Goal: Task Accomplishment & Management: Use online tool/utility

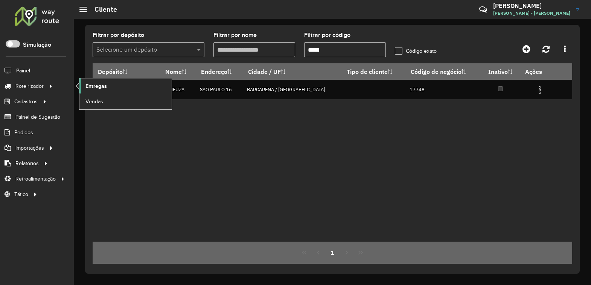
click at [99, 87] on span "Entregas" at bounding box center [96, 86] width 21 height 8
click at [95, 90] on span "Entregas" at bounding box center [96, 86] width 21 height 8
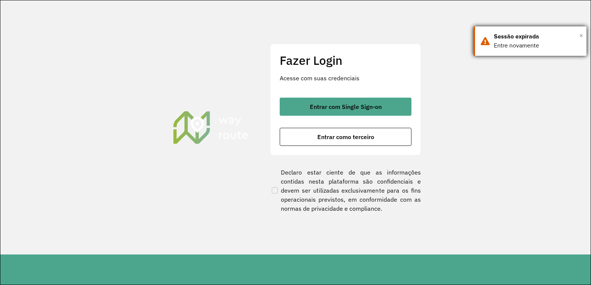
click at [580, 36] on span "×" at bounding box center [582, 35] width 4 height 11
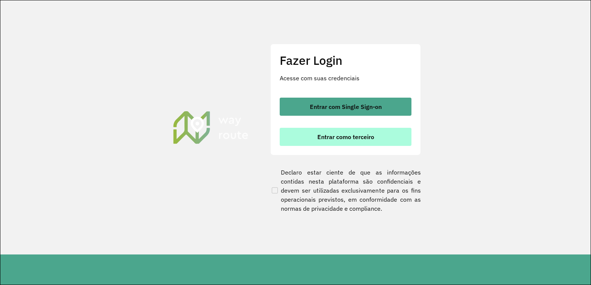
click at [356, 140] on span "Entrar como terceiro" at bounding box center [346, 137] width 57 height 6
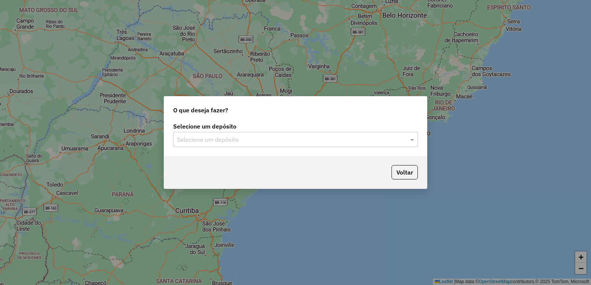
click at [316, 144] on div "Selecione um depósito" at bounding box center [295, 139] width 245 height 15
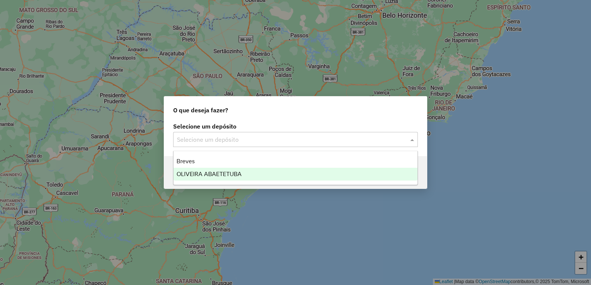
click at [191, 174] on span "OLIVEIRA ABAETETUBA" at bounding box center [209, 174] width 65 height 6
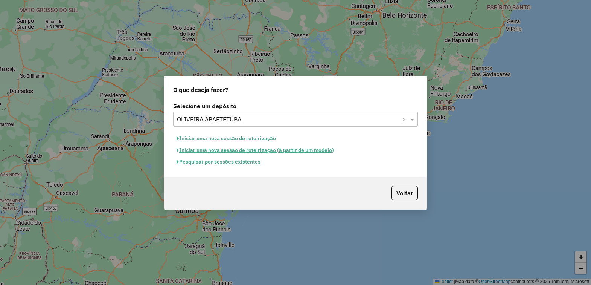
click at [221, 138] on button "Iniciar uma nova sessão de roteirização" at bounding box center [226, 139] width 106 height 12
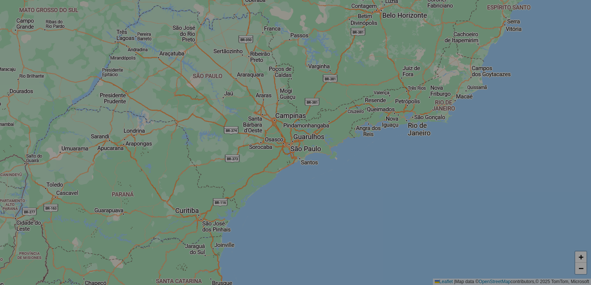
select select "*"
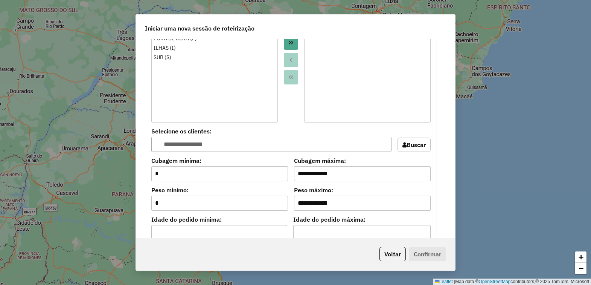
scroll to position [377, 0]
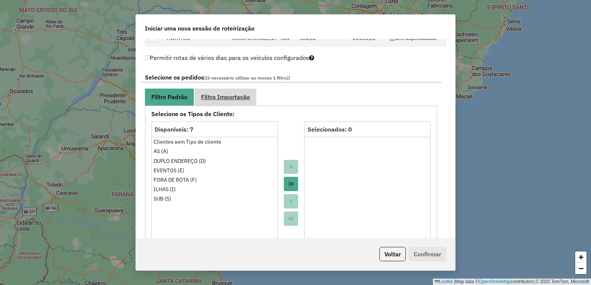
click at [238, 96] on span "Filtro Importação" at bounding box center [225, 97] width 49 height 6
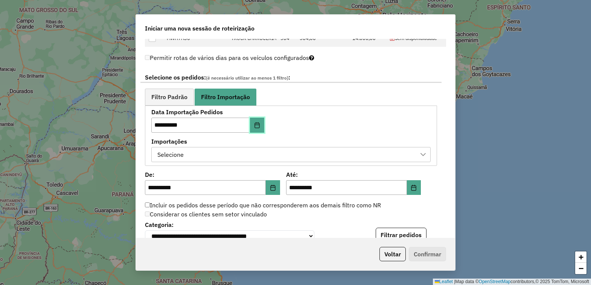
click at [259, 127] on icon "Choose Date" at bounding box center [257, 125] width 6 height 6
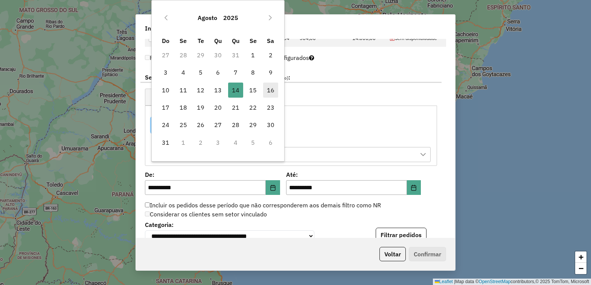
click at [271, 92] on span "16" at bounding box center [270, 90] width 15 height 15
type input "**********"
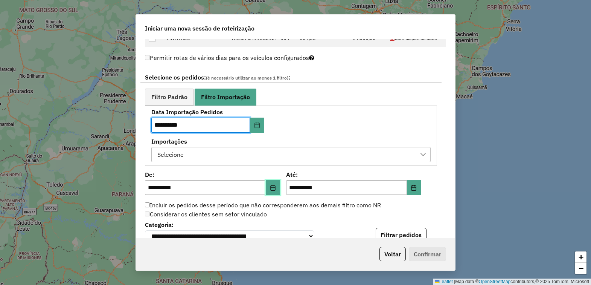
click at [271, 187] on icon "Choose Date" at bounding box center [273, 188] width 6 height 6
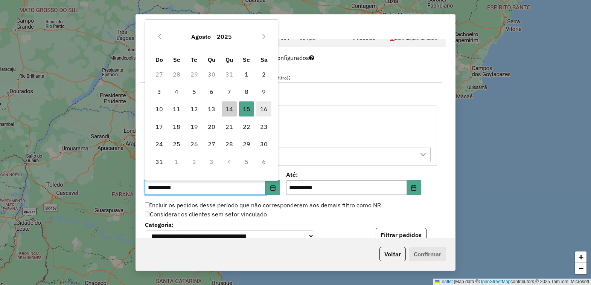
click at [263, 110] on span "16" at bounding box center [264, 108] width 15 height 15
type input "**********"
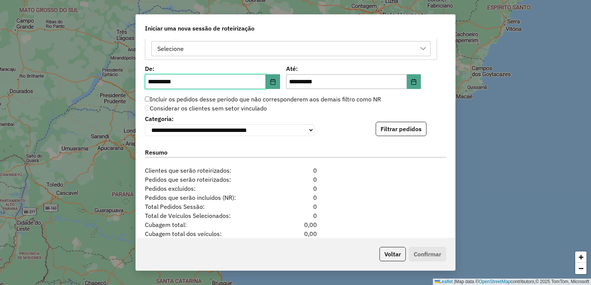
scroll to position [484, 0]
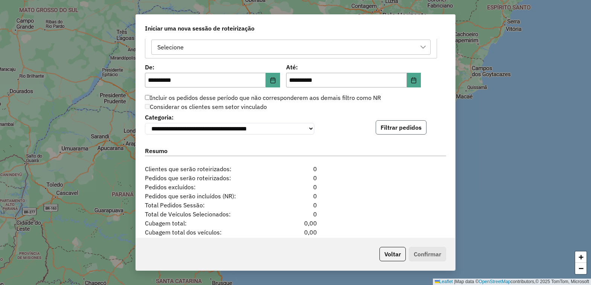
click at [393, 125] on button "Filtrar pedidos" at bounding box center [401, 127] width 51 height 14
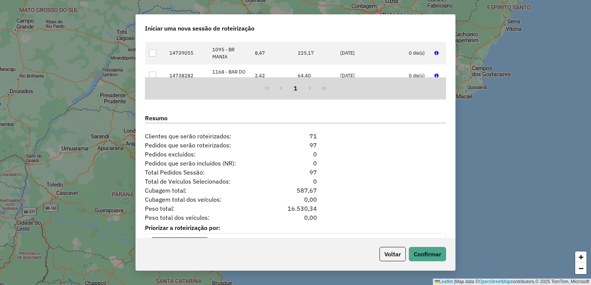
scroll to position [694, 0]
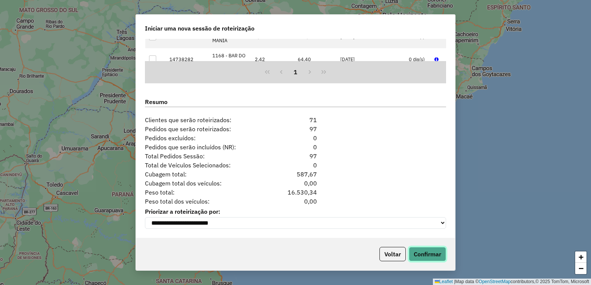
click at [430, 252] on button "Confirmar" at bounding box center [427, 254] width 37 height 14
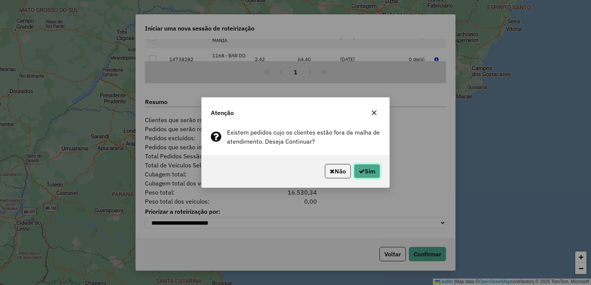
click at [365, 169] on button "Sim" at bounding box center [367, 171] width 26 height 14
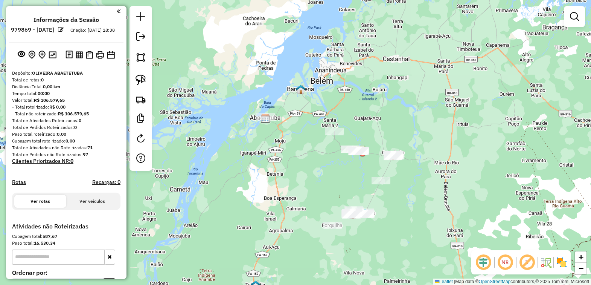
drag, startPoint x: 382, startPoint y: 200, endPoint x: 293, endPoint y: 139, distance: 108.0
click at [318, 160] on div "Janela de atendimento Grade de atendimento Capacidade Transportadoras Veículos …" at bounding box center [295, 142] width 591 height 285
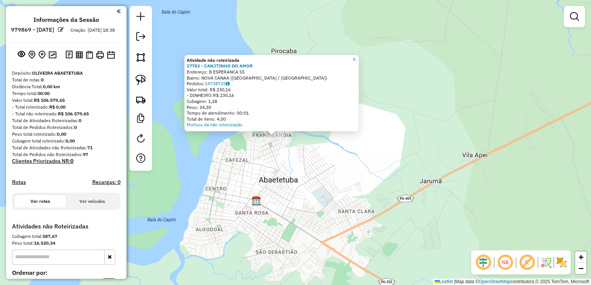
drag, startPoint x: 336, startPoint y: 117, endPoint x: 306, endPoint y: 148, distance: 43.4
click at [306, 148] on div "Atividade não roteirizada 17783 - CANJTINHO DO AMOR Endereço: B ESPERANCA 55 Ba…" at bounding box center [295, 142] width 591 height 285
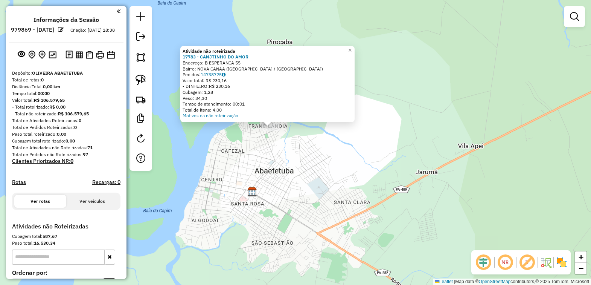
click at [223, 58] on strong "17783 - CANJTINHO DO AMOR" at bounding box center [216, 57] width 66 height 6
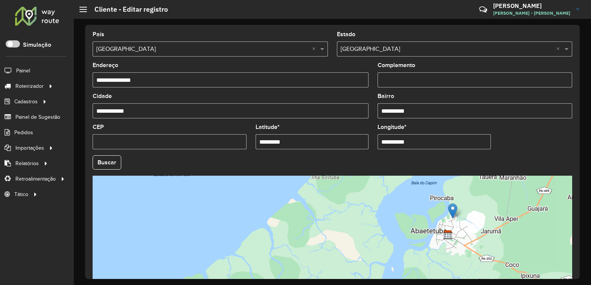
scroll to position [245, 0]
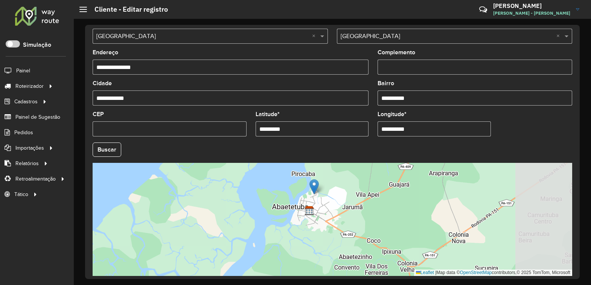
drag, startPoint x: 471, startPoint y: 227, endPoint x: 316, endPoint y: 209, distance: 155.8
click at [316, 209] on div "Leaflet | Map data © OpenStreetMap contributors,© 2025 TomTom, Microsoft" at bounding box center [333, 219] width 480 height 113
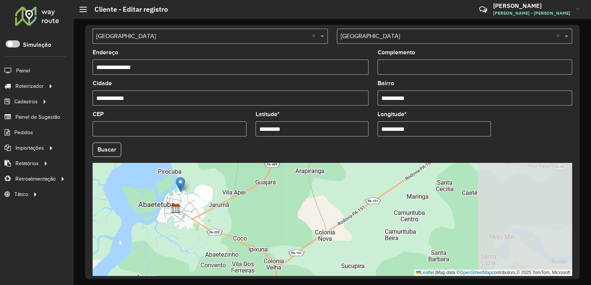
drag, startPoint x: 405, startPoint y: 214, endPoint x: 290, endPoint y: 218, distance: 115.0
click at [290, 218] on div "Leaflet | Map data © OpenStreetMap contributors,© 2025 TomTom, Microsoft" at bounding box center [333, 219] width 480 height 113
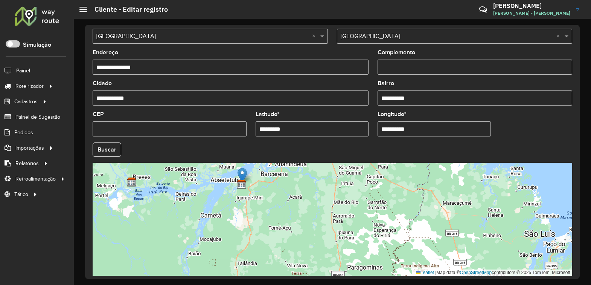
drag, startPoint x: 332, startPoint y: 238, endPoint x: 276, endPoint y: 190, distance: 73.8
click at [276, 190] on div "Leaflet | Map data © OpenStreetMap contributors,© 2025 TomTom, Microsoft" at bounding box center [333, 219] width 480 height 113
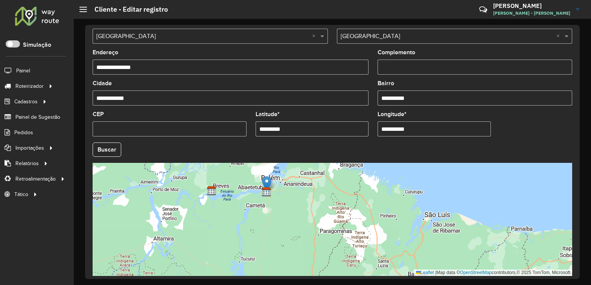
drag, startPoint x: 328, startPoint y: 217, endPoint x: 309, endPoint y: 214, distance: 19.1
click at [309, 214] on div "Leaflet | Map data © OpenStreetMap contributors,© 2025 TomTom, Microsoft" at bounding box center [333, 219] width 480 height 113
drag, startPoint x: 266, startPoint y: 187, endPoint x: 333, endPoint y: 240, distance: 85.3
click at [333, 240] on img at bounding box center [333, 236] width 9 height 15
type input "**********"
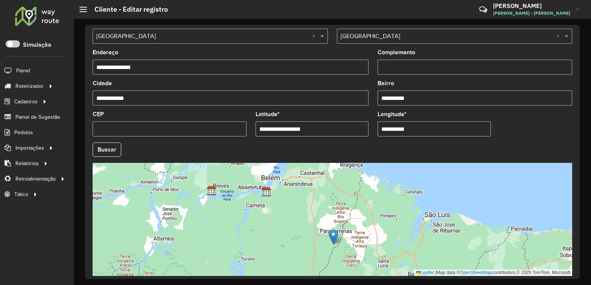
type input "**********"
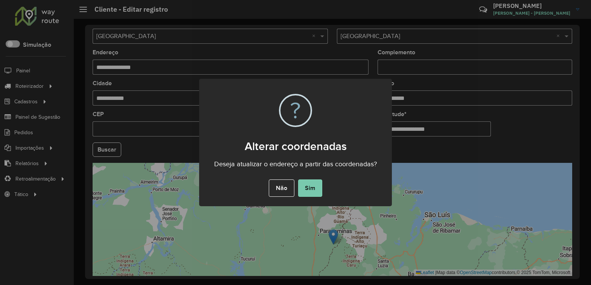
click at [311, 184] on button "Sim" at bounding box center [310, 187] width 24 height 17
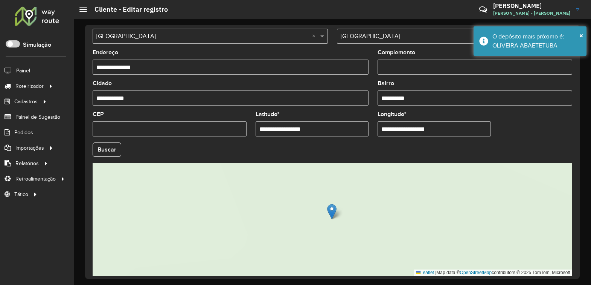
scroll to position [279, 0]
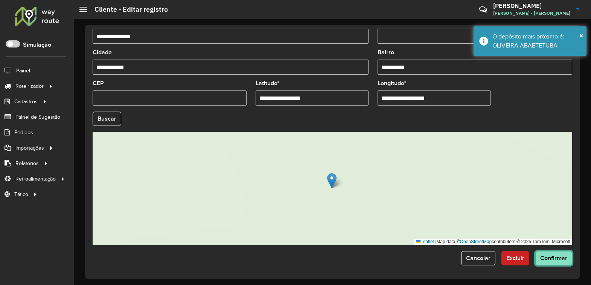
click at [556, 257] on span "Confirmar" at bounding box center [554, 258] width 27 height 6
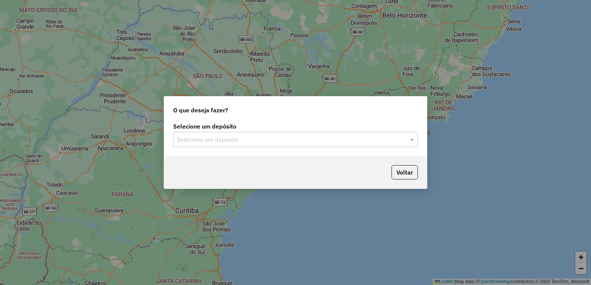
click at [254, 138] on input "text" at bounding box center [288, 139] width 222 height 9
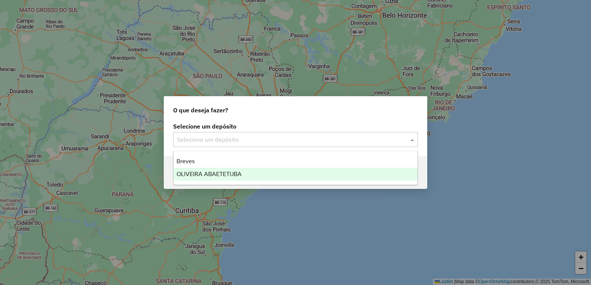
click at [214, 173] on span "OLIVEIRA ABAETETUBA" at bounding box center [209, 174] width 65 height 6
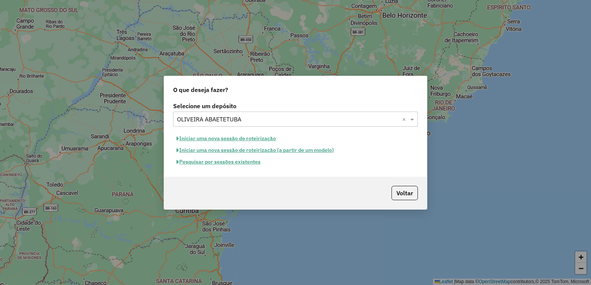
click at [225, 139] on button "Iniciar uma nova sessão de roteirização" at bounding box center [226, 139] width 106 height 12
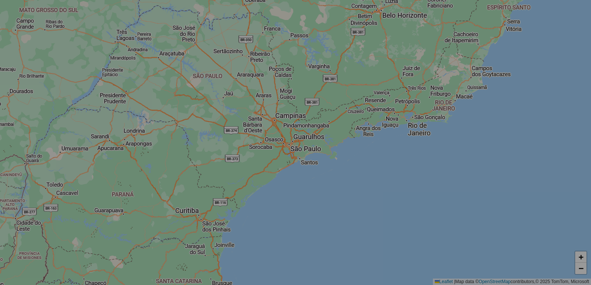
select select "*"
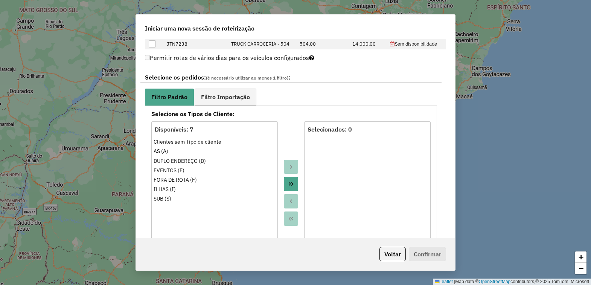
scroll to position [424, 0]
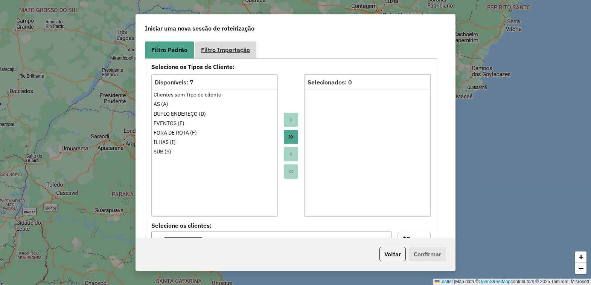
click at [232, 53] on span "Filtro Importação" at bounding box center [225, 50] width 49 height 6
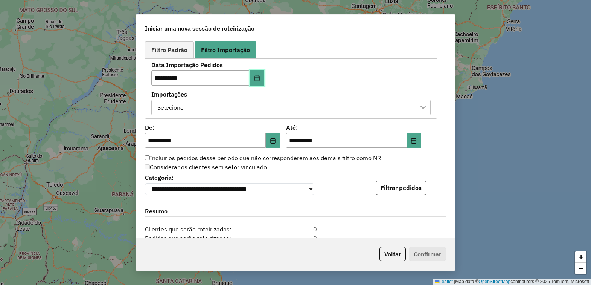
click at [259, 81] on icon "Choose Date" at bounding box center [257, 78] width 6 height 6
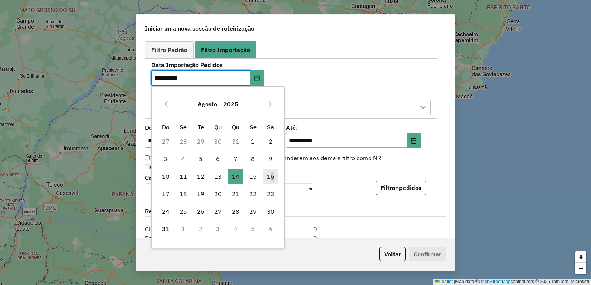
click at [272, 174] on span "16" at bounding box center [270, 176] width 15 height 15
type input "**********"
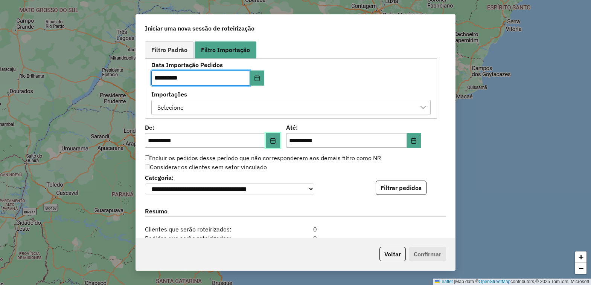
drag, startPoint x: 272, startPoint y: 174, endPoint x: 267, endPoint y: 142, distance: 33.2
click at [267, 142] on button "Choose Date" at bounding box center [273, 140] width 14 height 15
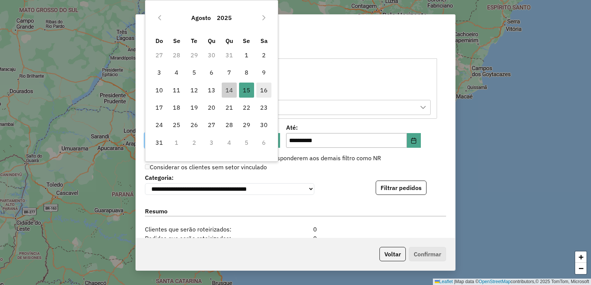
click at [263, 91] on span "16" at bounding box center [264, 90] width 15 height 15
type input "**********"
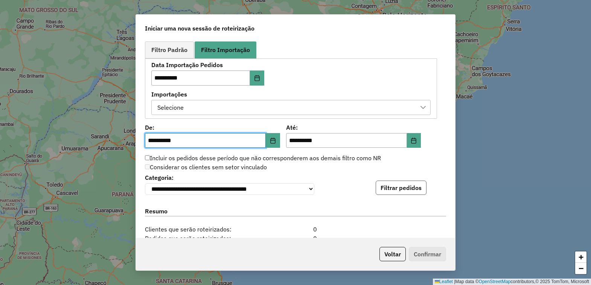
click at [410, 190] on button "Filtrar pedidos" at bounding box center [401, 187] width 51 height 14
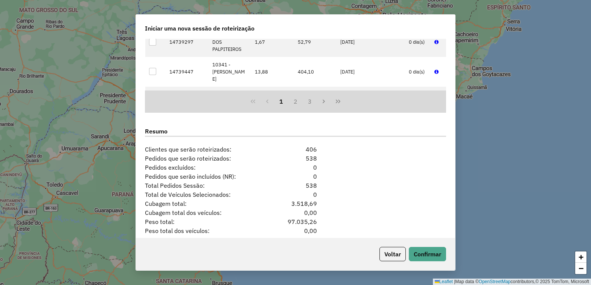
scroll to position [694, 0]
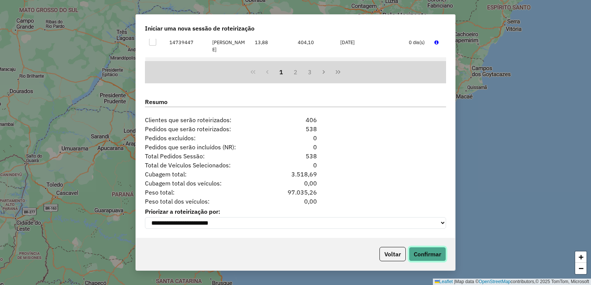
click at [426, 255] on button "Confirmar" at bounding box center [427, 254] width 37 height 14
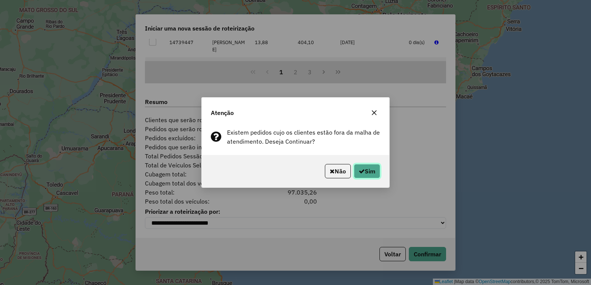
click at [368, 174] on button "Sim" at bounding box center [367, 171] width 26 height 14
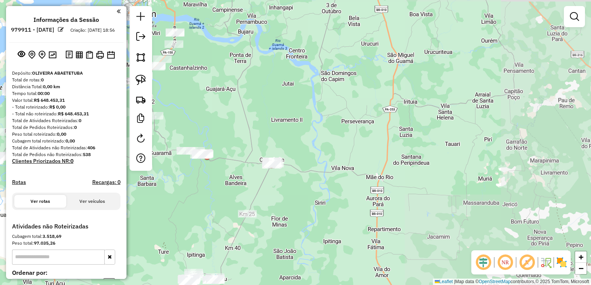
drag, startPoint x: 411, startPoint y: 208, endPoint x: 132, endPoint y: 155, distance: 284.2
click at [132, 155] on hb-router-mapa "**********" at bounding box center [295, 142] width 591 height 285
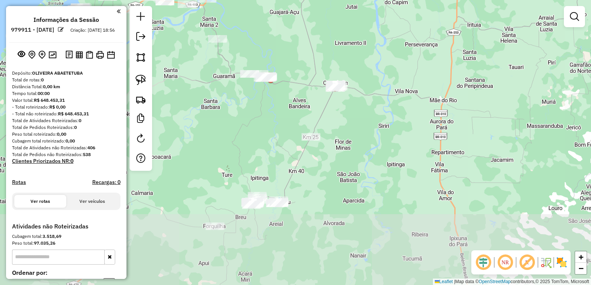
drag, startPoint x: 218, startPoint y: 193, endPoint x: 245, endPoint y: 159, distance: 43.7
click at [245, 159] on div "Janela de atendimento Grade de atendimento Capacidade Transportadoras Veículos …" at bounding box center [295, 142] width 591 height 285
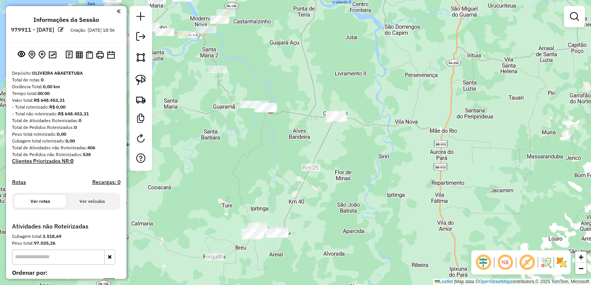
drag, startPoint x: 254, startPoint y: 126, endPoint x: 266, endPoint y: 165, distance: 40.6
click at [255, 171] on div "Janela de atendimento Grade de atendimento Capacidade Transportadoras Veículos …" at bounding box center [295, 142] width 591 height 285
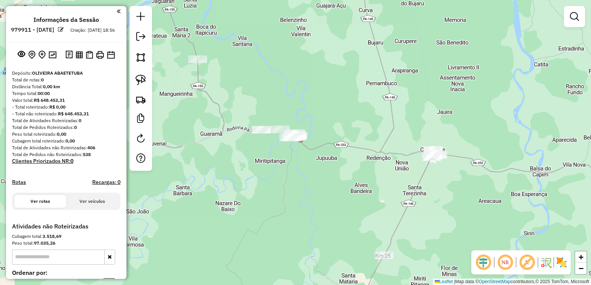
drag, startPoint x: 256, startPoint y: 168, endPoint x: 279, endPoint y: 169, distance: 22.6
click at [279, 169] on div "Janela de atendimento Grade de atendimento Capacidade Transportadoras Veículos …" at bounding box center [295, 142] width 591 height 285
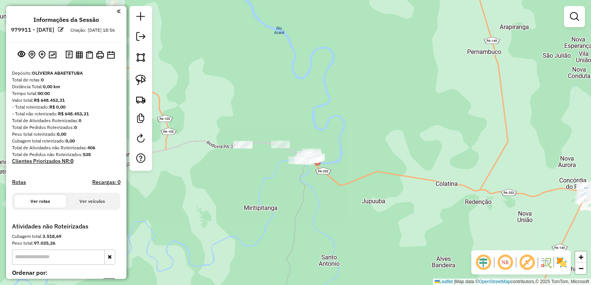
drag, startPoint x: 275, startPoint y: 106, endPoint x: 224, endPoint y: 92, distance: 53.2
click at [224, 92] on div "Janela de atendimento Grade de atendimento Capacidade Transportadoras Veículos …" at bounding box center [295, 142] width 591 height 285
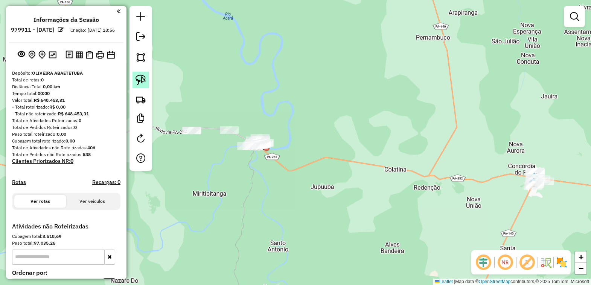
click at [144, 78] on img at bounding box center [141, 80] width 11 height 11
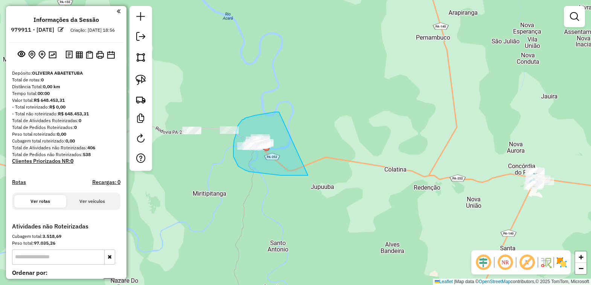
drag, startPoint x: 249, startPoint y: 117, endPoint x: 308, endPoint y: 175, distance: 83.4
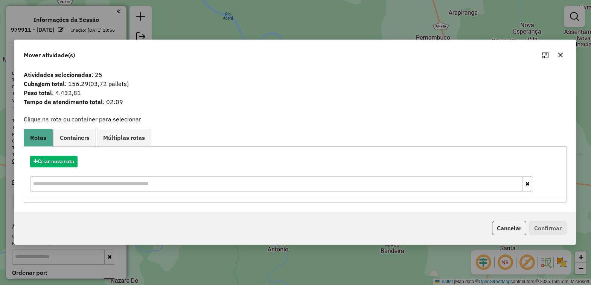
click at [561, 56] on icon "button" at bounding box center [560, 55] width 5 height 5
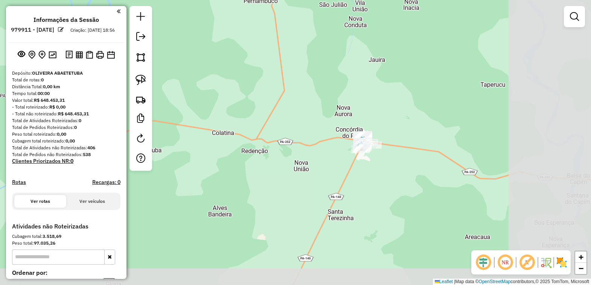
drag, startPoint x: 451, startPoint y: 155, endPoint x: 321, endPoint y: 125, distance: 133.8
click at [321, 125] on div "Janela de atendimento Grade de atendimento Capacidade Transportadoras Veículos …" at bounding box center [295, 142] width 591 height 285
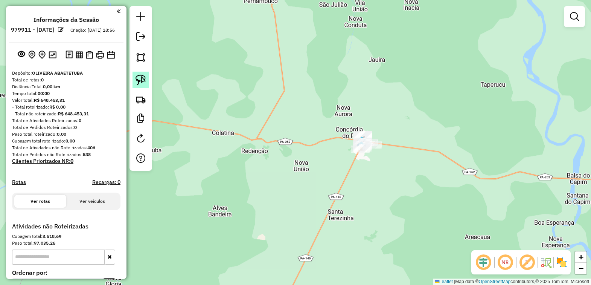
click at [142, 74] on link at bounding box center [141, 80] width 17 height 17
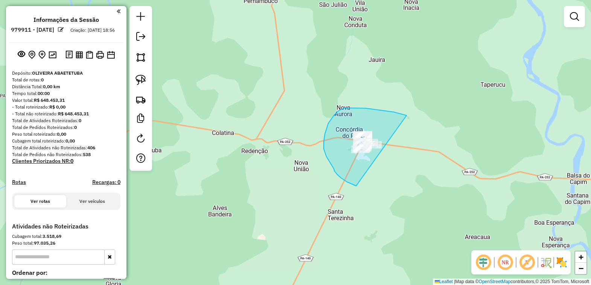
drag, startPoint x: 400, startPoint y: 113, endPoint x: 404, endPoint y: 193, distance: 79.2
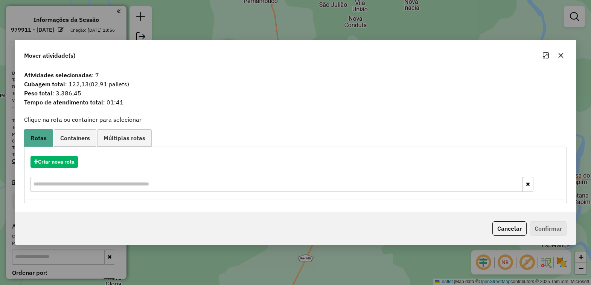
click at [558, 53] on icon "button" at bounding box center [561, 55] width 6 height 6
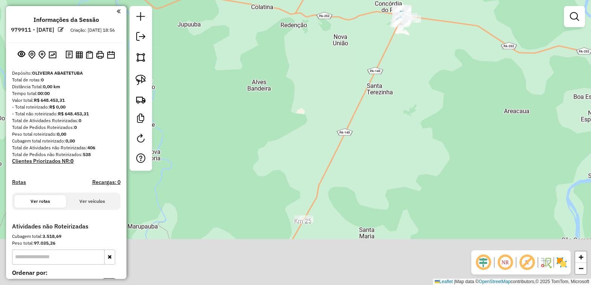
drag, startPoint x: 385, startPoint y: 221, endPoint x: 435, endPoint y: 35, distance: 192.7
click at [434, 35] on div "Janela de atendimento Grade de atendimento Capacidade Transportadoras Veículos …" at bounding box center [295, 142] width 591 height 285
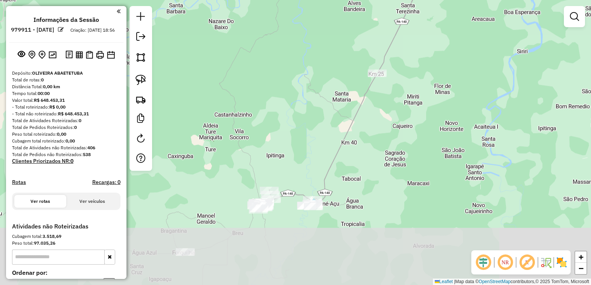
drag, startPoint x: 400, startPoint y: 157, endPoint x: 402, endPoint y: 150, distance: 7.4
click at [402, 150] on div "Janela de atendimento Grade de atendimento Capacidade Transportadoras Veículos …" at bounding box center [295, 142] width 591 height 285
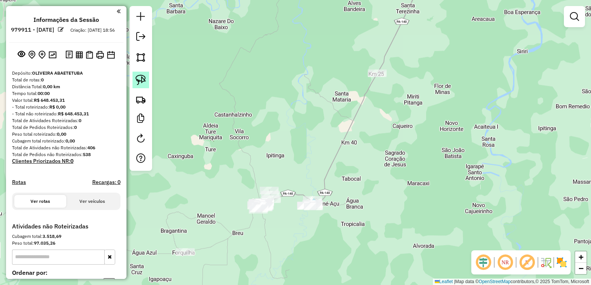
click at [138, 78] on img at bounding box center [141, 80] width 11 height 11
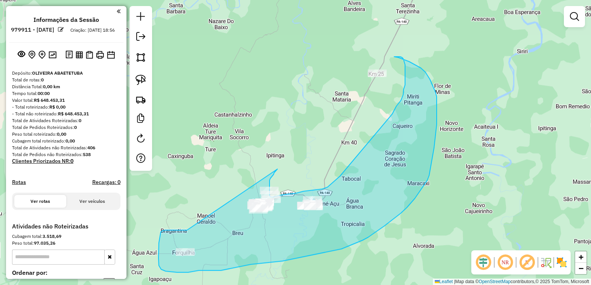
drag, startPoint x: 187, startPoint y: 230, endPoint x: 278, endPoint y: 169, distance: 109.3
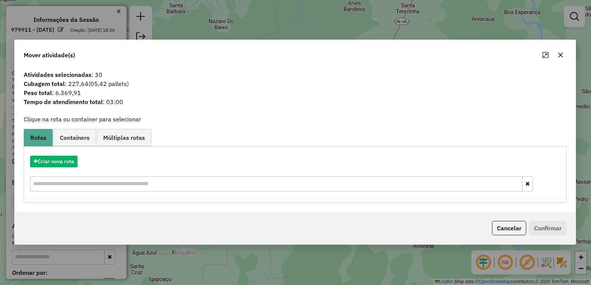
click at [561, 56] on icon "button" at bounding box center [560, 55] width 5 height 5
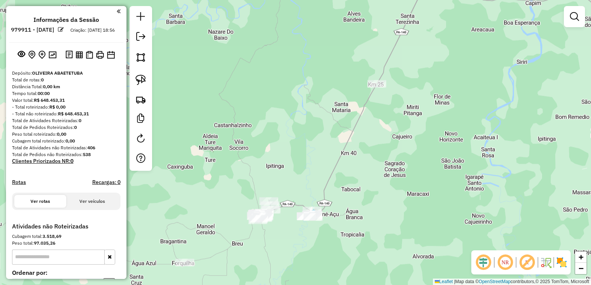
drag, startPoint x: 464, startPoint y: 86, endPoint x: 447, endPoint y: 210, distance: 125.1
click at [447, 210] on div "Janela de atendimento Grade de atendimento Capacidade Transportadoras Veículos …" at bounding box center [295, 142] width 591 height 285
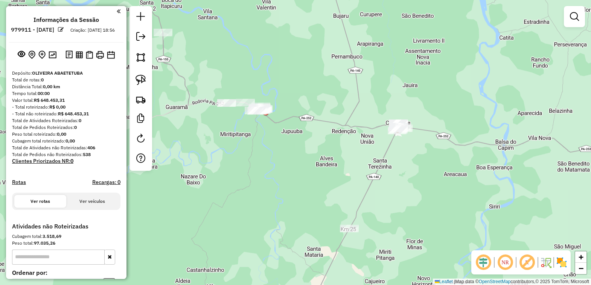
drag, startPoint x: 436, startPoint y: 183, endPoint x: 419, endPoint y: 225, distance: 44.3
click at [419, 225] on div "Janela de atendimento Grade de atendimento Capacidade Transportadoras Veículos …" at bounding box center [295, 142] width 591 height 285
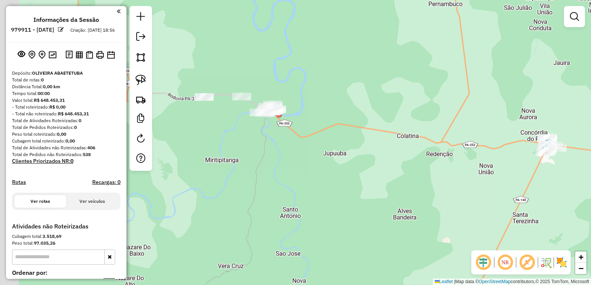
drag, startPoint x: 294, startPoint y: 175, endPoint x: 304, endPoint y: 174, distance: 9.5
click at [304, 174] on div "Janela de atendimento Grade de atendimento Capacidade Transportadoras Veículos …" at bounding box center [295, 142] width 591 height 285
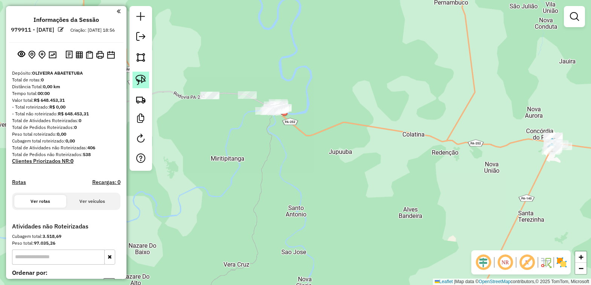
click at [144, 79] on img at bounding box center [141, 80] width 11 height 11
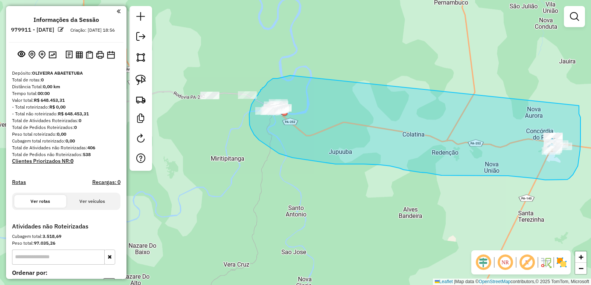
drag, startPoint x: 290, startPoint y: 75, endPoint x: 579, endPoint y: 104, distance: 290.4
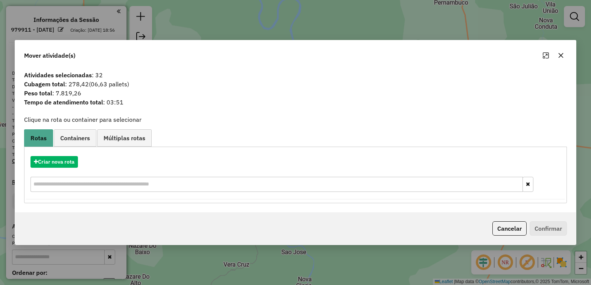
click at [562, 57] on icon "button" at bounding box center [561, 55] width 6 height 6
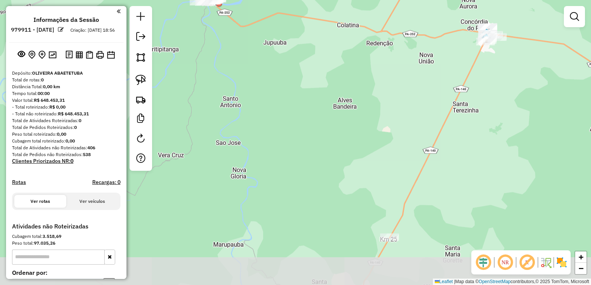
drag, startPoint x: 328, startPoint y: 182, endPoint x: 264, endPoint y: 73, distance: 126.5
click at [264, 73] on div "Janela de atendimento Grade de atendimento Capacidade Transportadoras Veículos …" at bounding box center [295, 142] width 591 height 285
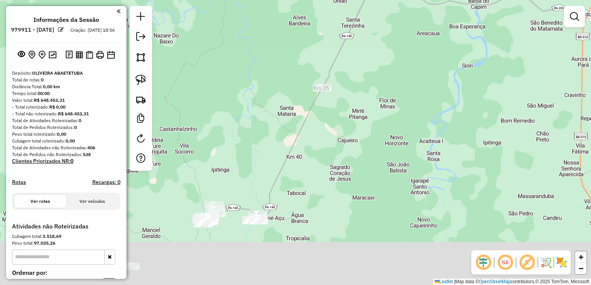
drag, startPoint x: 259, startPoint y: 116, endPoint x: 253, endPoint y: 79, distance: 36.7
click at [253, 79] on div "Janela de atendimento Grade de atendimento Capacidade Transportadoras Veículos …" at bounding box center [295, 142] width 591 height 285
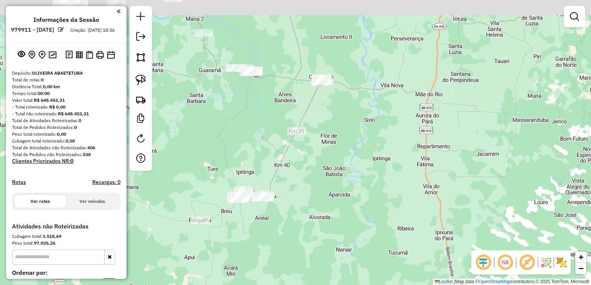
drag, startPoint x: 227, startPoint y: 138, endPoint x: 243, endPoint y: 159, distance: 26.5
click at [243, 159] on div "Janela de atendimento Grade de atendimento Capacidade Transportadoras Veículos …" at bounding box center [295, 142] width 591 height 285
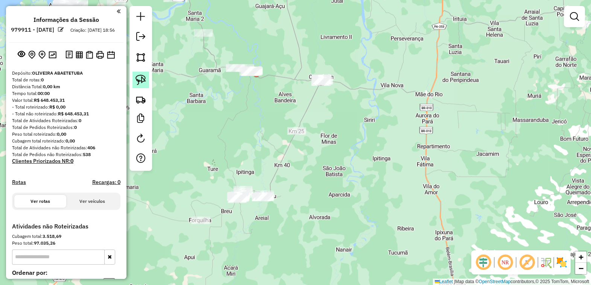
click at [147, 80] on link at bounding box center [141, 80] width 17 height 17
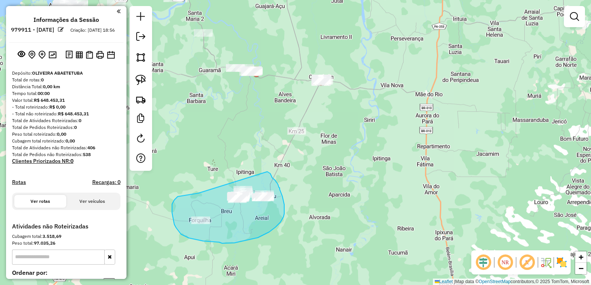
drag, startPoint x: 174, startPoint y: 201, endPoint x: 267, endPoint y: 171, distance: 98.3
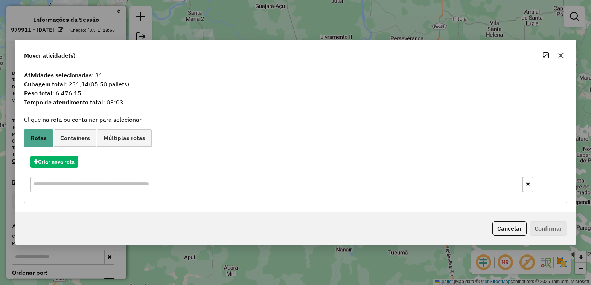
click at [561, 55] on icon "button" at bounding box center [561, 55] width 5 height 5
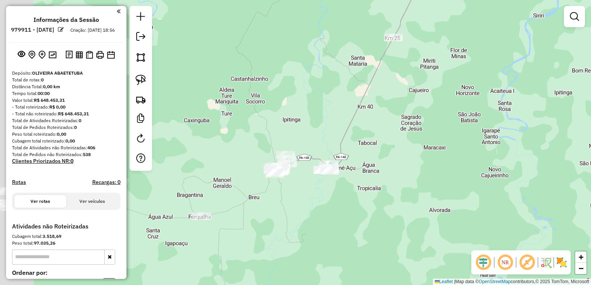
drag, startPoint x: 191, startPoint y: 226, endPoint x: 243, endPoint y: 185, distance: 66.5
click at [243, 185] on div "Janela de atendimento Grade de atendimento Capacidade Transportadoras Veículos …" at bounding box center [295, 142] width 591 height 285
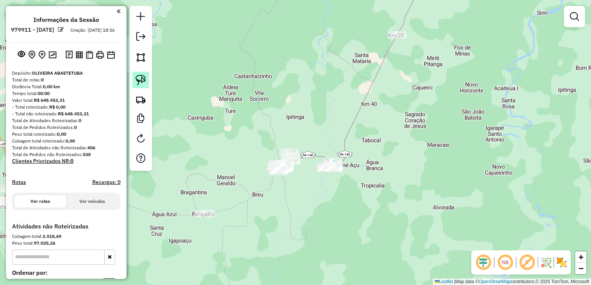
click at [138, 76] on img at bounding box center [141, 80] width 11 height 11
drag, startPoint x: 189, startPoint y: 191, endPoint x: 255, endPoint y: 228, distance: 76.0
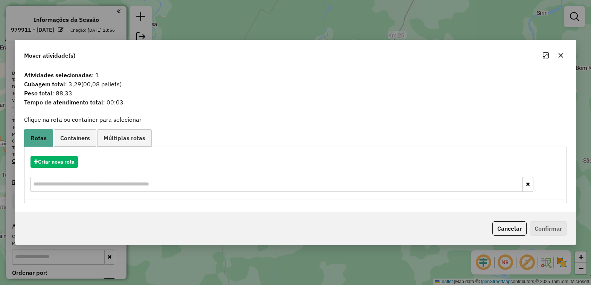
click at [560, 57] on icon "button" at bounding box center [561, 55] width 6 height 6
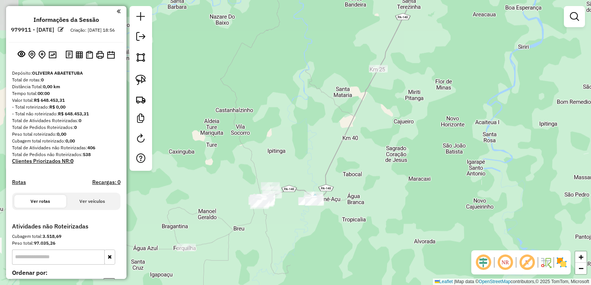
drag, startPoint x: 322, startPoint y: 134, endPoint x: 303, endPoint y: 168, distance: 38.8
click at [303, 168] on div "Janela de atendimento Grade de atendimento Capacidade Transportadoras Veículos …" at bounding box center [295, 142] width 591 height 285
click at [141, 77] on img at bounding box center [141, 80] width 11 height 11
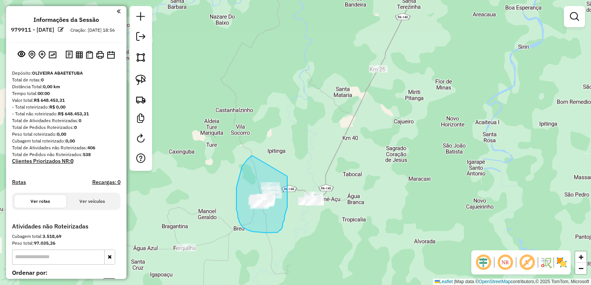
drag, startPoint x: 253, startPoint y: 156, endPoint x: 287, endPoint y: 165, distance: 35.9
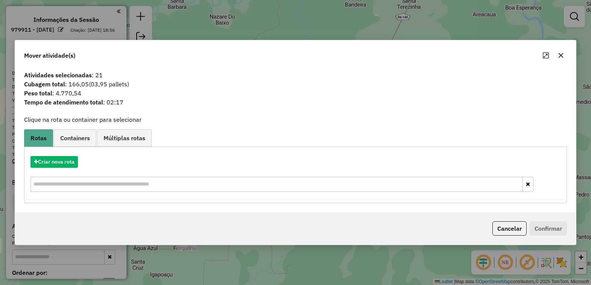
click at [562, 57] on icon "button" at bounding box center [561, 55] width 6 height 6
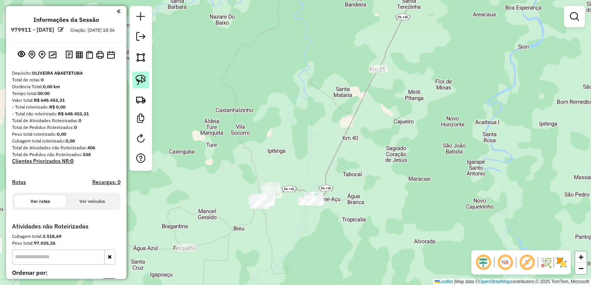
click at [141, 80] on img at bounding box center [141, 80] width 11 height 11
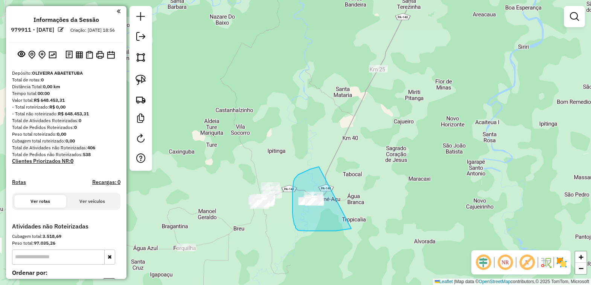
drag, startPoint x: 311, startPoint y: 169, endPoint x: 368, endPoint y: 225, distance: 79.9
click at [368, 225] on div "Janela de atendimento Grade de atendimento Capacidade Transportadoras Veículos …" at bounding box center [295, 142] width 591 height 285
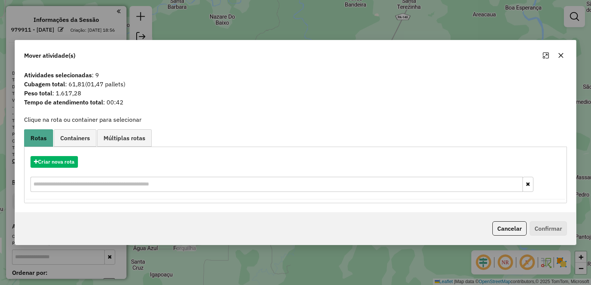
click at [562, 57] on icon "button" at bounding box center [561, 55] width 6 height 6
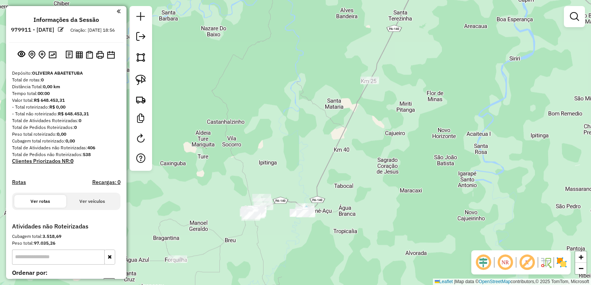
drag, startPoint x: 388, startPoint y: 158, endPoint x: 380, endPoint y: 170, distance: 14.5
click at [380, 170] on div "Janela de atendimento Grade de atendimento Capacidade Transportadoras Veículos …" at bounding box center [295, 142] width 591 height 285
click at [138, 79] on img at bounding box center [141, 80] width 11 height 11
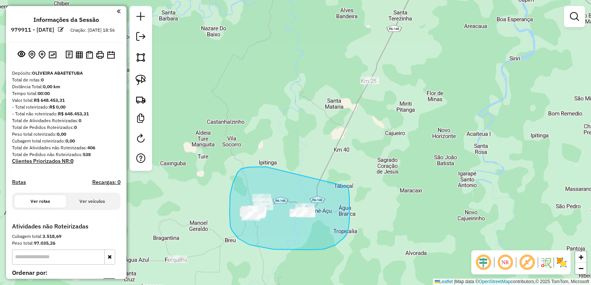
drag, startPoint x: 266, startPoint y: 167, endPoint x: 348, endPoint y: 186, distance: 84.5
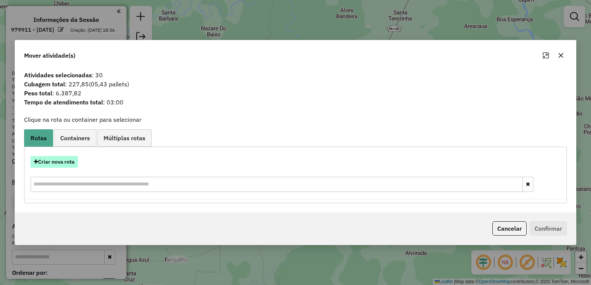
click at [68, 157] on button "Criar nova rota" at bounding box center [54, 162] width 47 height 12
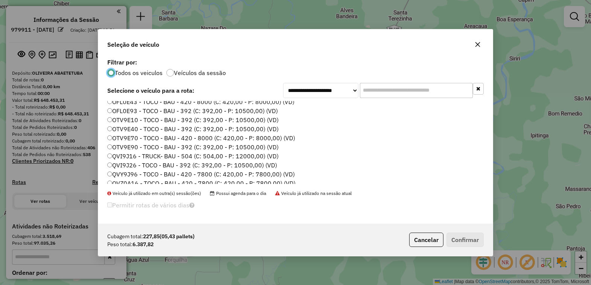
scroll to position [213, 0]
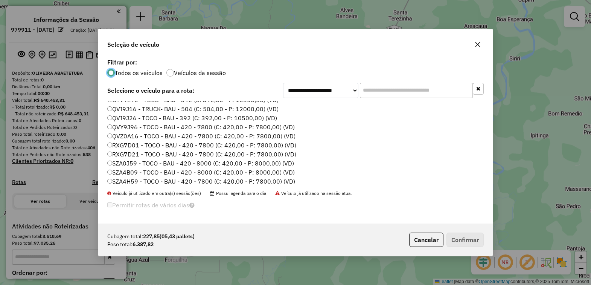
click at [123, 135] on label "QVZ0A16 - TOCO - BAU - 420 - 7800 (C: 420,00 - P: 7800,00) (VD)" at bounding box center [201, 135] width 188 height 9
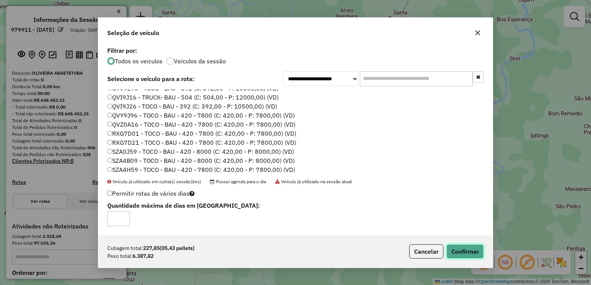
click at [466, 251] on button "Confirmar" at bounding box center [465, 251] width 37 height 14
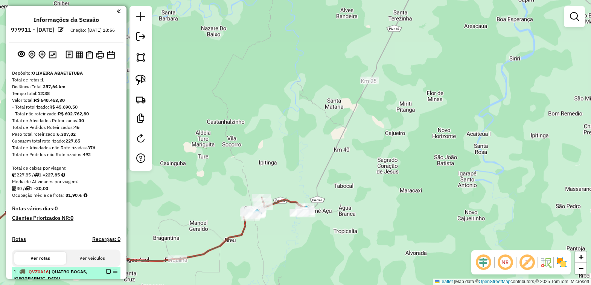
scroll to position [94, 0]
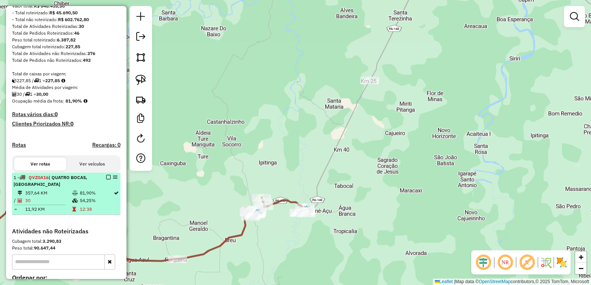
click at [106, 179] on em at bounding box center [108, 177] width 5 height 5
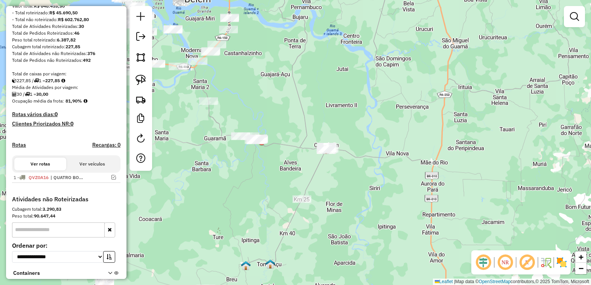
drag, startPoint x: 358, startPoint y: 139, endPoint x: 335, endPoint y: 247, distance: 110.0
click at [336, 247] on div "Janela de atendimento Grade de atendimento Capacidade Transportadoras Veículos …" at bounding box center [295, 142] width 591 height 285
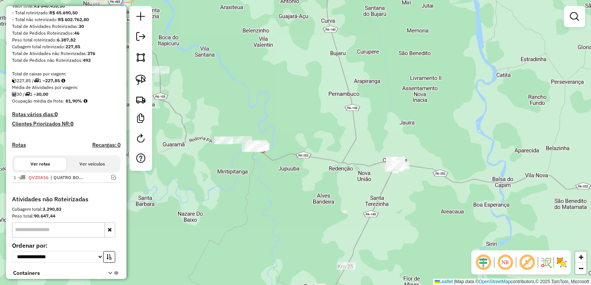
drag, startPoint x: 289, startPoint y: 192, endPoint x: 325, endPoint y: 194, distance: 36.2
click at [325, 194] on div "Janela de atendimento Grade de atendimento Capacidade Transportadoras Veículos …" at bounding box center [295, 142] width 591 height 285
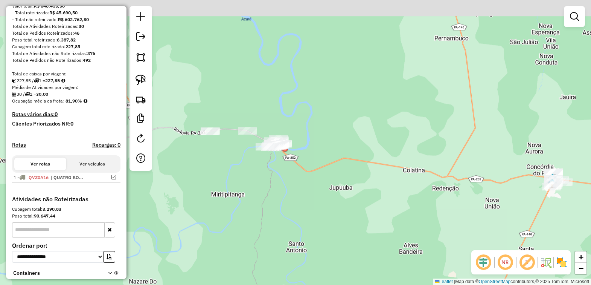
drag, startPoint x: 310, startPoint y: 173, endPoint x: 321, endPoint y: 196, distance: 25.6
click at [321, 196] on div "Janela de atendimento Grade de atendimento Capacidade Transportadoras Veículos …" at bounding box center [295, 142] width 591 height 285
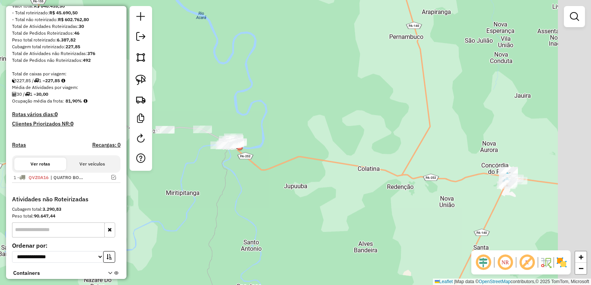
drag, startPoint x: 338, startPoint y: 210, endPoint x: 293, endPoint y: 208, distance: 45.2
click at [293, 208] on div "Janela de atendimento Grade de atendimento Capacidade Transportadoras Veículos …" at bounding box center [295, 142] width 591 height 285
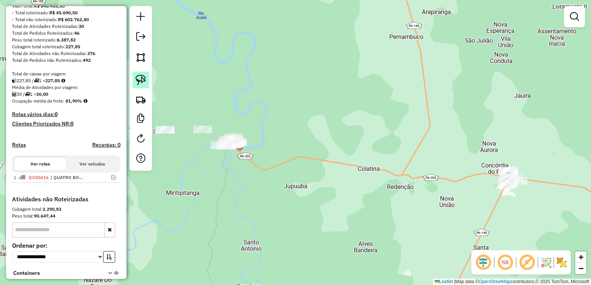
click at [141, 79] on img at bounding box center [141, 80] width 11 height 11
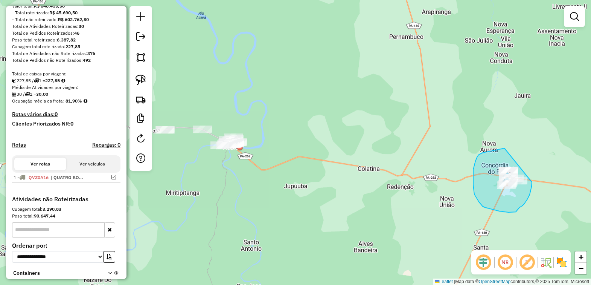
drag, startPoint x: 504, startPoint y: 148, endPoint x: 535, endPoint y: 156, distance: 32.0
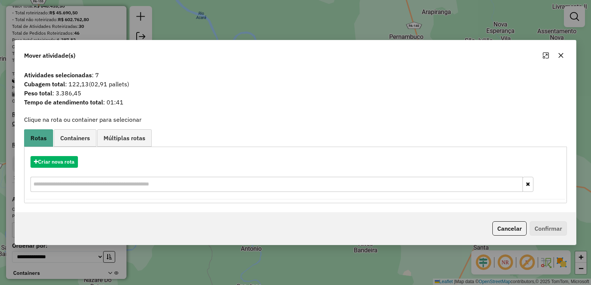
click at [559, 55] on icon "button" at bounding box center [561, 55] width 6 height 6
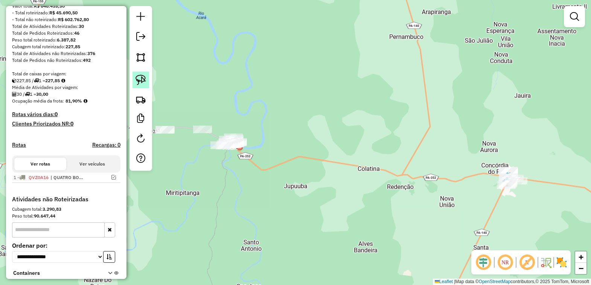
click at [141, 77] on img at bounding box center [141, 80] width 11 height 11
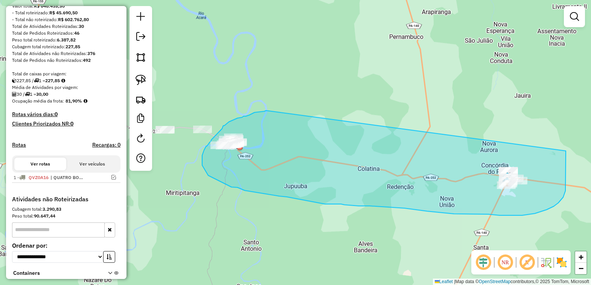
drag, startPoint x: 266, startPoint y: 110, endPoint x: 566, endPoint y: 151, distance: 302.6
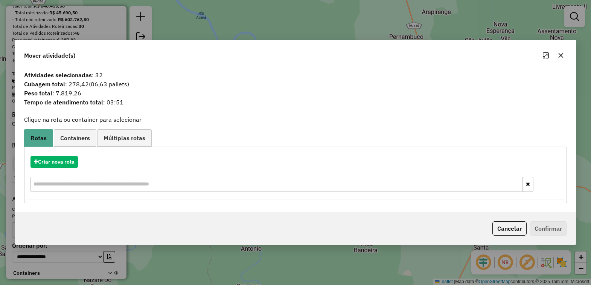
click at [560, 53] on icon "button" at bounding box center [561, 55] width 6 height 6
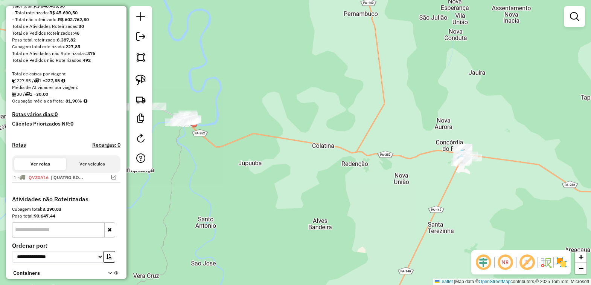
drag, startPoint x: 394, startPoint y: 178, endPoint x: 348, endPoint y: 155, distance: 51.0
click at [348, 155] on div "Janela de atendimento Grade de atendimento Capacidade Transportadoras Veículos …" at bounding box center [295, 142] width 591 height 285
click at [141, 75] on link at bounding box center [141, 80] width 17 height 17
drag, startPoint x: 193, startPoint y: 93, endPoint x: 232, endPoint y: 142, distance: 63.3
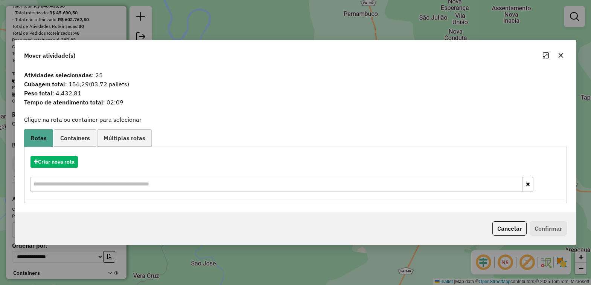
click at [558, 55] on icon "button" at bounding box center [561, 55] width 6 height 6
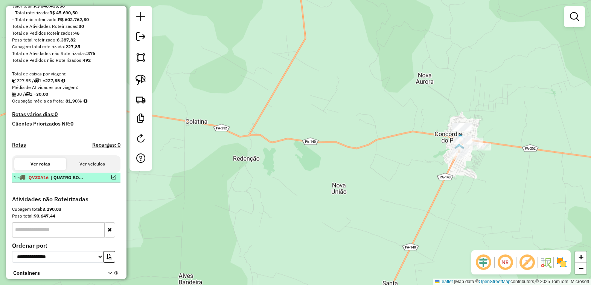
click at [112, 180] on div "1 - QVZ0A16 | QUATRO BOCAS, TOMÉ-AÇU" at bounding box center [66, 177] width 105 height 7
select select "**********"
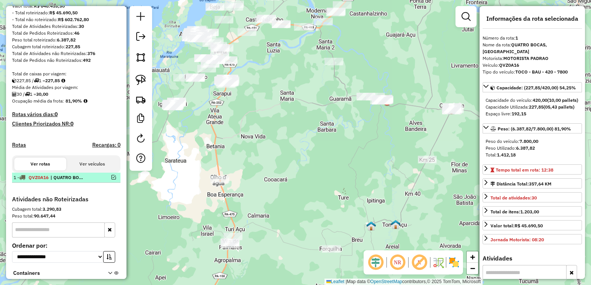
click at [112, 179] on em at bounding box center [114, 177] width 5 height 5
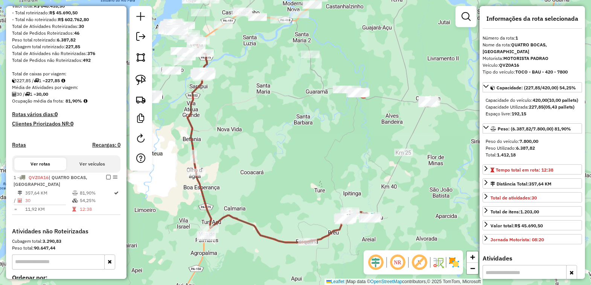
drag, startPoint x: 359, startPoint y: 182, endPoint x: 270, endPoint y: 170, distance: 89.3
click at [273, 170] on div "Janela de atendimento Grade de atendimento Capacidade Transportadoras Veículos …" at bounding box center [295, 142] width 591 height 285
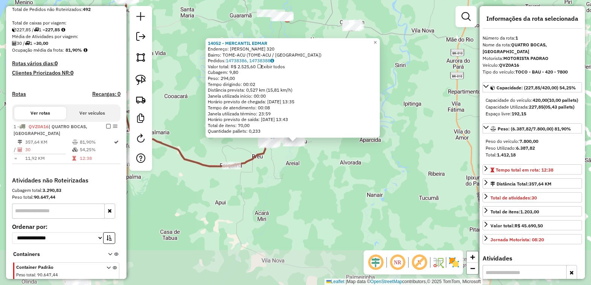
scroll to position [185, 0]
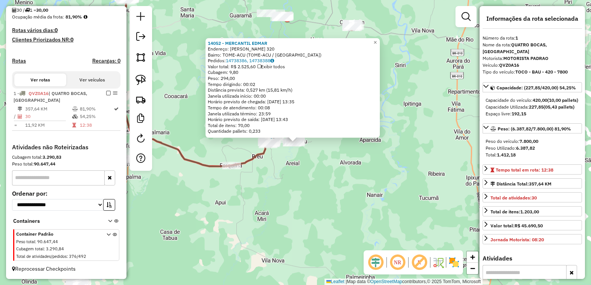
click at [343, 196] on div "14052 - MERCANTIL EDMAR Endereço: RAIMUNDO SAMPAIO 320 Bairro: TOME-ACU (TOME-A…" at bounding box center [295, 142] width 591 height 285
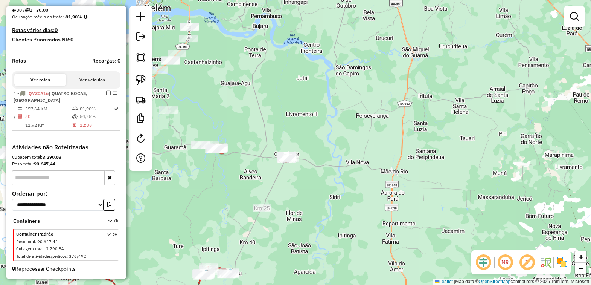
drag, startPoint x: 368, startPoint y: 93, endPoint x: 255, endPoint y: 205, distance: 158.5
click at [289, 235] on div "Janela de atendimento Grade de atendimento Capacidade Transportadoras Veículos …" at bounding box center [295, 142] width 591 height 285
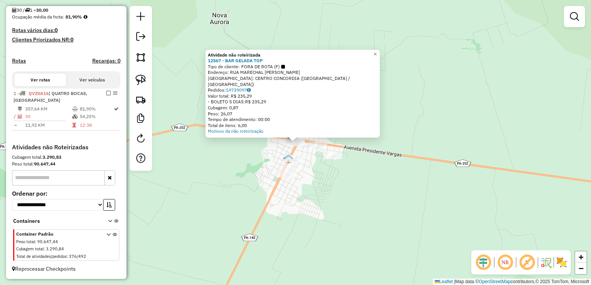
click at [217, 170] on div "Atividade não roteirizada 12567 - BAR GELADA TOP Tipo de cliente: FORA DE ROTA …" at bounding box center [295, 142] width 591 height 285
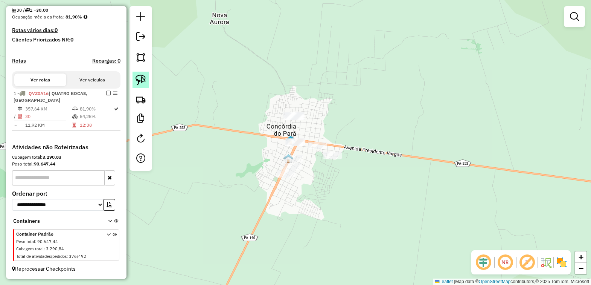
drag, startPoint x: 138, startPoint y: 77, endPoint x: 145, endPoint y: 77, distance: 7.5
click at [138, 77] on img at bounding box center [141, 80] width 11 height 11
drag, startPoint x: 293, startPoint y: 92, endPoint x: 326, endPoint y: 119, distance: 42.5
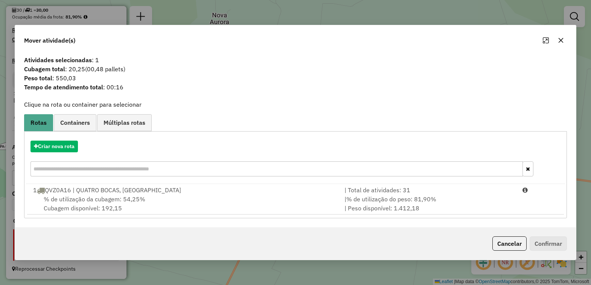
click at [562, 41] on icon "button" at bounding box center [561, 40] width 6 height 6
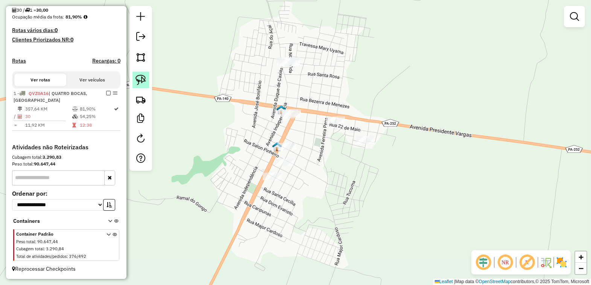
click at [136, 76] on img at bounding box center [141, 80] width 11 height 11
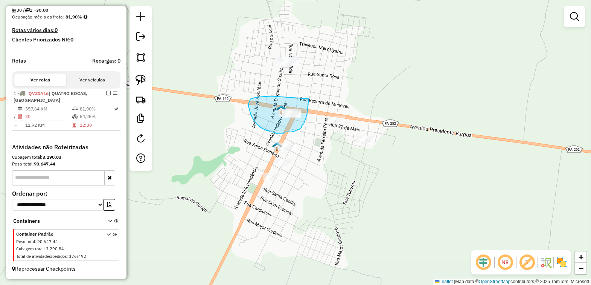
drag, startPoint x: 251, startPoint y: 99, endPoint x: 309, endPoint y: 96, distance: 58.5
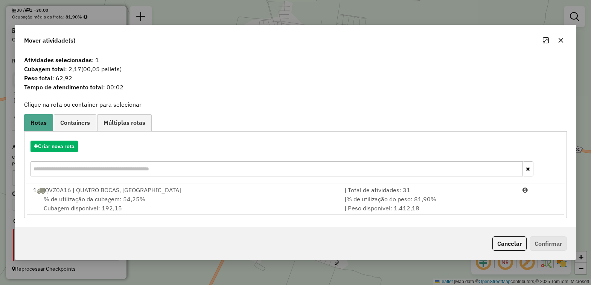
click at [560, 37] on icon "button" at bounding box center [561, 40] width 6 height 6
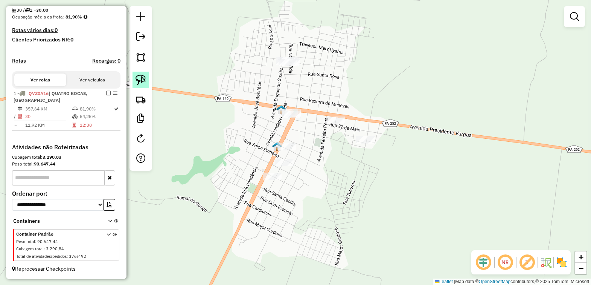
click at [140, 78] on img at bounding box center [141, 80] width 11 height 11
drag, startPoint x: 270, startPoint y: 153, endPoint x: 305, endPoint y: 160, distance: 35.8
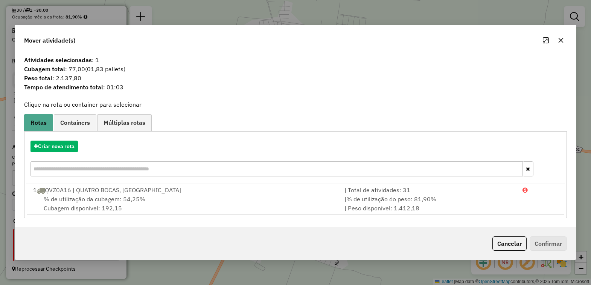
click at [562, 42] on icon "button" at bounding box center [561, 40] width 6 height 6
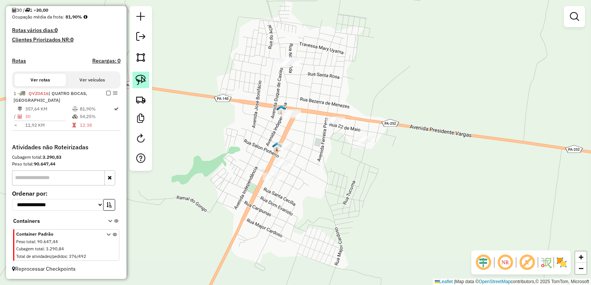
click at [138, 81] on img at bounding box center [141, 80] width 11 height 11
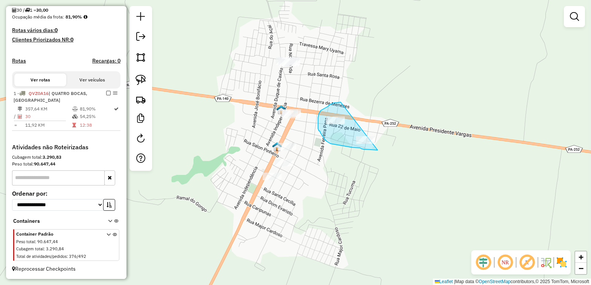
drag, startPoint x: 337, startPoint y: 103, endPoint x: 406, endPoint y: 141, distance: 78.2
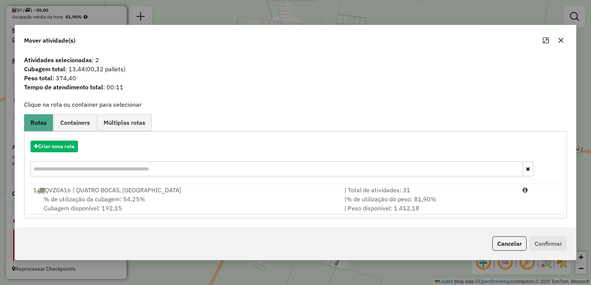
click at [560, 44] on button "button" at bounding box center [561, 40] width 12 height 12
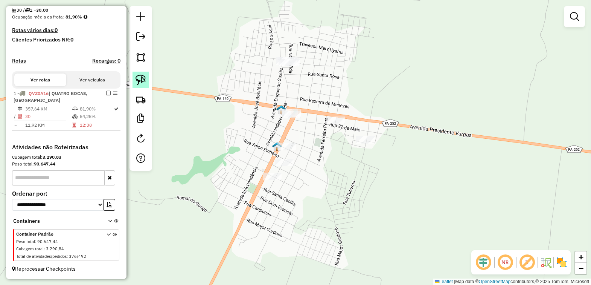
click at [136, 75] on link at bounding box center [141, 80] width 17 height 17
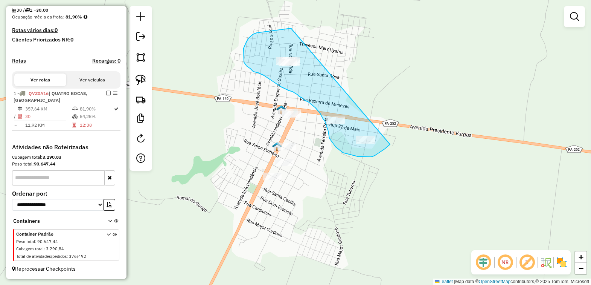
drag, startPoint x: 275, startPoint y: 31, endPoint x: 395, endPoint y: 141, distance: 163.2
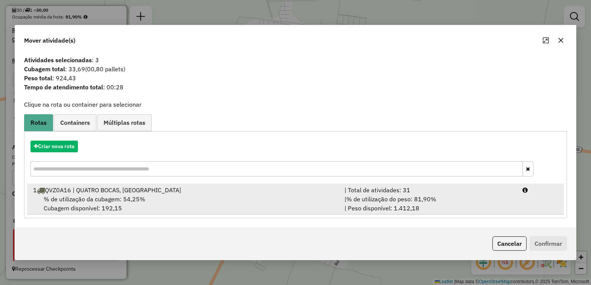
click at [104, 195] on span "% de utilização da cubagem: 54,25%" at bounding box center [95, 199] width 102 height 8
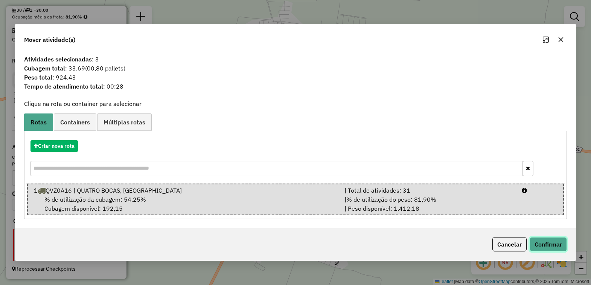
click at [538, 238] on button "Confirmar" at bounding box center [548, 244] width 37 height 14
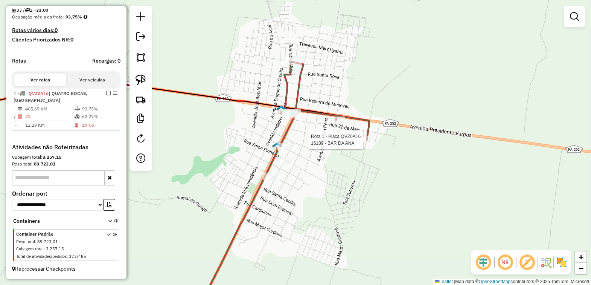
select select "**********"
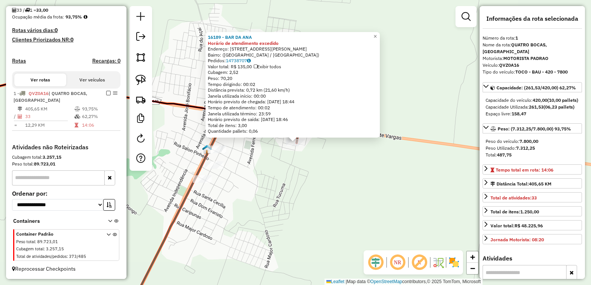
click at [106, 92] on em at bounding box center [108, 93] width 5 height 5
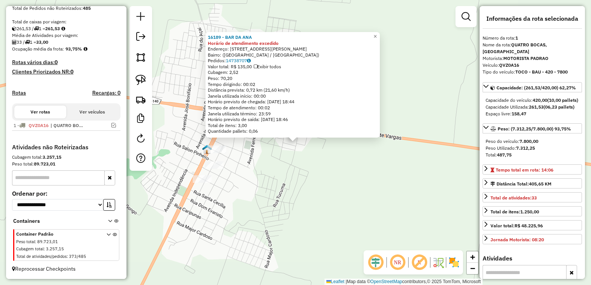
scroll to position [153, 0]
click at [249, 183] on div "16189 - BAR DA ANA Horário de atendimento excedido Endereço: Rua Joaquim, 110 B…" at bounding box center [295, 142] width 591 height 285
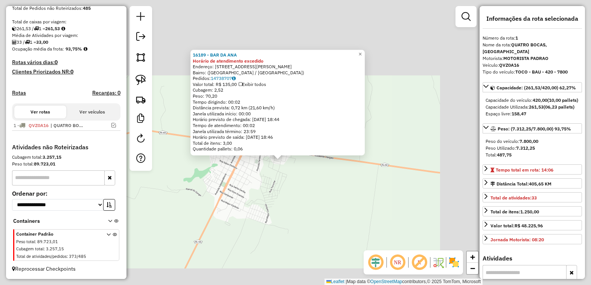
click at [271, 180] on div "16189 - BAR DA ANA Horário de atendimento excedido Endereço: Rua Joaquim, 110 B…" at bounding box center [295, 142] width 591 height 285
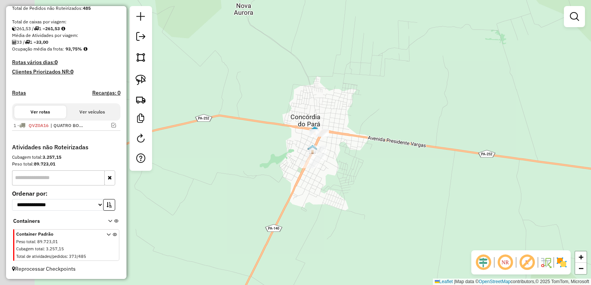
drag, startPoint x: 270, startPoint y: 192, endPoint x: 353, endPoint y: 177, distance: 83.4
click at [347, 178] on div "Janela de atendimento Grade de atendimento Capacidade Transportadoras Veículos …" at bounding box center [295, 142] width 591 height 285
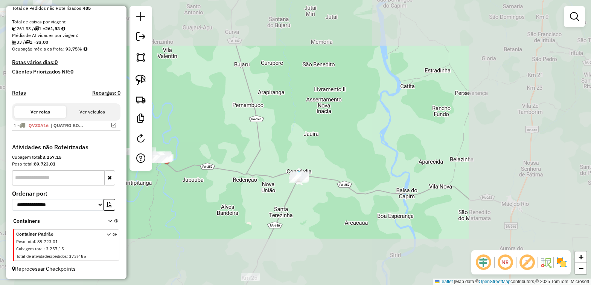
drag, startPoint x: 232, startPoint y: 206, endPoint x: 275, endPoint y: 198, distance: 44.0
click at [268, 199] on div "Janela de atendimento Grade de atendimento Capacidade Transportadoras Veículos …" at bounding box center [295, 142] width 591 height 285
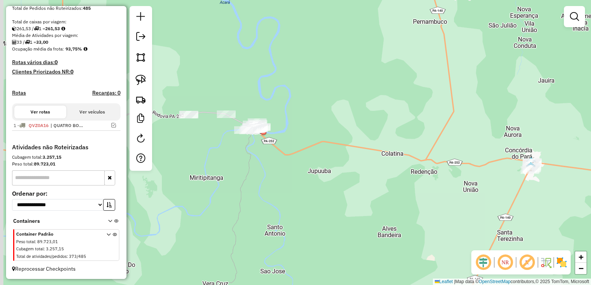
drag, startPoint x: 251, startPoint y: 199, endPoint x: 270, endPoint y: 159, distance: 44.0
click at [270, 159] on div "Janela de atendimento Grade de atendimento Capacidade Transportadoras Veículos …" at bounding box center [295, 142] width 591 height 285
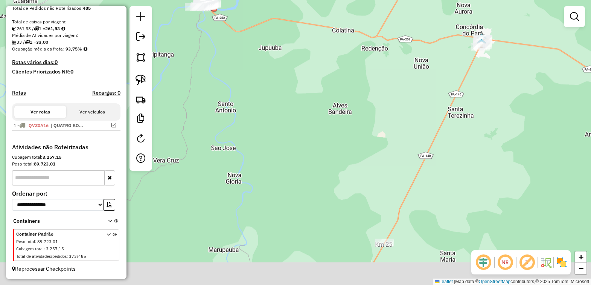
drag, startPoint x: 332, startPoint y: 178, endPoint x: 286, endPoint y: 103, distance: 87.9
click at [287, 104] on div "Janela de atendimento Grade de atendimento Capacidade Transportadoras Veículos …" at bounding box center [295, 142] width 591 height 285
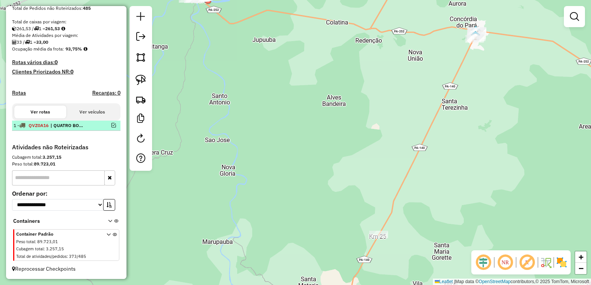
click at [112, 124] on em at bounding box center [114, 125] width 5 height 5
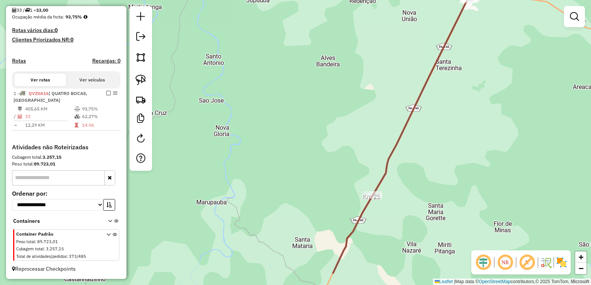
drag, startPoint x: 336, startPoint y: 216, endPoint x: 349, endPoint y: 142, distance: 74.9
click at [321, 141] on div "Janela de atendimento Grade de atendimento Capacidade Transportadoras Veículos …" at bounding box center [295, 142] width 591 height 285
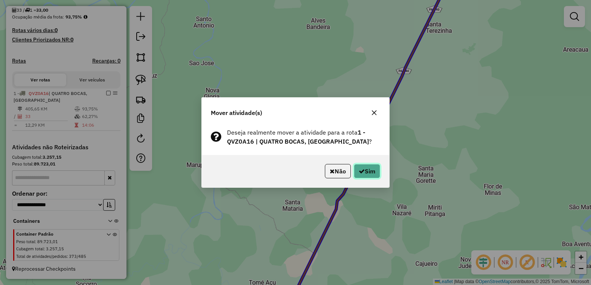
click at [371, 174] on button "Sim" at bounding box center [367, 171] width 26 height 14
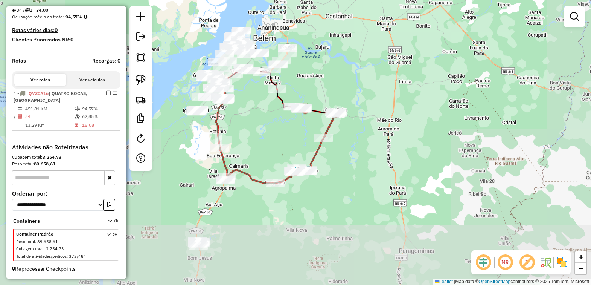
drag, startPoint x: 293, startPoint y: 227, endPoint x: 307, endPoint y: 144, distance: 84.0
click at [306, 144] on div "Janela de atendimento Grade de atendimento Capacidade Transportadoras Veículos …" at bounding box center [295, 142] width 591 height 285
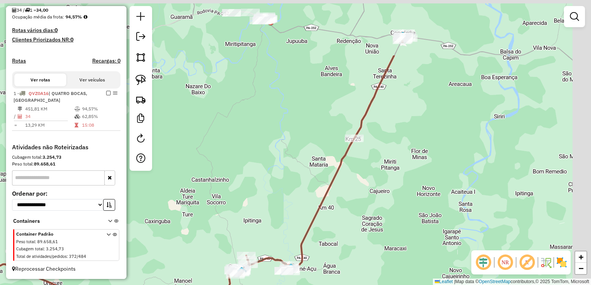
drag, startPoint x: 273, startPoint y: 93, endPoint x: 242, endPoint y: 198, distance: 108.8
click at [242, 198] on div "Janela de atendimento Grade de atendimento Capacidade Transportadoras Veículos …" at bounding box center [295, 142] width 591 height 285
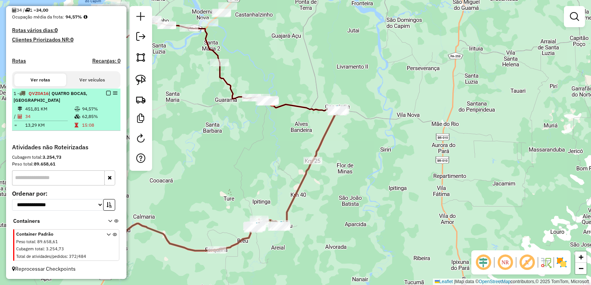
click at [106, 91] on em at bounding box center [108, 93] width 5 height 5
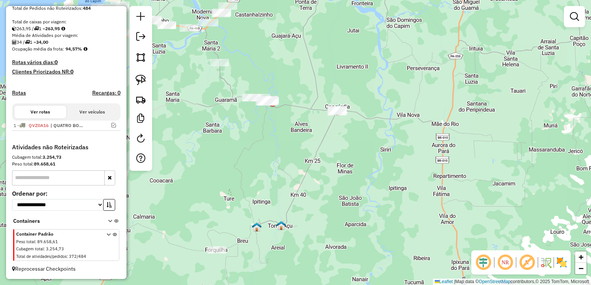
scroll to position [153, 0]
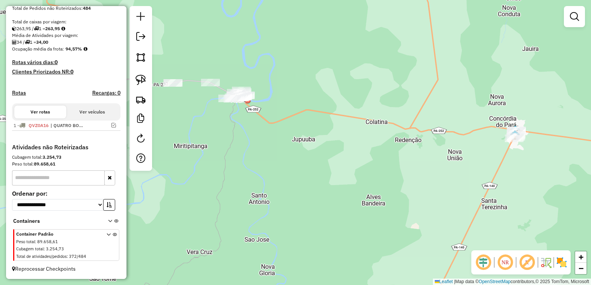
drag, startPoint x: 183, startPoint y: 99, endPoint x: 265, endPoint y: 138, distance: 90.0
click at [264, 138] on div "Janela de atendimento Grade de atendimento Capacidade Transportadoras Veículos …" at bounding box center [295, 142] width 591 height 285
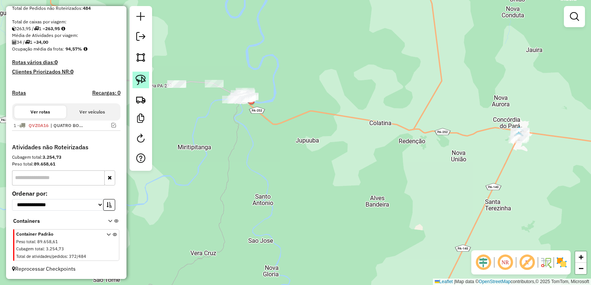
click at [140, 77] on img at bounding box center [141, 80] width 11 height 11
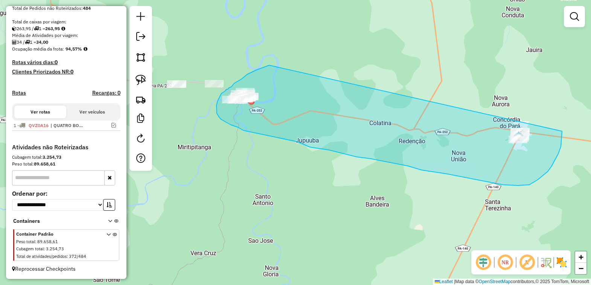
drag, startPoint x: 268, startPoint y: 66, endPoint x: 562, endPoint y: 112, distance: 298.1
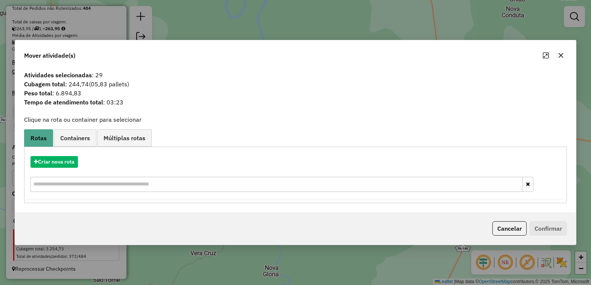
click at [68, 170] on div "Criar nova rota" at bounding box center [295, 174] width 539 height 49
click at [68, 162] on button "Criar nova rota" at bounding box center [54, 162] width 47 height 12
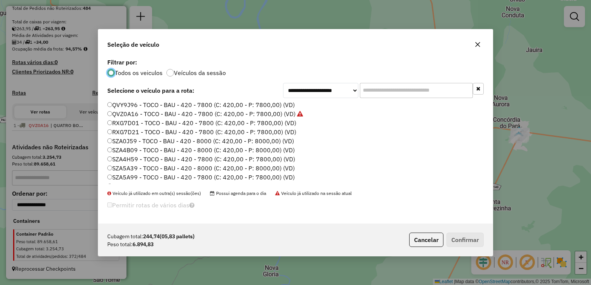
scroll to position [260, 0]
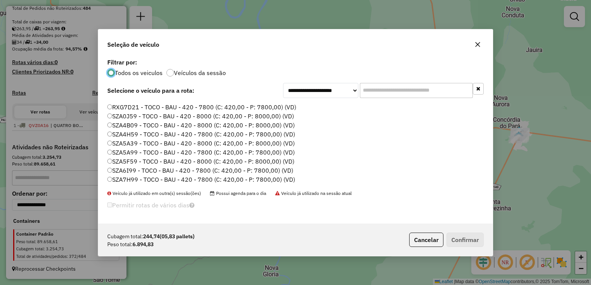
click at [125, 170] on label "SZA6I99 - TOCO - BAU - 420 - 7800 (C: 420,00 - P: 7800,00) (VD)" at bounding box center [200, 170] width 186 height 9
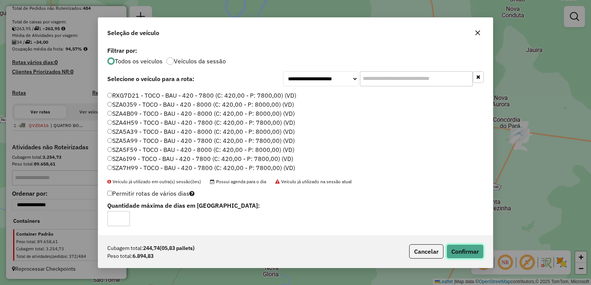
click at [460, 244] on button "Confirmar" at bounding box center [465, 251] width 37 height 14
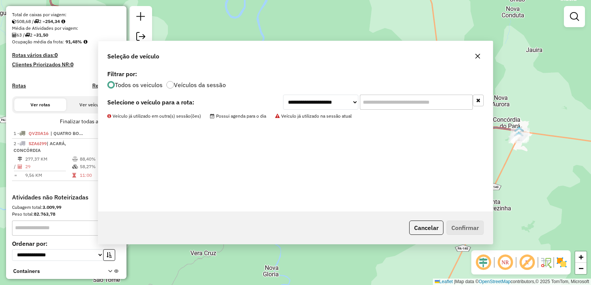
scroll to position [185, 0]
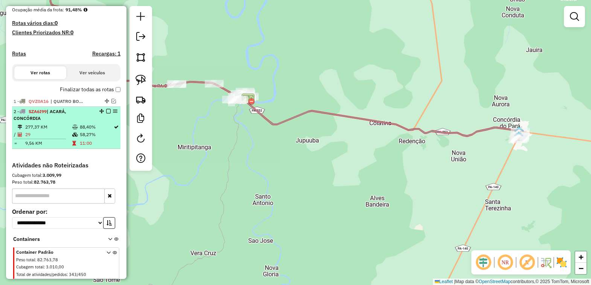
click at [106, 113] on em at bounding box center [108, 111] width 5 height 5
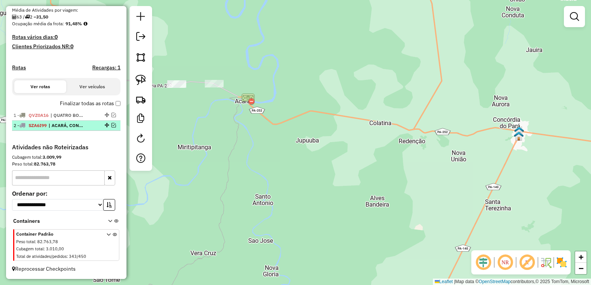
scroll to position [178, 0]
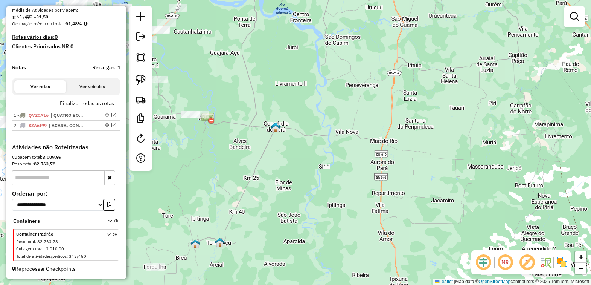
click at [328, 232] on div "Janela de atendimento Grade de atendimento Capacidade Transportadoras Veículos …" at bounding box center [295, 142] width 591 height 285
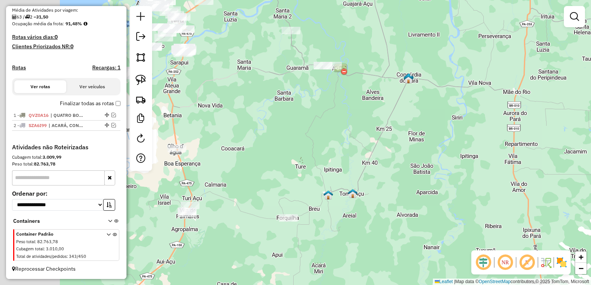
drag, startPoint x: 244, startPoint y: 179, endPoint x: 402, endPoint y: 110, distance: 172.5
click at [398, 111] on div "Janela de atendimento Grade de atendimento Capacidade Transportadoras Veículos …" at bounding box center [295, 142] width 591 height 285
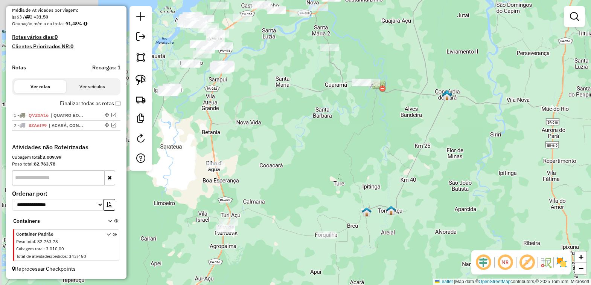
drag, startPoint x: 299, startPoint y: 131, endPoint x: 326, endPoint y: 187, distance: 62.0
click at [326, 187] on div "Janela de atendimento Grade de atendimento Capacidade Transportadoras Veículos …" at bounding box center [295, 142] width 591 height 285
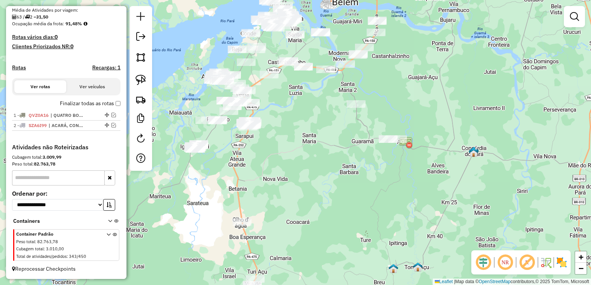
drag, startPoint x: 312, startPoint y: 153, endPoint x: 327, endPoint y: 186, distance: 35.9
click at [327, 186] on div "Janela de atendimento Grade de atendimento Capacidade Transportadoras Veículos …" at bounding box center [295, 142] width 591 height 285
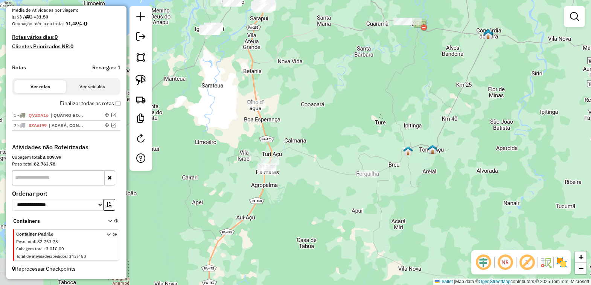
drag, startPoint x: 318, startPoint y: 212, endPoint x: 332, endPoint y: 95, distance: 118.5
click at [332, 95] on div "Janela de atendimento Grade de atendimento Capacidade Transportadoras Veículos …" at bounding box center [295, 142] width 591 height 285
drag, startPoint x: 289, startPoint y: 128, endPoint x: 309, endPoint y: 75, distance: 56.7
click at [299, 77] on div "Janela de atendimento Grade de atendimento Capacidade Transportadoras Veículos …" at bounding box center [295, 142] width 591 height 285
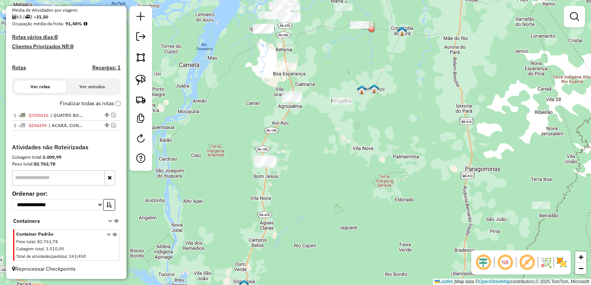
drag, startPoint x: 314, startPoint y: 117, endPoint x: 304, endPoint y: 140, distance: 25.3
click at [308, 142] on div "Janela de atendimento Grade de atendimento Capacidade Transportadoras Veículos …" at bounding box center [295, 142] width 591 height 285
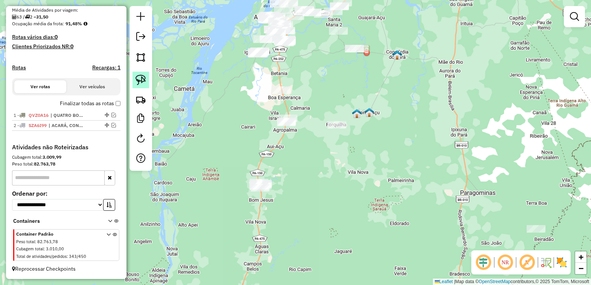
click at [139, 79] on img at bounding box center [141, 80] width 11 height 11
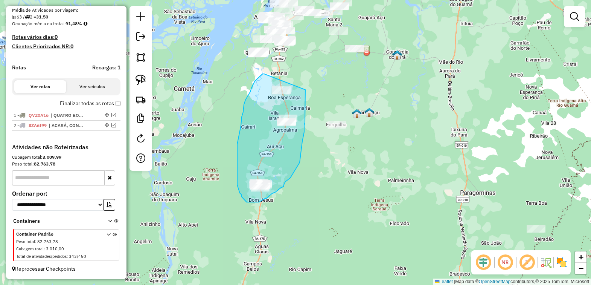
drag, startPoint x: 264, startPoint y: 74, endPoint x: 306, endPoint y: 90, distance: 44.0
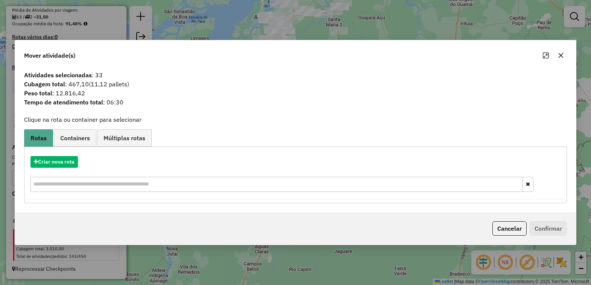
click at [560, 53] on icon "button" at bounding box center [561, 55] width 6 height 6
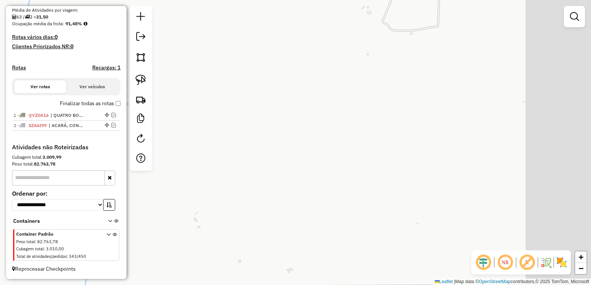
drag, startPoint x: 330, startPoint y: 147, endPoint x: 221, endPoint y: 208, distance: 124.4
click at [202, 210] on div "Janela de atendimento Grade de atendimento Capacidade Transportadoras Veículos …" at bounding box center [295, 142] width 591 height 285
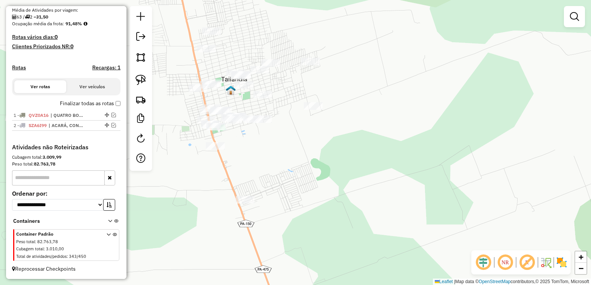
drag, startPoint x: 282, startPoint y: 176, endPoint x: 205, endPoint y: 216, distance: 86.3
click at [205, 216] on div "Janela de atendimento Grade de atendimento Capacidade Transportadoras Veículos …" at bounding box center [295, 142] width 591 height 285
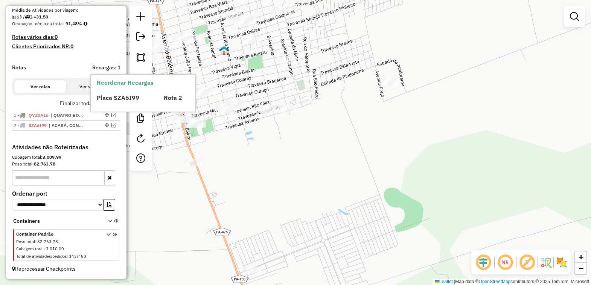
click at [138, 76] on div "Reordenar Recargas Placa SZA6I99 Rota 2" at bounding box center [143, 93] width 105 height 37
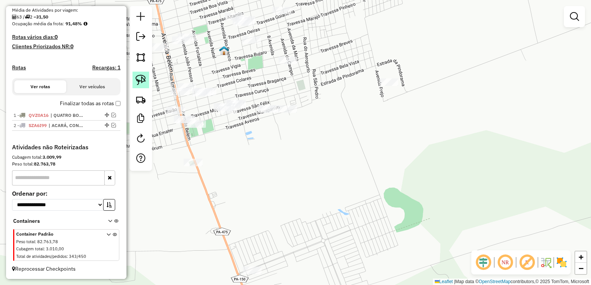
click at [141, 82] on img at bounding box center [141, 80] width 11 height 11
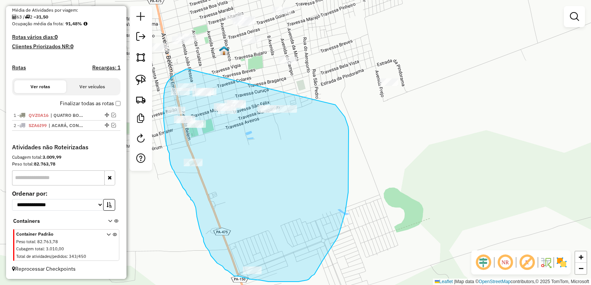
drag, startPoint x: 188, startPoint y: 69, endPoint x: 317, endPoint y: 87, distance: 130.5
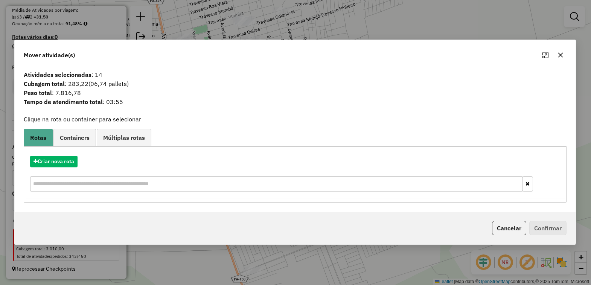
click at [560, 55] on icon "button" at bounding box center [560, 55] width 5 height 5
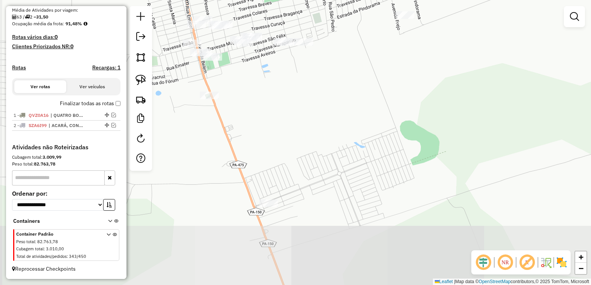
drag, startPoint x: 362, startPoint y: 185, endPoint x: 379, endPoint y: 128, distance: 59.6
click at [379, 128] on div "Janela de atendimento Grade de atendimento Capacidade Transportadoras Veículos …" at bounding box center [295, 142] width 591 height 285
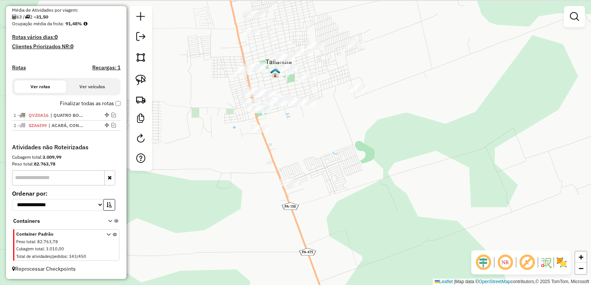
drag, startPoint x: 379, startPoint y: 130, endPoint x: 344, endPoint y: 142, distance: 37.6
click at [344, 142] on div "Janela de atendimento Grade de atendimento Capacidade Transportadoras Veículos …" at bounding box center [295, 142] width 591 height 285
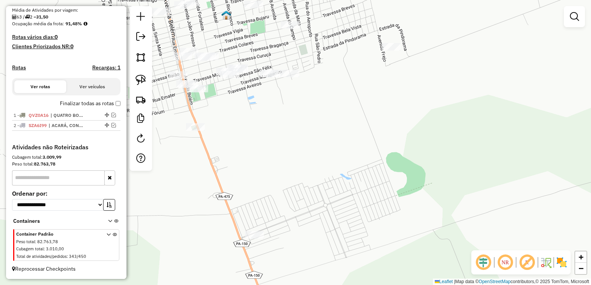
drag, startPoint x: 321, startPoint y: 147, endPoint x: 333, endPoint y: 168, distance: 25.0
click at [333, 168] on div "Janela de atendimento Grade de atendimento Capacidade Transportadoras Veículos …" at bounding box center [295, 142] width 591 height 285
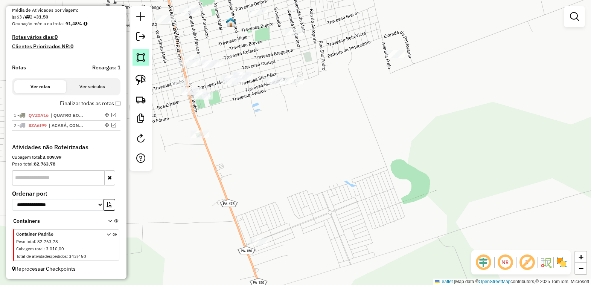
click at [139, 55] on img at bounding box center [141, 57] width 11 height 11
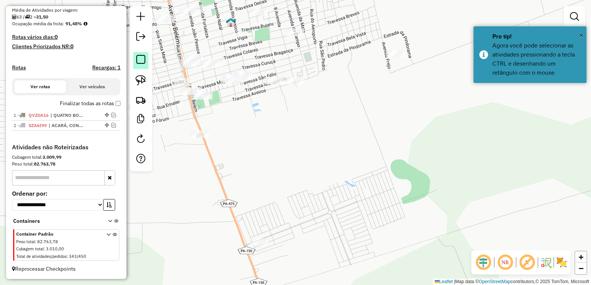
click at [141, 61] on em at bounding box center [140, 59] width 9 height 9
click at [138, 81] on img at bounding box center [141, 80] width 11 height 11
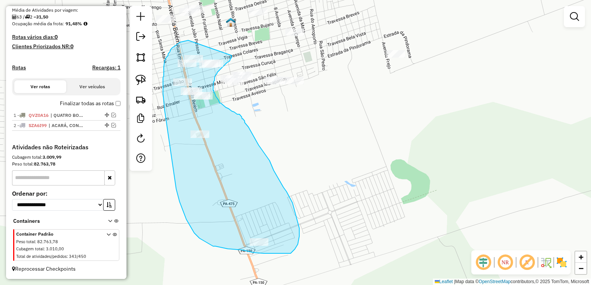
drag, startPoint x: 188, startPoint y: 40, endPoint x: 232, endPoint y: 55, distance: 45.9
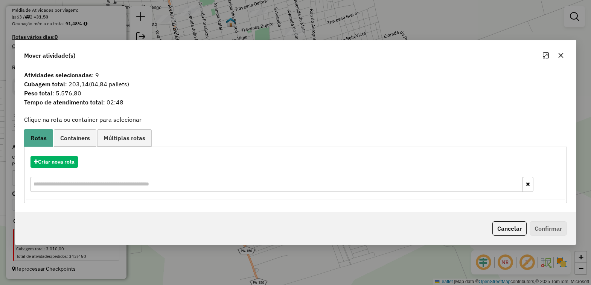
click at [558, 52] on icon "button" at bounding box center [561, 55] width 6 height 6
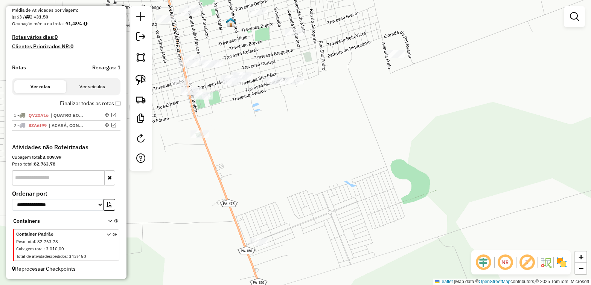
drag, startPoint x: 142, startPoint y: 80, endPoint x: 164, endPoint y: 80, distance: 21.8
click at [142, 80] on img at bounding box center [141, 80] width 11 height 11
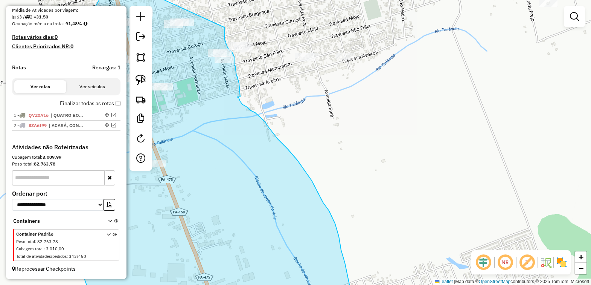
drag, startPoint x: 166, startPoint y: 61, endPoint x: 228, endPoint y: 20, distance: 74.4
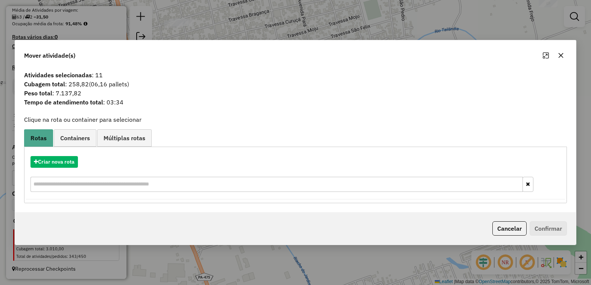
click at [561, 54] on icon "button" at bounding box center [561, 55] width 6 height 6
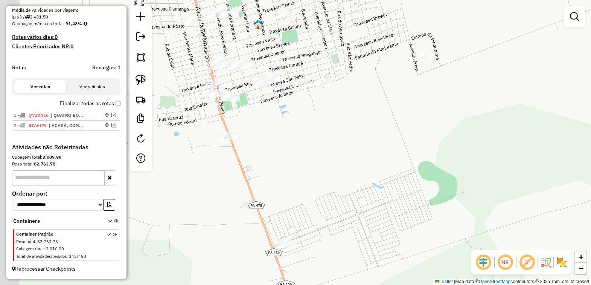
drag, startPoint x: 238, startPoint y: 128, endPoint x: 269, endPoint y: 119, distance: 32.0
click at [269, 119] on div "Janela de atendimento Grade de atendimento Capacidade Transportadoras Veículos …" at bounding box center [295, 142] width 591 height 285
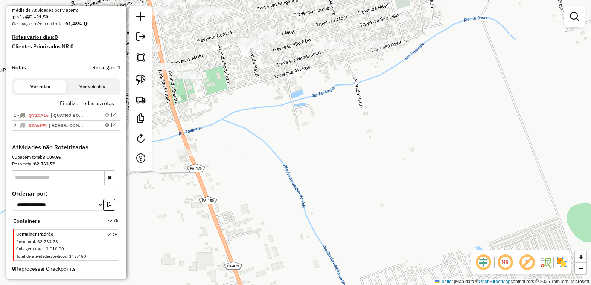
click at [279, 121] on div "Janela de atendimento Grade de atendimento Capacidade Transportadoras Veículos …" at bounding box center [295, 142] width 591 height 285
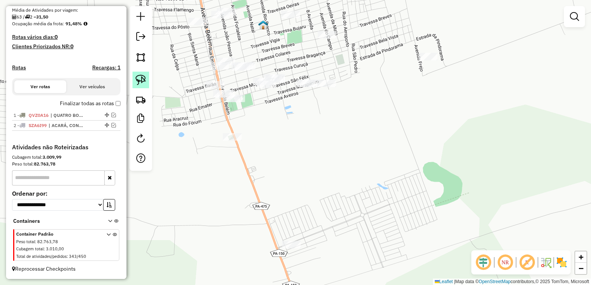
click at [141, 80] on img at bounding box center [141, 80] width 11 height 11
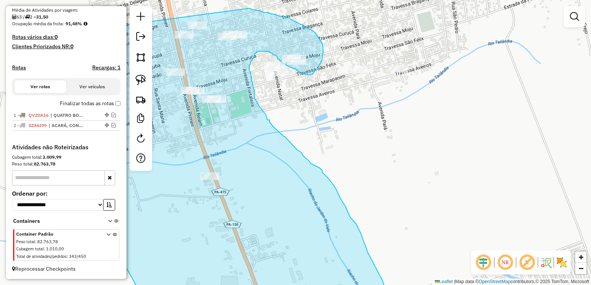
drag, startPoint x: 183, startPoint y: 73, endPoint x: 249, endPoint y: 8, distance: 91.9
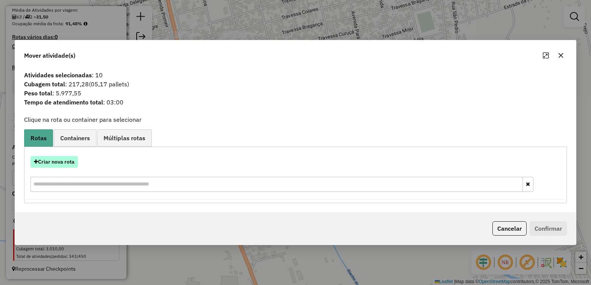
click at [48, 163] on button "Criar nova rota" at bounding box center [54, 162] width 47 height 12
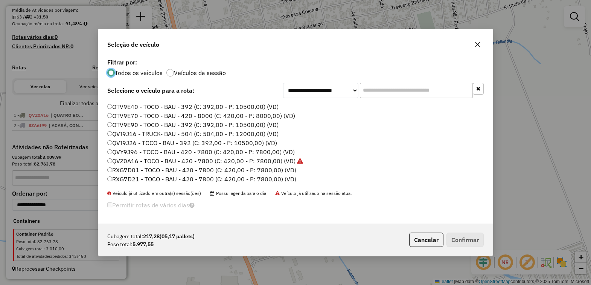
scroll to position [260, 0]
click at [134, 178] on label "SZA7H99 - TOCO - BAU - 420 - 7800 (C: 420,00 - P: 7800,00) (VD)" at bounding box center [201, 179] width 188 height 9
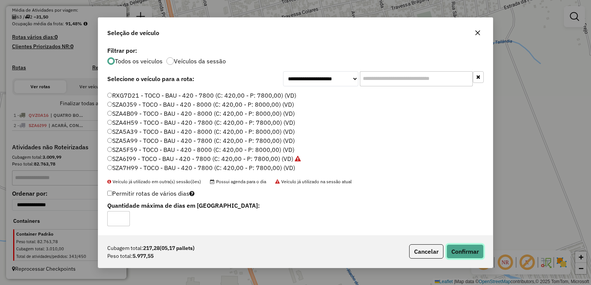
click at [469, 249] on button "Confirmar" at bounding box center [465, 251] width 37 height 14
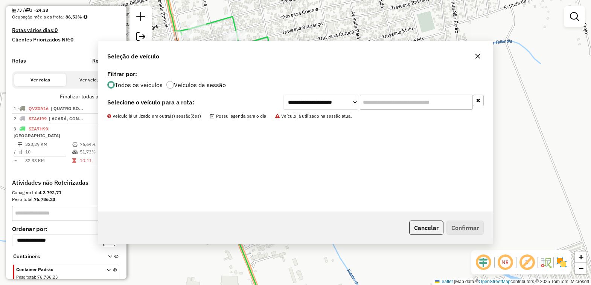
scroll to position [185, 0]
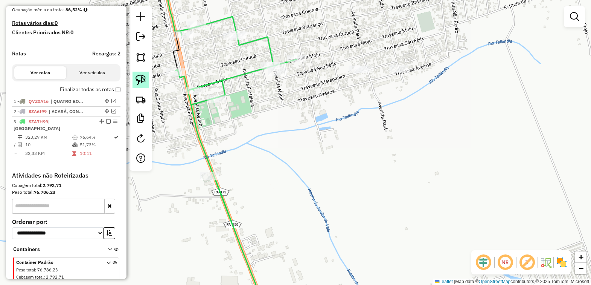
click at [136, 82] on img at bounding box center [141, 80] width 11 height 11
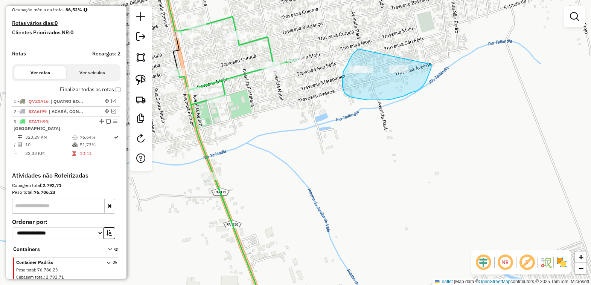
drag, startPoint x: 349, startPoint y: 61, endPoint x: 432, endPoint y: 59, distance: 83.3
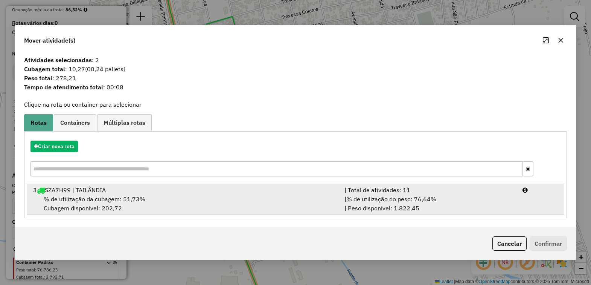
click at [111, 198] on span "% de utilização da cubagem: 51,73%" at bounding box center [95, 199] width 102 height 8
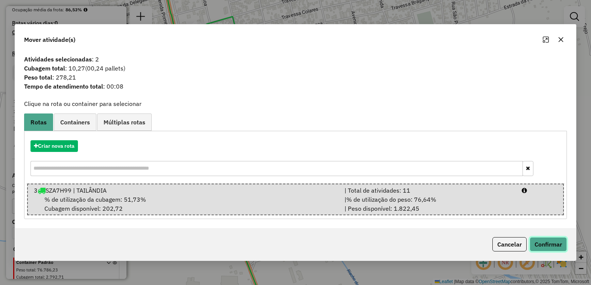
click at [542, 245] on button "Confirmar" at bounding box center [548, 244] width 37 height 14
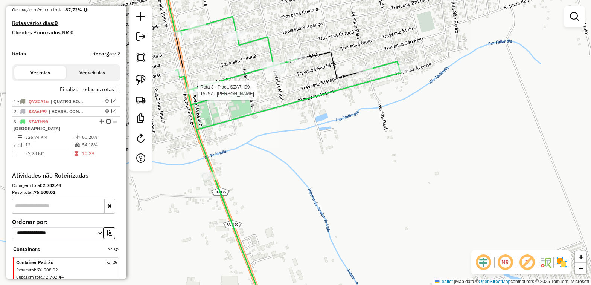
select select "**********"
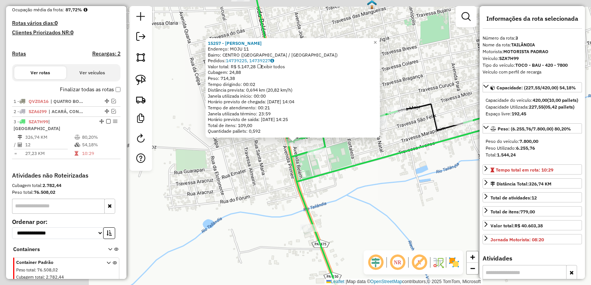
scroll to position [214, 0]
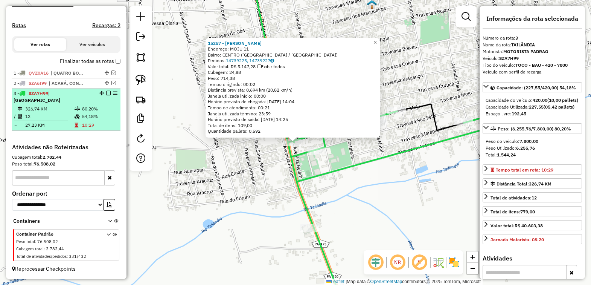
click at [106, 95] on em at bounding box center [108, 93] width 5 height 5
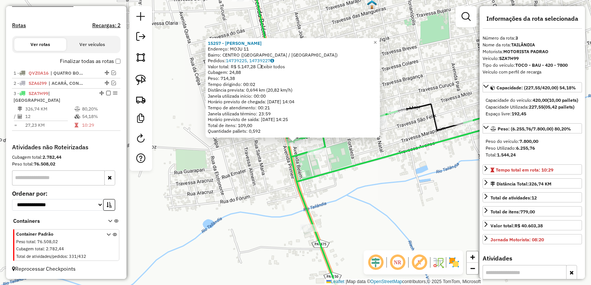
scroll to position [189, 0]
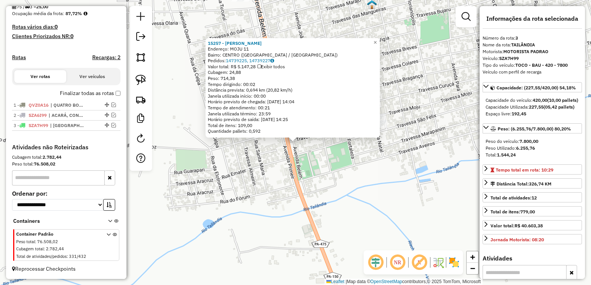
click at [267, 209] on div "15257 - ARIELSON HIPOLITO Endereço: MOJU 11 Bairro: CENTRO (TAILANDIA / PA) Ped…" at bounding box center [295, 142] width 591 height 285
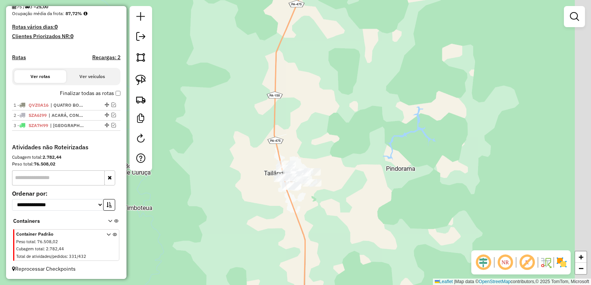
drag, startPoint x: 348, startPoint y: 240, endPoint x: 297, endPoint y: 174, distance: 83.6
click at [298, 176] on div "Janela de atendimento Grade de atendimento Capacidade Transportadoras Veículos …" at bounding box center [295, 142] width 591 height 285
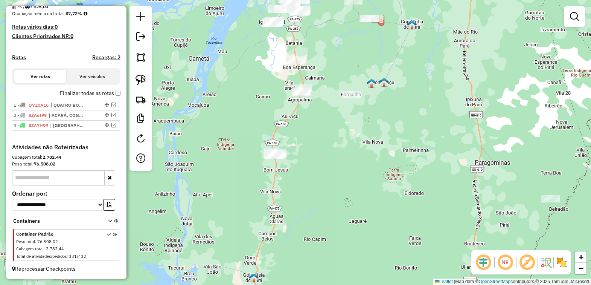
drag, startPoint x: 353, startPoint y: 148, endPoint x: 304, endPoint y: 148, distance: 48.6
click at [304, 148] on div "Janela de atendimento Grade de atendimento Capacidade Transportadoras Veículos …" at bounding box center [295, 142] width 591 height 285
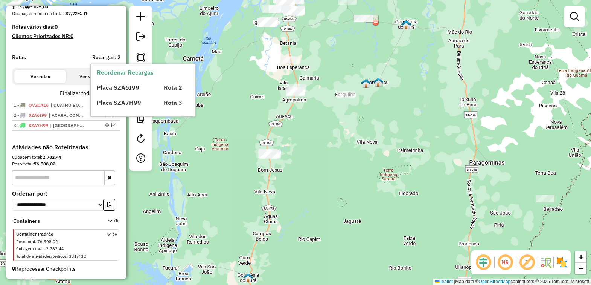
click at [138, 83] on div "Placa SZA6I99" at bounding box center [125, 87] width 67 height 9
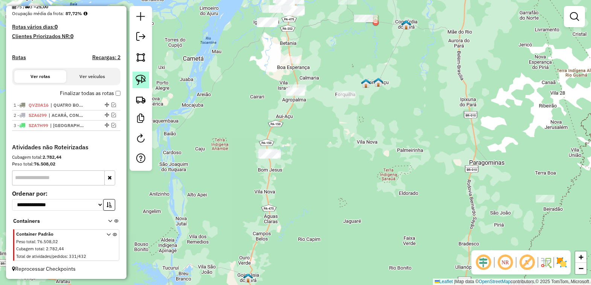
click at [140, 80] on img at bounding box center [141, 80] width 11 height 11
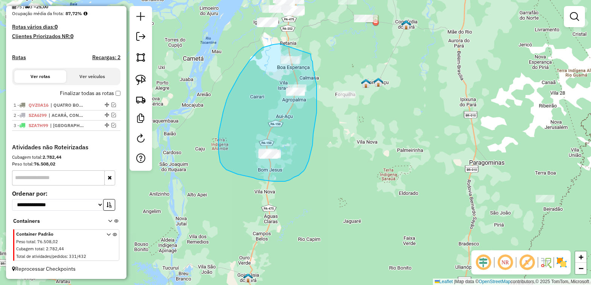
drag, startPoint x: 263, startPoint y: 47, endPoint x: 311, endPoint y: 54, distance: 48.3
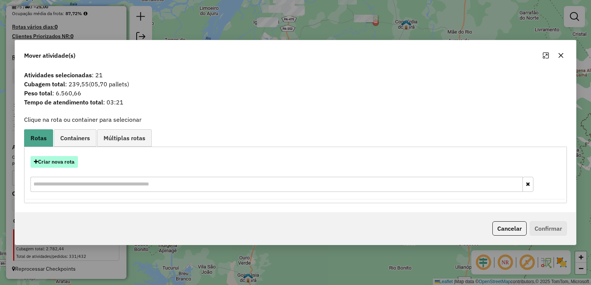
click at [70, 160] on button "Criar nova rota" at bounding box center [54, 162] width 47 height 12
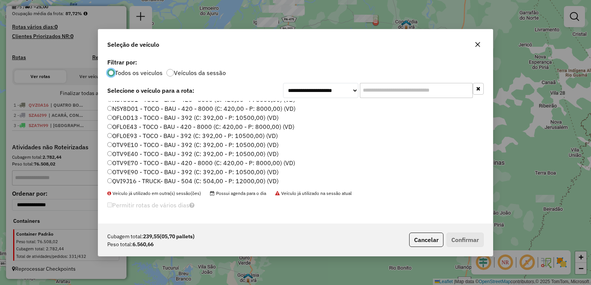
scroll to position [235, 0]
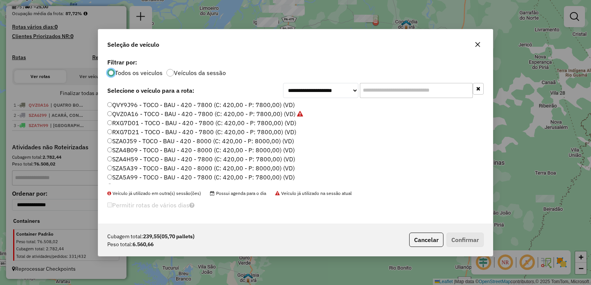
click at [131, 156] on label "SZA4H59 - TOCO - BAU - 420 - 7800 (C: 420,00 - P: 7800,00) (VD)" at bounding box center [201, 158] width 188 height 9
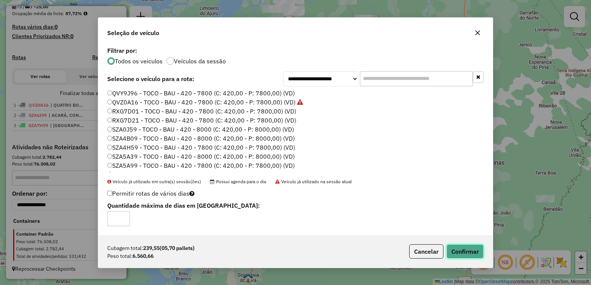
click at [467, 251] on button "Confirmar" at bounding box center [465, 251] width 37 height 14
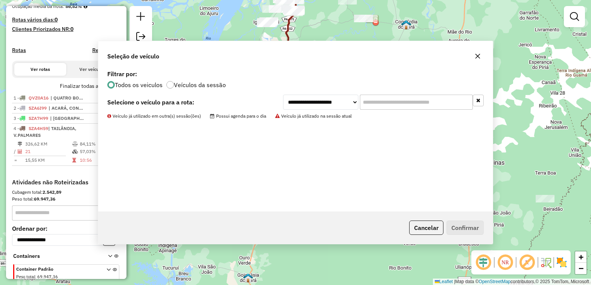
scroll to position [214, 0]
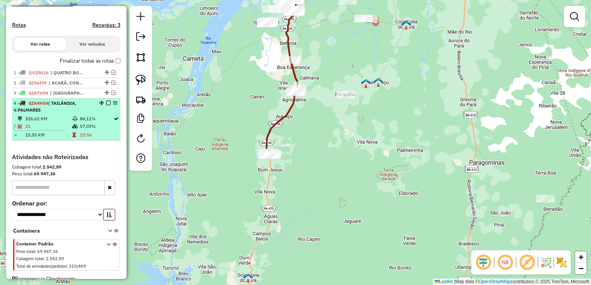
click at [106, 105] on em at bounding box center [108, 103] width 5 height 5
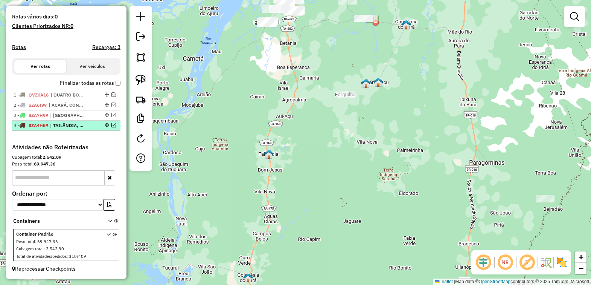
scroll to position [199, 0]
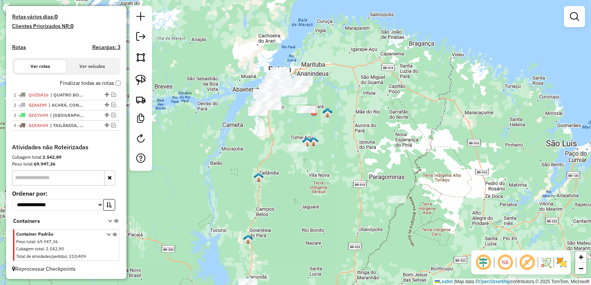
drag, startPoint x: 289, startPoint y: 139, endPoint x: 289, endPoint y: 127, distance: 11.3
click at [289, 127] on div "Janela de atendimento Grade de atendimento Capacidade Transportadoras Veículos …" at bounding box center [295, 142] width 591 height 285
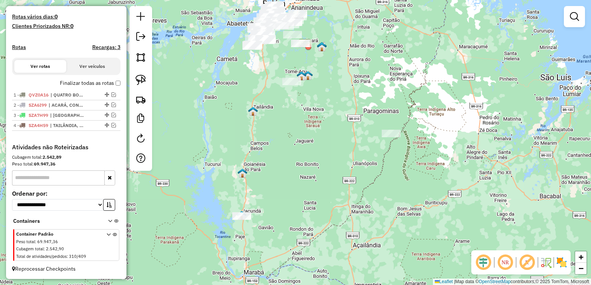
drag, startPoint x: 273, startPoint y: 208, endPoint x: 263, endPoint y: 119, distance: 89.6
click at [261, 119] on div "Janela de atendimento Grade de atendimento Capacidade Transportadoras Veículos …" at bounding box center [295, 142] width 591 height 285
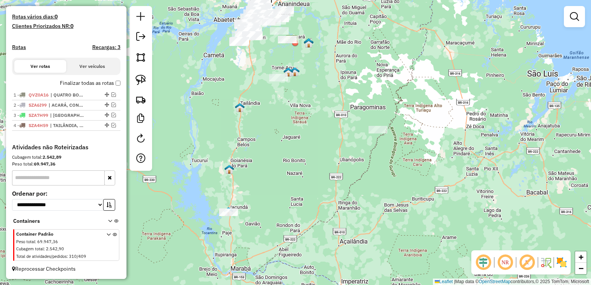
drag, startPoint x: 285, startPoint y: 85, endPoint x: 268, endPoint y: 195, distance: 111.7
click at [268, 195] on div "Janela de atendimento Grade de atendimento Capacidade Transportadoras Veículos …" at bounding box center [295, 142] width 591 height 285
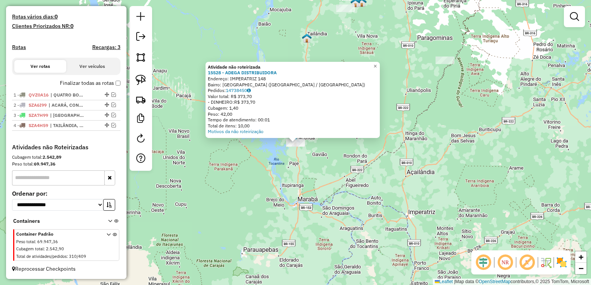
click at [274, 164] on div "Atividade não roteirizada 15528 - ADEGA DISTRIBUIDORA Endereço: IMPERATRIZ 148 …" at bounding box center [295, 142] width 591 height 285
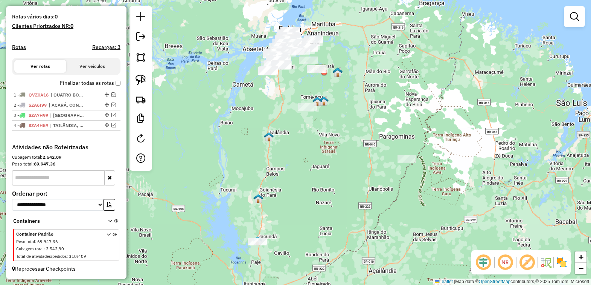
drag, startPoint x: 366, startPoint y: 90, endPoint x: 303, endPoint y: 259, distance: 180.2
click at [303, 259] on div "Janela de atendimento Grade de atendimento Capacidade Transportadoras Veículos …" at bounding box center [295, 142] width 591 height 285
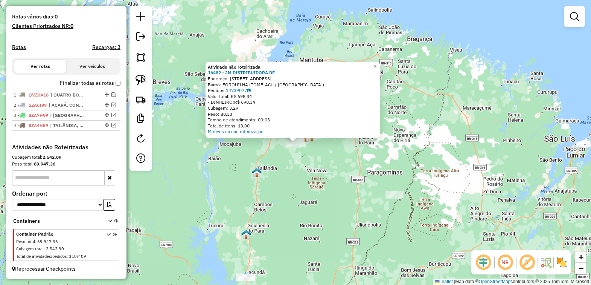
click at [280, 175] on div "Atividade não roteirizada 16482 - JM DISTRIBUIDORA DE Endereço: Rua dos Profess…" at bounding box center [295, 142] width 591 height 285
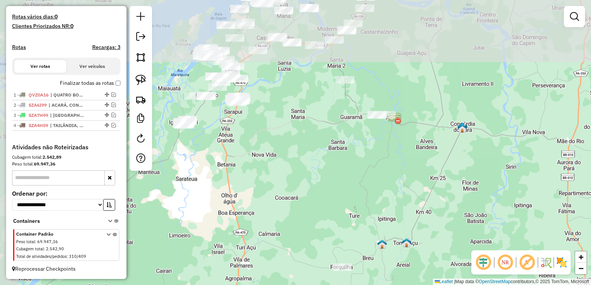
drag, startPoint x: 258, startPoint y: 97, endPoint x: 318, endPoint y: 245, distance: 159.7
click at [311, 244] on div "Janela de atendimento Grade de atendimento Capacidade Transportadoras Veículos …" at bounding box center [295, 142] width 591 height 285
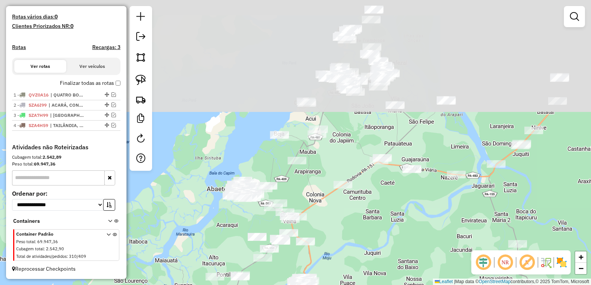
drag, startPoint x: 226, startPoint y: 104, endPoint x: 259, endPoint y: 223, distance: 122.7
click at [255, 223] on div "Janela de atendimento Grade de atendimento Capacidade Transportadoras Veículos …" at bounding box center [295, 142] width 591 height 285
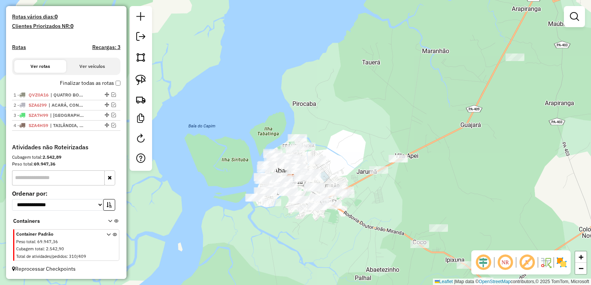
drag, startPoint x: 234, startPoint y: 203, endPoint x: 220, endPoint y: 132, distance: 72.3
click at [219, 132] on div "Janela de atendimento Grade de atendimento Capacidade Transportadoras Veículos …" at bounding box center [295, 142] width 591 height 285
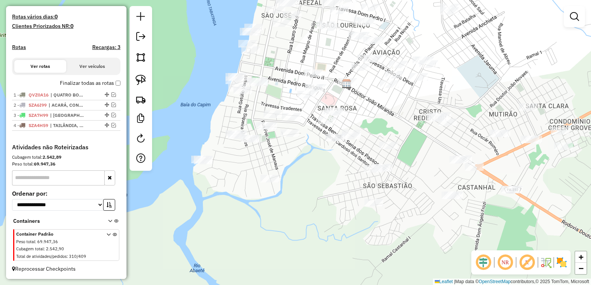
drag, startPoint x: 245, startPoint y: 151, endPoint x: 249, endPoint y: 163, distance: 12.7
click at [245, 176] on div "Janela de atendimento Grade de atendimento Capacidade Transportadoras Veículos …" at bounding box center [295, 142] width 591 height 285
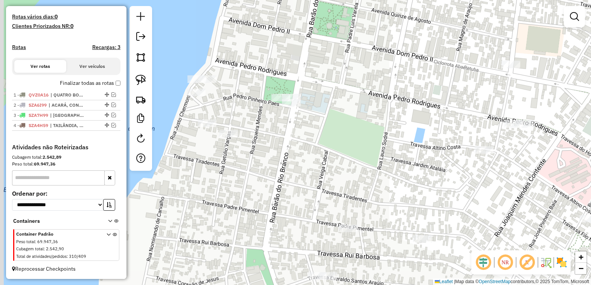
drag, startPoint x: 270, startPoint y: 118, endPoint x: 302, endPoint y: 159, distance: 51.8
click at [301, 159] on div "Janela de atendimento Grade de atendimento Capacidade Transportadoras Veículos …" at bounding box center [295, 142] width 591 height 285
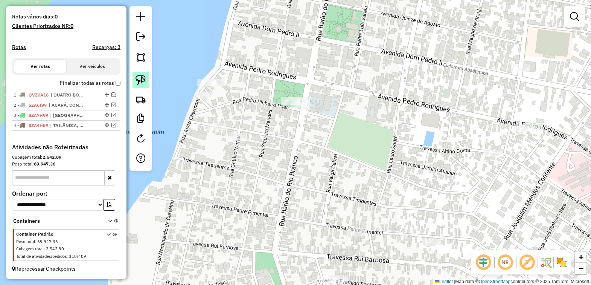
click at [139, 78] on img at bounding box center [141, 80] width 11 height 11
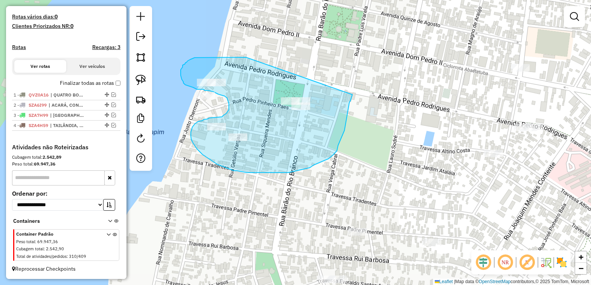
drag, startPoint x: 246, startPoint y: 57, endPoint x: 353, endPoint y: 95, distance: 112.9
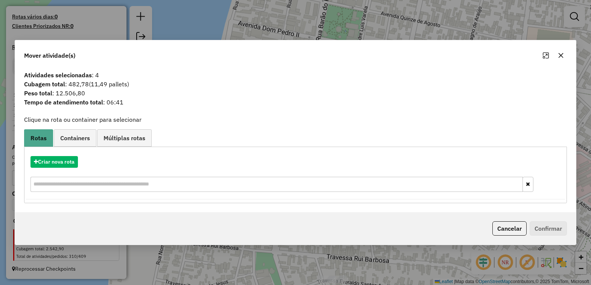
click at [560, 57] on icon "button" at bounding box center [561, 55] width 6 height 6
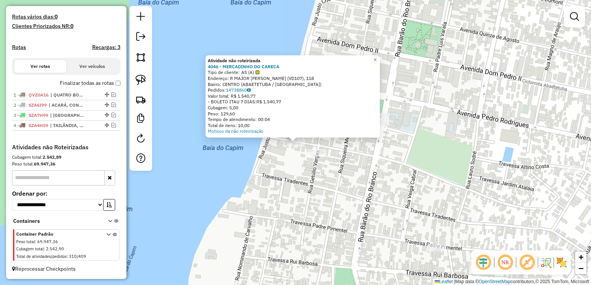
click at [306, 180] on div "Atividade não roteirizada 4046 - MERCADINHO DO CARECA Tipo de cliente: AS (A) E…" at bounding box center [295, 142] width 591 height 285
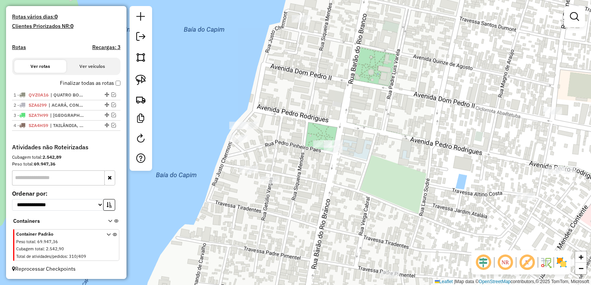
drag, startPoint x: 332, startPoint y: 165, endPoint x: 321, endPoint y: 171, distance: 12.5
click at [321, 171] on div "Janela de atendimento Grade de atendimento Capacidade Transportadoras Veículos …" at bounding box center [295, 142] width 591 height 285
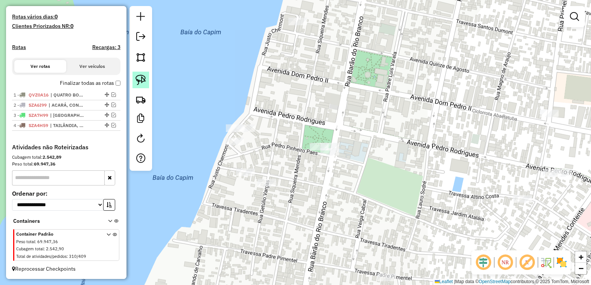
click at [138, 78] on img at bounding box center [141, 80] width 11 height 11
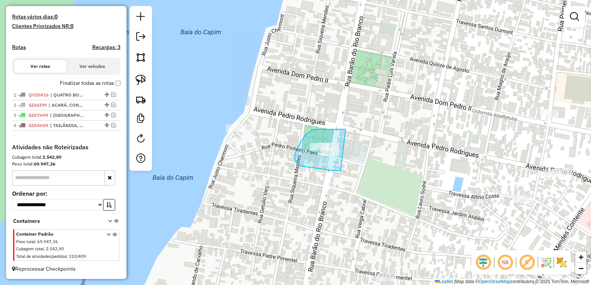
drag, startPoint x: 311, startPoint y: 131, endPoint x: 361, endPoint y: 168, distance: 62.2
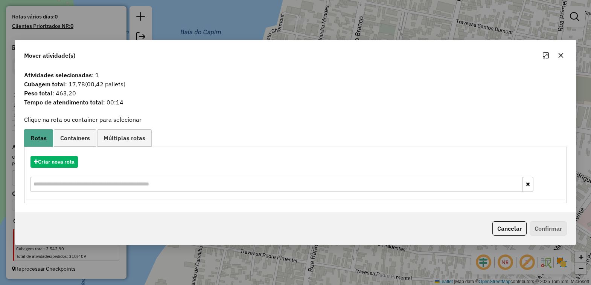
click at [561, 57] on icon "button" at bounding box center [561, 55] width 6 height 6
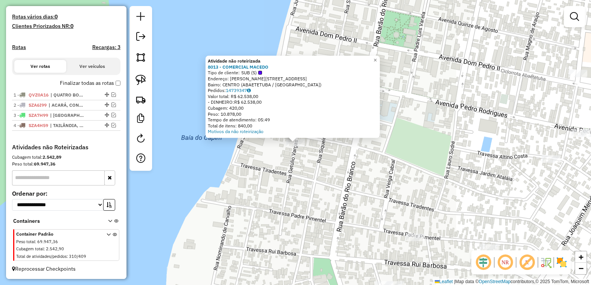
click at [334, 168] on div "Atividade não roteirizada 8013 - COMERCIAL MACEDO Tipo de cliente: SUB (S) Ende…" at bounding box center [295, 142] width 591 height 285
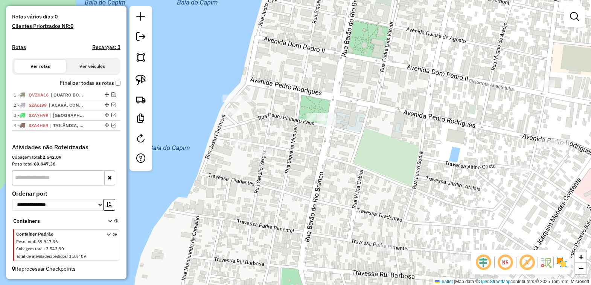
drag, startPoint x: 353, startPoint y: 173, endPoint x: 312, endPoint y: 185, distance: 43.3
click at [312, 185] on div "Janela de atendimento Grade de atendimento Capacidade Transportadoras Veículos …" at bounding box center [295, 142] width 591 height 285
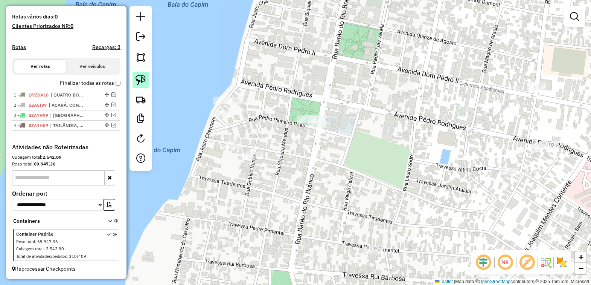
click at [140, 81] on img at bounding box center [141, 80] width 11 height 11
drag, startPoint x: 257, startPoint y: 141, endPoint x: 313, endPoint y: 196, distance: 77.8
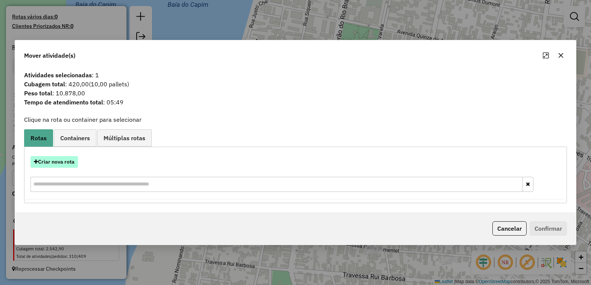
click at [49, 160] on button "Criar nova rota" at bounding box center [54, 162] width 47 height 12
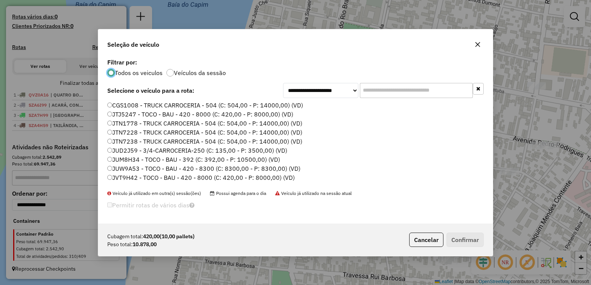
scroll to position [47, 0]
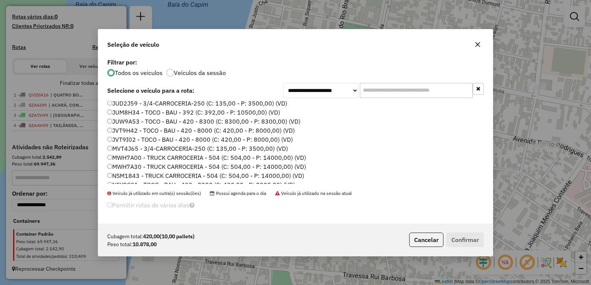
click at [131, 157] on label "MWH7A00 - TRUCK CARROCERIA - 504 (C: 504,00 - P: 14000,00) (VD)" at bounding box center [206, 157] width 199 height 9
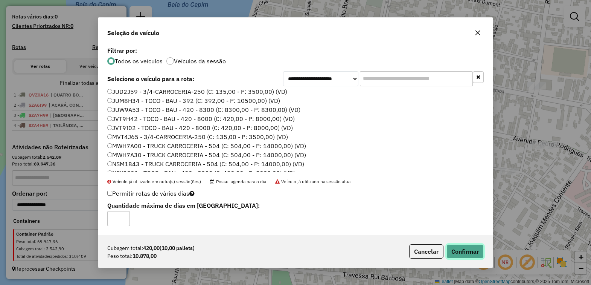
click at [455, 246] on button "Confirmar" at bounding box center [465, 251] width 37 height 14
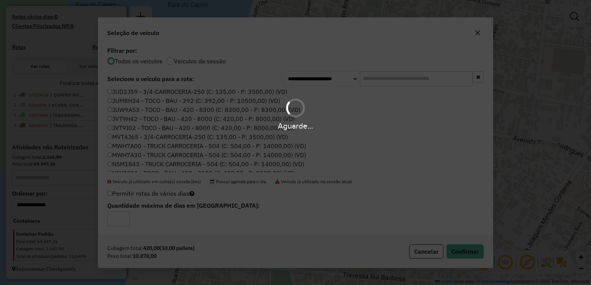
scroll to position [214, 0]
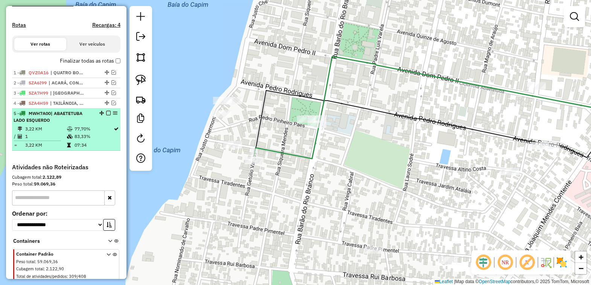
click at [106, 115] on em at bounding box center [108, 113] width 5 height 5
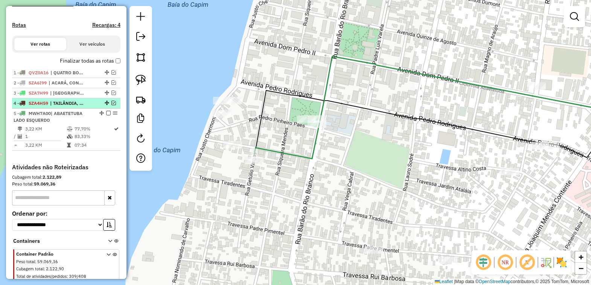
scroll to position [209, 0]
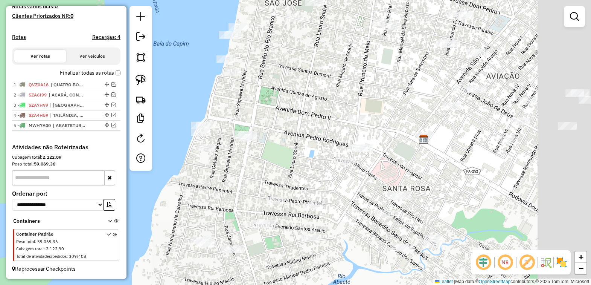
drag, startPoint x: 268, startPoint y: 158, endPoint x: 238, endPoint y: 160, distance: 29.8
click at [238, 160] on div "Janela de atendimento Grade de atendimento Capacidade Transportadoras Veículos …" at bounding box center [295, 142] width 591 height 285
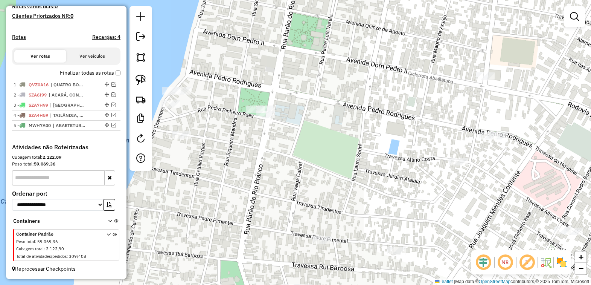
drag, startPoint x: 266, startPoint y: 164, endPoint x: 301, endPoint y: 162, distance: 34.3
click at [301, 162] on div "Janela de atendimento Grade de atendimento Capacidade Transportadoras Veículos …" at bounding box center [295, 142] width 591 height 285
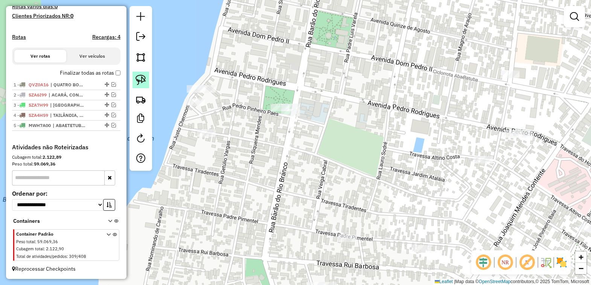
click at [141, 83] on img at bounding box center [141, 80] width 11 height 11
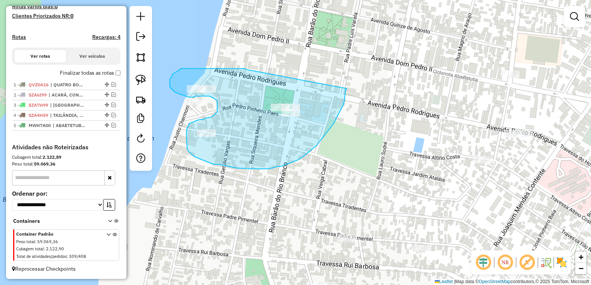
drag, startPoint x: 248, startPoint y: 70, endPoint x: 349, endPoint y: 80, distance: 101.8
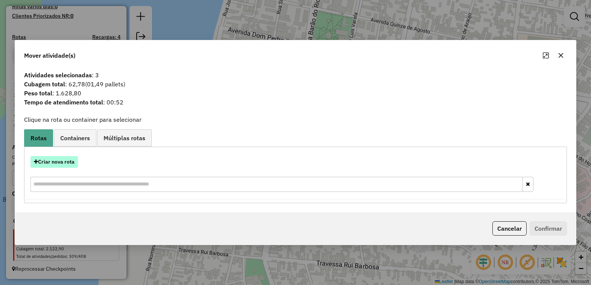
click at [54, 161] on button "Criar nova rota" at bounding box center [54, 162] width 47 height 12
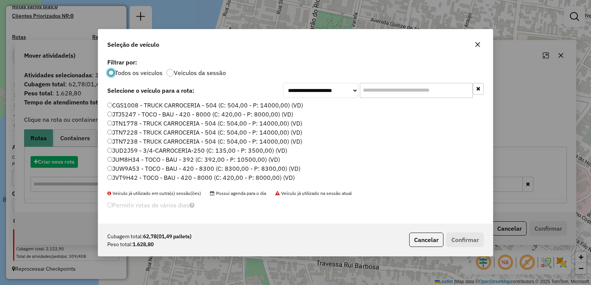
scroll to position [4, 2]
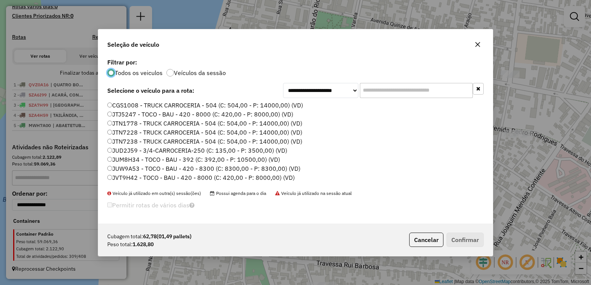
click at [133, 168] on label "JUW9A53 - TOCO - BAU - 420 - 8300 (C: 8300,00 - P: 8300,00) (VD)" at bounding box center [203, 168] width 193 height 9
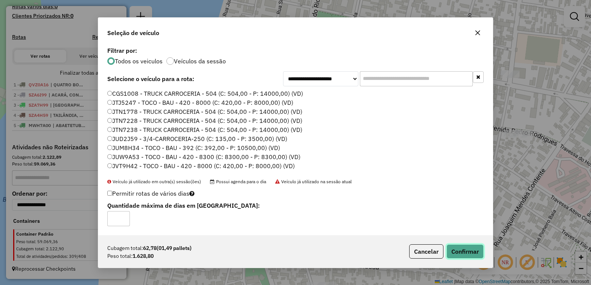
click at [464, 248] on button "Confirmar" at bounding box center [465, 251] width 37 height 14
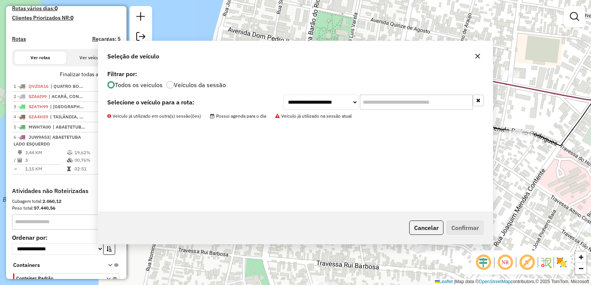
scroll to position [223, 0]
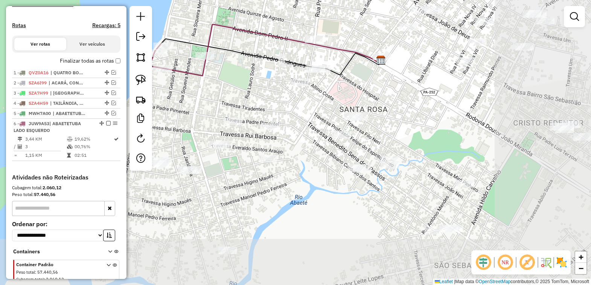
drag, startPoint x: 368, startPoint y: 164, endPoint x: 251, endPoint y: 106, distance: 131.4
click at [251, 106] on div "Janela de atendimento Grade de atendimento Capacidade Transportadoras Veículos …" at bounding box center [295, 142] width 591 height 285
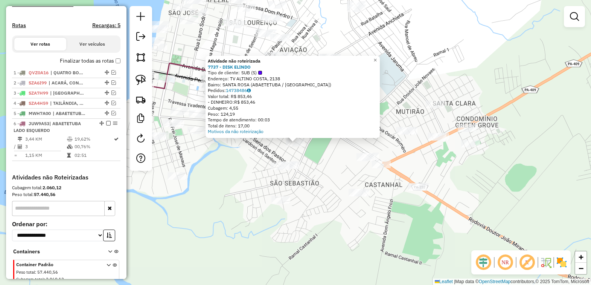
click at [302, 198] on div "Atividade não roteirizada 7737 - DISK ELINDO Tipo de cliente: SUB (S) Endereço:…" at bounding box center [295, 142] width 591 height 285
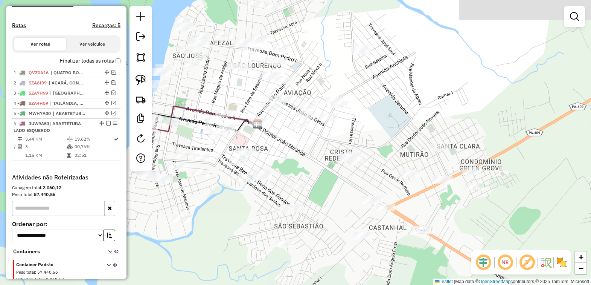
drag, startPoint x: 258, startPoint y: 159, endPoint x: 277, endPoint y: 223, distance: 66.9
click at [277, 223] on div "Janela de atendimento Grade de atendimento Capacidade Transportadoras Veículos …" at bounding box center [295, 142] width 591 height 285
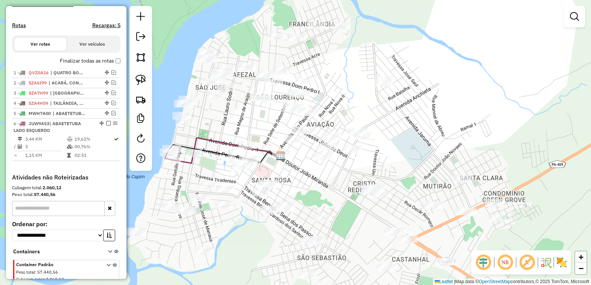
drag, startPoint x: 257, startPoint y: 122, endPoint x: 290, endPoint y: 127, distance: 33.1
click at [286, 127] on div "Janela de atendimento Grade de atendimento Capacidade Transportadoras Veículos …" at bounding box center [295, 142] width 591 height 285
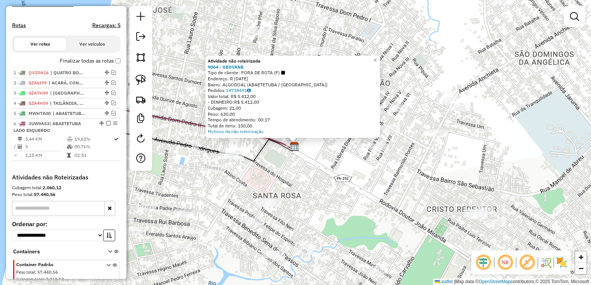
click at [297, 175] on div "Atividade não roteirizada 9064 - GEOVANE Tipo de cliente: FORA DE ROTA (F) Ende…" at bounding box center [295, 142] width 591 height 285
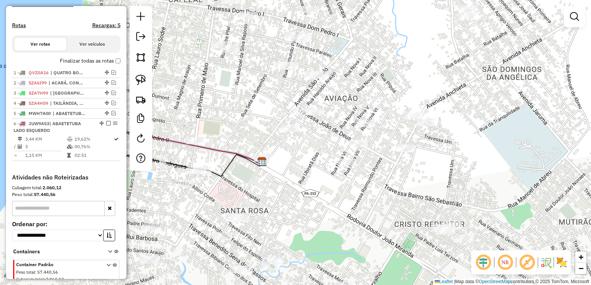
drag, startPoint x: 251, startPoint y: 87, endPoint x: 260, endPoint y: 137, distance: 50.2
click at [260, 137] on div "Janela de atendimento Grade de atendimento Capacidade Transportadoras Veículos …" at bounding box center [295, 142] width 591 height 285
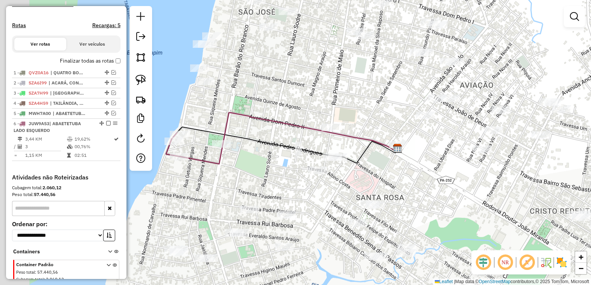
drag, startPoint x: 248, startPoint y: 143, endPoint x: 388, endPoint y: 113, distance: 143.7
click at [387, 113] on div "Janela de atendimento Grade de atendimento Capacidade Transportadoras Veículos …" at bounding box center [295, 142] width 591 height 285
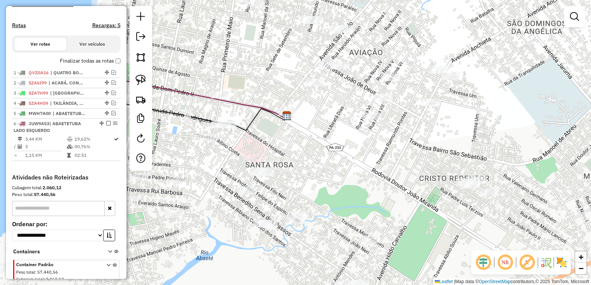
drag, startPoint x: 410, startPoint y: 141, endPoint x: 291, endPoint y: 111, distance: 122.6
click at [291, 111] on img at bounding box center [287, 116] width 10 height 10
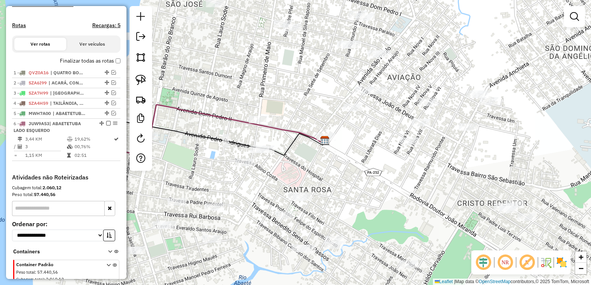
drag, startPoint x: 331, startPoint y: 114, endPoint x: 357, endPoint y: 124, distance: 27.6
click at [355, 124] on div "Janela de atendimento Grade de atendimento Capacidade Transportadoras Veículos …" at bounding box center [295, 142] width 591 height 285
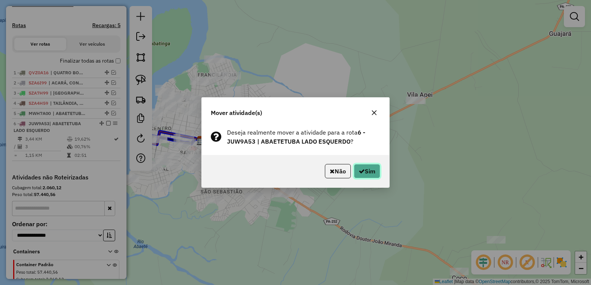
click at [367, 173] on button "Sim" at bounding box center [367, 171] width 26 height 14
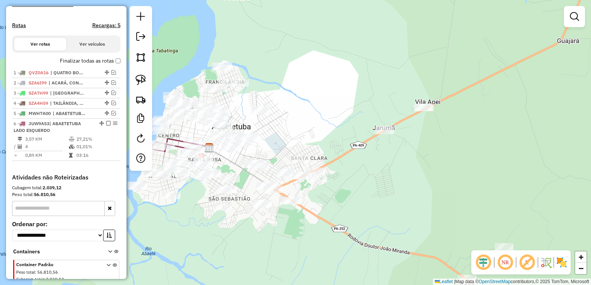
drag, startPoint x: 268, startPoint y: 145, endPoint x: 370, endPoint y: 159, distance: 102.7
click at [369, 159] on div "Janela de atendimento Grade de atendimento Capacidade Transportadoras Veículos …" at bounding box center [295, 142] width 591 height 285
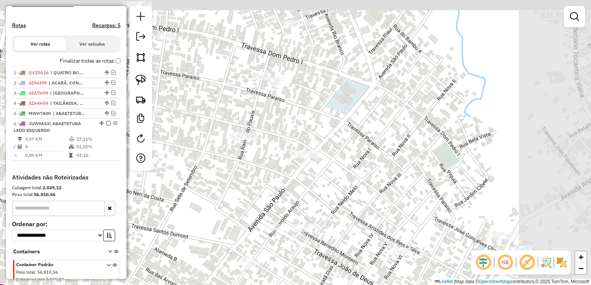
drag, startPoint x: 277, startPoint y: 148, endPoint x: 200, endPoint y: 239, distance: 119.5
click at [199, 240] on div "Janela de atendimento Grade de atendimento Capacidade Transportadoras Veículos …" at bounding box center [295, 142] width 591 height 285
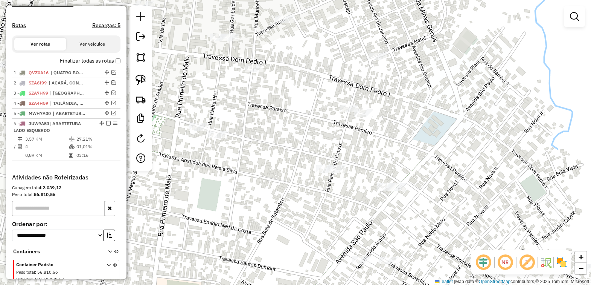
drag, startPoint x: 318, startPoint y: 208, endPoint x: 400, endPoint y: 225, distance: 83.8
click at [399, 225] on div "Janela de atendimento Grade de atendimento Capacidade Transportadoras Veículos …" at bounding box center [295, 142] width 591 height 285
click at [136, 77] on img at bounding box center [141, 80] width 11 height 11
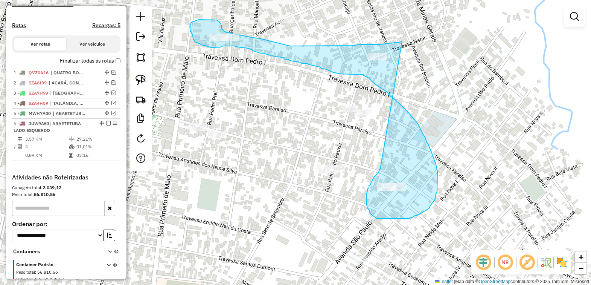
drag, startPoint x: 402, startPoint y: 41, endPoint x: 381, endPoint y: 167, distance: 127.3
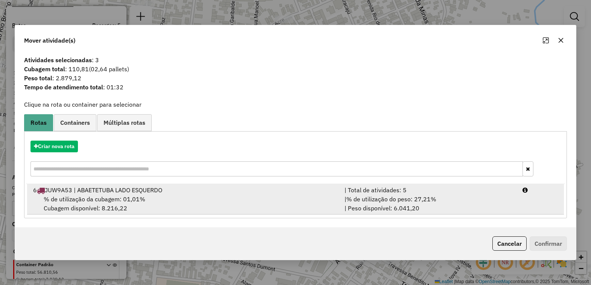
click at [83, 193] on div "6 JUW9A53 | ABAETETUBA LADO ESQUERDO" at bounding box center [185, 189] width 312 height 9
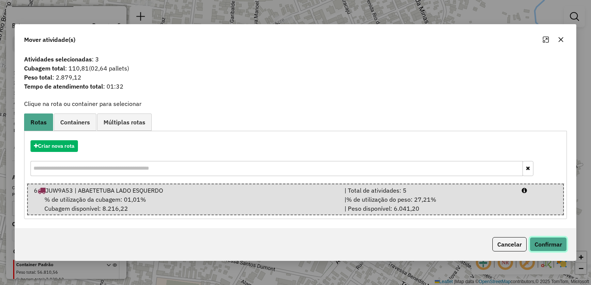
click at [549, 246] on button "Confirmar" at bounding box center [548, 244] width 37 height 14
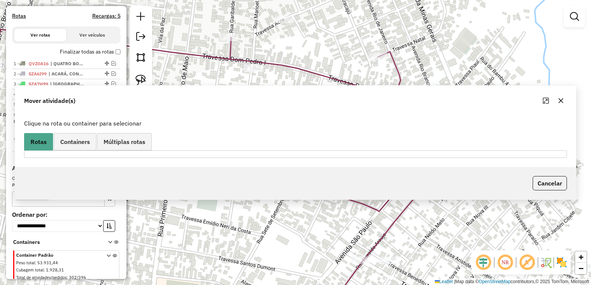
scroll to position [214, 0]
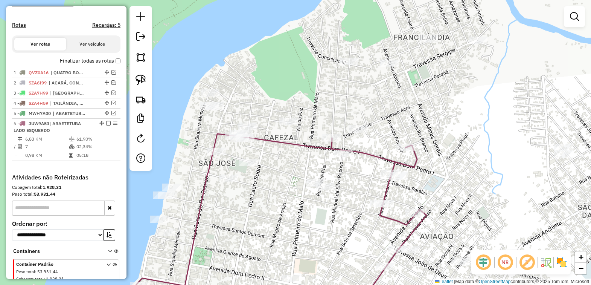
drag, startPoint x: 231, startPoint y: 118, endPoint x: 359, endPoint y: 204, distance: 155.0
click at [357, 204] on div "Janela de atendimento Grade de atendimento Capacidade Transportadoras Veículos …" at bounding box center [295, 142] width 591 height 285
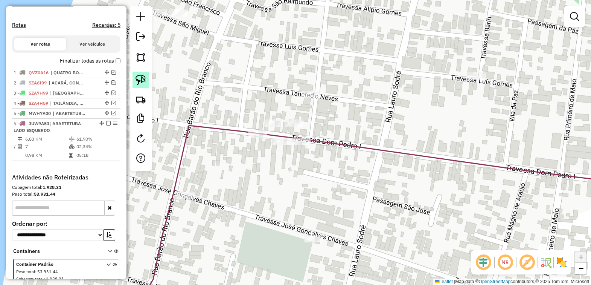
click at [136, 81] on img at bounding box center [141, 80] width 11 height 11
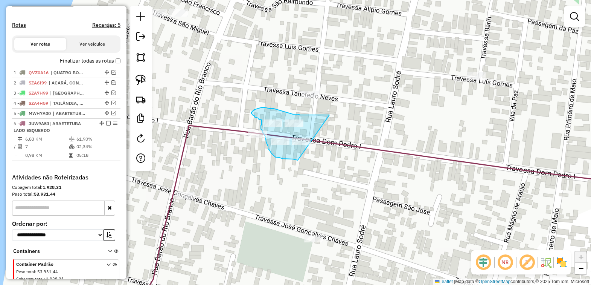
drag, startPoint x: 327, startPoint y: 115, endPoint x: 323, endPoint y: 159, distance: 44.6
click at [323, 159] on div "Janela de atendimento Grade de atendimento Capacidade Transportadoras Veículos …" at bounding box center [295, 142] width 591 height 285
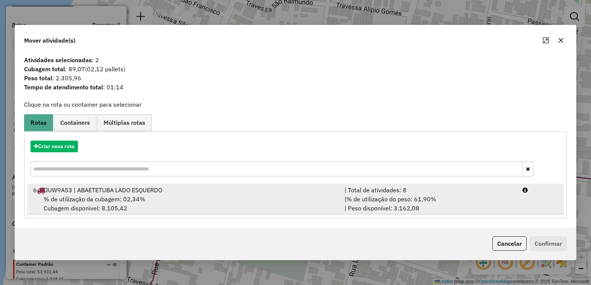
click at [119, 205] on div "% de utilização da cubagem: 02,34% Cubagem disponível: 8.105,42" at bounding box center [185, 203] width 312 height 18
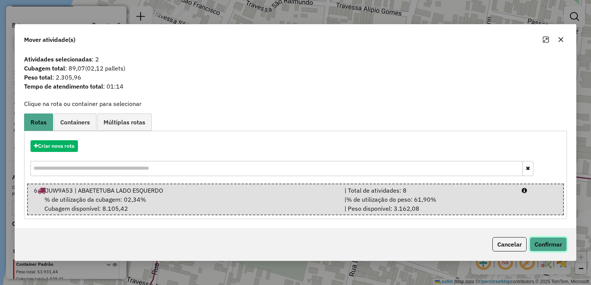
click at [545, 246] on button "Confirmar" at bounding box center [548, 244] width 37 height 14
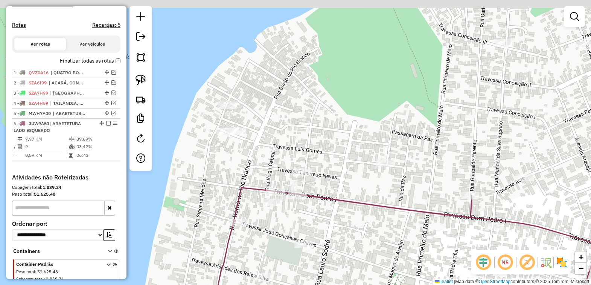
drag, startPoint x: 398, startPoint y: 91, endPoint x: 343, endPoint y: 165, distance: 91.8
click at [343, 165] on div "Janela de atendimento Grade de atendimento Capacidade Transportadoras Veículos …" at bounding box center [295, 142] width 591 height 285
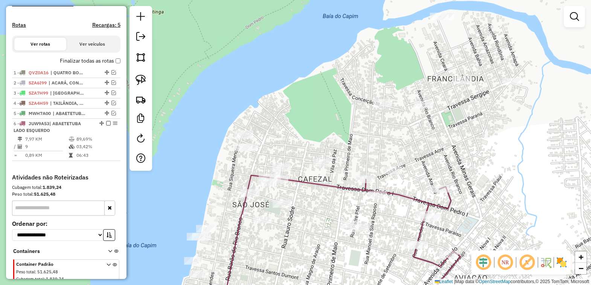
drag, startPoint x: 354, startPoint y: 102, endPoint x: 330, endPoint y: 138, distance: 43.4
click at [326, 139] on div "Janela de atendimento Grade de atendimento Capacidade Transportadoras Veículos …" at bounding box center [295, 142] width 591 height 285
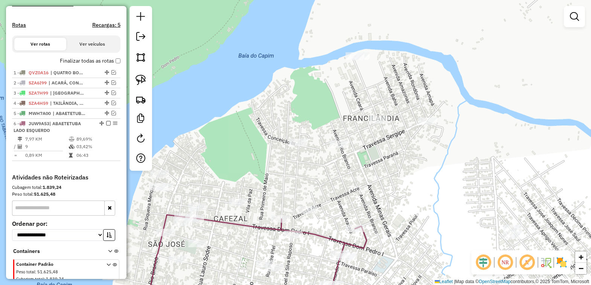
drag, startPoint x: 422, startPoint y: 46, endPoint x: 299, endPoint y: 70, distance: 125.1
click at [350, 73] on div "Janela de atendimento Grade de atendimento Capacidade Transportadoras Veículos …" at bounding box center [295, 142] width 591 height 285
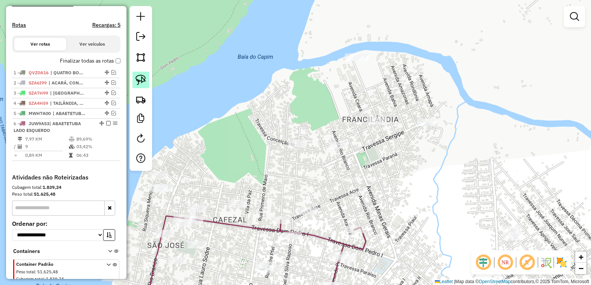
click at [136, 77] on img at bounding box center [141, 80] width 11 height 11
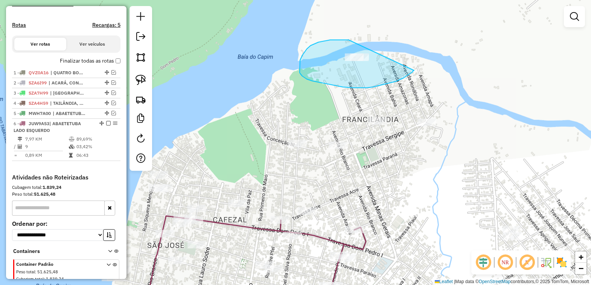
drag, startPoint x: 315, startPoint y: 44, endPoint x: 414, endPoint y: 70, distance: 103.3
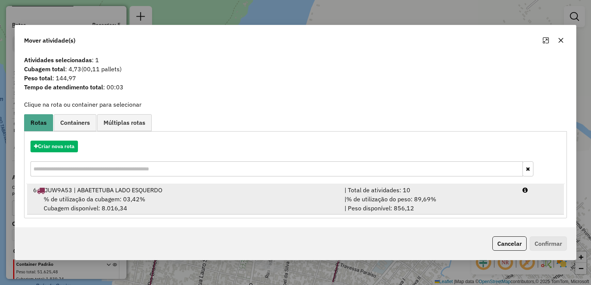
click at [100, 201] on span "% de utilização da cubagem: 03,42%" at bounding box center [95, 199] width 102 height 8
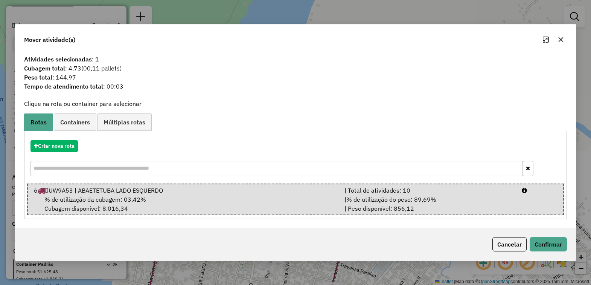
click at [559, 38] on icon "button" at bounding box center [561, 39] width 5 height 5
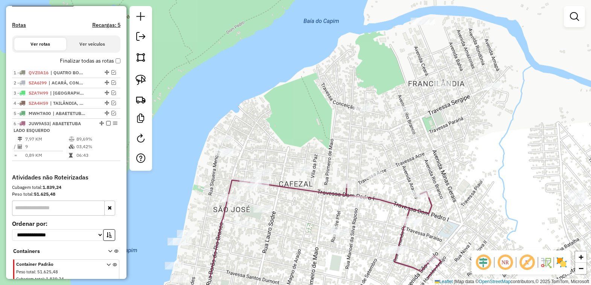
drag, startPoint x: 228, startPoint y: 125, endPoint x: 356, endPoint y: 55, distance: 145.8
click at [356, 55] on div "Janela de atendimento Grade de atendimento Capacidade Transportadoras Veículos …" at bounding box center [295, 142] width 591 height 285
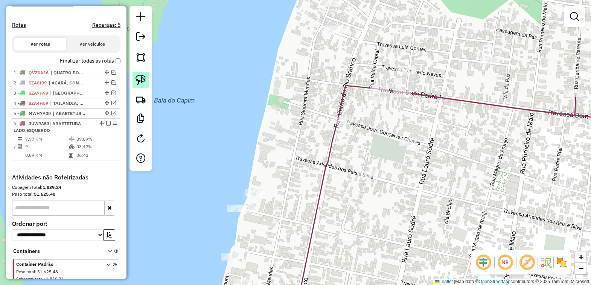
click at [139, 76] on img at bounding box center [141, 80] width 11 height 11
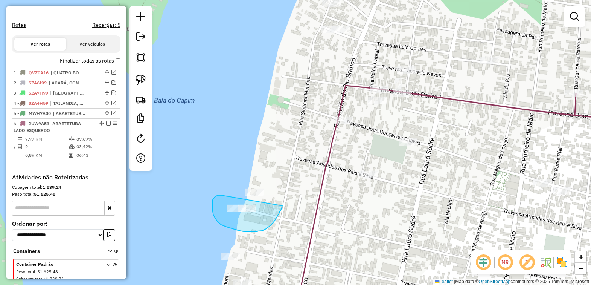
drag, startPoint x: 221, startPoint y: 195, endPoint x: 283, endPoint y: 206, distance: 62.7
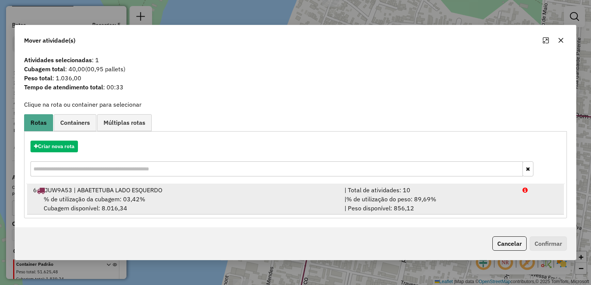
click at [243, 205] on div "% de utilização da cubagem: 03,42% Cubagem disponível: 8.016,34" at bounding box center [185, 203] width 312 height 18
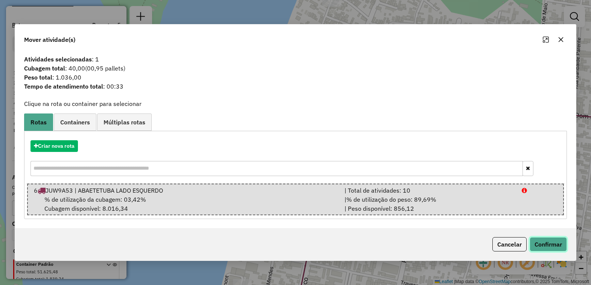
click at [544, 242] on button "Confirmar" at bounding box center [548, 244] width 37 height 14
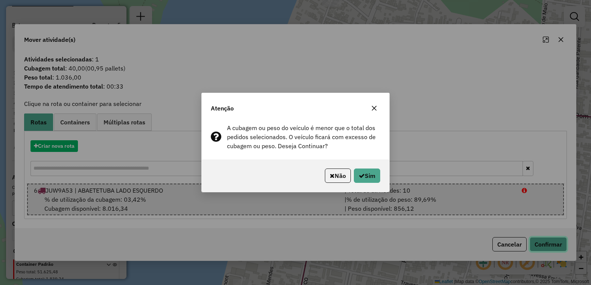
click at [530, 237] on button "Confirmar" at bounding box center [548, 244] width 37 height 14
click at [362, 176] on button "Sim" at bounding box center [367, 175] width 26 height 14
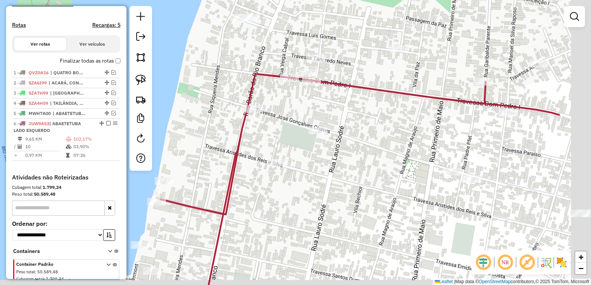
drag, startPoint x: 474, startPoint y: 169, endPoint x: 326, endPoint y: 129, distance: 152.9
click at [327, 130] on div "Janela de atendimento Grade de atendimento Capacidade Transportadoras Veículos …" at bounding box center [295, 142] width 591 height 285
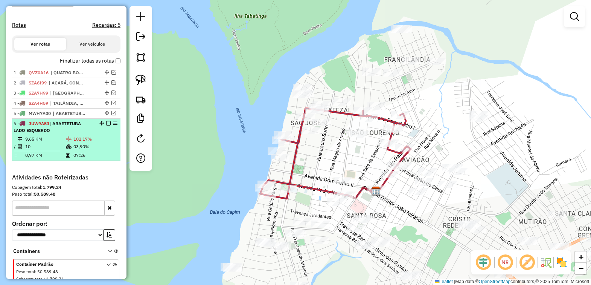
click at [106, 125] on em at bounding box center [108, 123] width 5 height 5
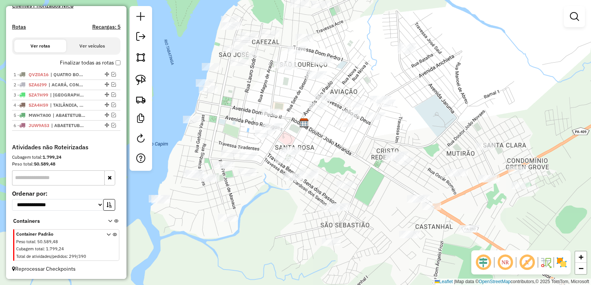
drag, startPoint x: 353, startPoint y: 159, endPoint x: 281, endPoint y: 84, distance: 104.2
click at [281, 84] on div "Janela de atendimento Grade de atendimento Capacidade Transportadoras Veículos …" at bounding box center [295, 142] width 591 height 285
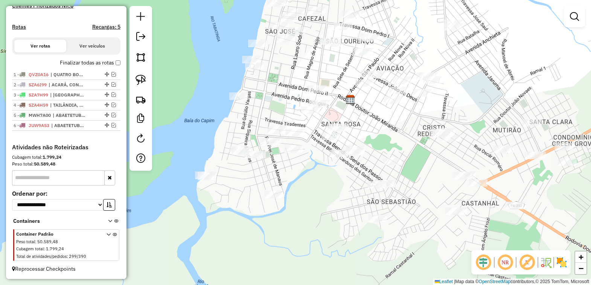
drag, startPoint x: 267, startPoint y: 216, endPoint x: 313, endPoint y: 200, distance: 49.1
click at [313, 200] on div "Janela de atendimento Grade de atendimento Capacidade Transportadoras Veículos …" at bounding box center [295, 142] width 591 height 285
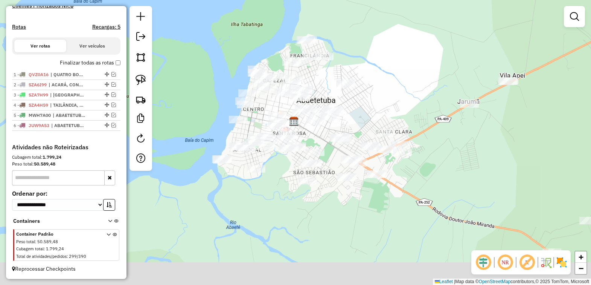
drag, startPoint x: 279, startPoint y: 212, endPoint x: 263, endPoint y: 200, distance: 20.0
click at [263, 200] on div "Janela de atendimento Grade de atendimento Capacidade Transportadoras Veículos …" at bounding box center [295, 142] width 591 height 285
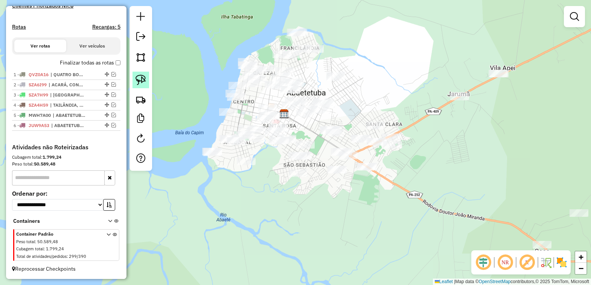
click at [141, 83] on img at bounding box center [141, 80] width 11 height 11
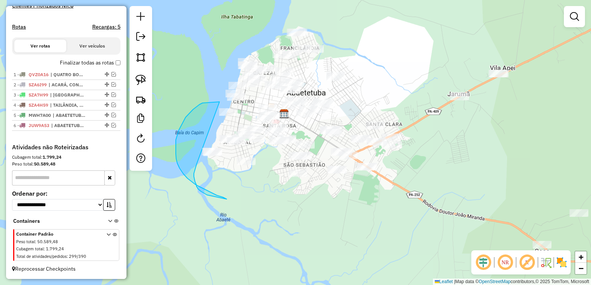
drag, startPoint x: 220, startPoint y: 102, endPoint x: 198, endPoint y: 164, distance: 65.8
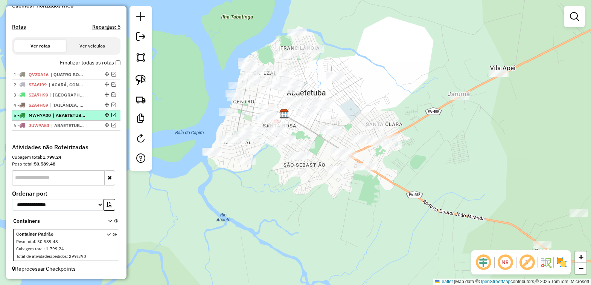
click at [112, 117] on em at bounding box center [114, 115] width 5 height 5
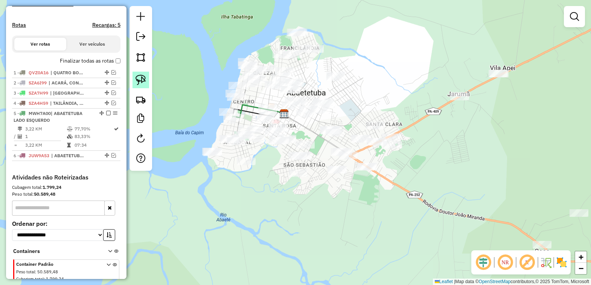
click at [140, 79] on img at bounding box center [141, 80] width 11 height 11
drag, startPoint x: 200, startPoint y: 142, endPoint x: 222, endPoint y: 144, distance: 21.2
click at [222, 144] on div "Janela de atendimento Grade de atendimento Capacidade Transportadoras Veículos …" at bounding box center [295, 142] width 591 height 285
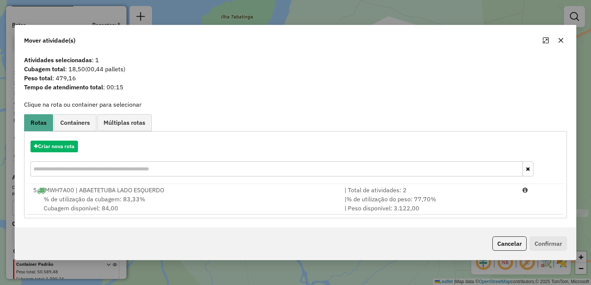
click at [559, 40] on icon "button" at bounding box center [561, 40] width 6 height 6
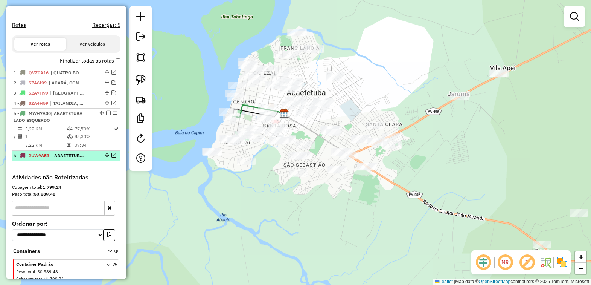
click at [112, 157] on em at bounding box center [114, 155] width 5 height 5
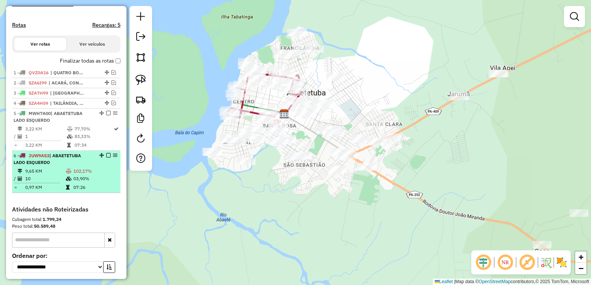
click at [106, 157] on em at bounding box center [108, 155] width 5 height 5
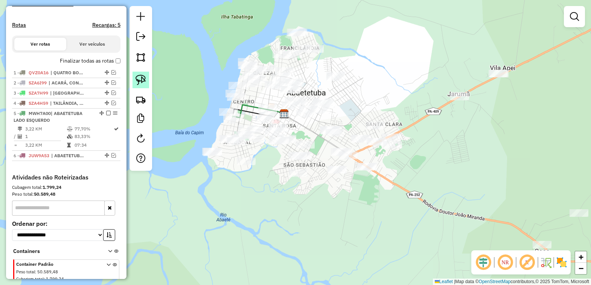
click at [143, 78] on img at bounding box center [141, 80] width 11 height 11
drag, startPoint x: 197, startPoint y: 142, endPoint x: 224, endPoint y: 146, distance: 27.5
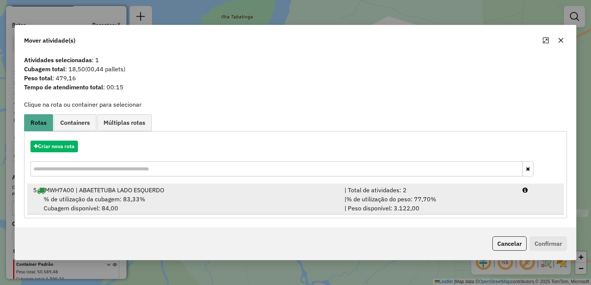
click at [95, 195] on span "% de utilização da cubagem: 83,33%" at bounding box center [95, 199] width 102 height 8
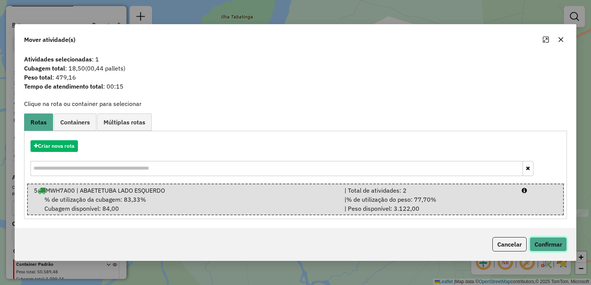
click at [541, 240] on button "Confirmar" at bounding box center [548, 244] width 37 height 14
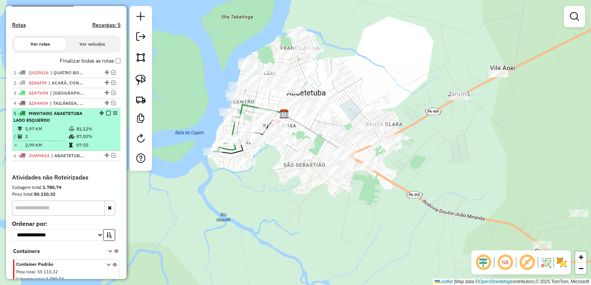
click at [106, 115] on em at bounding box center [108, 113] width 5 height 5
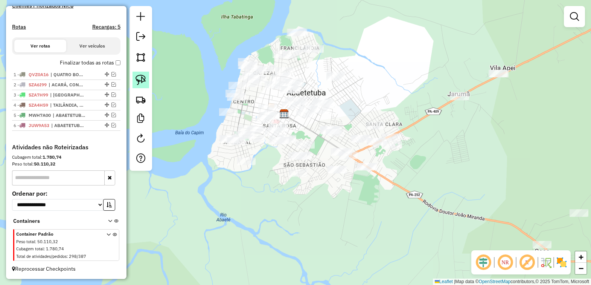
click at [138, 80] on img at bounding box center [141, 80] width 11 height 11
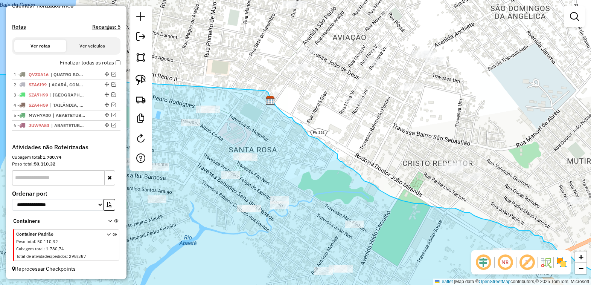
drag, startPoint x: 208, startPoint y: 108, endPoint x: 263, endPoint y: 90, distance: 57.9
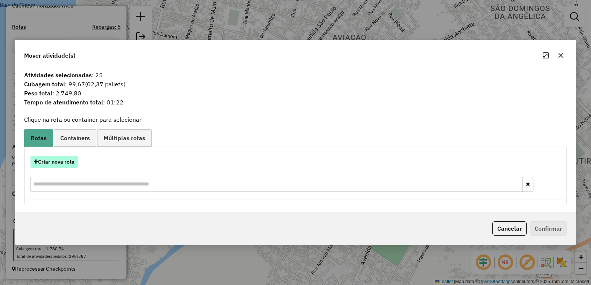
click at [59, 162] on button "Criar nova rota" at bounding box center [54, 162] width 47 height 12
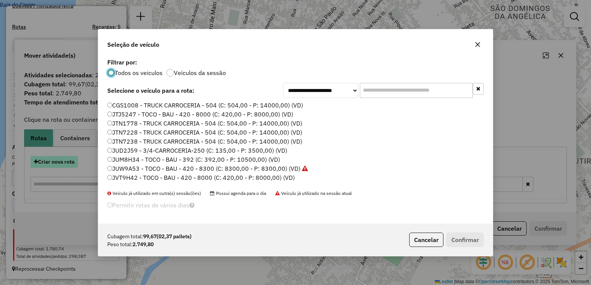
scroll to position [4, 2]
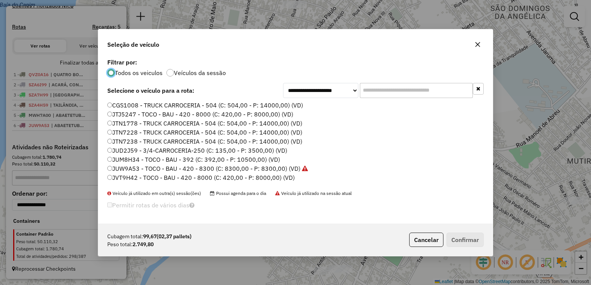
click at [138, 175] on label "JVT9H42 - TOCO - BAU - 420 - 8000 (C: 420,00 - P: 8000,00) (VD)" at bounding box center [201, 177] width 188 height 9
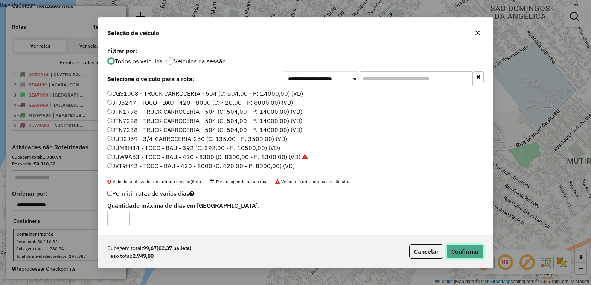
click at [463, 257] on button "Confirmar" at bounding box center [465, 251] width 37 height 14
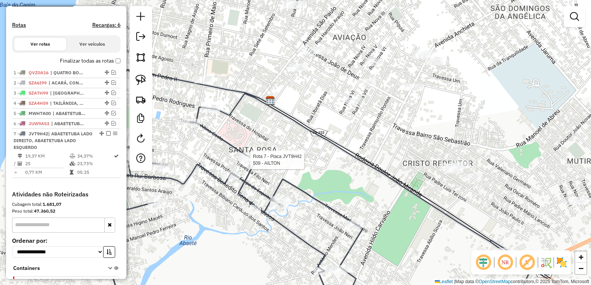
select select "**********"
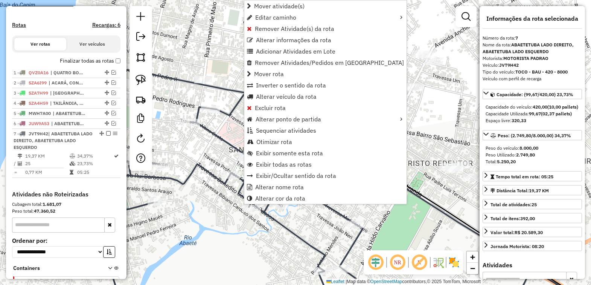
scroll to position [269, 0]
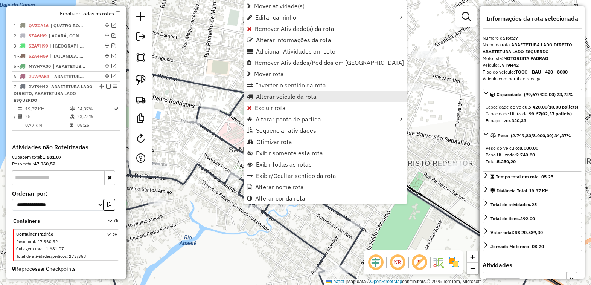
click at [278, 96] on span "Alterar veículo da rota" at bounding box center [286, 96] width 61 height 6
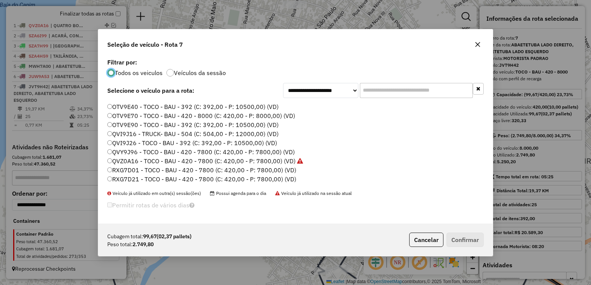
scroll to position [235, 0]
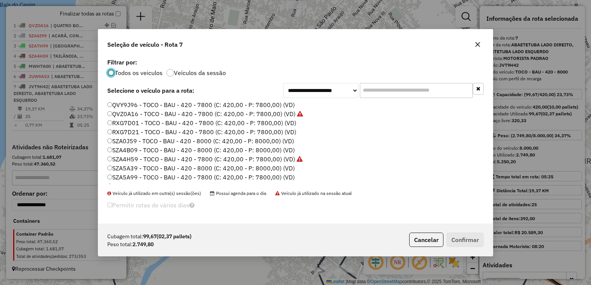
click at [132, 121] on label "RXG7D01 - TOCO - BAU - 420 - 7800 (C: 420,00 - P: 7800,00) (VD)" at bounding box center [201, 122] width 189 height 9
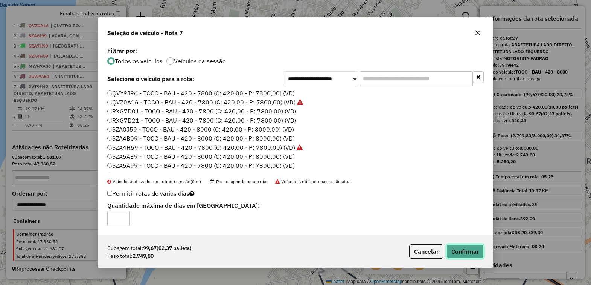
click at [459, 249] on button "Confirmar" at bounding box center [465, 251] width 37 height 14
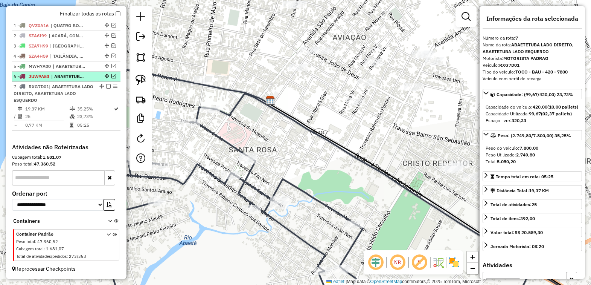
click at [112, 74] on em at bounding box center [114, 76] width 5 height 5
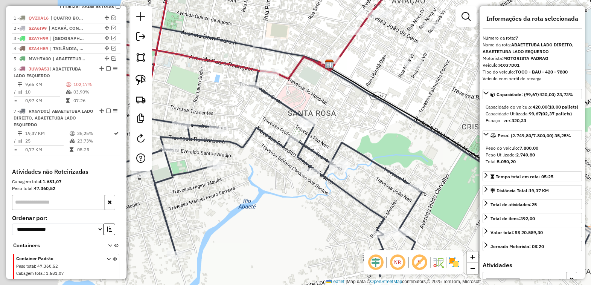
drag, startPoint x: 196, startPoint y: 205, endPoint x: 335, endPoint y: 107, distance: 170.2
click at [326, 112] on div "Janela de atendimento Grade de atendimento Capacidade Transportadoras Veículos …" at bounding box center [295, 142] width 591 height 285
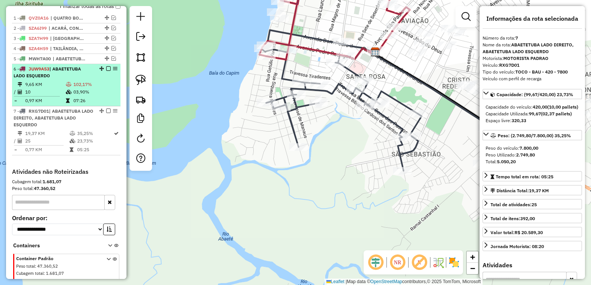
click at [106, 71] on em at bounding box center [108, 68] width 5 height 5
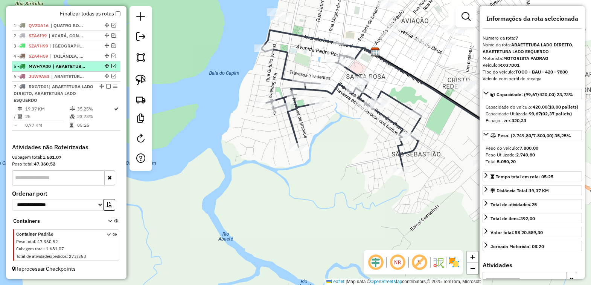
click at [112, 64] on em at bounding box center [114, 66] width 5 height 5
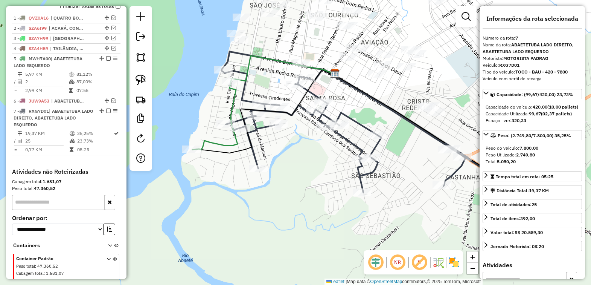
drag, startPoint x: 235, startPoint y: 101, endPoint x: 188, endPoint y: 127, distance: 54.6
click at [188, 127] on div "Janela de atendimento Grade de atendimento Capacidade Transportadoras Veículos …" at bounding box center [295, 142] width 591 height 285
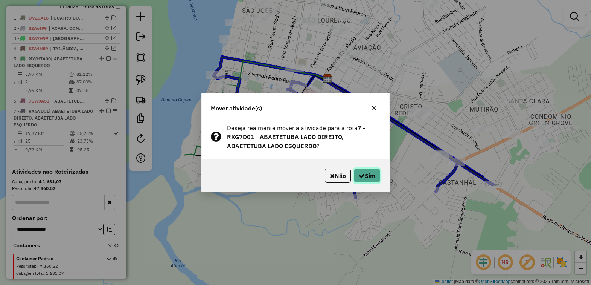
click at [365, 174] on button "Sim" at bounding box center [367, 175] width 26 height 14
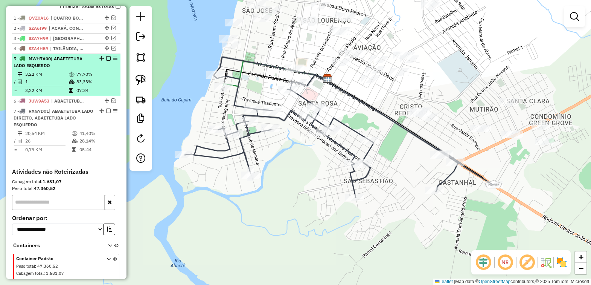
click at [106, 61] on em at bounding box center [108, 58] width 5 height 5
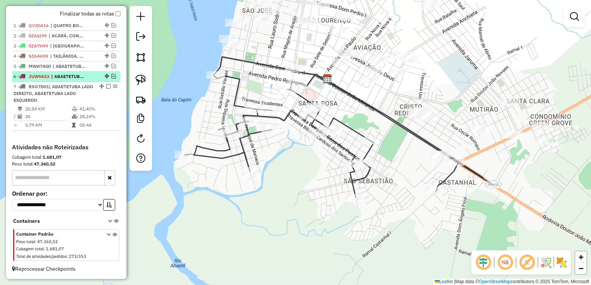
click at [112, 74] on em at bounding box center [114, 76] width 5 height 5
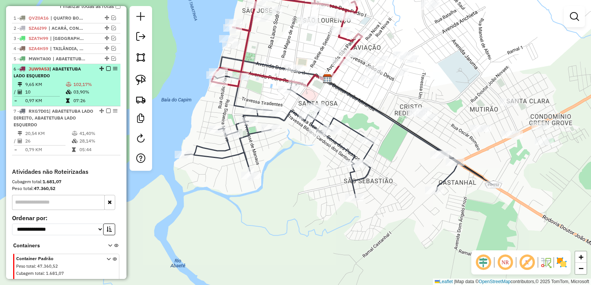
click at [79, 77] on span "| ABAETETUBA LADO ESQUERDO" at bounding box center [47, 72] width 67 height 12
select select "**********"
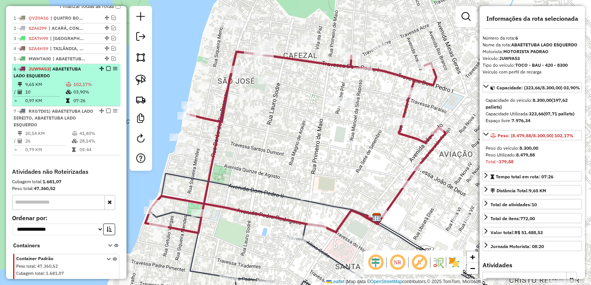
click at [106, 71] on em at bounding box center [108, 68] width 5 height 5
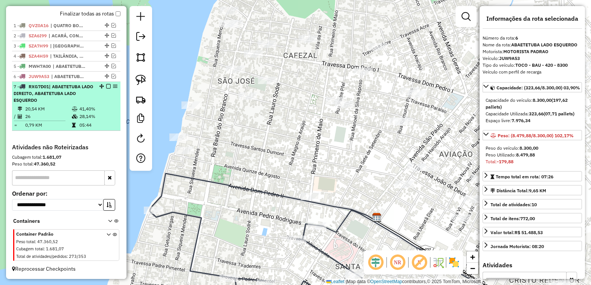
click at [86, 86] on div "7 - RXG7D01 | ABAETETUBA LADO DIREITO, ABAETETUBA LADO ESQUERDO" at bounding box center [54, 93] width 80 height 20
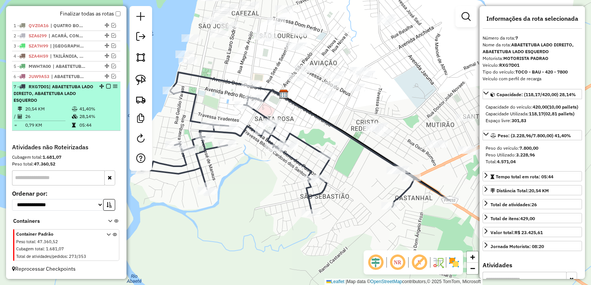
click at [106, 84] on em at bounding box center [108, 86] width 5 height 5
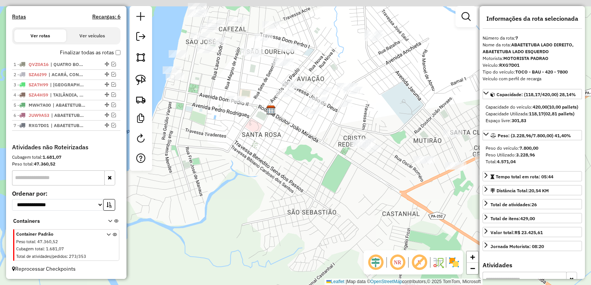
drag, startPoint x: 250, startPoint y: 167, endPoint x: 245, endPoint y: 183, distance: 17.3
click at [243, 183] on div "Janela de atendimento Grade de atendimento Capacidade Transportadoras Veículos …" at bounding box center [295, 142] width 591 height 285
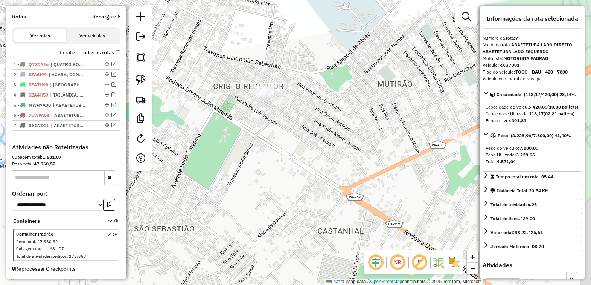
drag, startPoint x: 325, startPoint y: 143, endPoint x: 227, endPoint y: 148, distance: 97.7
click at [227, 148] on div "Janela de atendimento Grade de atendimento Capacidade Transportadoras Veículos …" at bounding box center [295, 142] width 591 height 285
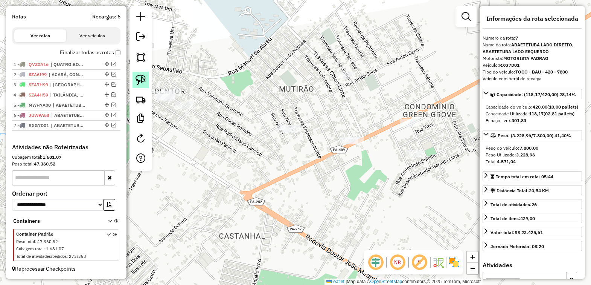
click at [141, 82] on img at bounding box center [141, 80] width 11 height 11
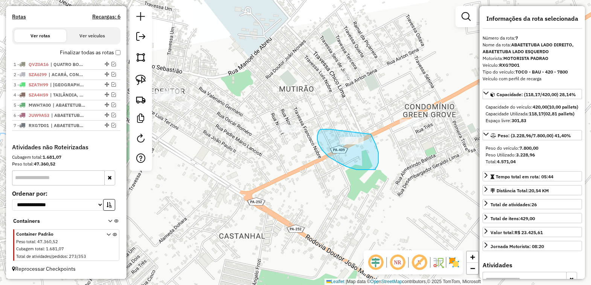
drag, startPoint x: 321, startPoint y: 129, endPoint x: 367, endPoint y: 116, distance: 48.3
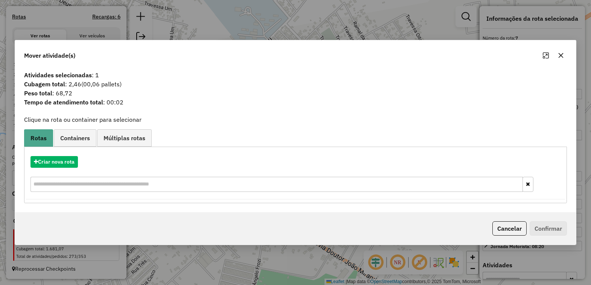
click at [561, 53] on icon "button" at bounding box center [561, 55] width 6 height 6
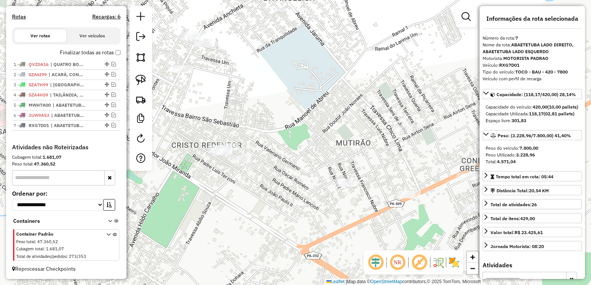
drag, startPoint x: 200, startPoint y: 119, endPoint x: 270, endPoint y: 176, distance: 89.2
click at [267, 176] on div "Janela de atendimento Grade de atendimento Capacidade Transportadoras Veículos …" at bounding box center [295, 142] width 591 height 285
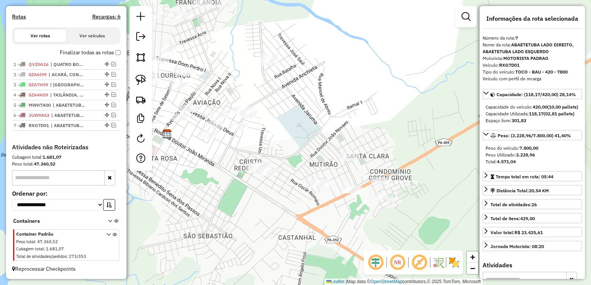
drag, startPoint x: 273, startPoint y: 188, endPoint x: 300, endPoint y: 199, distance: 29.0
click at [293, 202] on div "Janela de atendimento Grade de atendimento Capacidade Transportadoras Veículos …" at bounding box center [295, 142] width 591 height 285
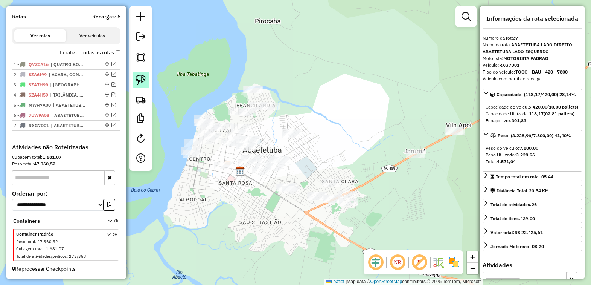
click at [141, 79] on img at bounding box center [141, 80] width 11 height 11
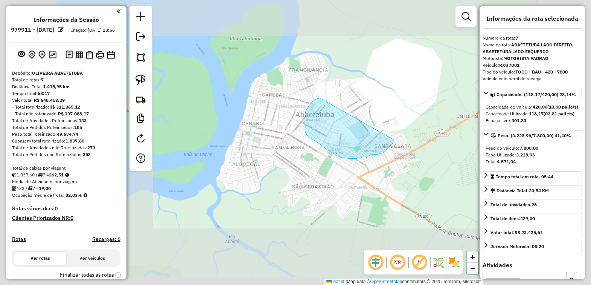
select select "**********"
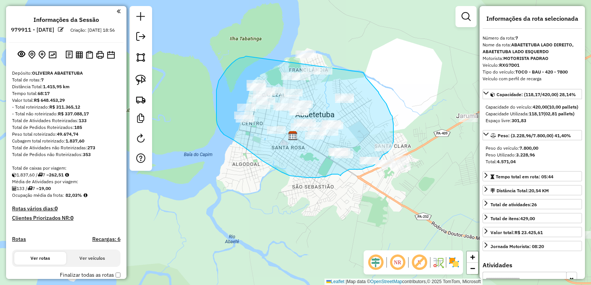
scroll to position [230, 0]
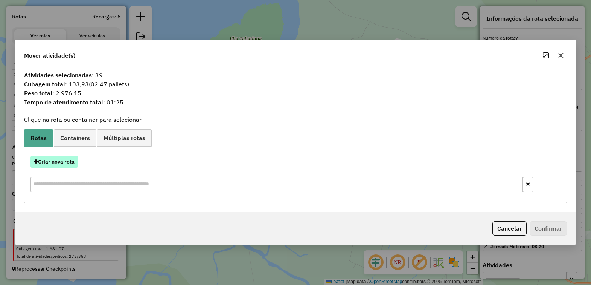
click at [61, 160] on button "Criar nova rota" at bounding box center [54, 162] width 47 height 12
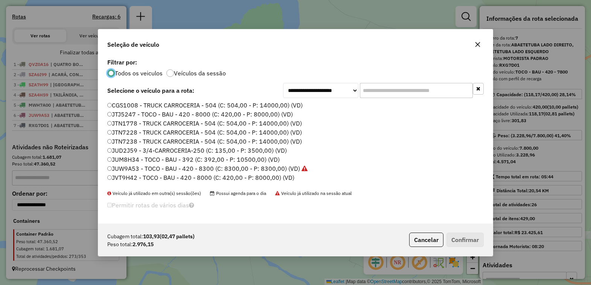
scroll to position [4, 2]
click at [125, 148] on label "JUD2J59 - 3/4-CARROCERIA-250 (C: 135,00 - P: 3500,00) (VD)" at bounding box center [197, 150] width 180 height 9
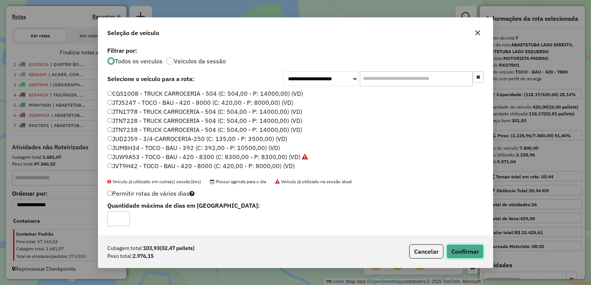
click at [454, 251] on button "Confirmar" at bounding box center [465, 251] width 37 height 14
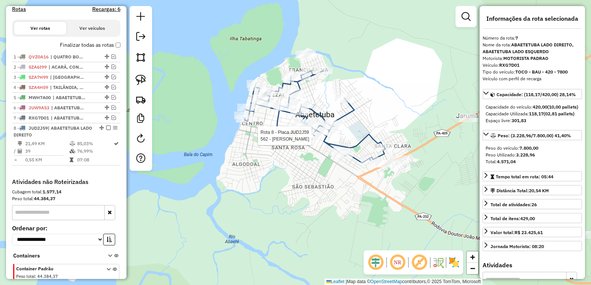
scroll to position [272, 0]
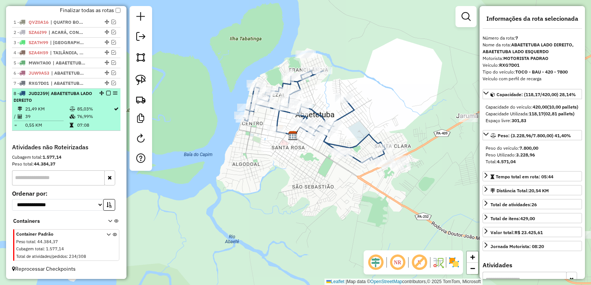
click at [106, 91] on em at bounding box center [108, 93] width 5 height 5
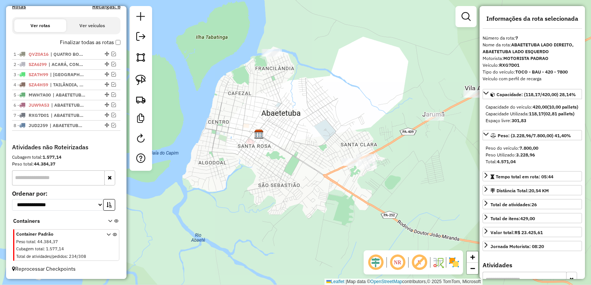
drag, startPoint x: 351, startPoint y: 144, endPoint x: 278, endPoint y: 148, distance: 73.2
click at [278, 148] on div "Janela de atendimento Grade de atendimento Capacidade Transportadoras Veículos …" at bounding box center [295, 142] width 591 height 285
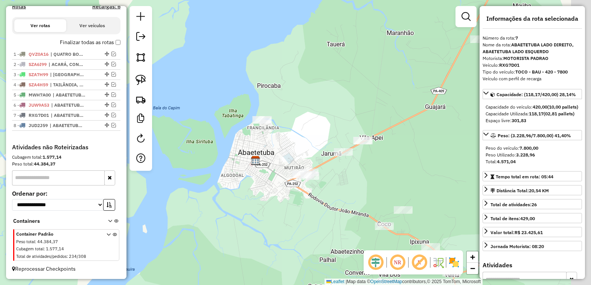
drag, startPoint x: 385, startPoint y: 170, endPoint x: 310, endPoint y: 187, distance: 76.8
click at [310, 187] on div "Janela de atendimento Grade de atendimento Capacidade Transportadoras Veículos …" at bounding box center [295, 142] width 591 height 285
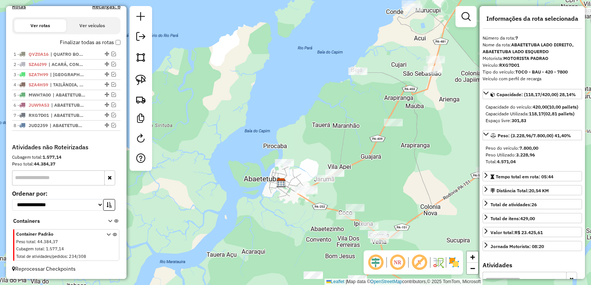
drag, startPoint x: 376, startPoint y: 147, endPoint x: 374, endPoint y: 168, distance: 21.2
click at [374, 168] on div "Janela de atendimento Grade de atendimento Capacidade Transportadoras Veículos …" at bounding box center [295, 142] width 591 height 285
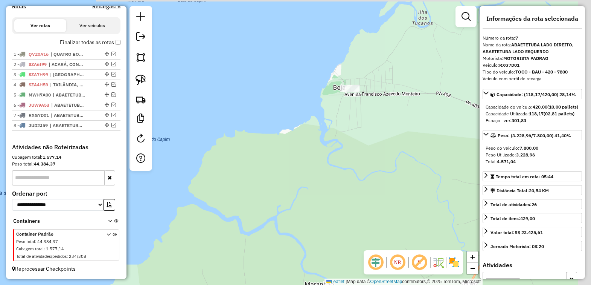
click at [343, 147] on div "Janela de atendimento Grade de atendimento Capacidade Transportadoras Veículos …" at bounding box center [295, 142] width 591 height 285
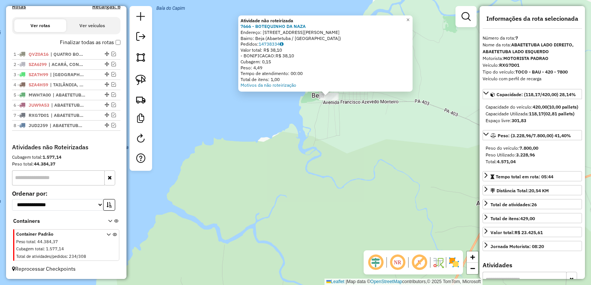
drag, startPoint x: 267, startPoint y: 176, endPoint x: 296, endPoint y: 130, distance: 54.3
click at [302, 129] on div "Atividade não roteirizada 7666 - BOTEQUINHO DA NAZA Endereço: [STREET_ADDRESS][…" at bounding box center [295, 142] width 591 height 285
click at [291, 136] on div "Atividade não roteirizada 7666 - BOTEQUINHO DA NAZA Endereço: [STREET_ADDRESS][…" at bounding box center [295, 142] width 591 height 285
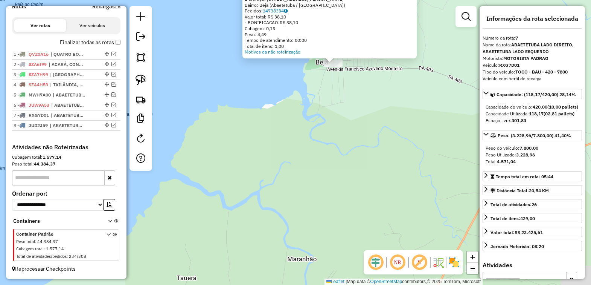
drag, startPoint x: 268, startPoint y: 158, endPoint x: 273, endPoint y: 127, distance: 31.3
click at [273, 127] on div "Atividade não roteirizada 7666 - BOTEQUINHO DA NAZA Endereço: [STREET_ADDRESS][…" at bounding box center [295, 142] width 591 height 285
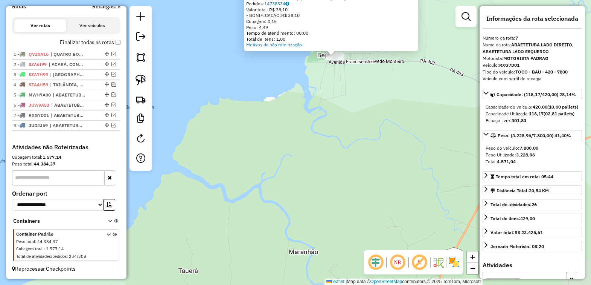
click at [274, 127] on div "Atividade não roteirizada 7666 - BOTEQUINHO DA NAZA Endereço: [STREET_ADDRESS][…" at bounding box center [295, 142] width 591 height 285
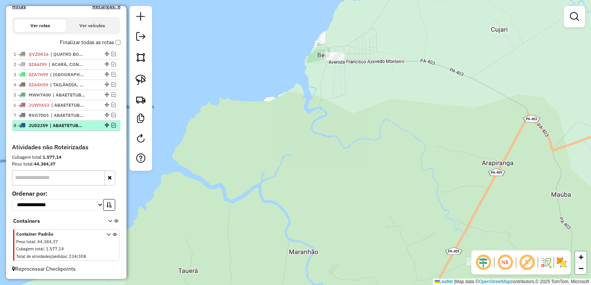
click at [112, 125] on em at bounding box center [114, 125] width 5 height 5
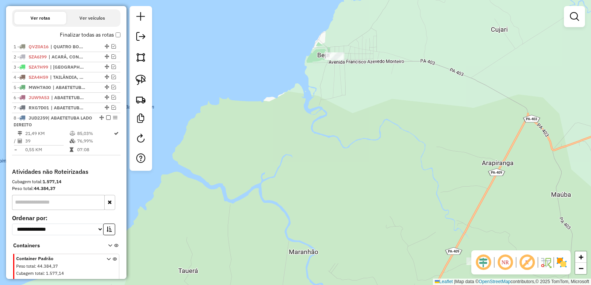
scroll to position [272, 0]
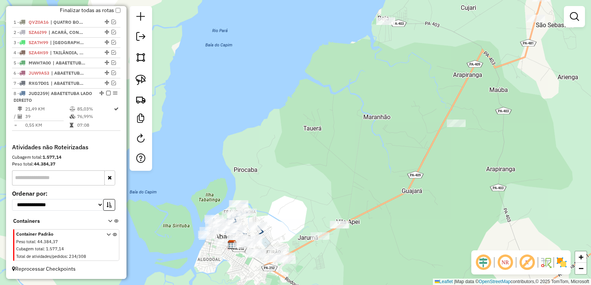
drag, startPoint x: 328, startPoint y: 181, endPoint x: 394, endPoint y: 102, distance: 103.5
click at [394, 102] on div "Janela de atendimento Grade de atendimento Capacidade Transportadoras Veículos …" at bounding box center [295, 142] width 591 height 285
drag, startPoint x: 381, startPoint y: 52, endPoint x: 358, endPoint y: 114, distance: 66.4
click at [358, 114] on div "Janela de atendimento Grade de atendimento Capacidade Transportadoras Veículos …" at bounding box center [295, 142] width 591 height 285
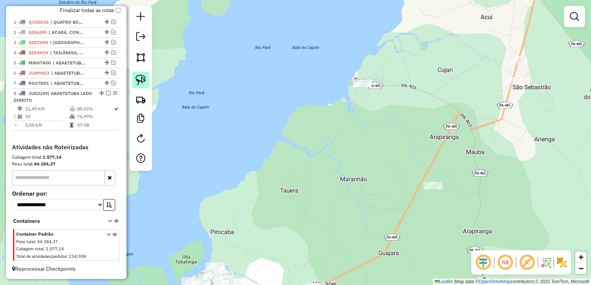
click at [140, 78] on img at bounding box center [141, 80] width 11 height 11
drag, startPoint x: 371, startPoint y: 66, endPoint x: 409, endPoint y: 94, distance: 47.2
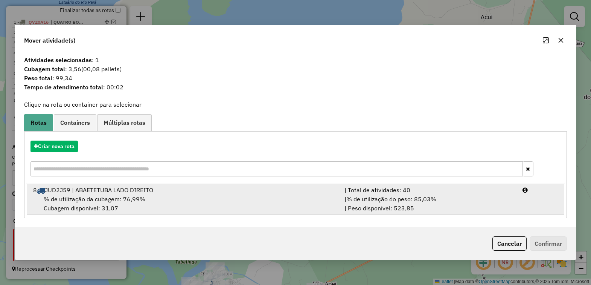
click at [94, 194] on div "8 JUD2J59 | ABAETETUBA LADO DIREITO" at bounding box center [185, 189] width 312 height 9
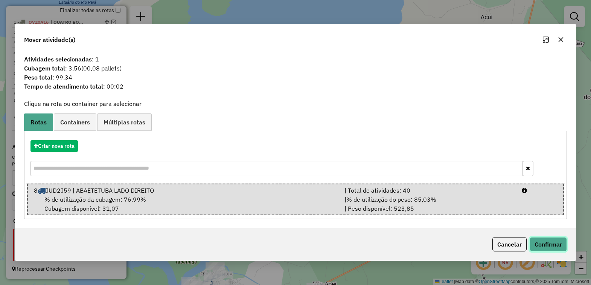
click at [538, 247] on button "Confirmar" at bounding box center [548, 244] width 37 height 14
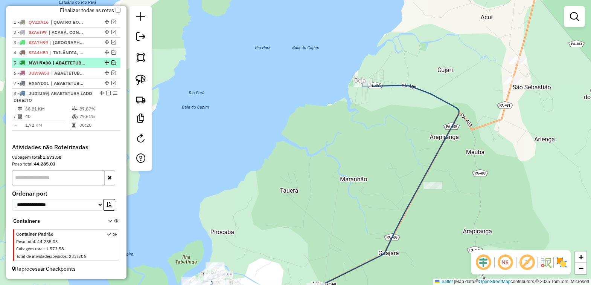
click at [106, 91] on em at bounding box center [108, 93] width 5 height 5
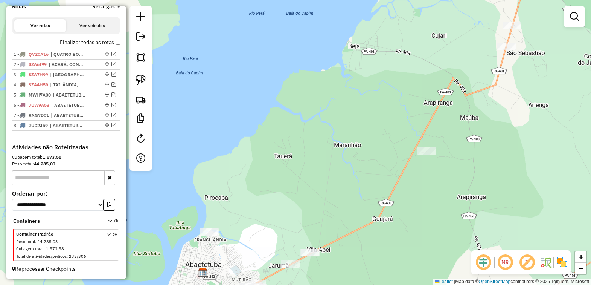
drag, startPoint x: 340, startPoint y: 186, endPoint x: 304, endPoint y: 93, distance: 99.8
click at [308, 99] on div "Janela de atendimento Grade de atendimento Capacidade Transportadoras Veículos …" at bounding box center [295, 142] width 591 height 285
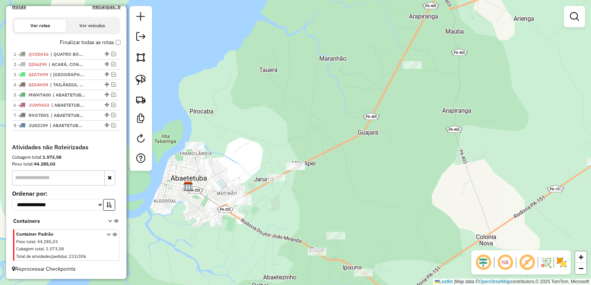
drag, startPoint x: 214, startPoint y: 159, endPoint x: 244, endPoint y: 129, distance: 42.6
click at [243, 129] on div "Janela de atendimento Grade de atendimento Capacidade Transportadoras Veículos …" at bounding box center [295, 142] width 591 height 285
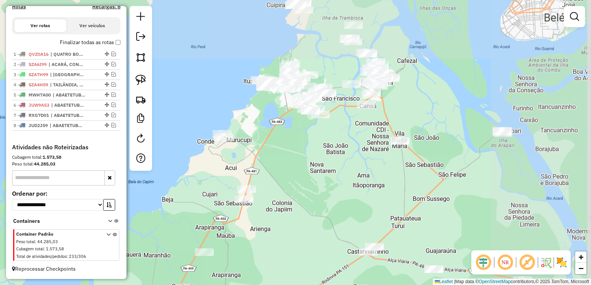
drag, startPoint x: 412, startPoint y: 75, endPoint x: 277, endPoint y: 226, distance: 202.2
click at [277, 226] on div "Janela de atendimento Grade de atendimento Capacidade Transportadoras Veículos …" at bounding box center [295, 142] width 591 height 285
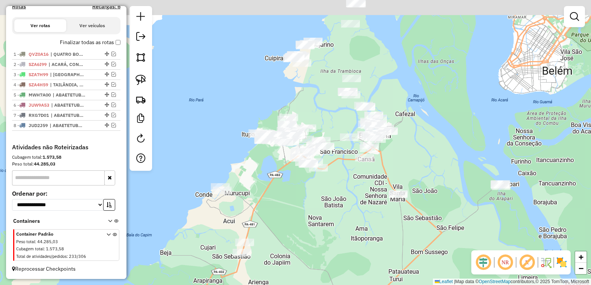
drag, startPoint x: 279, startPoint y: 157, endPoint x: 278, endPoint y: 202, distance: 45.2
click at [278, 202] on div "Janela de atendimento Grade de atendimento Capacidade Transportadoras Veículos …" at bounding box center [295, 142] width 591 height 285
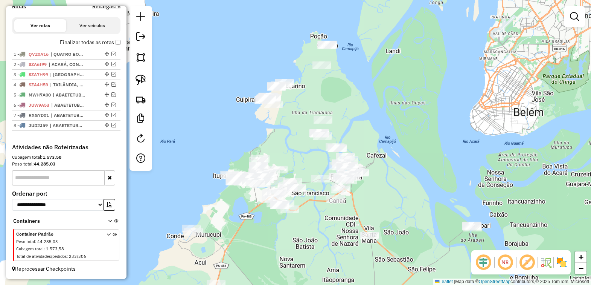
drag, startPoint x: 251, startPoint y: 215, endPoint x: 241, endPoint y: 230, distance: 17.9
click at [240, 230] on div "Janela de atendimento Grade de atendimento Capacidade Transportadoras Veículos …" at bounding box center [295, 142] width 591 height 285
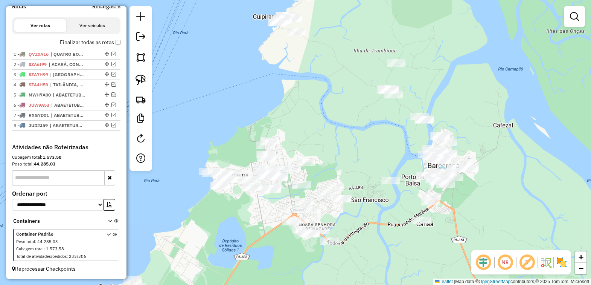
drag, startPoint x: 248, startPoint y: 194, endPoint x: 255, endPoint y: 214, distance: 20.9
click at [255, 214] on div "Janela de atendimento Grade de atendimento Capacidade Transportadoras Veículos …" at bounding box center [295, 142] width 591 height 285
click at [138, 78] on img at bounding box center [141, 80] width 11 height 11
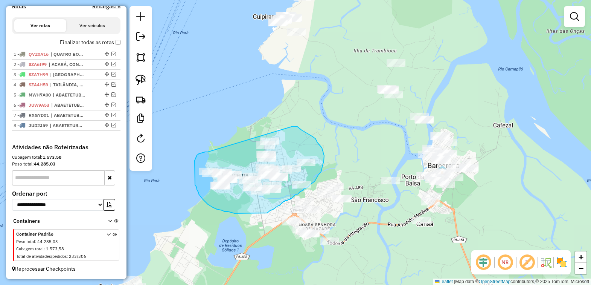
drag, startPoint x: 207, startPoint y: 152, endPoint x: 292, endPoint y: 125, distance: 89.2
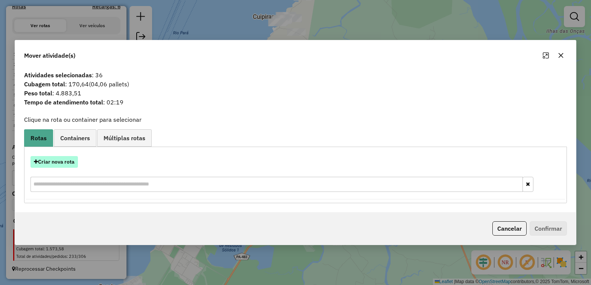
click at [68, 160] on button "Criar nova rota" at bounding box center [54, 162] width 47 height 12
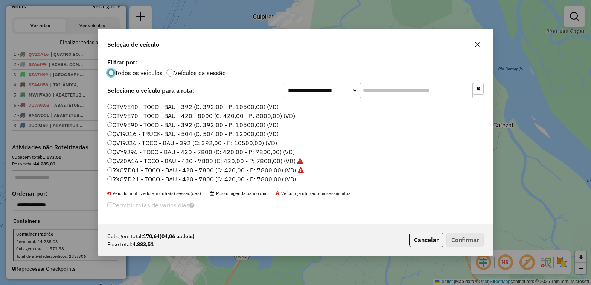
scroll to position [141, 0]
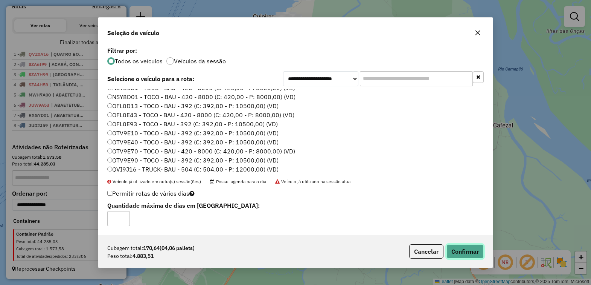
click at [470, 257] on button "Confirmar" at bounding box center [465, 251] width 37 height 14
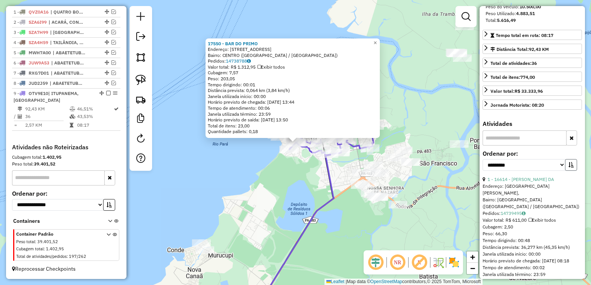
click at [572, 171] on button "button" at bounding box center [571, 165] width 12 height 12
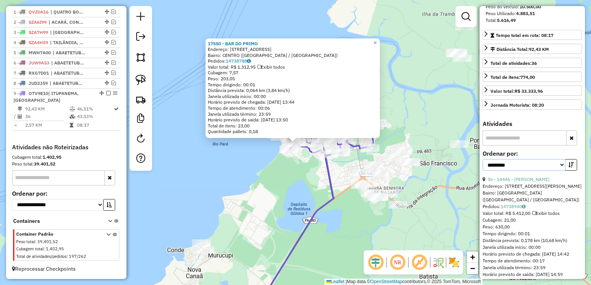
click at [559, 171] on select "**********" at bounding box center [524, 165] width 83 height 12
select select "*********"
click at [483, 171] on select "**********" at bounding box center [524, 165] width 83 height 12
click at [569, 167] on icon "button" at bounding box center [571, 164] width 5 height 5
click at [526, 182] on link "25 - 8306 - DISK JULIELSON" at bounding box center [517, 179] width 59 height 6
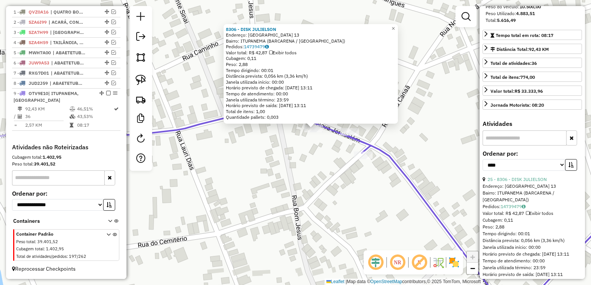
click at [301, 159] on div "8306 - DISK [PERSON_NAME]: [GEOGRAPHIC_DATA] 13 Bairro: [GEOGRAPHIC_DATA] ([GEO…" at bounding box center [295, 142] width 591 height 285
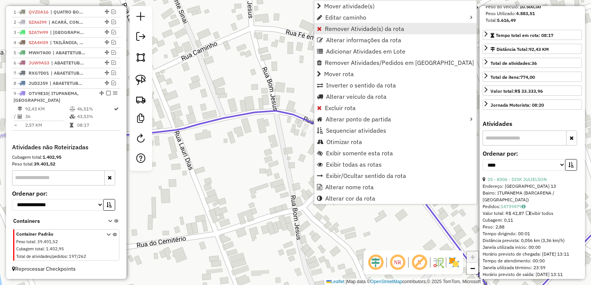
click at [353, 26] on span "Remover Atividade(s) da rota" at bounding box center [364, 29] width 79 height 6
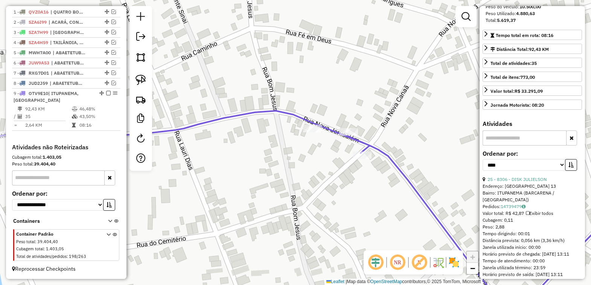
click at [372, 144] on icon at bounding box center [296, 212] width 710 height 203
click at [527, 182] on link "16 - 15663 - MIX DO CORTE" at bounding box center [517, 179] width 58 height 6
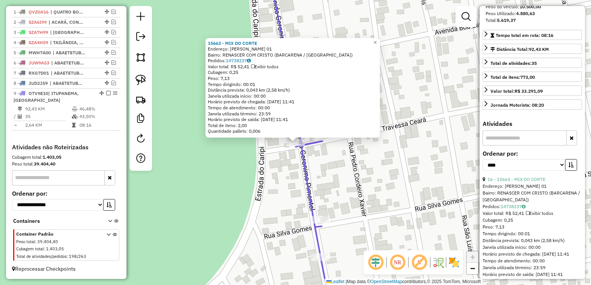
click at [360, 179] on div "15663 - MIX DO CORTE Endereço: CONEGO JERONIMO PIMENTEL 01 Bairro: RENASCER COM…" at bounding box center [295, 142] width 591 height 285
click at [273, 167] on div "Rota 9 - Placa OTV9E10 15663 - MIX DO CORTE 15663 - MIX DO CORTE Endereço: CONE…" at bounding box center [295, 142] width 591 height 285
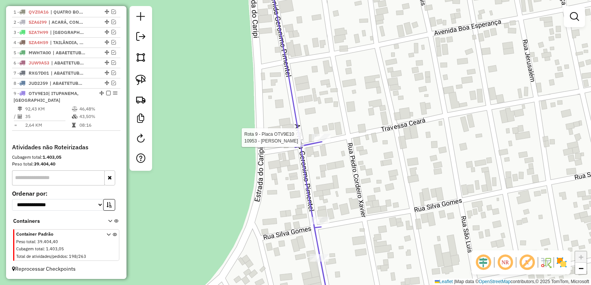
select select "*********"
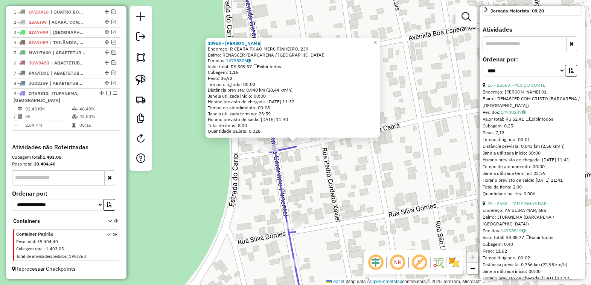
scroll to position [283, 0]
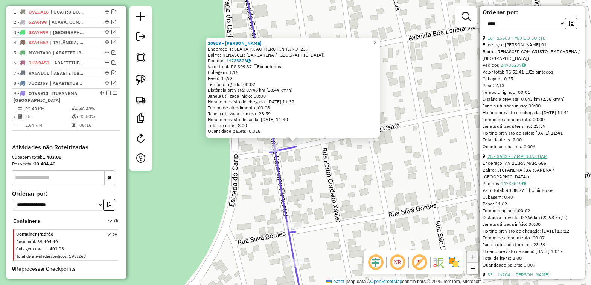
click at [524, 159] on link "25 - 3683 - TAMPINHAS BAR" at bounding box center [518, 156] width 60 height 6
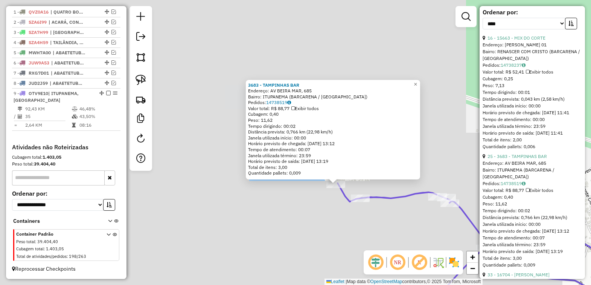
click at [330, 206] on div "3683 - TAMPINHAS BAR Endereço: AV [GEOGRAPHIC_DATA], 685 Bairro: [GEOGRAPHIC_DA…" at bounding box center [295, 142] width 591 height 285
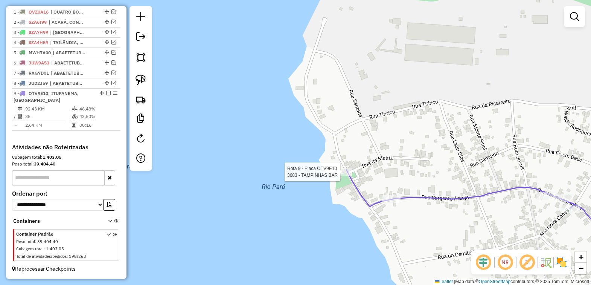
select select "*********"
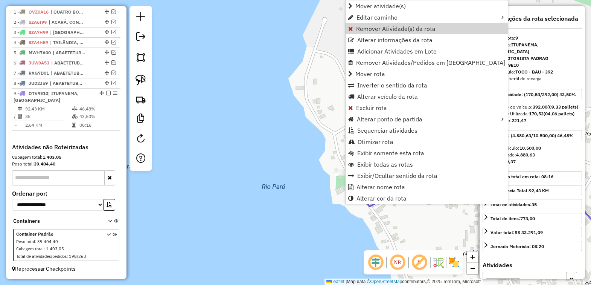
click at [364, 28] on span "Remover Atividade(s) da rota" at bounding box center [395, 29] width 79 height 6
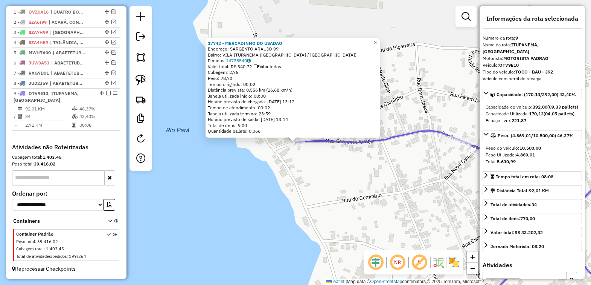
click at [319, 174] on div "17742 - MERCADINHO DO USADAO Endereço: SARGENTO ARAUJO 99 Bairro: [GEOGRAPHIC_D…" at bounding box center [295, 142] width 591 height 285
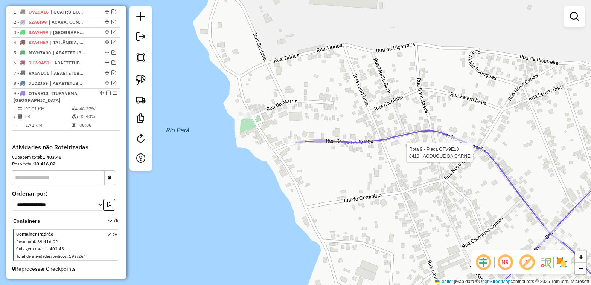
select select "*********"
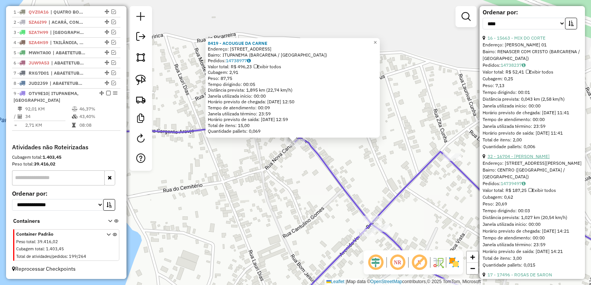
click at [528, 159] on link "32 - 16704 - [PERSON_NAME]" at bounding box center [519, 156] width 62 height 6
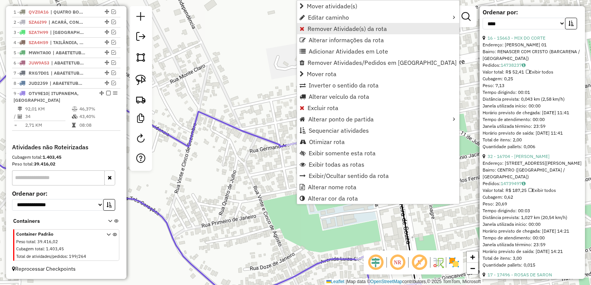
click at [332, 26] on span "Remover Atividade(s) da rota" at bounding box center [347, 29] width 79 height 6
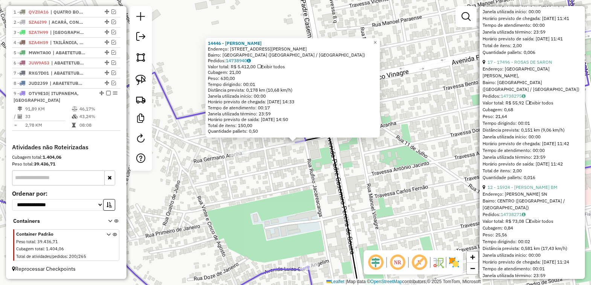
scroll to position [141, 0]
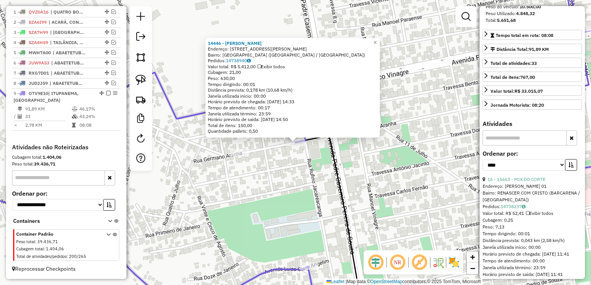
click at [434, 116] on div "14446 - [PERSON_NAME] Endereço: [STREET_ADDRESS][PERSON_NAME] Pedidos: 14738940…" at bounding box center [295, 142] width 591 height 285
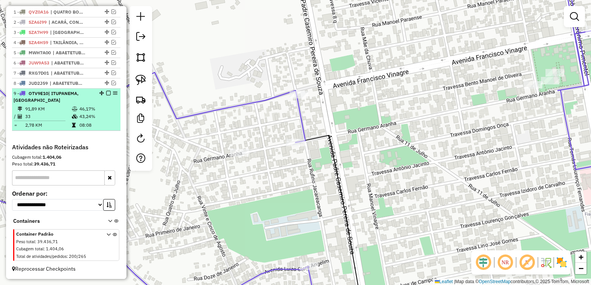
click at [106, 91] on em at bounding box center [108, 93] width 5 height 5
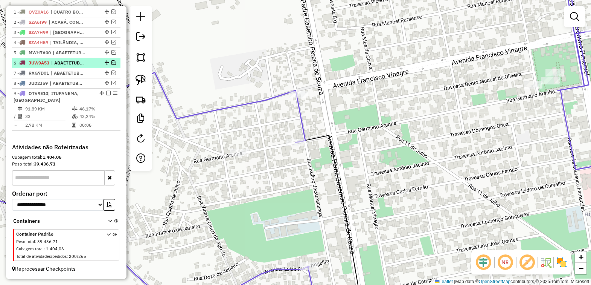
scroll to position [251, 0]
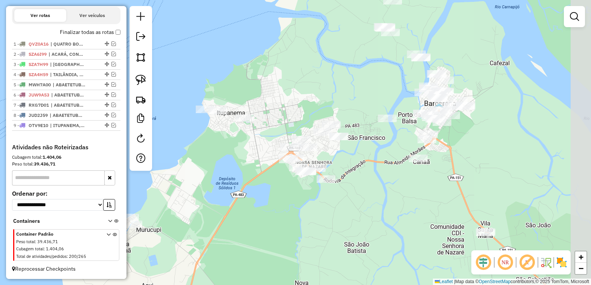
drag, startPoint x: 309, startPoint y: 163, endPoint x: 266, endPoint y: 162, distance: 42.9
click at [266, 162] on div "Janela de atendimento Grade de atendimento Capacidade Transportadoras Veículos …" at bounding box center [295, 142] width 591 height 285
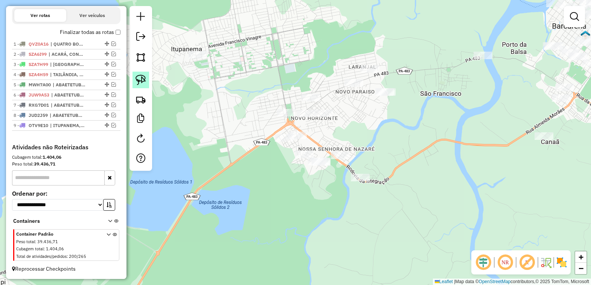
click at [138, 78] on img at bounding box center [141, 80] width 11 height 11
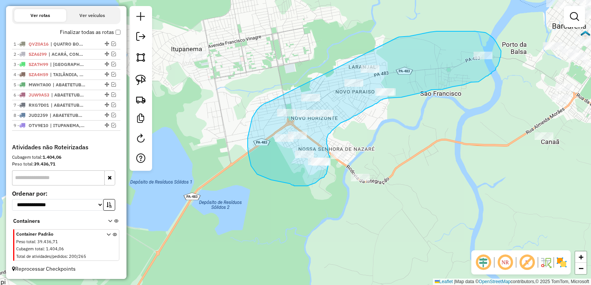
drag, startPoint x: 254, startPoint y: 116, endPoint x: 397, endPoint y: 38, distance: 163.7
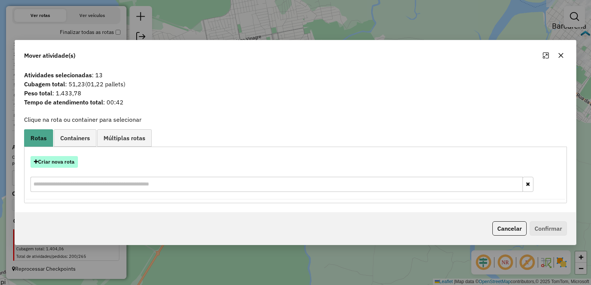
click at [63, 160] on button "Criar nova rota" at bounding box center [54, 162] width 47 height 12
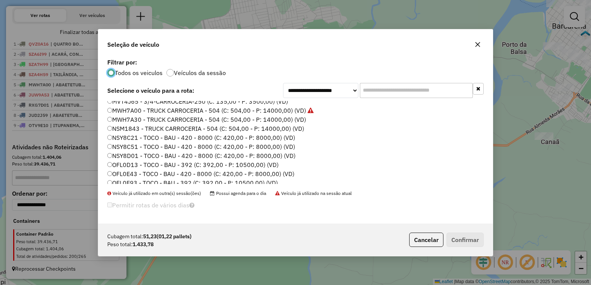
scroll to position [141, 0]
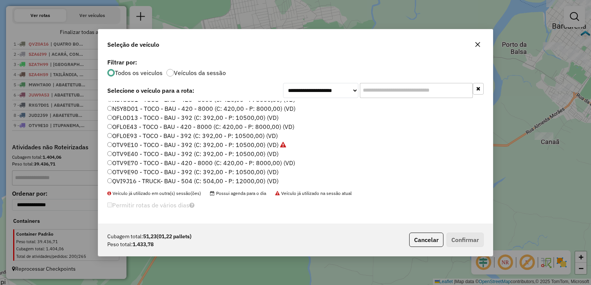
click at [134, 134] on label "OFL0E93 - TOCO - BAU - 392 (C: 392,00 - P: 10500,00) (VD)" at bounding box center [192, 135] width 171 height 9
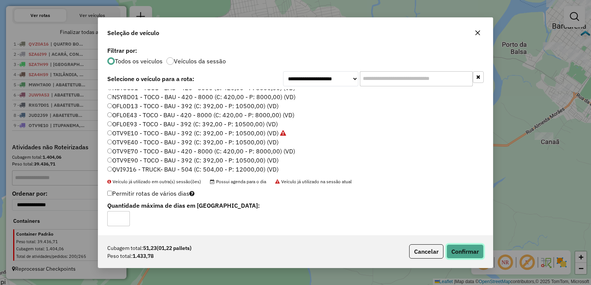
click at [470, 249] on button "Confirmar" at bounding box center [465, 251] width 37 height 14
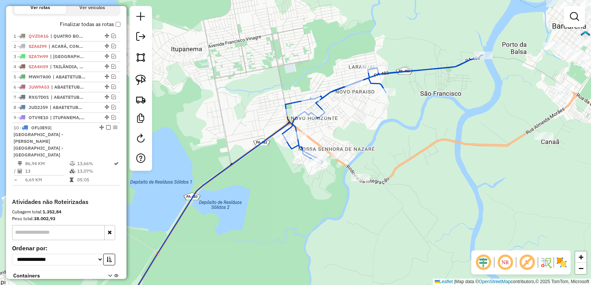
scroll to position [283, 0]
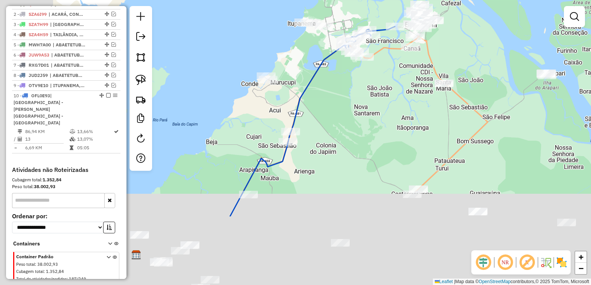
drag, startPoint x: 200, startPoint y: 203, endPoint x: 330, endPoint y: 102, distance: 164.9
click at [329, 102] on div "Janela de atendimento Grade de atendimento Capacidade Transportadoras Veículos …" at bounding box center [295, 142] width 591 height 285
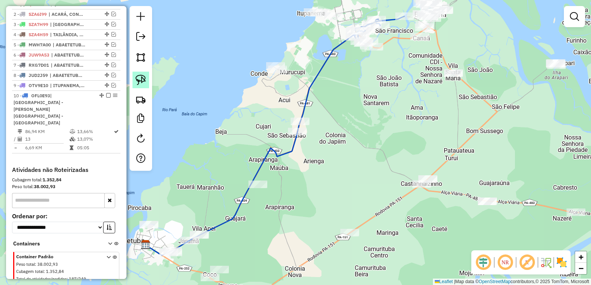
click at [138, 80] on img at bounding box center [141, 80] width 11 height 11
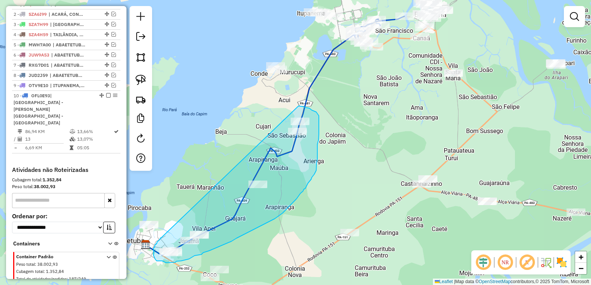
drag, startPoint x: 161, startPoint y: 238, endPoint x: 299, endPoint y: 106, distance: 190.5
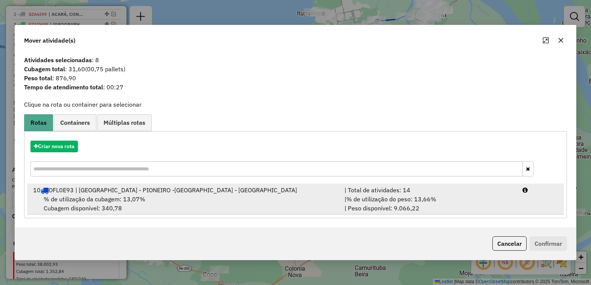
click at [97, 199] on span "% de utilização da cubagem: 13,07%" at bounding box center [95, 199] width 102 height 8
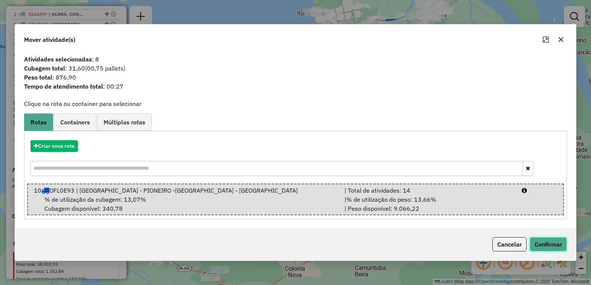
click at [553, 246] on button "Confirmar" at bounding box center [548, 244] width 37 height 14
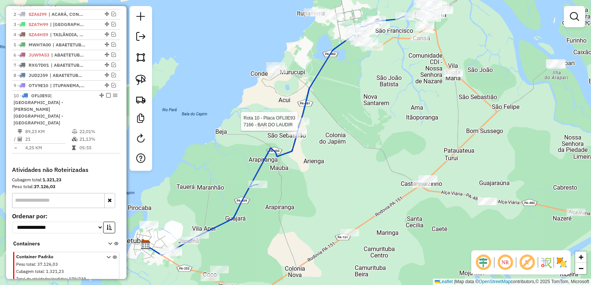
select select "*********"
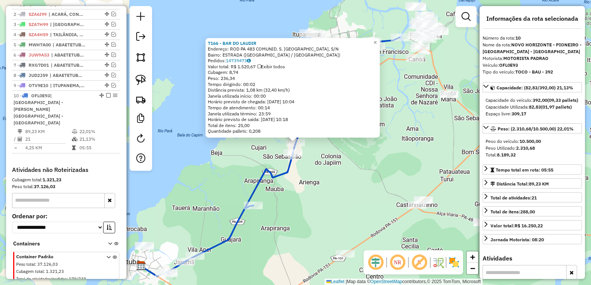
scroll to position [299, 0]
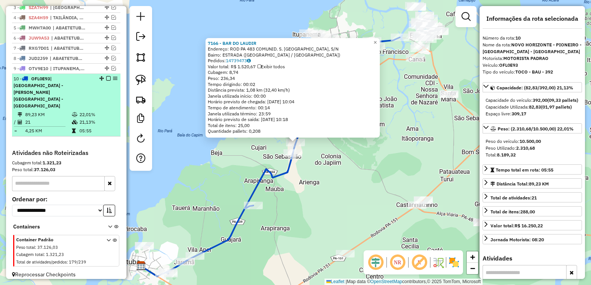
click at [106, 81] on em at bounding box center [108, 78] width 5 height 5
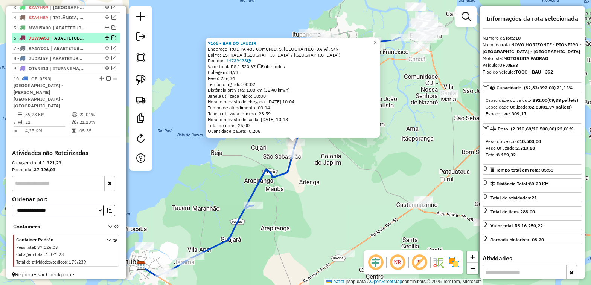
scroll to position [261, 0]
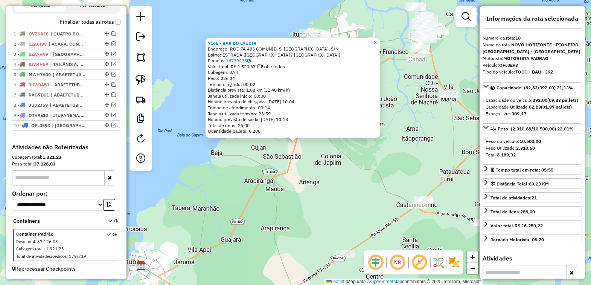
click at [307, 177] on div "7166 - BAR DO LAUDIR Endereço: ROD PA 483 COMUNID. S. SEBASTIAO, S/N Bairro: ES…" at bounding box center [295, 142] width 591 height 285
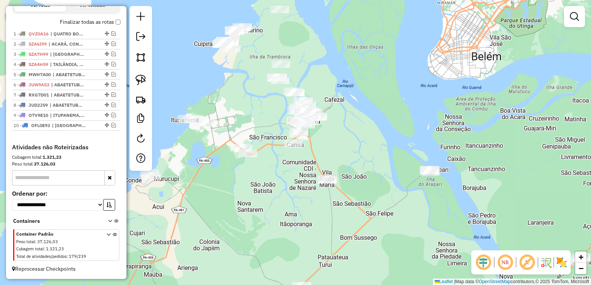
drag, startPoint x: 404, startPoint y: 137, endPoint x: 270, endPoint y: 232, distance: 164.5
click at [270, 232] on div "Janela de atendimento Grade de atendimento Capacidade Transportadoras Veículos …" at bounding box center [295, 142] width 591 height 285
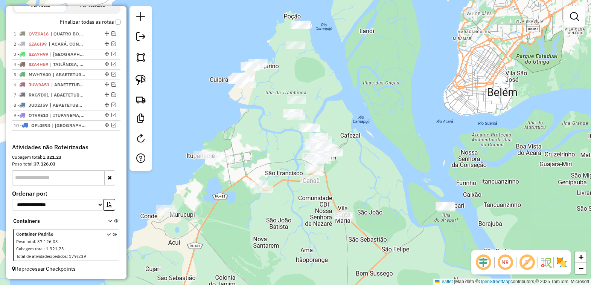
drag, startPoint x: 240, startPoint y: 208, endPoint x: 293, endPoint y: 234, distance: 59.0
click at [293, 234] on div "Janela de atendimento Grade de atendimento Capacidade Transportadoras Veículos …" at bounding box center [295, 142] width 591 height 285
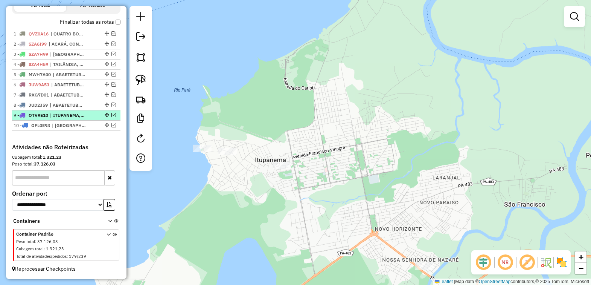
click at [112, 115] on em at bounding box center [114, 115] width 5 height 5
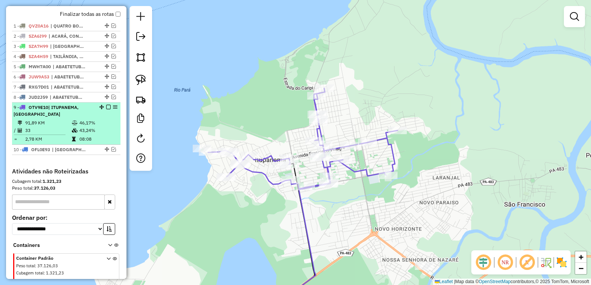
scroll to position [293, 0]
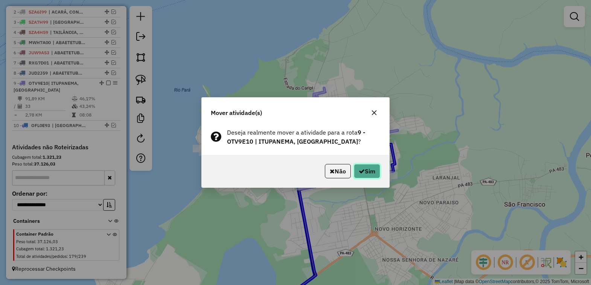
click at [359, 174] on icon "button" at bounding box center [362, 171] width 6 height 6
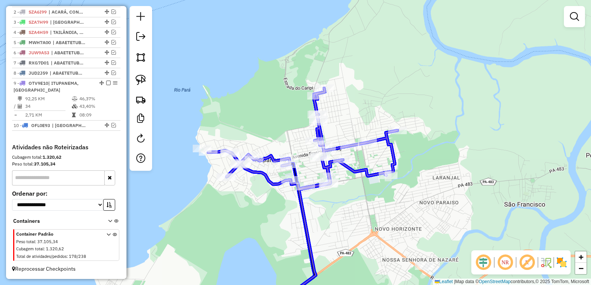
click at [251, 163] on div at bounding box center [254, 160] width 19 height 8
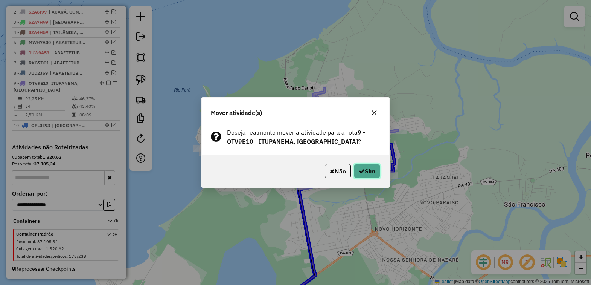
click at [372, 175] on button "Sim" at bounding box center [367, 171] width 26 height 14
click at [372, 174] on button "Sim" at bounding box center [367, 171] width 26 height 14
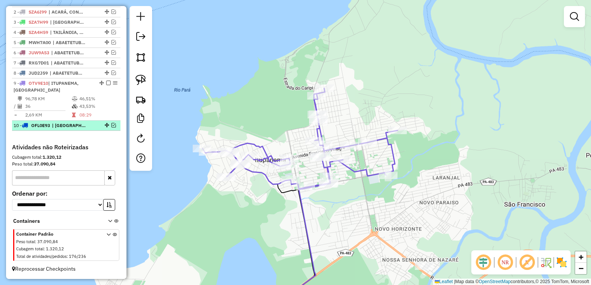
click at [112, 123] on em at bounding box center [114, 125] width 5 height 5
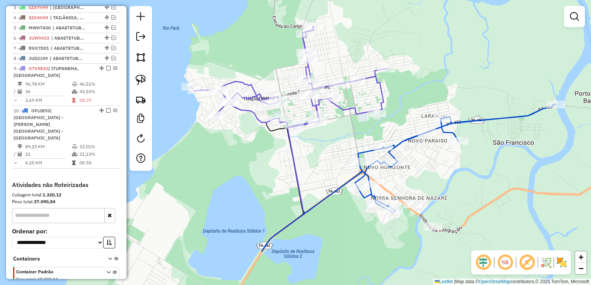
drag, startPoint x: 320, startPoint y: 228, endPoint x: 309, endPoint y: 166, distance: 63.2
click at [309, 166] on div "Janela de atendimento Grade de atendimento Capacidade Transportadoras Veículos …" at bounding box center [295, 142] width 591 height 285
click at [141, 80] on img at bounding box center [141, 80] width 11 height 11
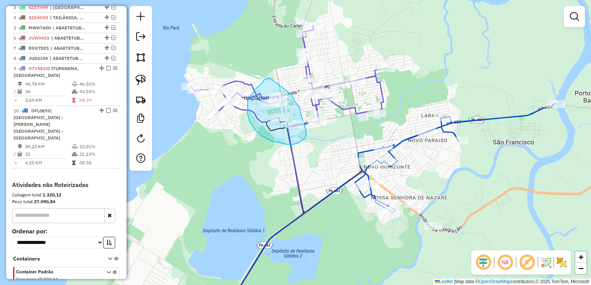
drag, startPoint x: 266, startPoint y: 79, endPoint x: 292, endPoint y: 95, distance: 30.2
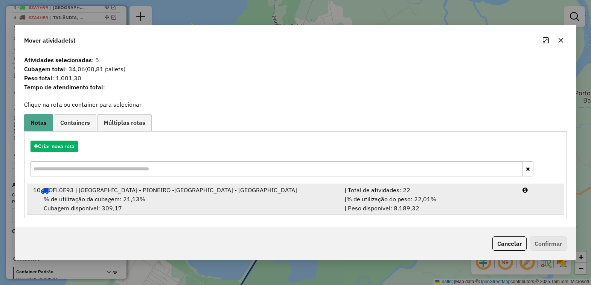
click at [110, 192] on div "10 OFL0E93 | [GEOGRAPHIC_DATA] - PIONEIRO -[GEOGRAPHIC_DATA] - [GEOGRAPHIC_DATA]" at bounding box center [185, 189] width 312 height 9
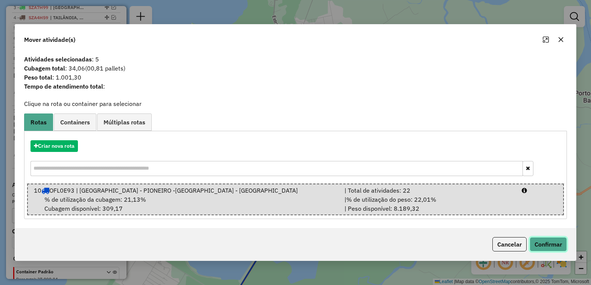
click at [548, 244] on button "Confirmar" at bounding box center [548, 244] width 37 height 14
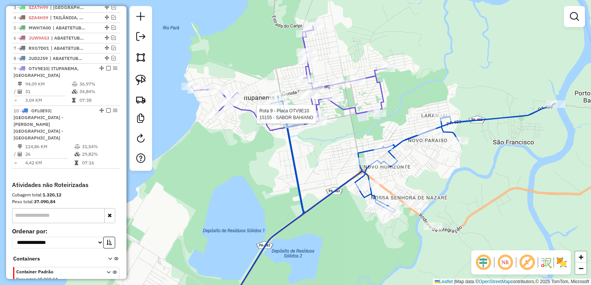
select select "*********"
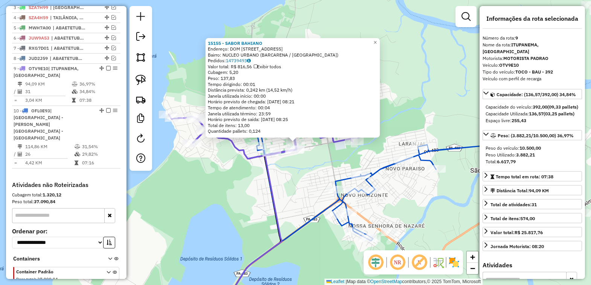
scroll to position [332, 0]
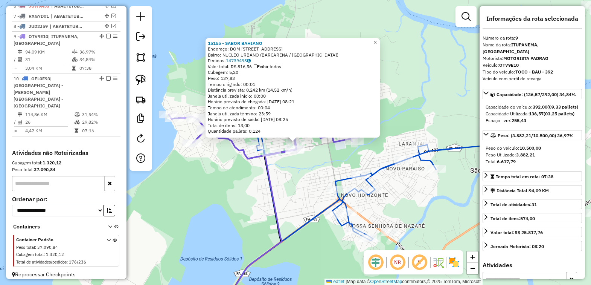
click at [306, 178] on div "15155 - SABOR BAHIANO Endereço: [PERSON_NAME] 11 Bairro: NUCLEO URBANO ([GEOGRA…" at bounding box center [295, 142] width 591 height 285
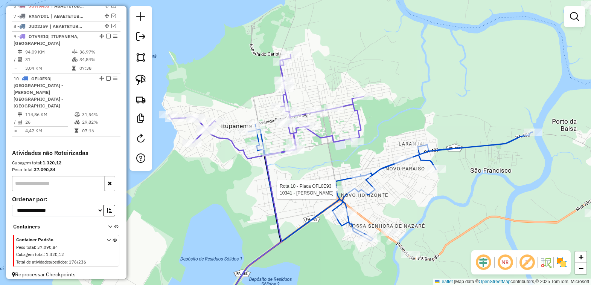
select select "*********"
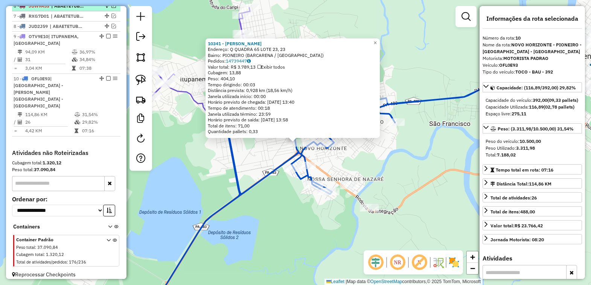
click at [106, 38] on em at bounding box center [108, 36] width 5 height 5
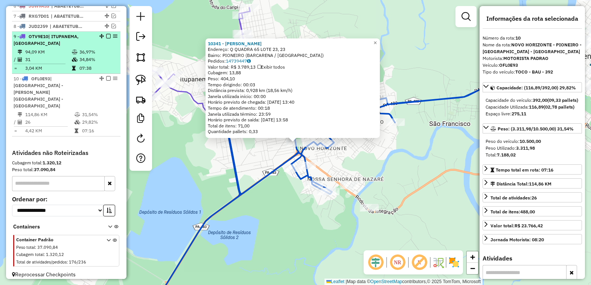
scroll to position [299, 0]
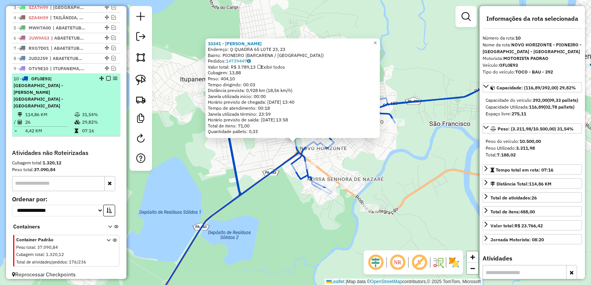
click at [107, 81] on em at bounding box center [108, 78] width 5 height 5
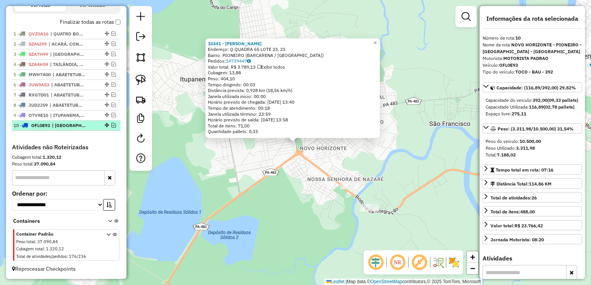
scroll to position [261, 0]
click at [231, 189] on div "10341 - [PERSON_NAME] Endereço: Q QUADRA 65 LOTE 23, 23 Bairro: PIONEIRO (BARCA…" at bounding box center [295, 142] width 591 height 285
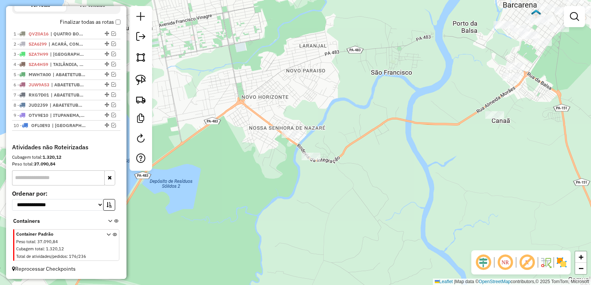
drag, startPoint x: 316, startPoint y: 219, endPoint x: 228, endPoint y: 157, distance: 108.2
click at [228, 157] on div "Janela de atendimento Grade de atendimento Capacidade Transportadoras Veículos …" at bounding box center [295, 142] width 591 height 285
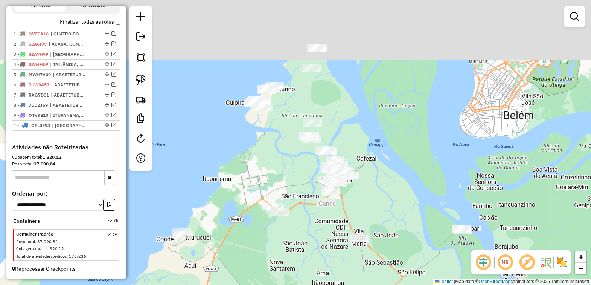
drag, startPoint x: 291, startPoint y: 95, endPoint x: 275, endPoint y: 181, distance: 87.3
click at [275, 181] on div "Janela de atendimento Grade de atendimento Capacidade Transportadoras Veículos …" at bounding box center [295, 142] width 591 height 285
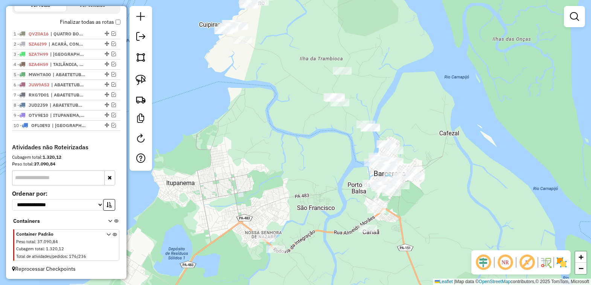
drag, startPoint x: 255, startPoint y: 188, endPoint x: 290, endPoint y: 161, distance: 45.1
click at [290, 161] on div "Janela de atendimento Grade de atendimento Capacidade Transportadoras Veículos …" at bounding box center [295, 142] width 591 height 285
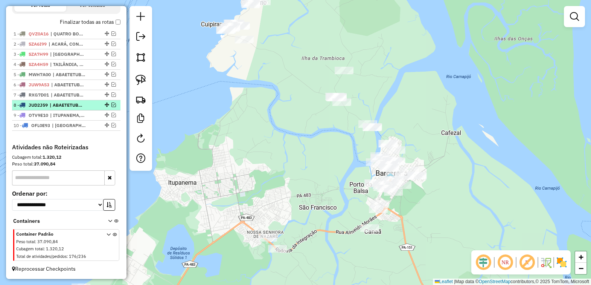
click at [112, 102] on em at bounding box center [114, 104] width 5 height 5
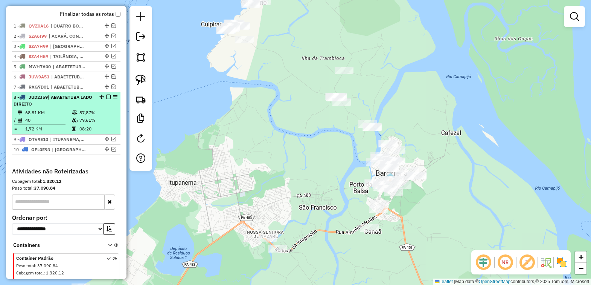
scroll to position [293, 0]
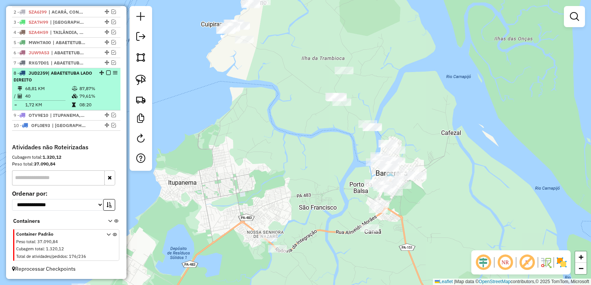
click at [57, 82] on li "8 - JUD2J59 | ABAETETUBA LADO DIREITO 68,81 KM 87,87% / 40 79,61% = 1,72 KM 08:…" at bounding box center [66, 89] width 108 height 42
select select "*********"
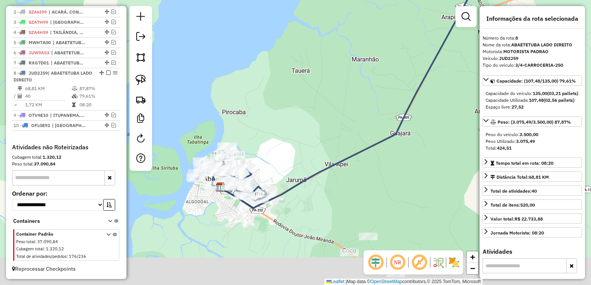
drag, startPoint x: 253, startPoint y: 181, endPoint x: 322, endPoint y: 130, distance: 85.7
click at [305, 124] on div "Janela de atendimento Grade de atendimento Capacidade Transportadoras Veículos …" at bounding box center [295, 142] width 591 height 285
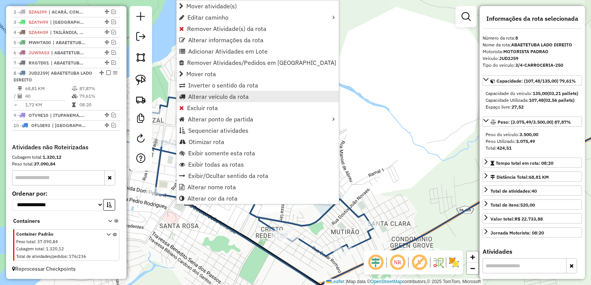
click at [225, 95] on span "Alterar veículo da rota" at bounding box center [218, 96] width 61 height 6
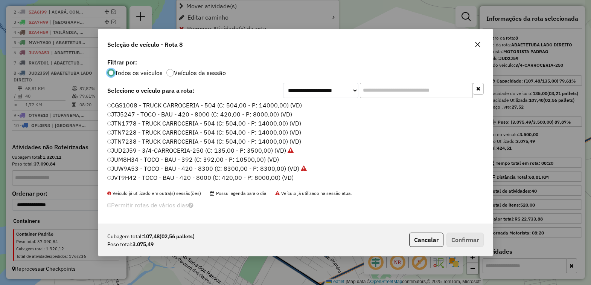
scroll to position [4, 2]
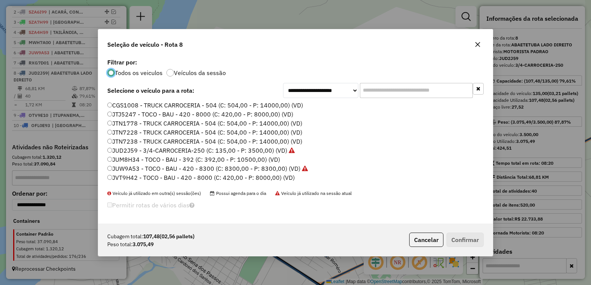
click at [138, 159] on label "JUM8H34 - TOCO - BAU - 392 (C: 392,00 - P: 10500,00) (VD)" at bounding box center [193, 159] width 173 height 9
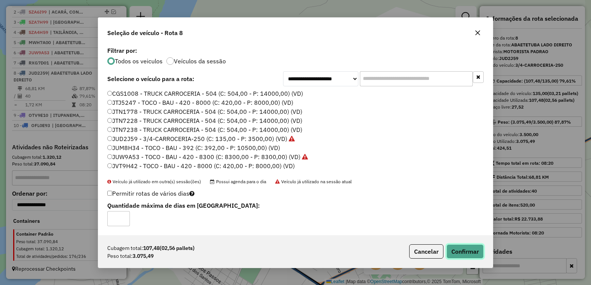
click at [463, 250] on button "Confirmar" at bounding box center [465, 251] width 37 height 14
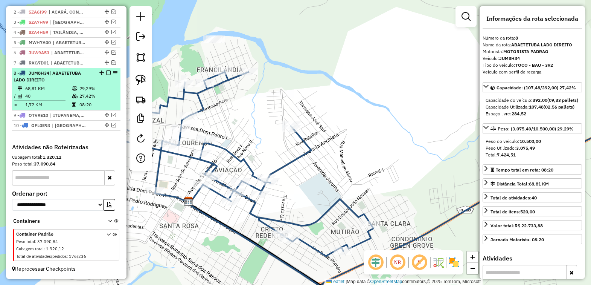
click at [106, 70] on em at bounding box center [108, 72] width 5 height 5
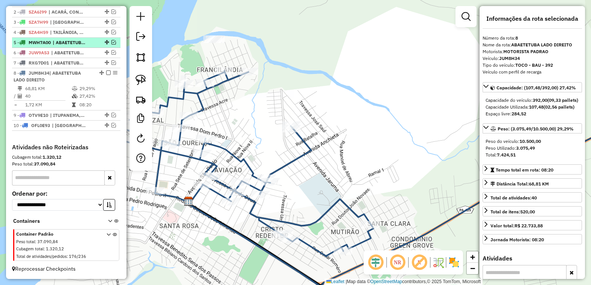
scroll to position [261, 0]
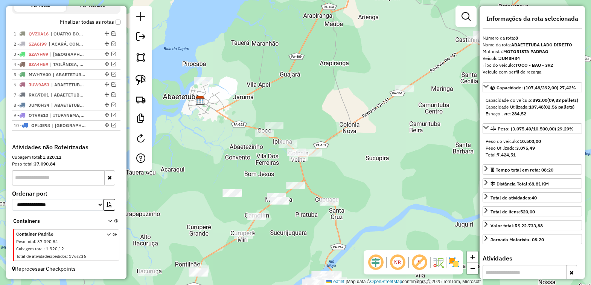
drag, startPoint x: 255, startPoint y: 166, endPoint x: 237, endPoint y: 119, distance: 50.3
click at [237, 119] on div "Janela de atendimento Grade de atendimento Capacidade Transportadoras Veículos …" at bounding box center [295, 142] width 591 height 285
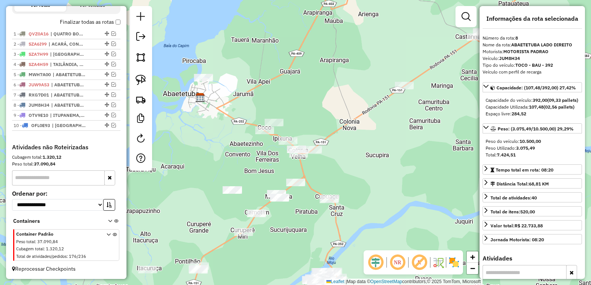
drag, startPoint x: 195, startPoint y: 152, endPoint x: 232, endPoint y: 98, distance: 65.1
click at [231, 98] on div "Janela de atendimento Grade de atendimento Capacidade Transportadoras Veículos …" at bounding box center [295, 142] width 591 height 285
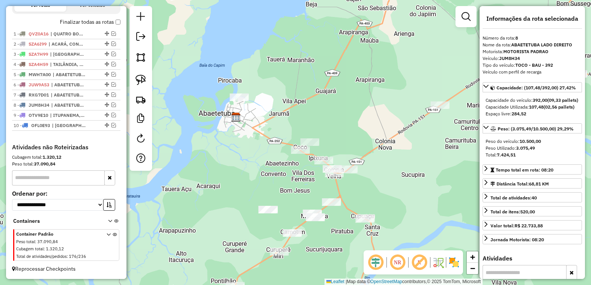
drag, startPoint x: 238, startPoint y: 76, endPoint x: 239, endPoint y: 153, distance: 77.2
click at [238, 153] on div "Janela de atendimento Grade de atendimento Capacidade Transportadoras Veículos …" at bounding box center [295, 142] width 591 height 285
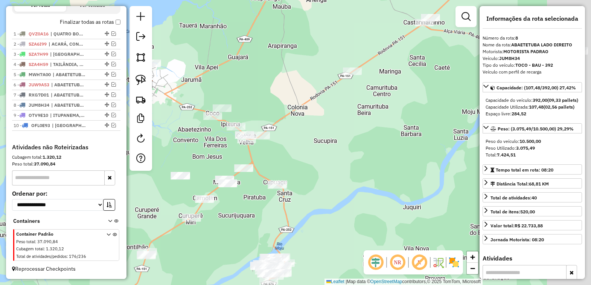
drag, startPoint x: 244, startPoint y: 151, endPoint x: 186, endPoint y: 78, distance: 92.3
click at [193, 80] on div "Janela de atendimento Grade de atendimento Capacidade Transportadoras Veículos …" at bounding box center [295, 142] width 591 height 285
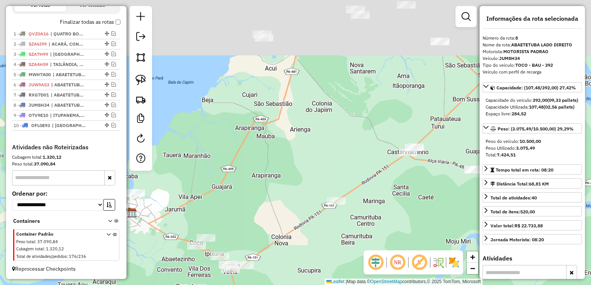
drag, startPoint x: 302, startPoint y: 115, endPoint x: 295, endPoint y: 241, distance: 126.8
click at [294, 242] on div "Janela de atendimento Grade de atendimento Capacidade Transportadoras Veículos …" at bounding box center [295, 142] width 591 height 285
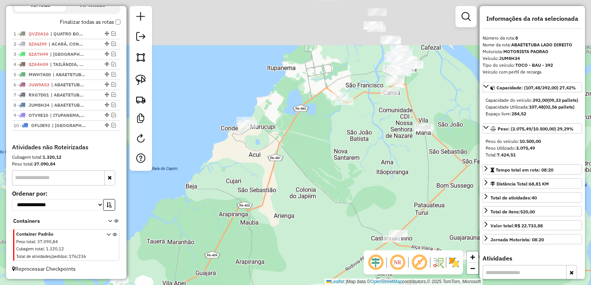
drag, startPoint x: 311, startPoint y: 101, endPoint x: 289, endPoint y: 217, distance: 118.1
click at [289, 217] on div "Janela de atendimento Grade de atendimento Capacidade Transportadoras Veículos …" at bounding box center [295, 142] width 591 height 285
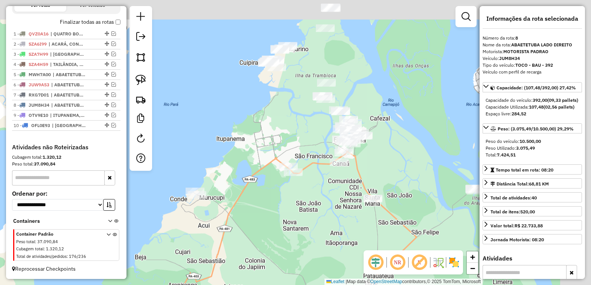
drag, startPoint x: 335, startPoint y: 184, endPoint x: 279, endPoint y: 249, distance: 86.0
click at [279, 249] on div "Janela de atendimento Grade de atendimento Capacidade Transportadoras Veículos …" at bounding box center [295, 142] width 591 height 285
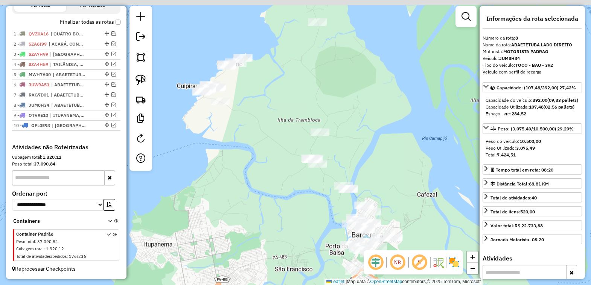
drag, startPoint x: 300, startPoint y: 142, endPoint x: 287, endPoint y: 203, distance: 62.4
click at [287, 203] on div "Janela de atendimento Grade de atendimento Capacidade Transportadoras Veículos …" at bounding box center [295, 142] width 591 height 285
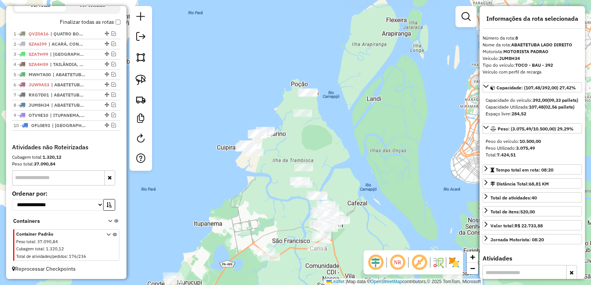
click at [139, 79] on img at bounding box center [141, 80] width 11 height 11
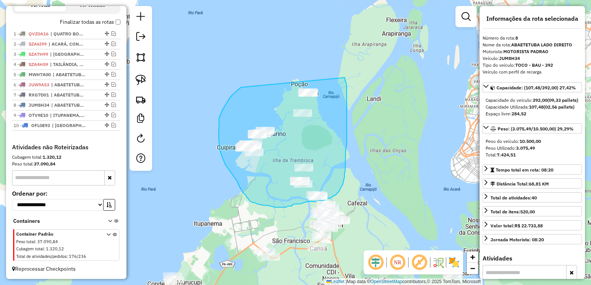
drag, startPoint x: 237, startPoint y: 91, endPoint x: 345, endPoint y: 78, distance: 109.3
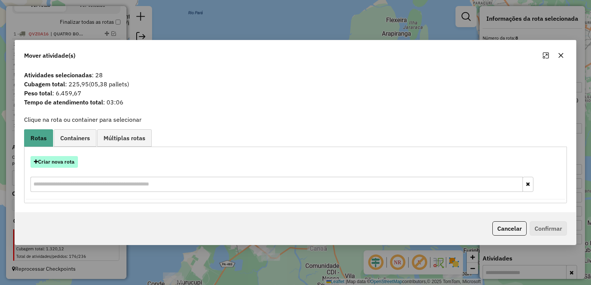
click at [61, 161] on button "Criar nova rota" at bounding box center [54, 162] width 47 height 12
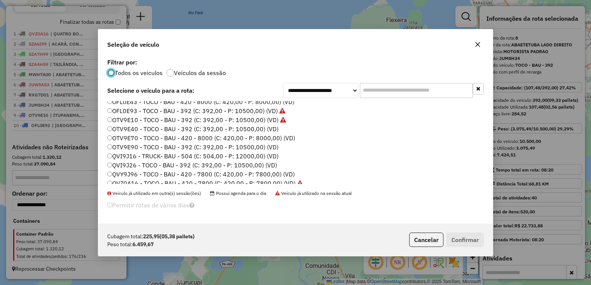
scroll to position [119, 0]
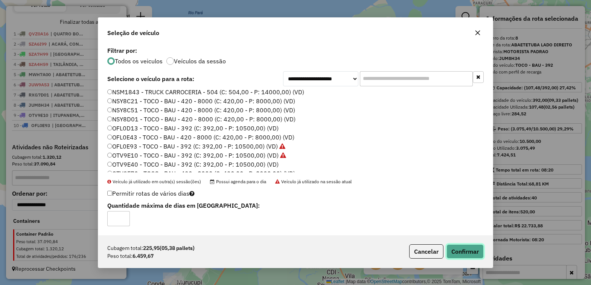
click at [466, 249] on button "Confirmar" at bounding box center [465, 251] width 37 height 14
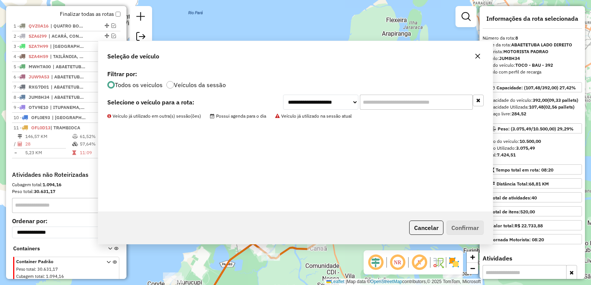
scroll to position [296, 0]
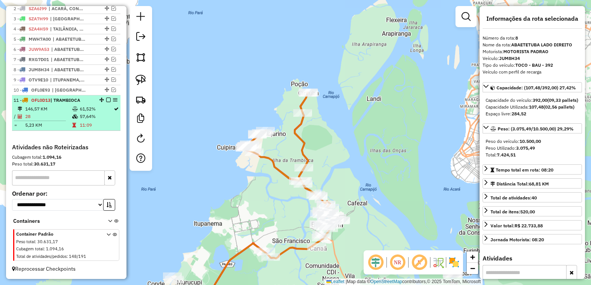
click at [106, 99] on em at bounding box center [108, 100] width 5 height 5
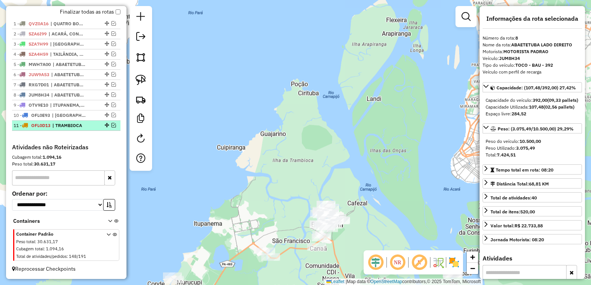
scroll to position [270, 0]
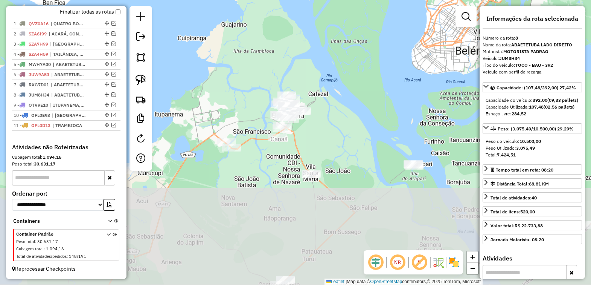
drag, startPoint x: 293, startPoint y: 188, endPoint x: 252, endPoint y: 75, distance: 119.3
click at [252, 75] on div "Janela de atendimento Grade de atendimento Capacidade Transportadoras Veículos …" at bounding box center [295, 142] width 591 height 285
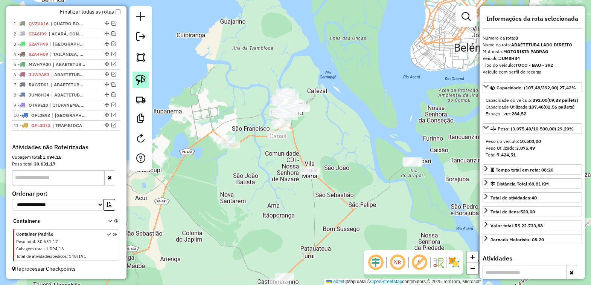
click at [144, 81] on img at bounding box center [141, 80] width 11 height 11
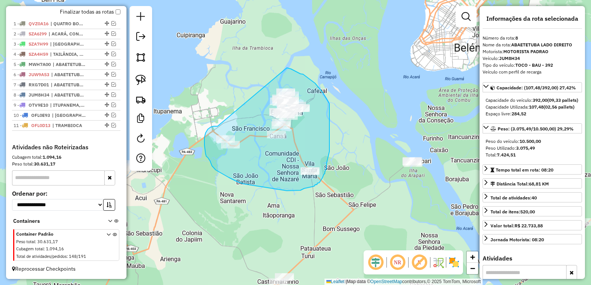
drag, startPoint x: 218, startPoint y: 126, endPoint x: 285, endPoint y: 67, distance: 89.7
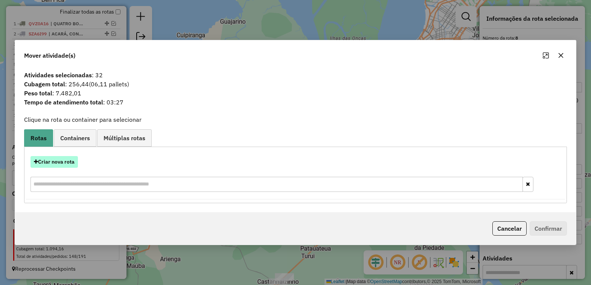
click at [59, 156] on button "Criar nova rota" at bounding box center [54, 162] width 47 height 12
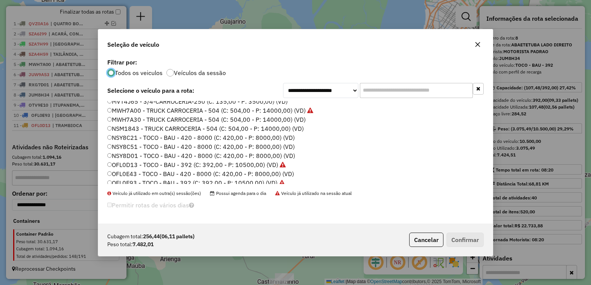
scroll to position [141, 0]
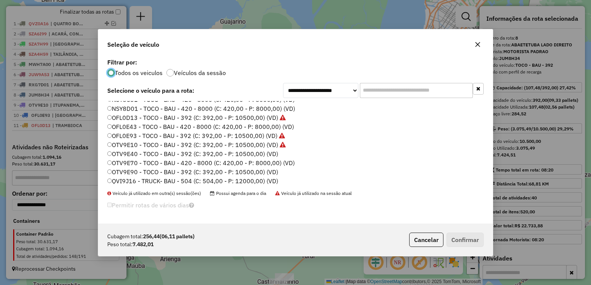
click at [127, 153] on label "OTV9E40 - TOCO - BAU - 392 (C: 392,00 - P: 10500,00) (VD)" at bounding box center [192, 153] width 171 height 9
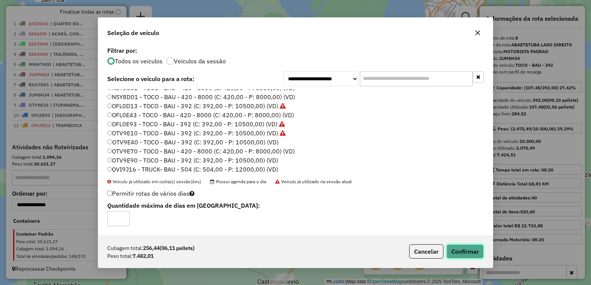
click at [466, 247] on button "Confirmar" at bounding box center [465, 251] width 37 height 14
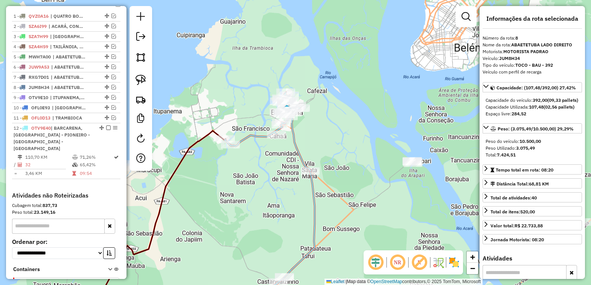
scroll to position [319, 0]
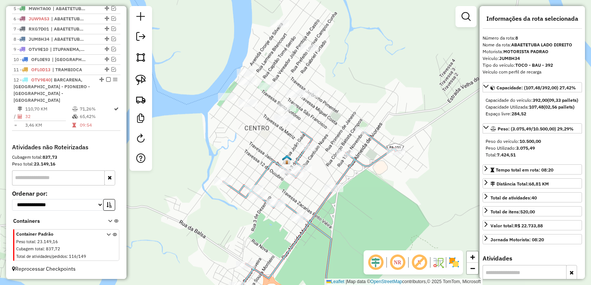
drag, startPoint x: 318, startPoint y: 80, endPoint x: 234, endPoint y: 261, distance: 199.7
click at [234, 261] on div "Janela de atendimento Grade de atendimento Capacidade Transportadoras Veículos …" at bounding box center [295, 142] width 591 height 285
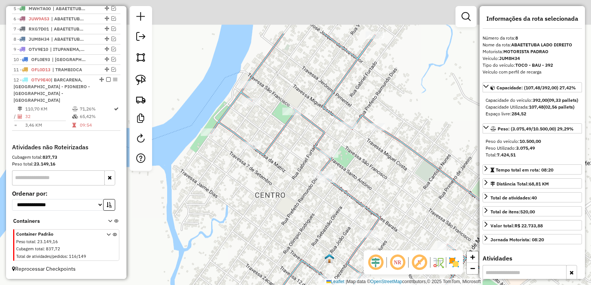
drag, startPoint x: 258, startPoint y: 146, endPoint x: 252, endPoint y: 251, distance: 104.9
click at [251, 255] on div "Janela de atendimento Grade de atendimento Capacidade Transportadoras Veículos …" at bounding box center [295, 142] width 591 height 285
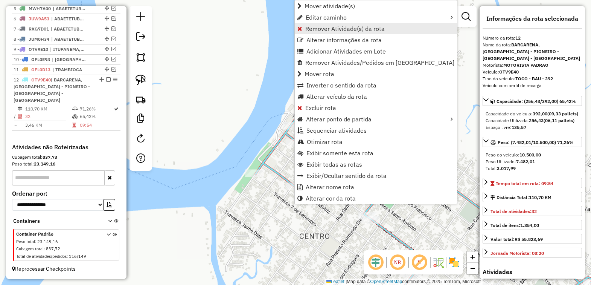
click at [316, 31] on span "Remover Atividade(s) da rota" at bounding box center [345, 29] width 79 height 6
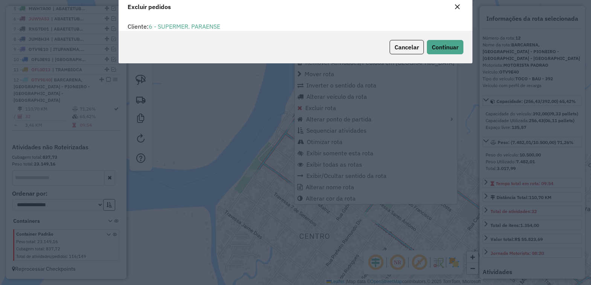
scroll to position [0, 0]
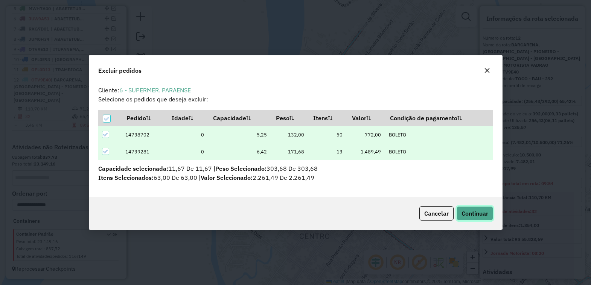
click at [470, 206] on button "Continuar" at bounding box center [475, 213] width 37 height 14
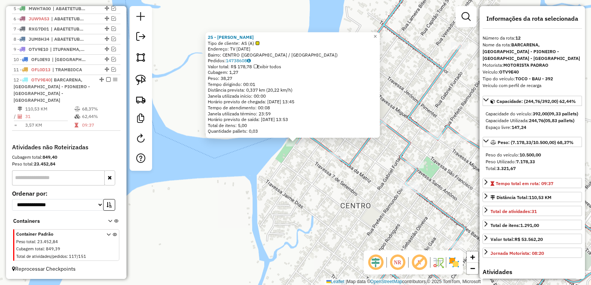
click at [267, 176] on div "25 - COMERCIAL MORAES Tipo de cliente: AS (A) Endereço: TV [DATE] Bairro: [GEOG…" at bounding box center [295, 142] width 591 height 285
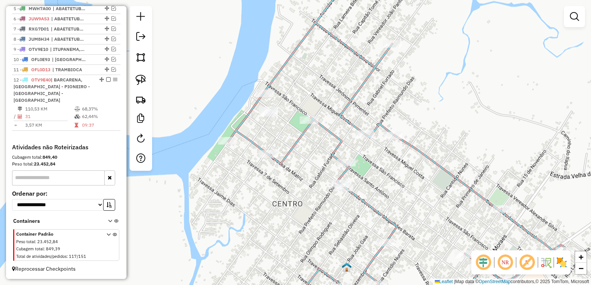
drag, startPoint x: 312, startPoint y: 170, endPoint x: 247, endPoint y: 167, distance: 64.8
click at [243, 167] on div "Janela de atendimento Grade de atendimento Capacidade Transportadoras Veículos …" at bounding box center [295, 142] width 591 height 285
select select "*********"
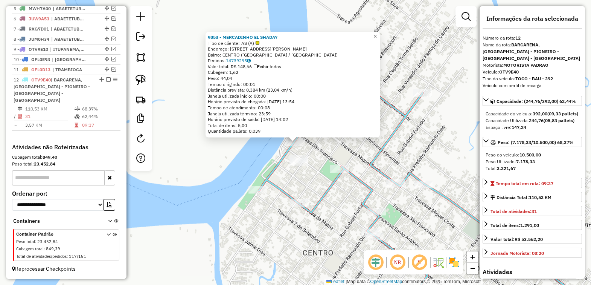
click at [248, 153] on div "9853 - MERCADINHO EL SHADAY Tipo de cliente: AS (A) Endereço: [STREET_ADDRESS] …" at bounding box center [295, 142] width 591 height 285
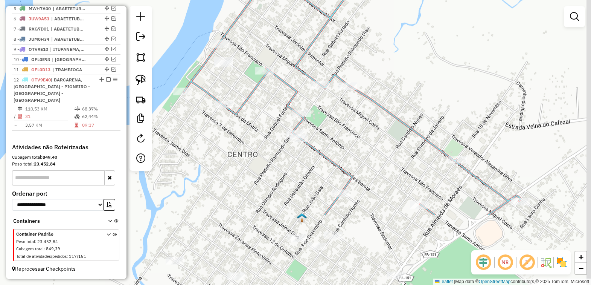
drag, startPoint x: 355, startPoint y: 208, endPoint x: 261, endPoint y: 77, distance: 161.6
click at [258, 77] on div "Janela de atendimento Grade de atendimento Capacidade Transportadoras Veículos …" at bounding box center [295, 142] width 591 height 285
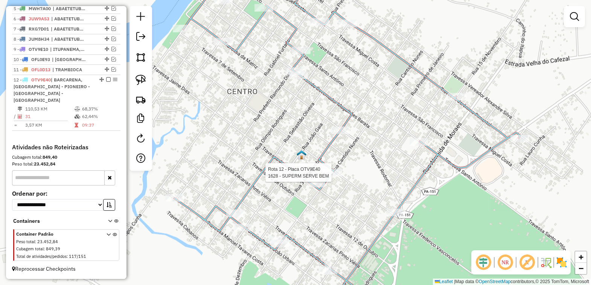
select select "*********"
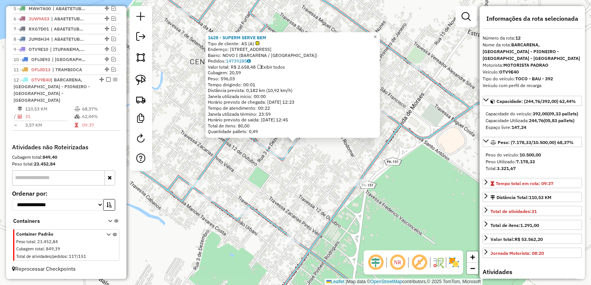
click at [336, 172] on div "1628 - SUPERM SERVE BEM Tipo de cliente: AS (A) Endereço: [STREET_ADDRESS] Bair…" at bounding box center [295, 142] width 591 height 285
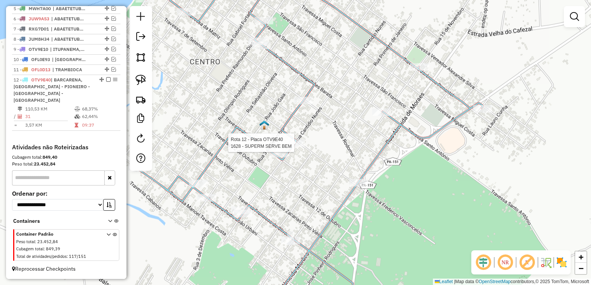
select select "*********"
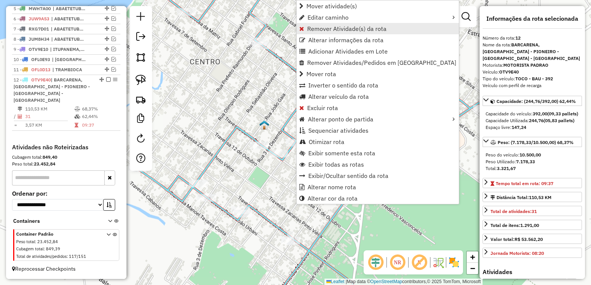
click at [327, 31] on span "Remover Atividade(s) da rota" at bounding box center [346, 29] width 79 height 6
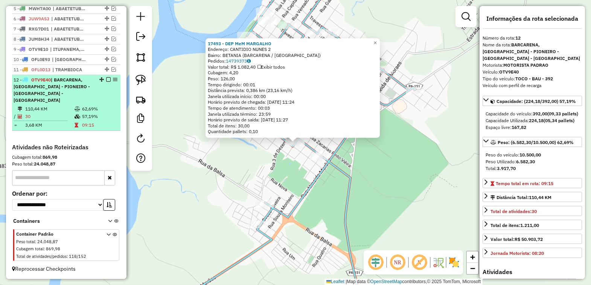
click at [106, 82] on em at bounding box center [108, 79] width 5 height 5
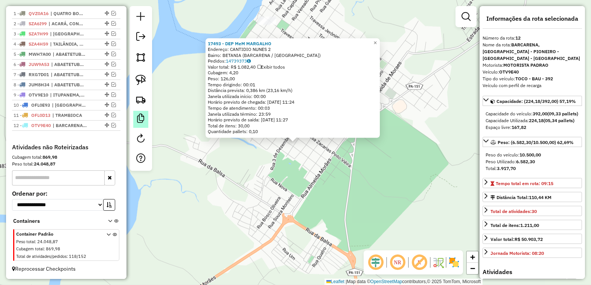
scroll to position [281, 0]
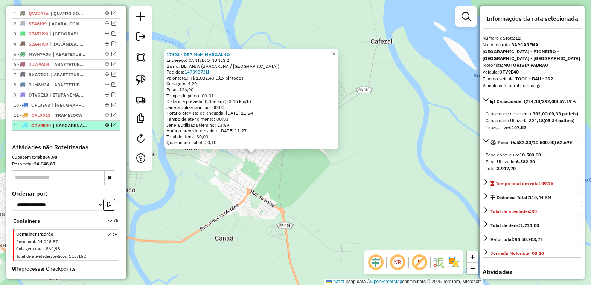
click at [85, 126] on span "| BARCARENA, [GEOGRAPHIC_DATA] - PIONEIRO -[GEOGRAPHIC_DATA] - [GEOGRAPHIC_DATA]" at bounding box center [70, 125] width 35 height 7
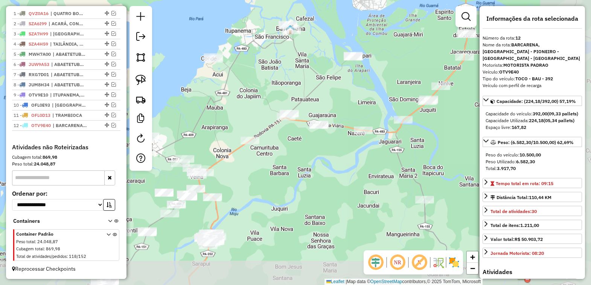
drag, startPoint x: 380, startPoint y: 228, endPoint x: 322, endPoint y: 189, distance: 69.7
click at [309, 190] on div "Janela de atendimento Grade de atendimento Capacidade Transportadoras Veículos …" at bounding box center [295, 142] width 591 height 285
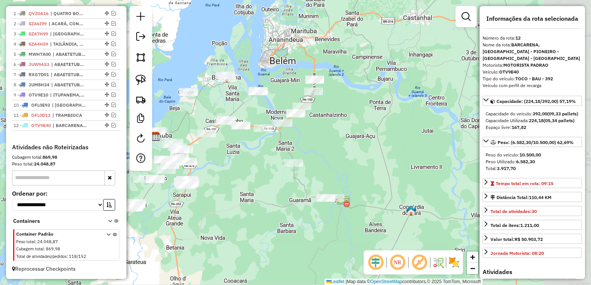
drag, startPoint x: 335, startPoint y: 194, endPoint x: 249, endPoint y: 163, distance: 91.1
click at [249, 163] on div "Janela de atendimento Grade de atendimento Capacidade Transportadoras Veículos …" at bounding box center [295, 142] width 591 height 285
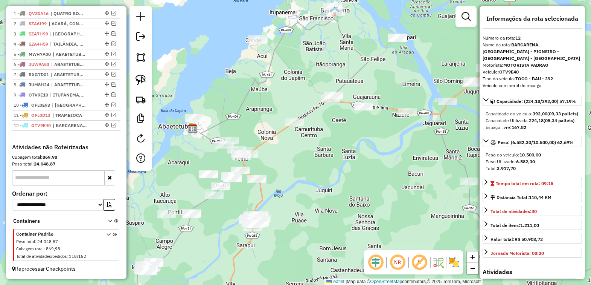
drag, startPoint x: 244, startPoint y: 153, endPoint x: 368, endPoint y: 162, distance: 125.0
click at [368, 162] on div "Janela de atendimento Grade de atendimento Capacidade Transportadoras Veículos …" at bounding box center [295, 142] width 591 height 285
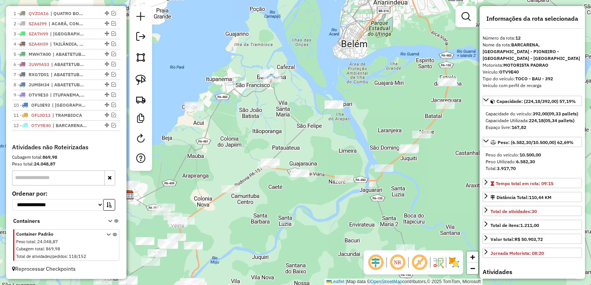
drag, startPoint x: 341, startPoint y: 153, endPoint x: 277, endPoint y: 220, distance: 92.2
click at [277, 220] on div "Janela de atendimento Grade de atendimento Capacidade Transportadoras Veículos …" at bounding box center [295, 142] width 591 height 285
click at [289, 224] on div "Janela de atendimento Grade de atendimento Capacidade Transportadoras Veículos …" at bounding box center [295, 142] width 591 height 285
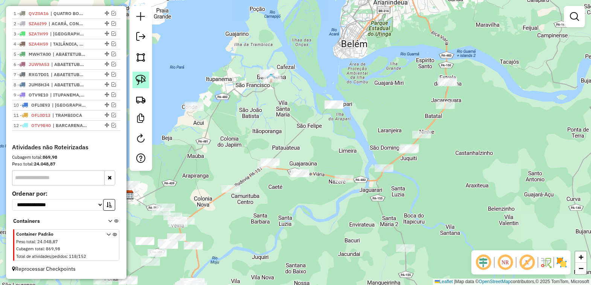
click at [139, 81] on img at bounding box center [141, 80] width 11 height 11
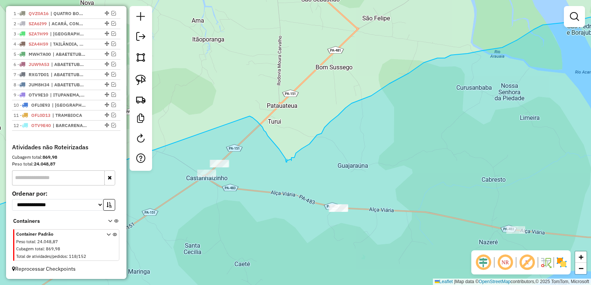
drag, startPoint x: 168, startPoint y: 189, endPoint x: 250, endPoint y: 116, distance: 109.9
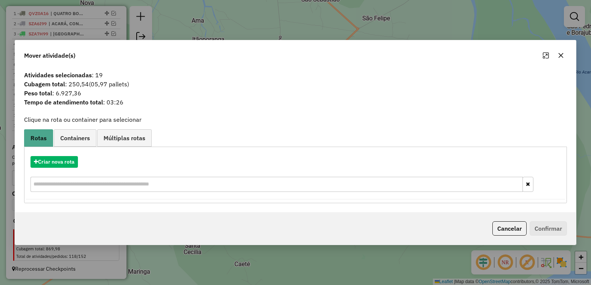
click at [562, 51] on button "button" at bounding box center [561, 55] width 12 height 12
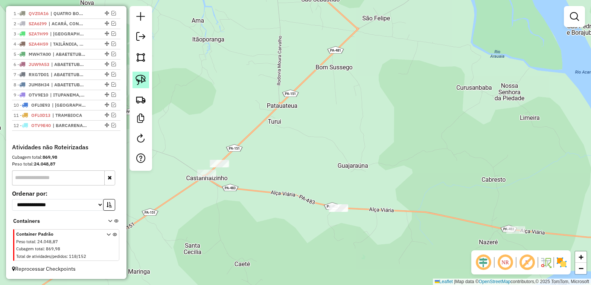
click at [138, 78] on img at bounding box center [141, 80] width 11 height 11
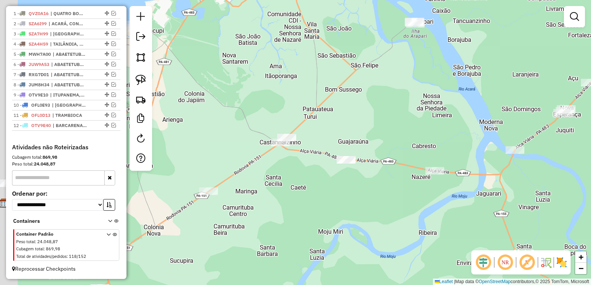
drag, startPoint x: 165, startPoint y: 189, endPoint x: 284, endPoint y: 159, distance: 123.4
click at [282, 159] on div "Janela de atendimento Grade de atendimento Capacidade Transportadoras Veículos …" at bounding box center [295, 142] width 591 height 285
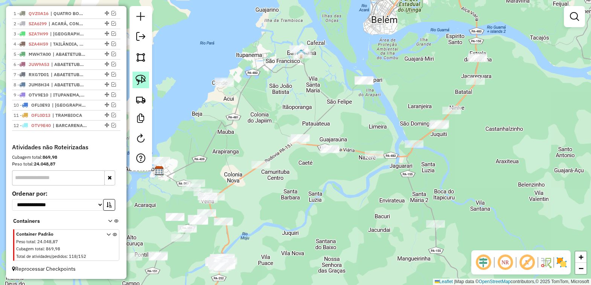
click at [138, 79] on img at bounding box center [141, 80] width 11 height 11
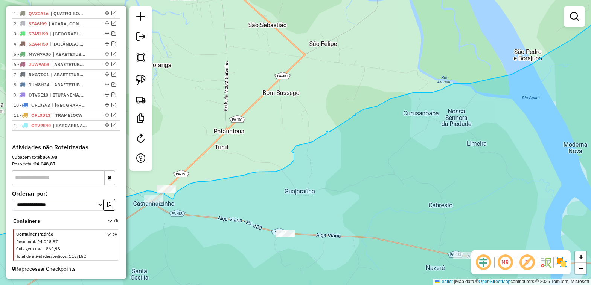
drag, startPoint x: 202, startPoint y: 167, endPoint x: 147, endPoint y: 191, distance: 59.7
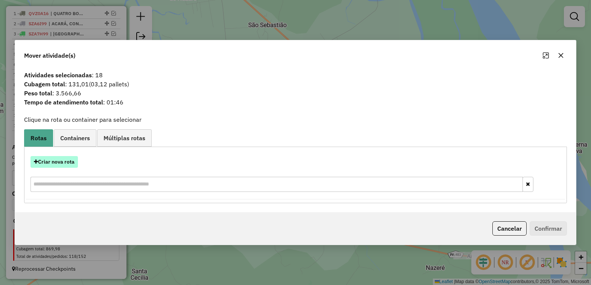
click at [49, 157] on button "Criar nova rota" at bounding box center [54, 162] width 47 height 12
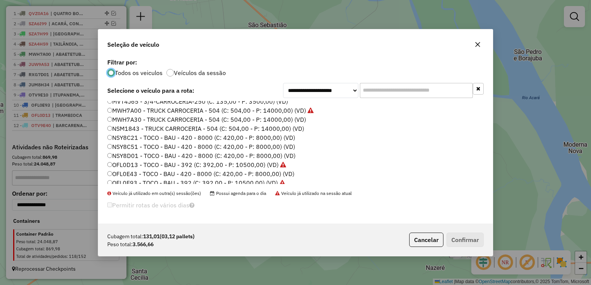
scroll to position [260, 0]
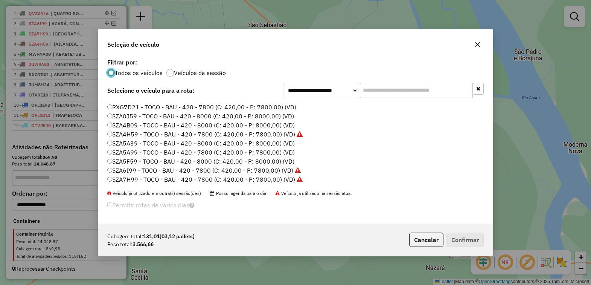
click at [130, 151] on label "SZA5A99 - TOCO - BAU - 420 - 7800 (C: 420,00 - P: 7800,00) (VD)" at bounding box center [201, 152] width 188 height 9
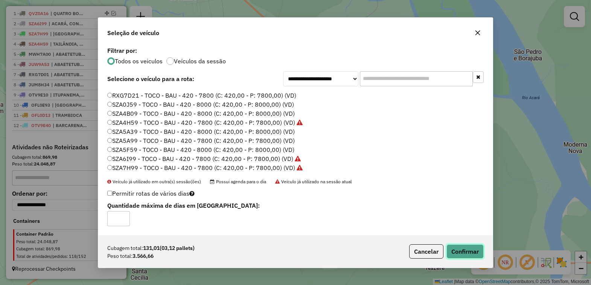
click at [472, 249] on button "Confirmar" at bounding box center [465, 251] width 37 height 14
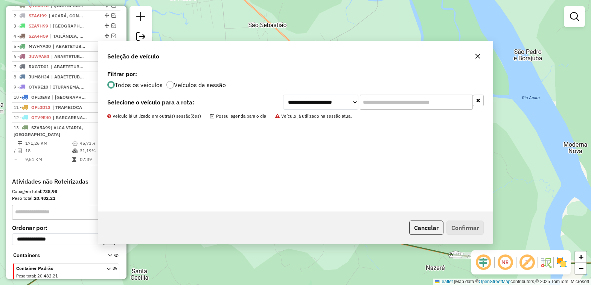
scroll to position [323, 0]
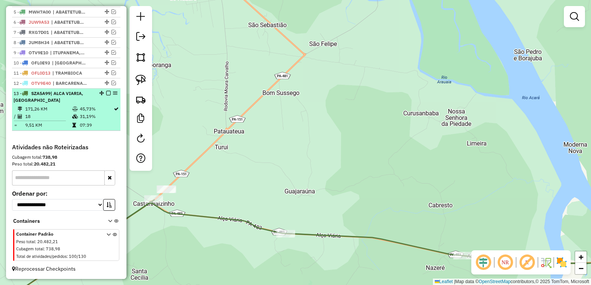
click at [108, 93] on em at bounding box center [108, 93] width 5 height 5
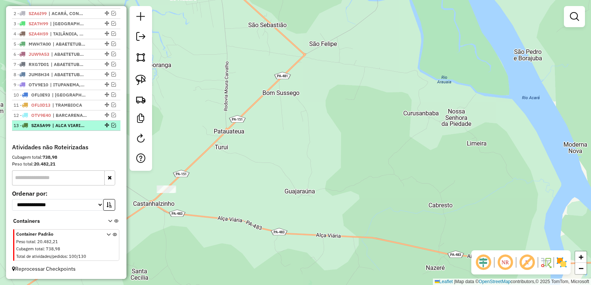
scroll to position [291, 0]
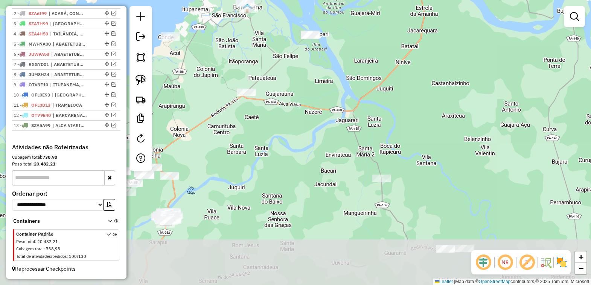
drag, startPoint x: 284, startPoint y: 160, endPoint x: 295, endPoint y: 99, distance: 62.6
click at [295, 99] on div "Janela de atendimento Grade de atendimento Capacidade Transportadoras Veículos …" at bounding box center [295, 142] width 591 height 285
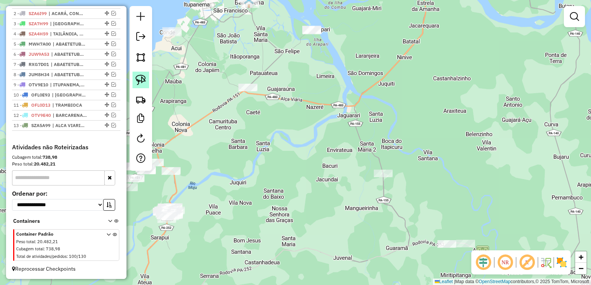
click at [138, 77] on img at bounding box center [141, 80] width 11 height 11
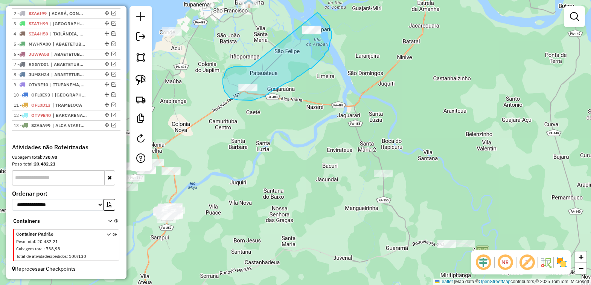
drag, startPoint x: 227, startPoint y: 70, endPoint x: 316, endPoint y: 12, distance: 106.2
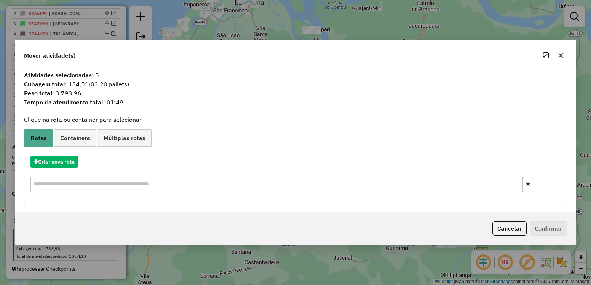
click at [560, 55] on icon "button" at bounding box center [561, 55] width 5 height 5
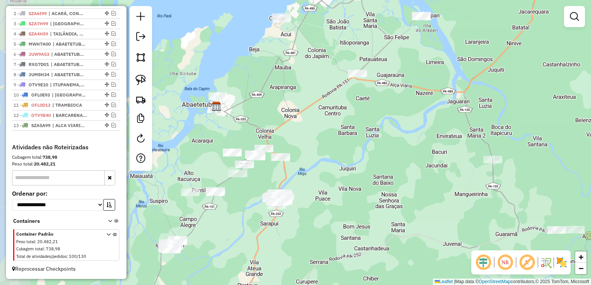
drag, startPoint x: 298, startPoint y: 124, endPoint x: 354, endPoint y: 118, distance: 56.5
click at [354, 118] on div "Janela de atendimento Grade de atendimento Capacidade Transportadoras Veículos …" at bounding box center [295, 142] width 591 height 285
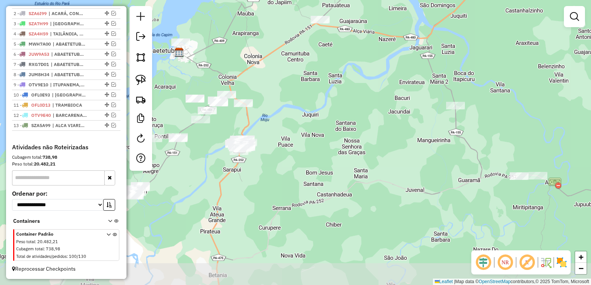
drag, startPoint x: 358, startPoint y: 164, endPoint x: 321, endPoint y: 110, distance: 65.5
click at [321, 110] on div "Janela de atendimento Grade de atendimento Capacidade Transportadoras Veículos …" at bounding box center [295, 142] width 591 height 285
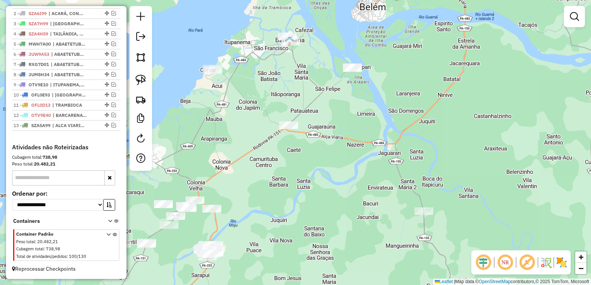
drag, startPoint x: 307, startPoint y: 98, endPoint x: 257, endPoint y: 225, distance: 136.6
click at [260, 227] on div "Janela de atendimento Grade de atendimento Capacidade Transportadoras Veículos …" at bounding box center [295, 142] width 591 height 285
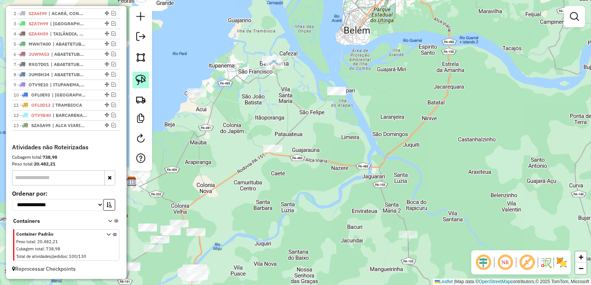
click at [138, 80] on img at bounding box center [141, 80] width 11 height 11
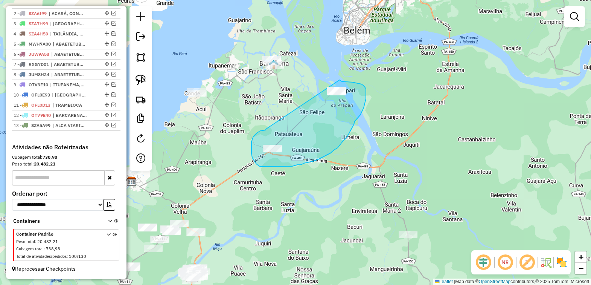
drag, startPoint x: 266, startPoint y: 130, endPoint x: 340, endPoint y: 80, distance: 89.5
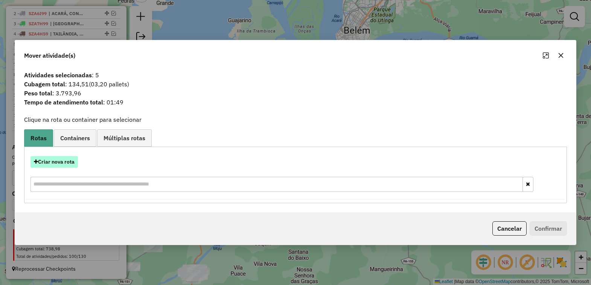
click at [54, 161] on button "Criar nova rota" at bounding box center [54, 162] width 47 height 12
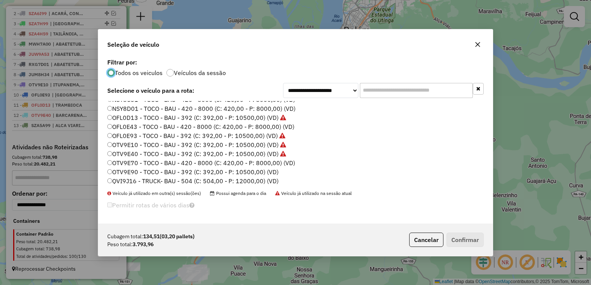
scroll to position [188, 0]
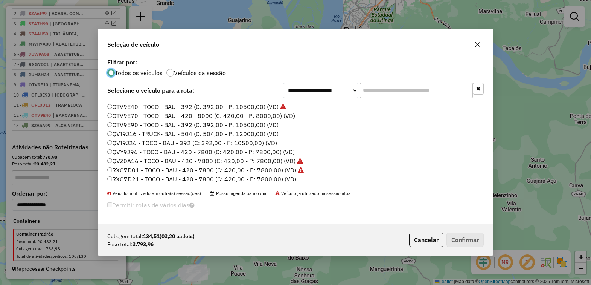
click at [131, 122] on label "OTV9E90 - TOCO - BAU - 392 (C: 392,00 - P: 10500,00) (VD)" at bounding box center [192, 124] width 171 height 9
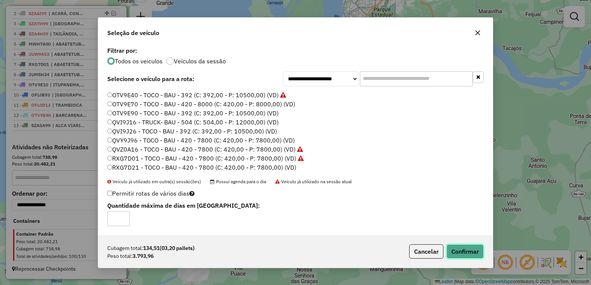
click at [468, 252] on button "Confirmar" at bounding box center [465, 251] width 37 height 14
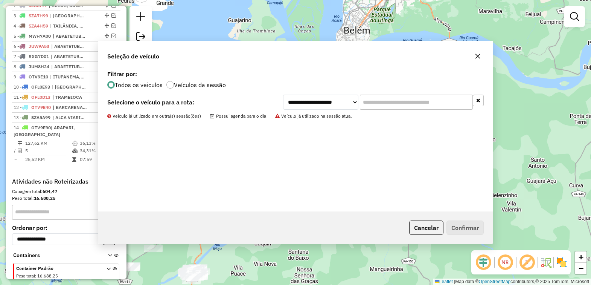
scroll to position [332, 0]
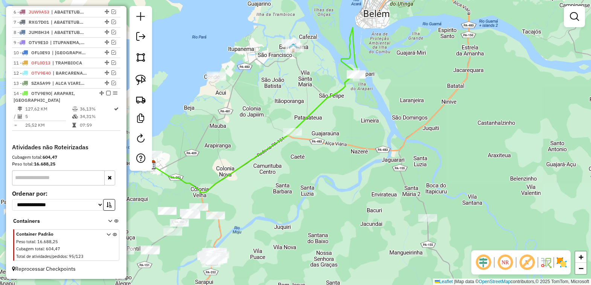
drag, startPoint x: 309, startPoint y: 191, endPoint x: 349, endPoint y: 157, distance: 52.6
click at [347, 157] on div "Janela de atendimento Grade de atendimento Capacidade Transportadoras Veículos …" at bounding box center [295, 142] width 591 height 285
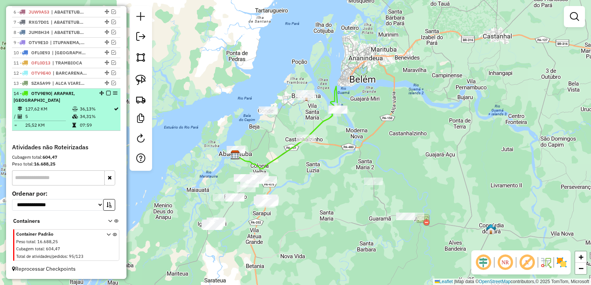
click at [106, 93] on em at bounding box center [108, 93] width 5 height 5
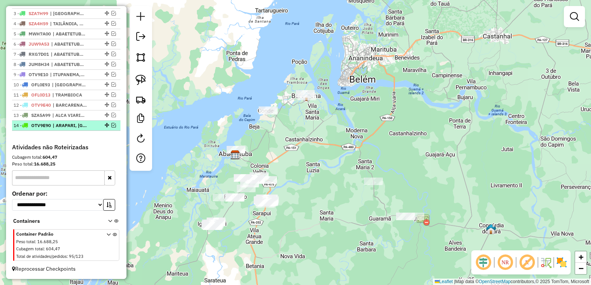
scroll to position [302, 0]
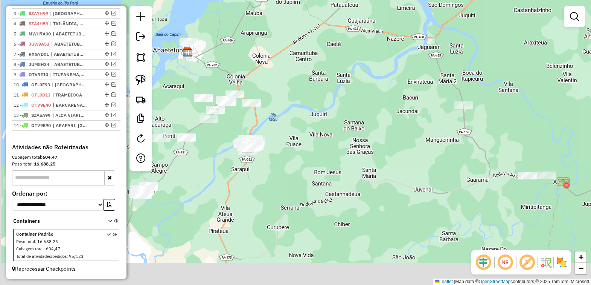
drag, startPoint x: 299, startPoint y: 194, endPoint x: 323, endPoint y: 117, distance: 80.7
click at [323, 117] on div "Janela de atendimento Grade de atendimento Capacidade Transportadoras Veículos …" at bounding box center [295, 142] width 591 height 285
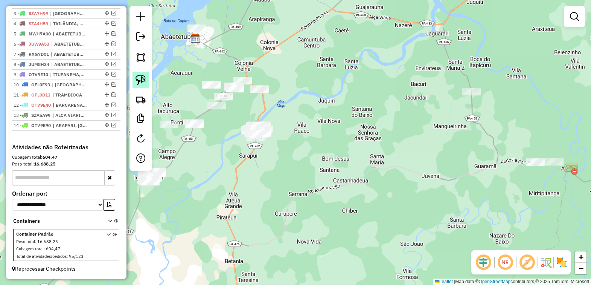
click at [139, 78] on img at bounding box center [141, 80] width 11 height 11
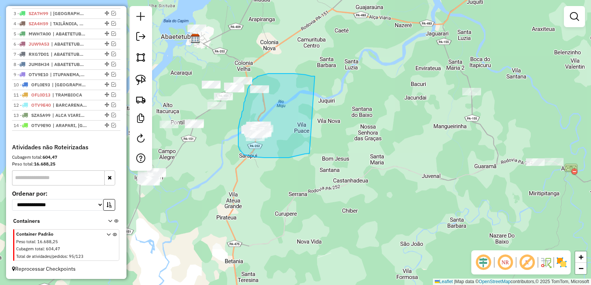
drag, startPoint x: 315, startPoint y: 76, endPoint x: 310, endPoint y: 153, distance: 77.4
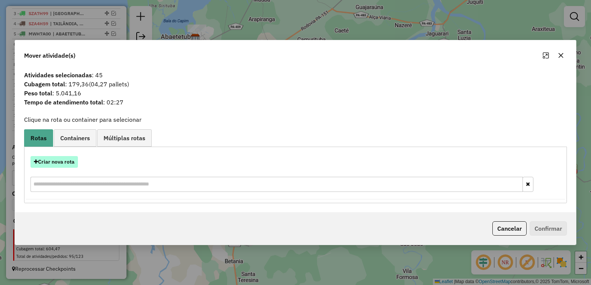
click at [61, 164] on button "Criar nova rota" at bounding box center [54, 162] width 47 height 12
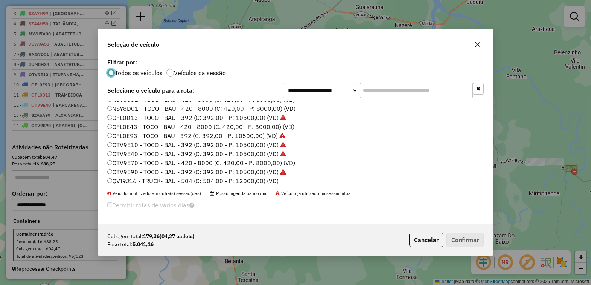
scroll to position [235, 0]
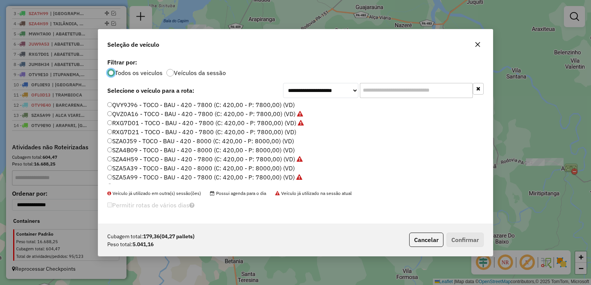
click at [144, 164] on label "SZA5A39 - TOCO - BAU - 420 - 8000 (C: 420,00 - P: 8000,00) (VD)" at bounding box center [201, 167] width 188 height 9
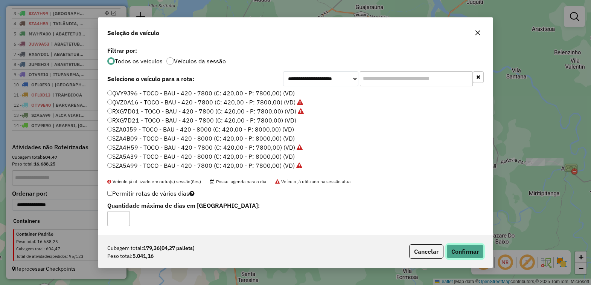
click at [466, 249] on button "Confirmar" at bounding box center [465, 251] width 37 height 14
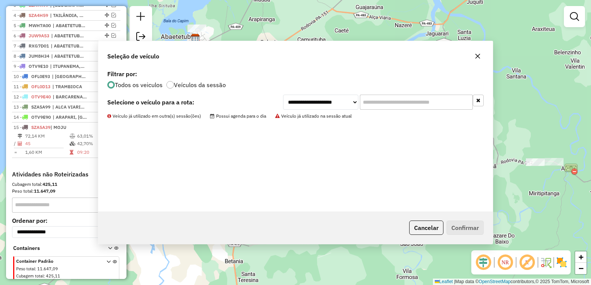
scroll to position [332, 0]
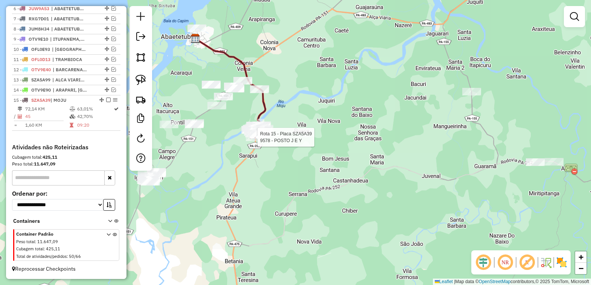
select select "*********"
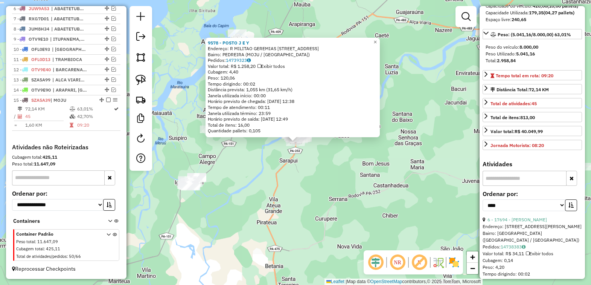
scroll to position [141, 0]
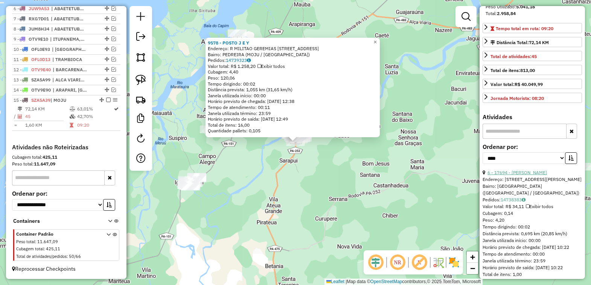
click at [525, 175] on link "6 - 17694 - [PERSON_NAME]" at bounding box center [518, 173] width 60 height 6
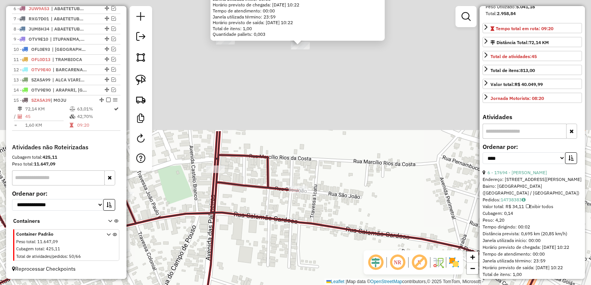
drag, startPoint x: 298, startPoint y: 138, endPoint x: 319, endPoint y: 267, distance: 131.7
click at [316, 273] on div "17694 - [PERSON_NAME]: Travessa [PERSON_NAME] 38 Bairro: [GEOGRAPHIC_DATA] ([GE…" at bounding box center [295, 142] width 591 height 285
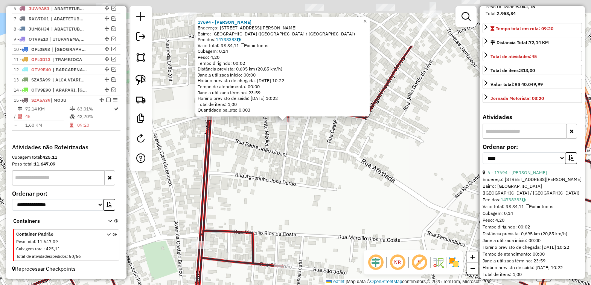
drag, startPoint x: 315, startPoint y: 133, endPoint x: 295, endPoint y: 185, distance: 56.3
click at [298, 215] on div "17694 - [PERSON_NAME]: Travessa [PERSON_NAME] 38 Bairro: [GEOGRAPHIC_DATA] ([GE…" at bounding box center [295, 142] width 591 height 285
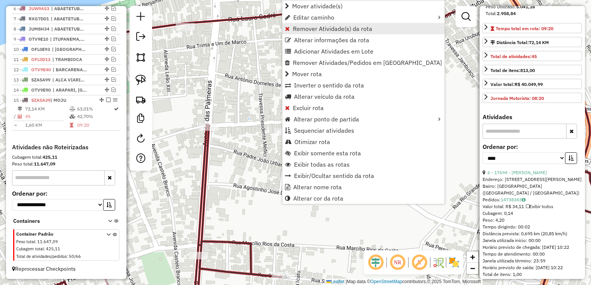
click at [321, 29] on span "Remover Atividade(s) da rota" at bounding box center [332, 29] width 79 height 6
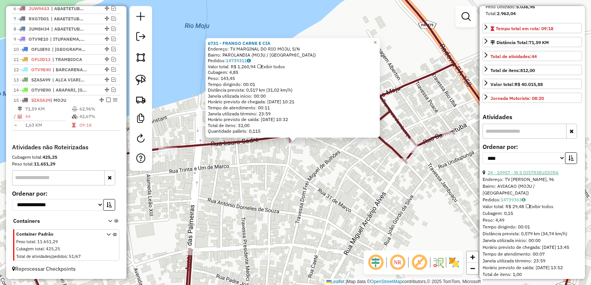
click at [532, 175] on link "24 - 10957 - W.S DISTRIBUIDORA" at bounding box center [523, 173] width 71 height 6
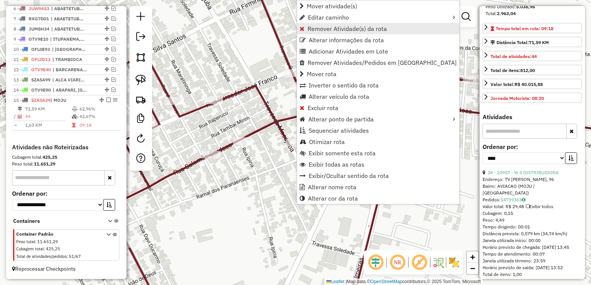
click at [341, 30] on span "Remover Atividade(s) da rota" at bounding box center [347, 29] width 79 height 6
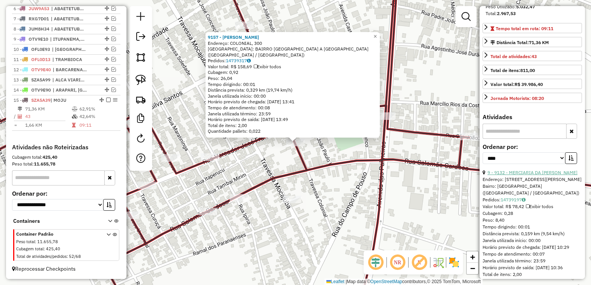
click at [532, 175] on link "9 - 9132 - MERCIARIA DA [PERSON_NAME]" at bounding box center [533, 173] width 90 height 6
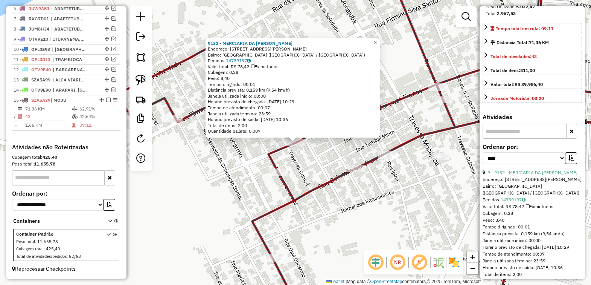
click at [309, 164] on div "9132 - MERCIARIA DA [PERSON_NAME]: R VEREADOR [PERSON_NAME], 39 Bairro: [GEOGRA…" at bounding box center [295, 142] width 591 height 285
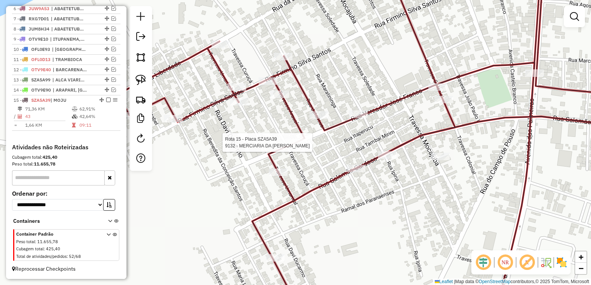
select select "*********"
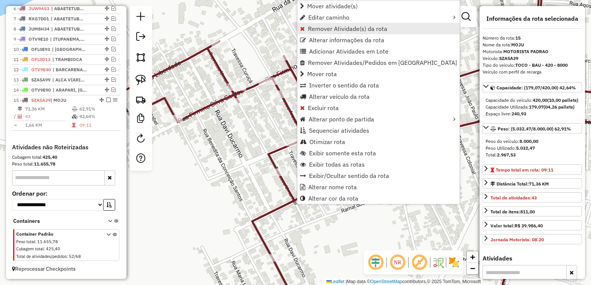
click at [328, 30] on span "Remover Atividade(s) da rota" at bounding box center [347, 29] width 79 height 6
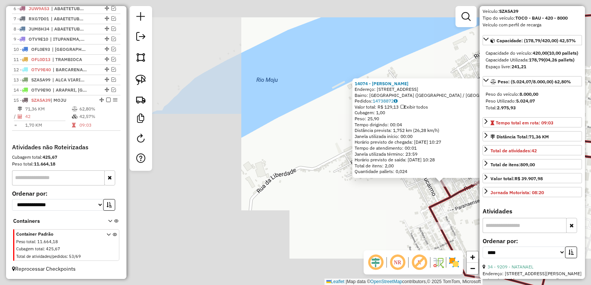
scroll to position [94, 0]
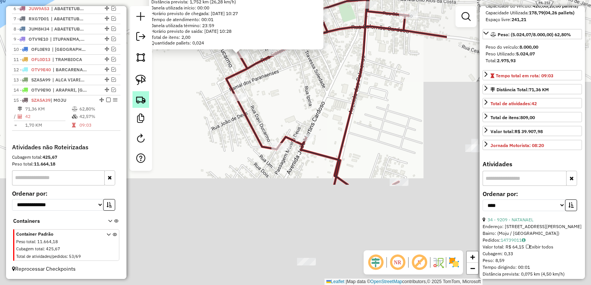
drag, startPoint x: 373, startPoint y: 211, endPoint x: 134, endPoint y: 96, distance: 265.4
click at [134, 96] on hb-router-mapa "Informações da Sessão 979911 - [DATE] Criação: [DATE] 18:56 Depósito: OLIVEIRA …" at bounding box center [295, 142] width 591 height 285
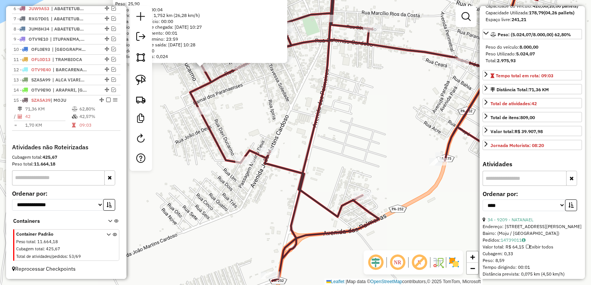
scroll to position [141, 0]
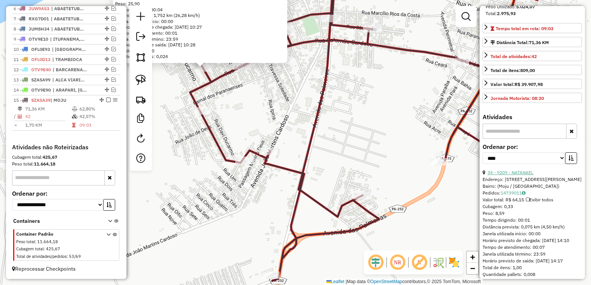
click at [518, 175] on link "34 - 9209 - NATANAEL" at bounding box center [511, 173] width 46 height 6
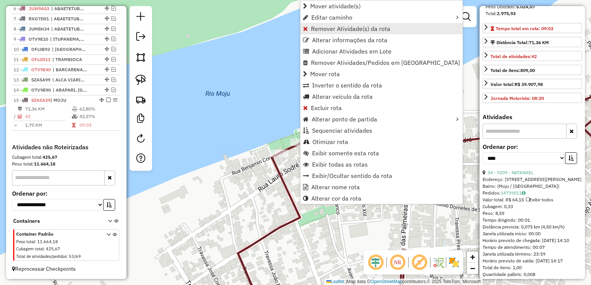
click at [323, 31] on span "Remover Atividade(s) da rota" at bounding box center [350, 29] width 79 height 6
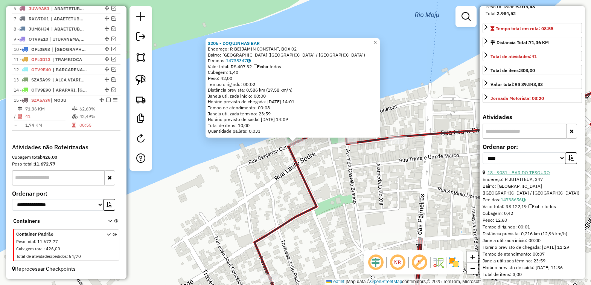
click at [529, 175] on link "18 - 9081 - BAR DO TESOURO" at bounding box center [519, 173] width 63 height 6
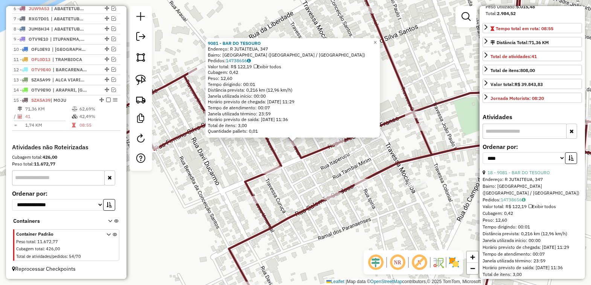
click at [298, 165] on div "9081 - BAR DO TESOURO Endereço: R JUTAITEUA, 347 Bairro: [GEOGRAPHIC_DATA] ([GE…" at bounding box center [295, 142] width 591 height 285
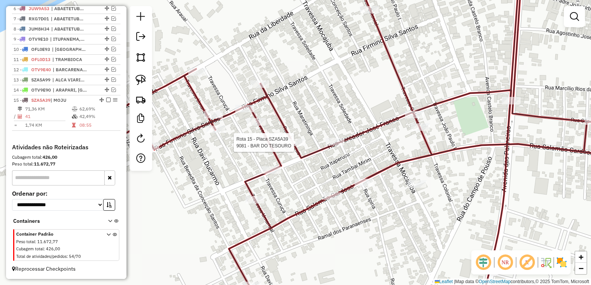
select select "*********"
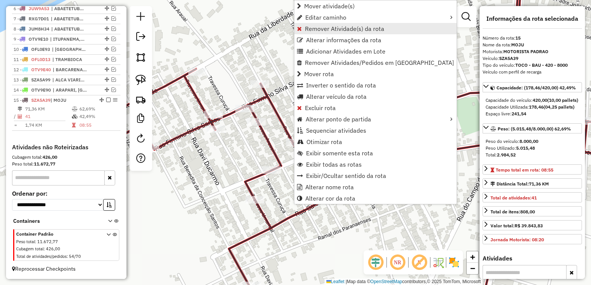
click at [307, 28] on span "Remover Atividade(s) da rota" at bounding box center [344, 29] width 79 height 6
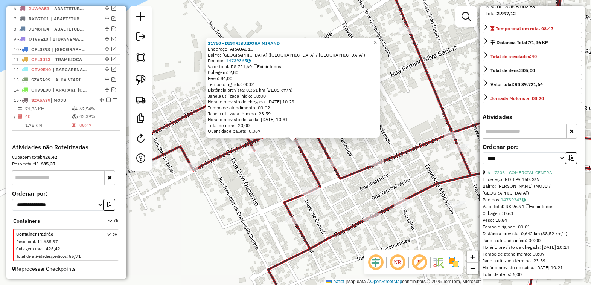
click at [541, 175] on link "6 - 7206 - COMERCIAL CENTRAL" at bounding box center [521, 173] width 67 height 6
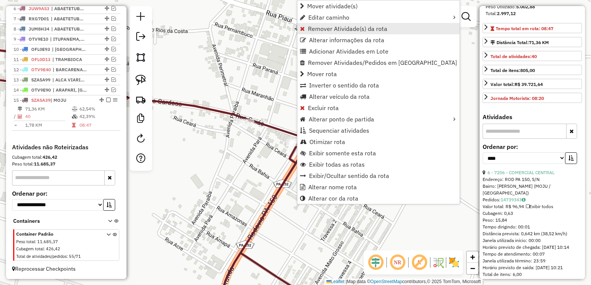
click at [326, 27] on span "Remover Atividade(s) da rota" at bounding box center [347, 29] width 79 height 6
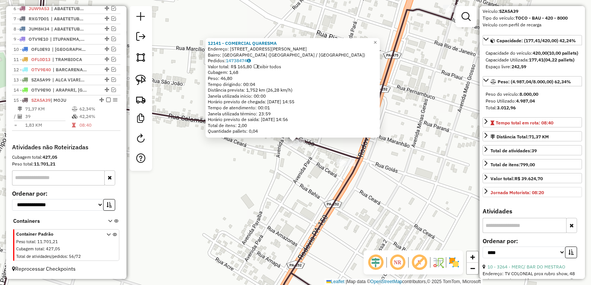
scroll to position [0, 0]
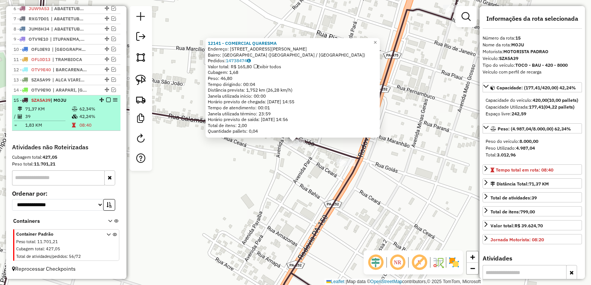
click at [106, 99] on em at bounding box center [108, 100] width 5 height 5
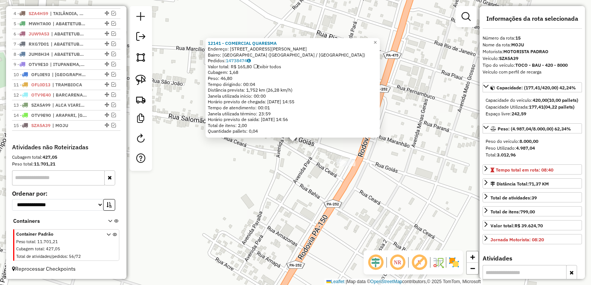
click at [217, 193] on div "12141 - COMERCIAL QUARESMA Endereço: [STREET_ADDRESS] Pedidos: 14738474 Valor t…" at bounding box center [295, 142] width 591 height 285
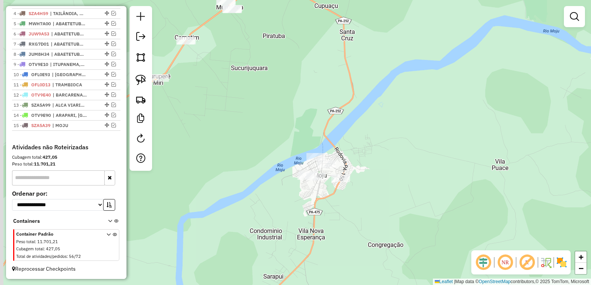
drag, startPoint x: 236, startPoint y: 176, endPoint x: 294, endPoint y: 202, distance: 64.1
click at [294, 202] on div "Janela de atendimento Grade de atendimento Capacidade Transportadoras Veículos …" at bounding box center [295, 142] width 591 height 285
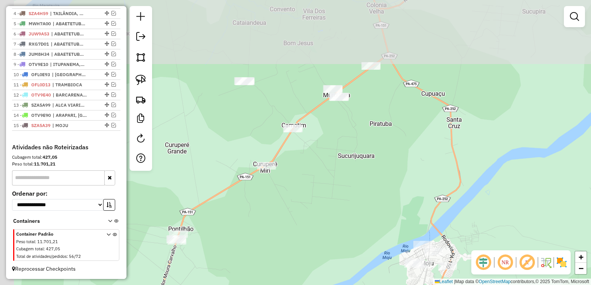
drag, startPoint x: 199, startPoint y: 83, endPoint x: 367, endPoint y: 152, distance: 182.2
click at [356, 156] on div "Janela de atendimento Grade de atendimento Capacidade Transportadoras Veículos …" at bounding box center [295, 142] width 591 height 285
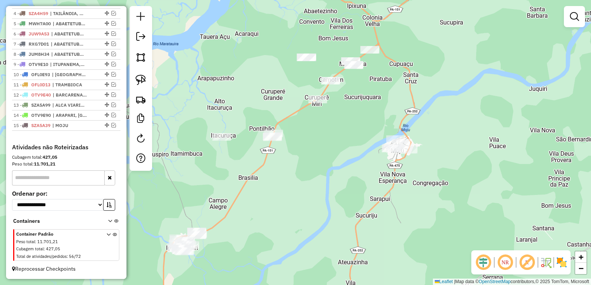
drag, startPoint x: 362, startPoint y: 166, endPoint x: 351, endPoint y: 116, distance: 51.1
click at [351, 116] on div "Janela de atendimento Grade de atendimento Capacidade Transportadoras Veículos …" at bounding box center [295, 142] width 591 height 285
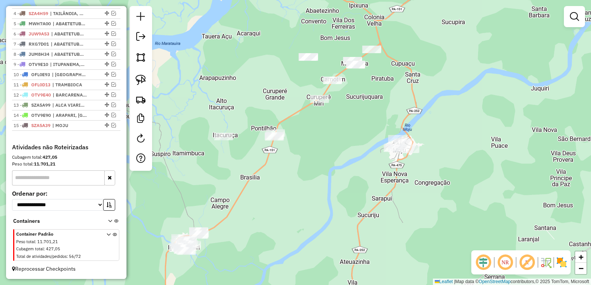
drag, startPoint x: 196, startPoint y: 173, endPoint x: 232, endPoint y: 155, distance: 40.3
click at [232, 155] on div "Janela de atendimento Grade de atendimento Capacidade Transportadoras Veículos …" at bounding box center [295, 142] width 591 height 285
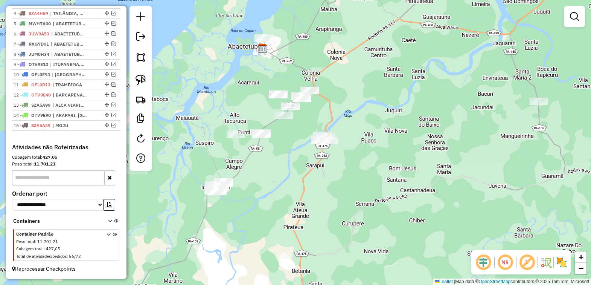
drag, startPoint x: 231, startPoint y: 162, endPoint x: 216, endPoint y: 160, distance: 14.8
click at [216, 160] on div "Janela de atendimento Grade de atendimento Capacidade Transportadoras Veículos …" at bounding box center [295, 142] width 591 height 285
click at [138, 81] on img at bounding box center [141, 80] width 11 height 11
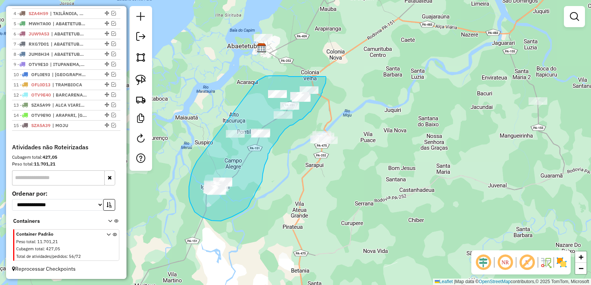
drag, startPoint x: 197, startPoint y: 161, endPoint x: 257, endPoint y: 81, distance: 100.1
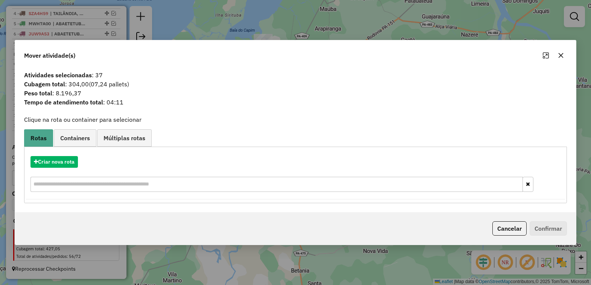
click at [560, 54] on icon "button" at bounding box center [561, 55] width 5 height 5
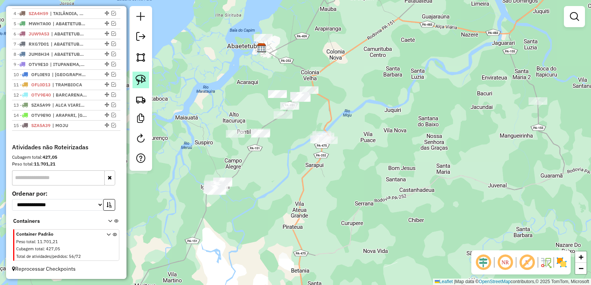
click at [138, 79] on img at bounding box center [141, 80] width 11 height 11
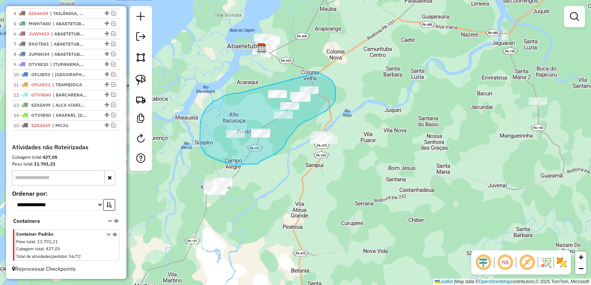
drag, startPoint x: 225, startPoint y: 95, endPoint x: 303, endPoint y: 69, distance: 82.0
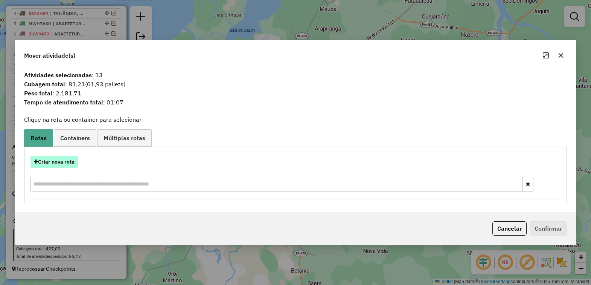
click at [54, 164] on button "Criar nova rota" at bounding box center [54, 162] width 47 height 12
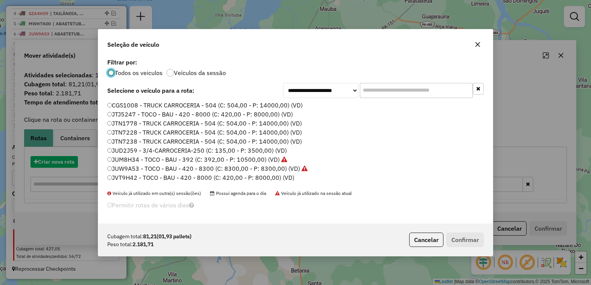
scroll to position [4, 2]
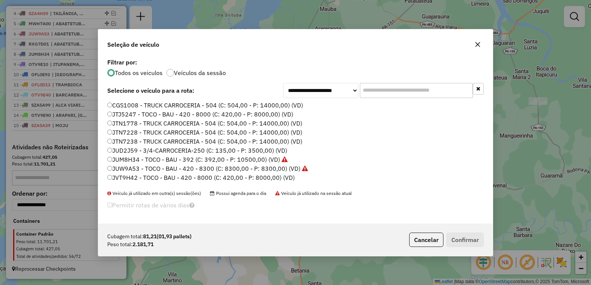
click at [124, 148] on label "JUD2J59 - 3/4-CARROCERIA-250 (C: 135,00 - P: 3500,00) (VD)" at bounding box center [197, 150] width 180 height 9
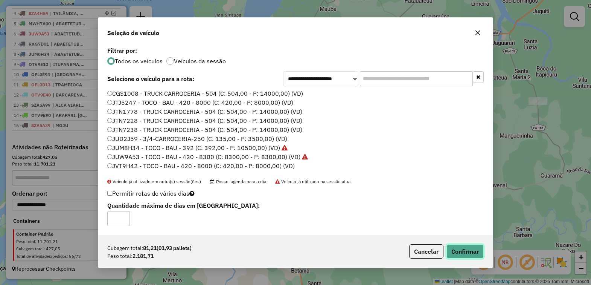
click at [456, 253] on button "Confirmar" at bounding box center [465, 251] width 37 height 14
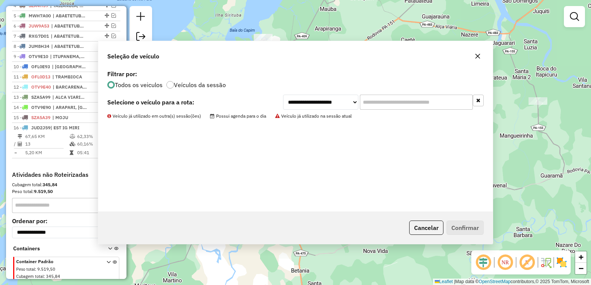
scroll to position [337, 0]
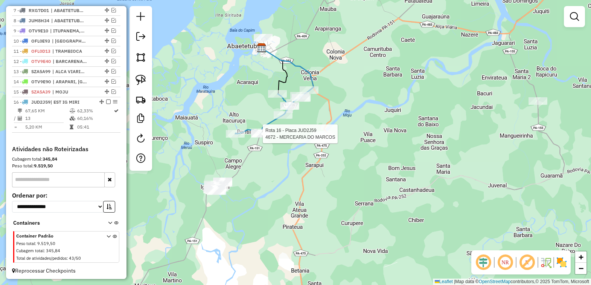
select select "*********"
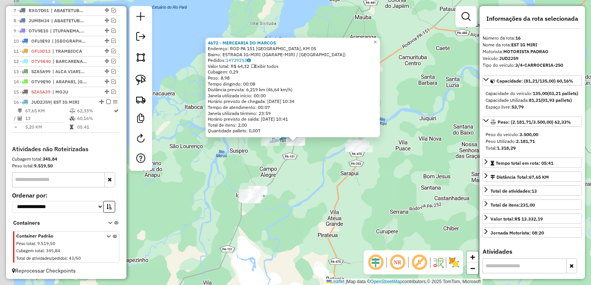
scroll to position [347, 0]
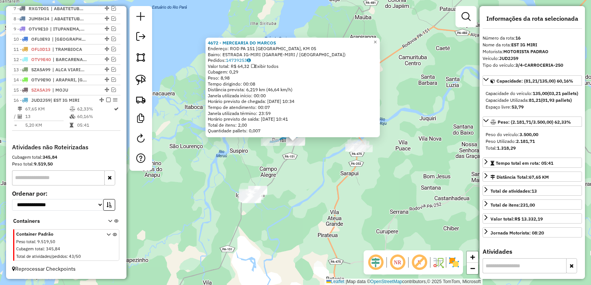
click at [301, 193] on div "4672 - MERCEARIA DO [PERSON_NAME]: ROD PA 151 [GEOGRAPHIC_DATA], KM 05 Bairro: …" at bounding box center [295, 142] width 591 height 285
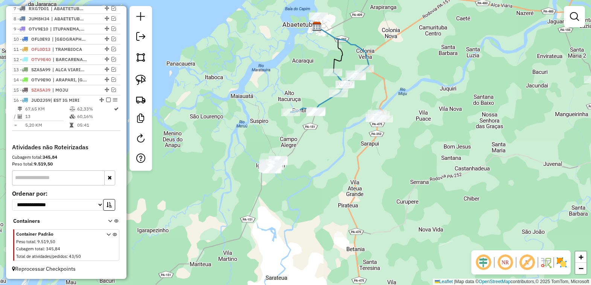
drag, startPoint x: 302, startPoint y: 174, endPoint x: 312, endPoint y: 160, distance: 17.0
click at [312, 160] on div "Janela de atendimento Grade de atendimento Capacidade Transportadoras Veículos …" at bounding box center [295, 142] width 591 height 285
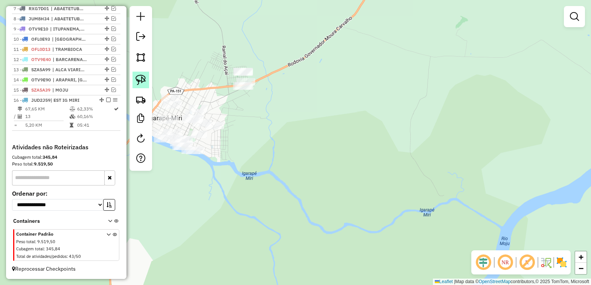
click at [139, 79] on img at bounding box center [141, 80] width 11 height 11
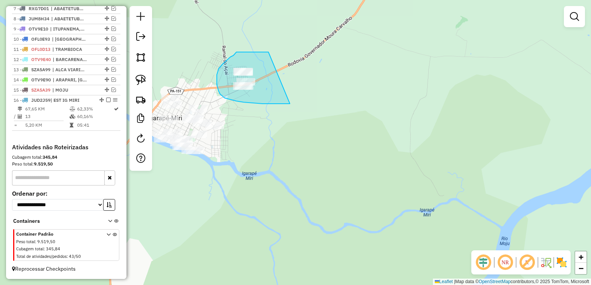
drag, startPoint x: 239, startPoint y: 52, endPoint x: 290, endPoint y: 104, distance: 72.5
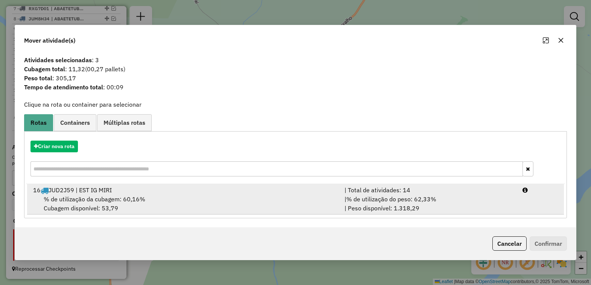
click at [78, 194] on div "16 JUD2J59 | EST IG MIRI" at bounding box center [185, 189] width 312 height 9
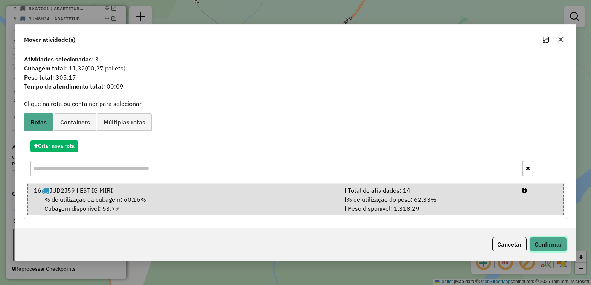
click at [539, 243] on button "Confirmar" at bounding box center [548, 244] width 37 height 14
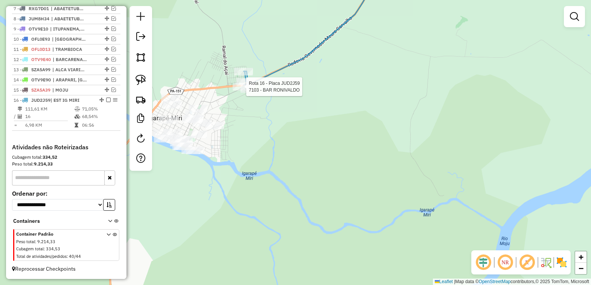
select select "*********"
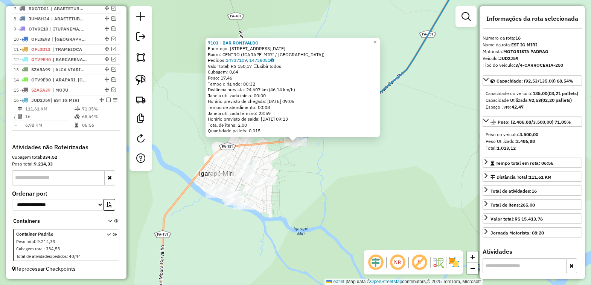
click at [375, 176] on div "7103 - BAR [PERSON_NAME]: R [DATE], BOX 06 Bairro: [GEOGRAPHIC_DATA] (IGARAPE-[…" at bounding box center [295, 142] width 591 height 285
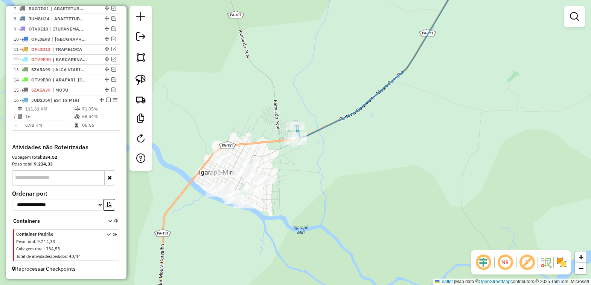
drag, startPoint x: 317, startPoint y: 189, endPoint x: 326, endPoint y: 157, distance: 33.9
click at [326, 157] on div "Janela de atendimento Grade de atendimento Capacidade Transportadoras Veículos …" at bounding box center [295, 142] width 591 height 285
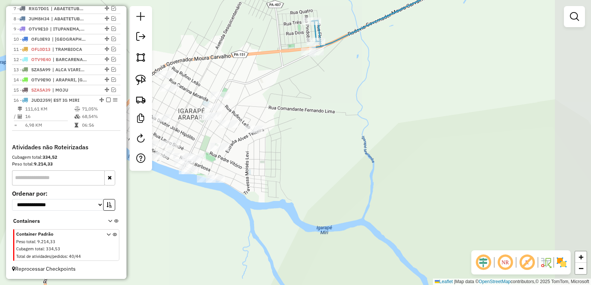
drag, startPoint x: 315, startPoint y: 147, endPoint x: 272, endPoint y: 110, distance: 57.2
click at [272, 110] on div "Janela de atendimento Grade de atendimento Capacidade Transportadoras Veículos …" at bounding box center [295, 142] width 591 height 285
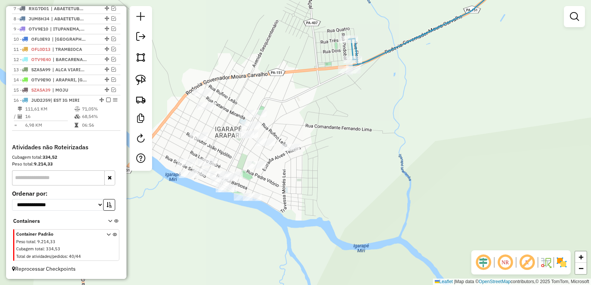
drag, startPoint x: 272, startPoint y: 110, endPoint x: 325, endPoint y: 128, distance: 55.3
click at [325, 128] on div "Janela de atendimento Grade de atendimento Capacidade Transportadoras Veículos …" at bounding box center [295, 142] width 591 height 285
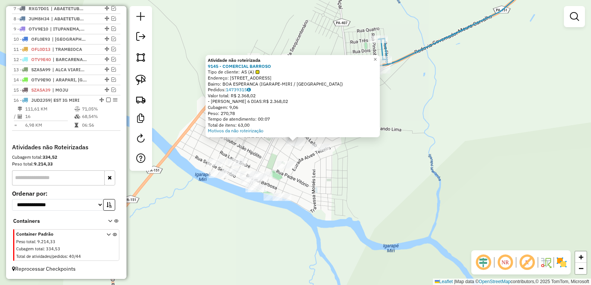
click at [336, 167] on div "Atividade não roteirizada 9145 - COMERCIAL BARROSO Tipo de cliente: AS (A) Ende…" at bounding box center [295, 142] width 591 height 285
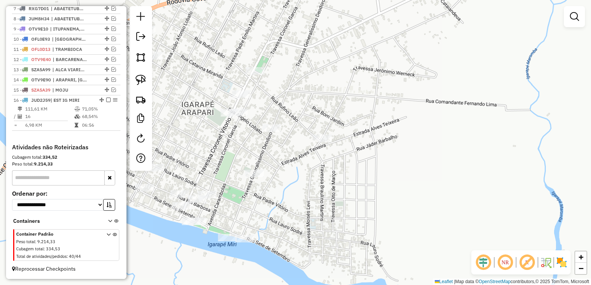
drag, startPoint x: 313, startPoint y: 96, endPoint x: 313, endPoint y: 84, distance: 12.1
click at [313, 84] on div "Janela de atendimento Grade de atendimento Capacidade Transportadoras Veículos …" at bounding box center [295, 142] width 591 height 285
click at [136, 76] on img at bounding box center [141, 80] width 11 height 11
drag, startPoint x: 213, startPoint y: 100, endPoint x: 263, endPoint y: 107, distance: 50.1
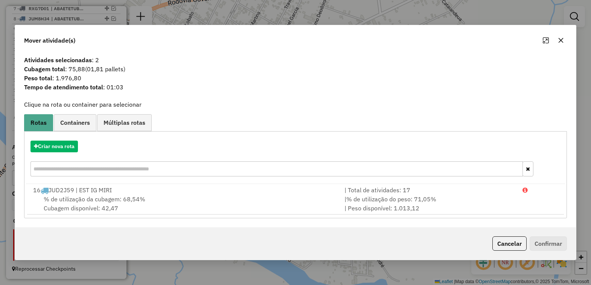
click at [560, 40] on icon "button" at bounding box center [561, 40] width 6 height 6
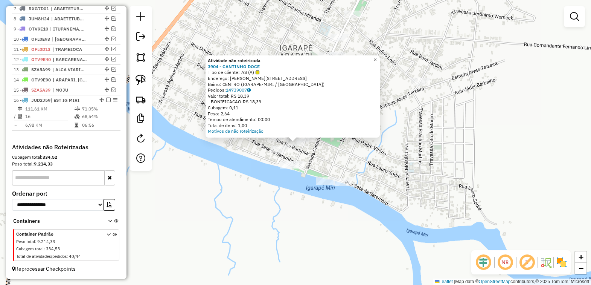
click at [232, 165] on div "Atividade não roteirizada 3904 - CANTINHO DOCE Tipo de cliente: AS (A) Endereço…" at bounding box center [295, 142] width 591 height 285
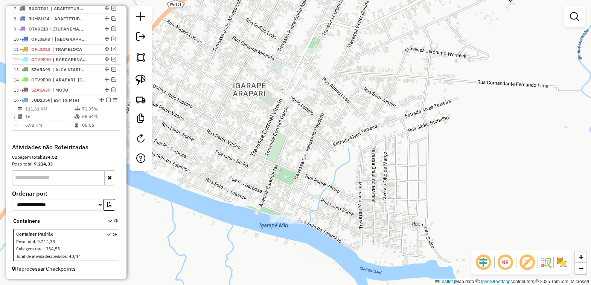
drag, startPoint x: 360, startPoint y: 154, endPoint x: 338, endPoint y: 176, distance: 31.4
click at [338, 176] on div "Janela de atendimento Grade de atendimento Capacidade Transportadoras Veículos …" at bounding box center [295, 142] width 591 height 285
click at [140, 76] on img at bounding box center [141, 80] width 11 height 11
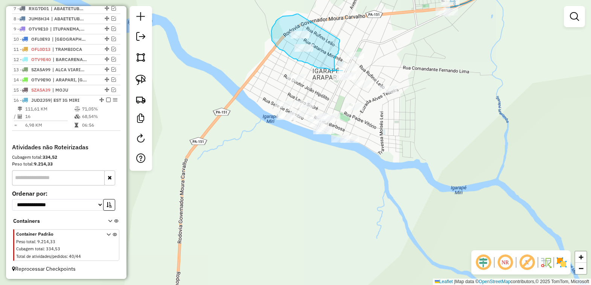
drag, startPoint x: 297, startPoint y: 14, endPoint x: 340, endPoint y: 40, distance: 50.0
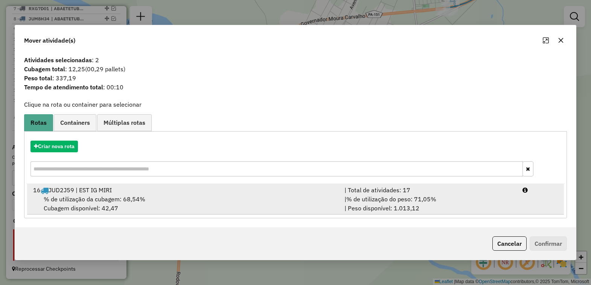
click at [155, 194] on div "% de utilização da cubagem: 68,54% Cubagem disponível: 42,47" at bounding box center [185, 203] width 312 height 18
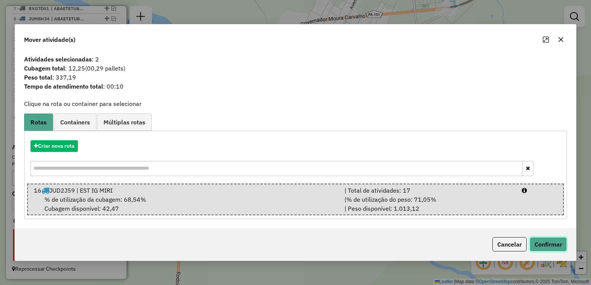
click at [552, 247] on button "Confirmar" at bounding box center [548, 244] width 37 height 14
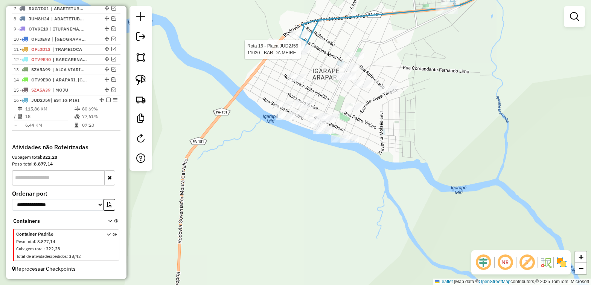
select select "*********"
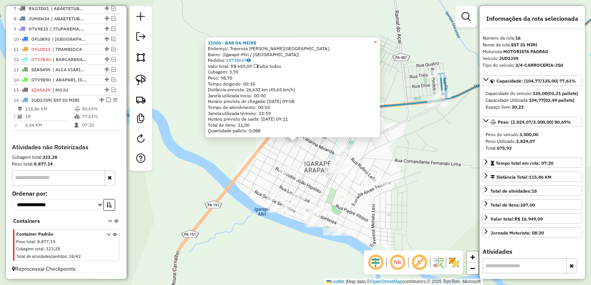
click at [435, 156] on div "11020 - BAR DA [PERSON_NAME]: Travessa [GEOGRAPHIC_DATA], [GEOGRAPHIC_DATA]: (I…" at bounding box center [295, 142] width 591 height 285
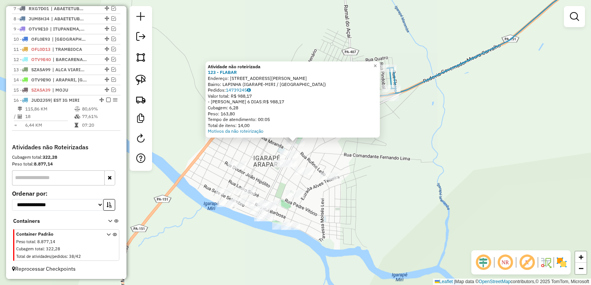
click at [365, 166] on div "Atividade não roteirizada 123 - FLABAR Endereço: R CORONEL VITORIO, 99 Bairro: …" at bounding box center [295, 142] width 591 height 285
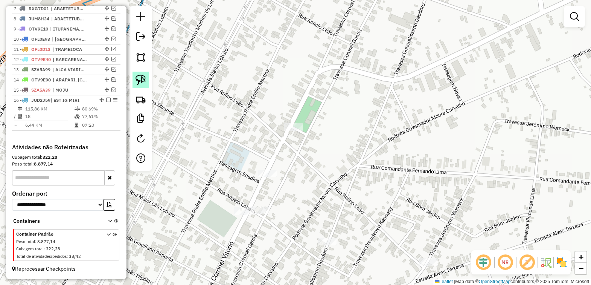
click at [142, 80] on img at bounding box center [141, 80] width 11 height 11
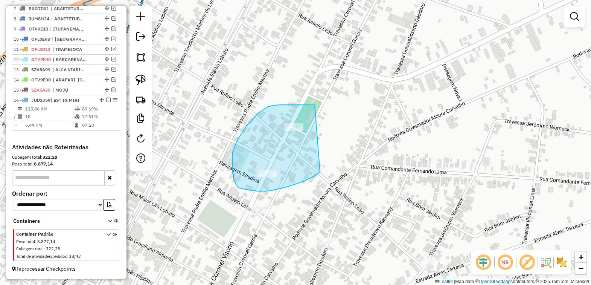
drag, startPoint x: 280, startPoint y: 105, endPoint x: 321, endPoint y: 170, distance: 77.5
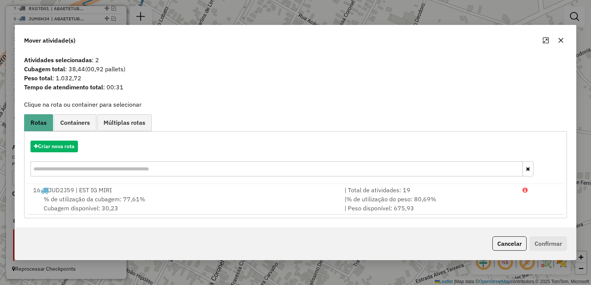
click at [560, 37] on icon "button" at bounding box center [561, 40] width 6 height 6
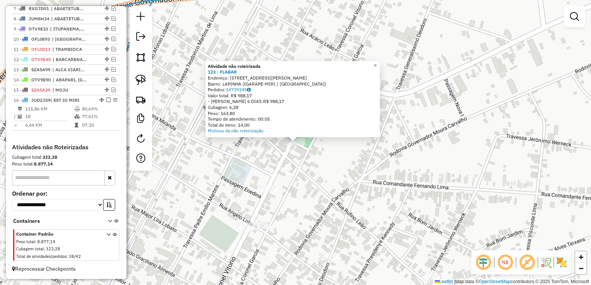
click at [298, 171] on div "Atividade não roteirizada 123 - FLABAR Endereço: R CORONEL VITORIO, 99 Bairro: …" at bounding box center [295, 142] width 591 height 285
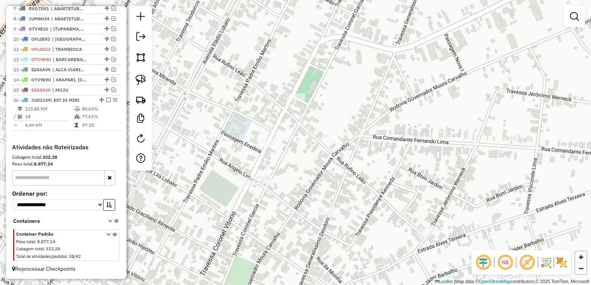
drag, startPoint x: 333, startPoint y: 168, endPoint x: 332, endPoint y: 144, distance: 23.8
click at [332, 144] on div "Janela de atendimento Grade de atendimento Capacidade Transportadoras Veículos …" at bounding box center [295, 142] width 591 height 285
drag, startPoint x: 138, startPoint y: 76, endPoint x: 214, endPoint y: 77, distance: 76.5
click at [138, 75] on img at bounding box center [141, 80] width 11 height 11
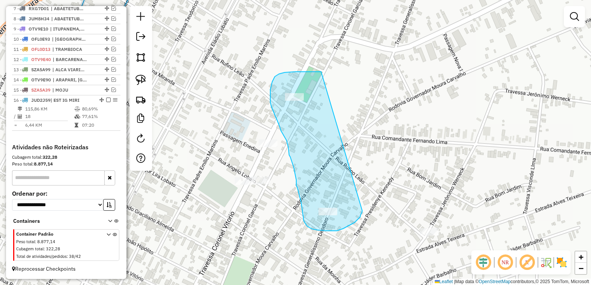
drag, startPoint x: 300, startPoint y: 72, endPoint x: 362, endPoint y: 210, distance: 151.9
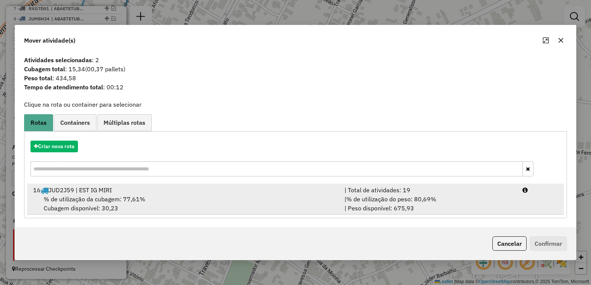
click at [158, 191] on div "16 JUD2J59 | EST IG MIRI" at bounding box center [185, 189] width 312 height 9
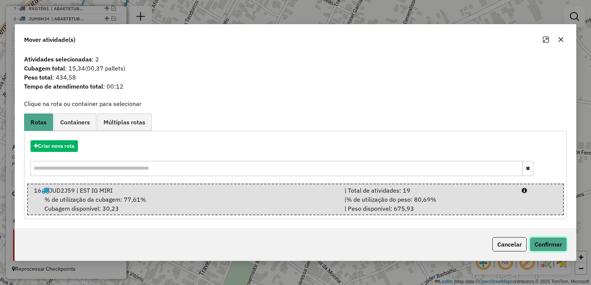
click at [541, 241] on button "Confirmar" at bounding box center [548, 244] width 37 height 14
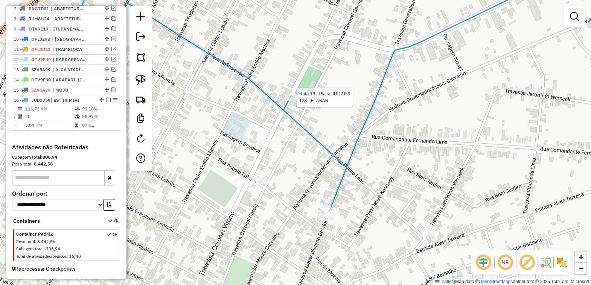
select select "*********"
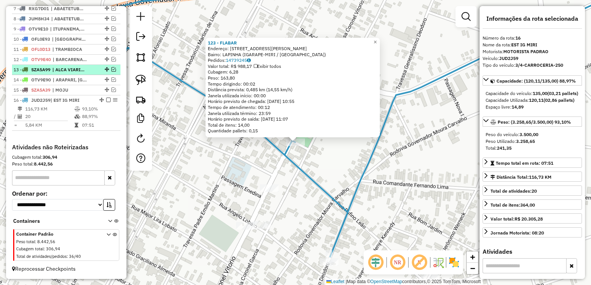
click at [106, 98] on em at bounding box center [108, 100] width 5 height 5
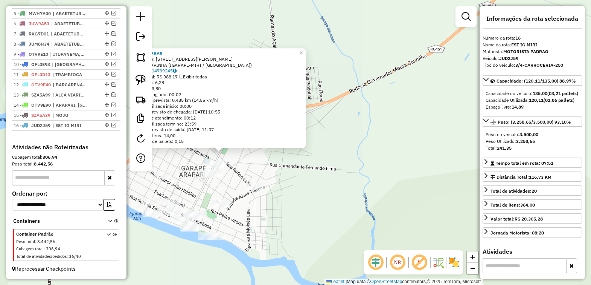
click at [289, 144] on div "123 - FLABAR Endereço: R CORONEL [PERSON_NAME], 99 Bairro: LAPINHA (IGARAPE-[GE…" at bounding box center [218, 98] width 174 height 100
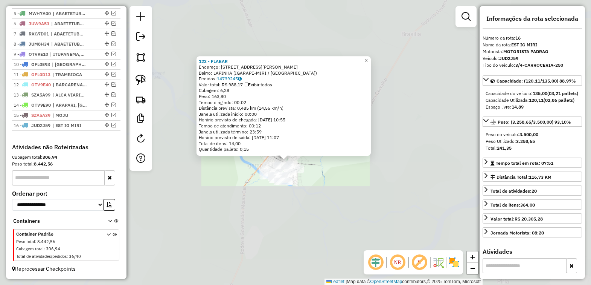
click at [325, 178] on div "123 - FLABAR Endereço: R CORONEL [PERSON_NAME], 99 Bairro: LAPINHA (IGARAPE-[GE…" at bounding box center [295, 142] width 591 height 285
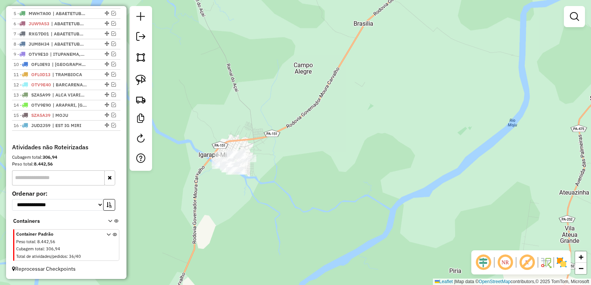
drag, startPoint x: 305, startPoint y: 168, endPoint x: 254, endPoint y: 144, distance: 57.0
click at [255, 144] on div "Janela de atendimento Grade de atendimento Capacidade Transportadoras Veículos …" at bounding box center [295, 142] width 591 height 285
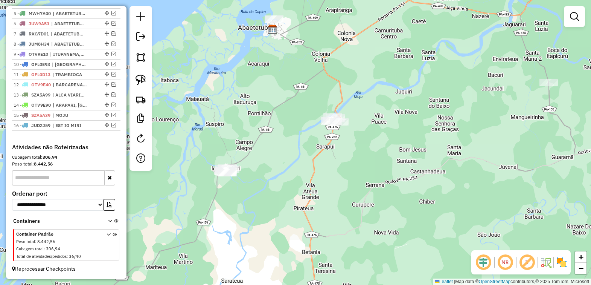
drag, startPoint x: 277, startPoint y: 148, endPoint x: 260, endPoint y: 173, distance: 30.2
click at [277, 177] on div "Janela de atendimento Grade de atendimento Capacidade Transportadoras Veículos …" at bounding box center [295, 142] width 591 height 285
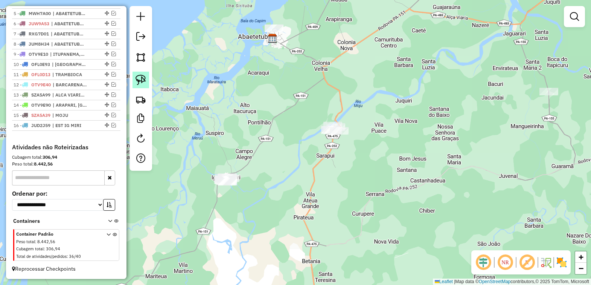
click at [141, 81] on img at bounding box center [141, 80] width 11 height 11
drag, startPoint x: 232, startPoint y: 160, endPoint x: 248, endPoint y: 191, distance: 35.0
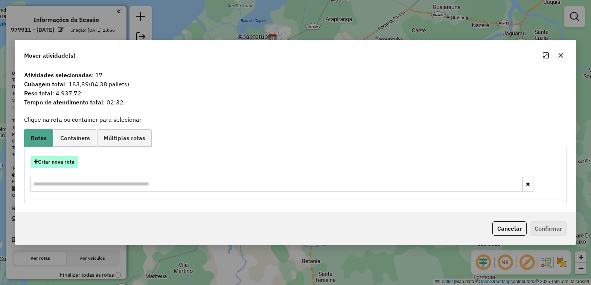
scroll to position [322, 0]
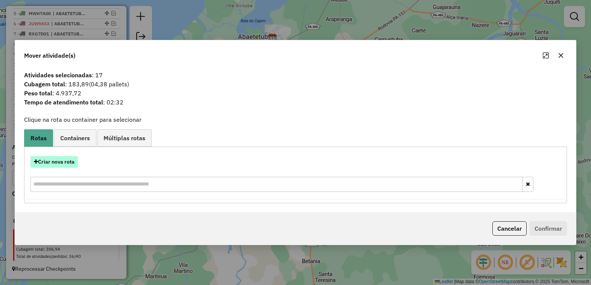
click at [55, 159] on button "Criar nova rota" at bounding box center [54, 162] width 47 height 12
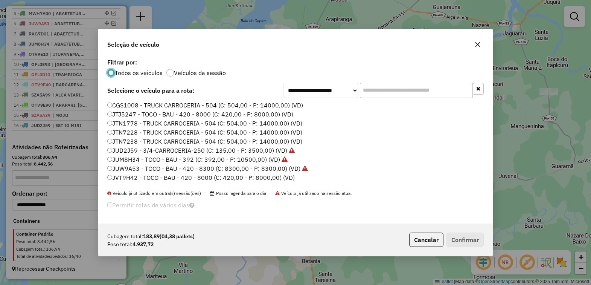
scroll to position [94, 0]
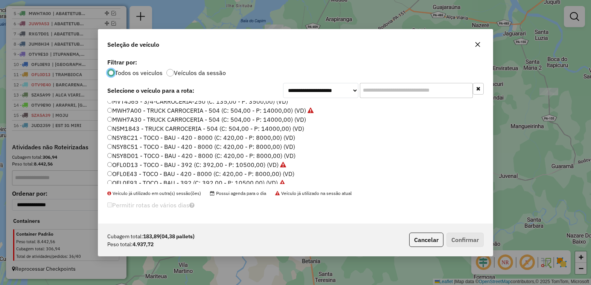
click at [133, 155] on label "NSY8D01 - TOCO - BAU - 420 - 8000 (C: 420,00 - P: 8000,00) (VD)" at bounding box center [201, 155] width 188 height 9
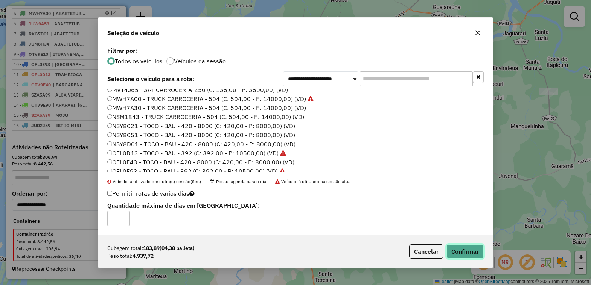
click at [464, 253] on button "Confirmar" at bounding box center [465, 251] width 37 height 14
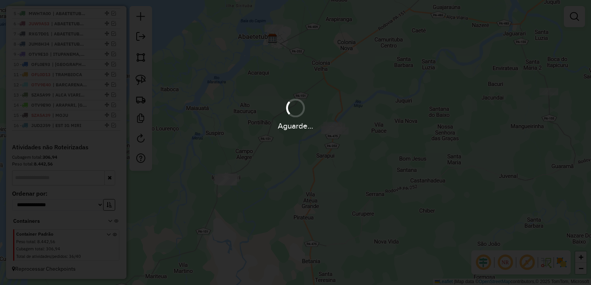
scroll to position [347, 0]
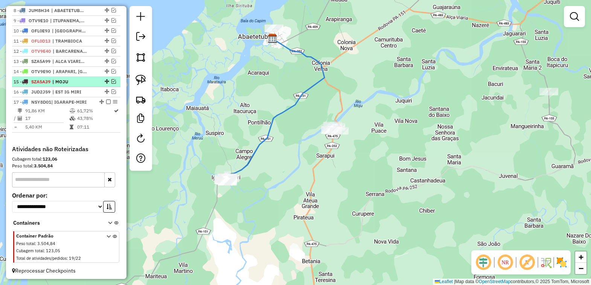
click at [106, 104] on em at bounding box center [108, 101] width 5 height 5
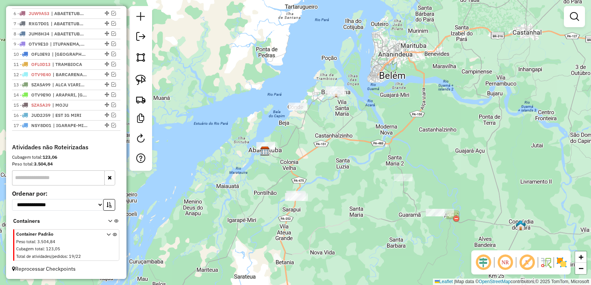
drag, startPoint x: 298, startPoint y: 186, endPoint x: 307, endPoint y: 228, distance: 42.8
click at [306, 228] on div "Janela de atendimento Grade de atendimento Capacidade Transportadoras Veículos …" at bounding box center [295, 142] width 591 height 285
click at [142, 84] on img at bounding box center [141, 80] width 11 height 11
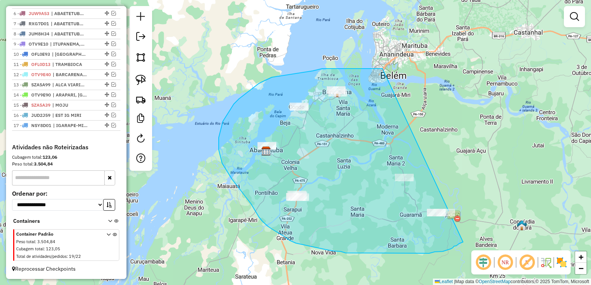
drag, startPoint x: 343, startPoint y: 69, endPoint x: 494, endPoint y: 215, distance: 210.2
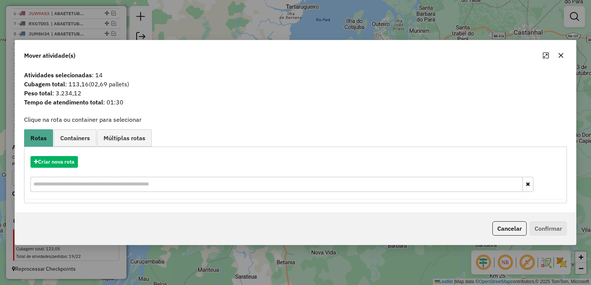
click at [562, 57] on icon "button" at bounding box center [561, 55] width 5 height 5
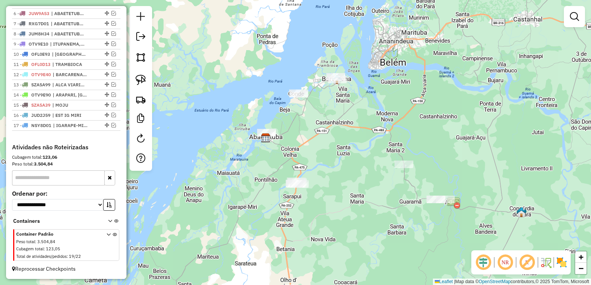
drag, startPoint x: 359, startPoint y: 203, endPoint x: 358, endPoint y: 190, distance: 13.2
click at [358, 190] on div "Janela de atendimento Grade de atendimento Capacidade Transportadoras Veículos …" at bounding box center [295, 142] width 591 height 285
click at [139, 78] on img at bounding box center [141, 80] width 11 height 11
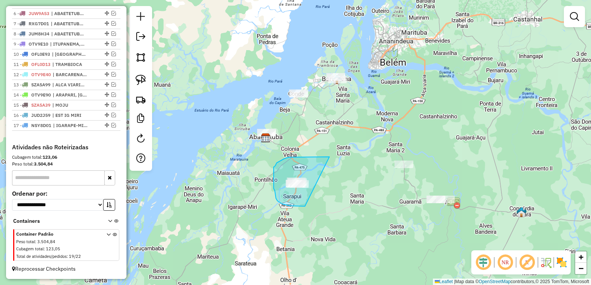
drag, startPoint x: 322, startPoint y: 157, endPoint x: 308, endPoint y: 205, distance: 50.7
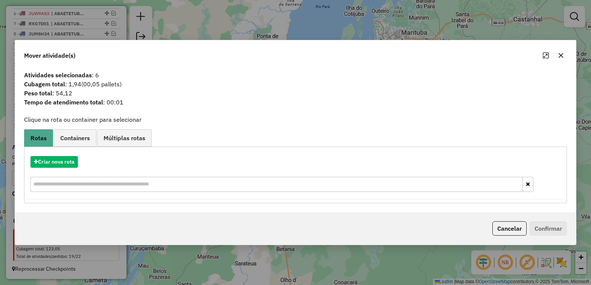
click at [561, 54] on icon "button" at bounding box center [561, 55] width 6 height 6
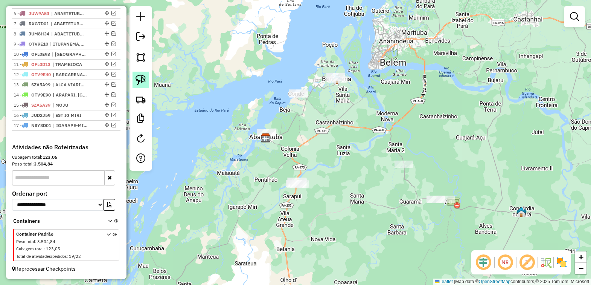
click at [137, 76] on img at bounding box center [141, 80] width 11 height 11
drag, startPoint x: 311, startPoint y: 87, endPoint x: 330, endPoint y: 118, distance: 36.4
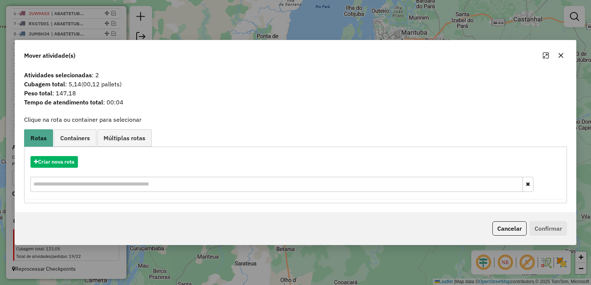
click at [558, 53] on icon "button" at bounding box center [561, 55] width 6 height 6
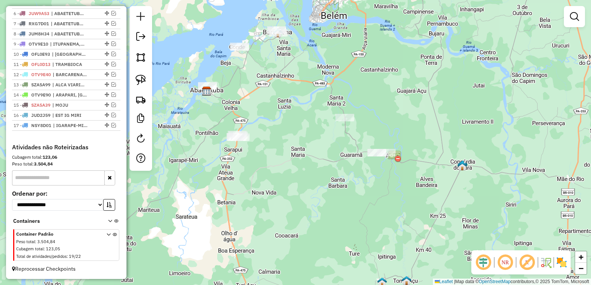
drag, startPoint x: 414, startPoint y: 164, endPoint x: 368, endPoint y: 126, distance: 59.7
click at [339, 114] on div "Janela de atendimento Grade de atendimento Capacidade Transportadoras Veículos …" at bounding box center [295, 142] width 591 height 285
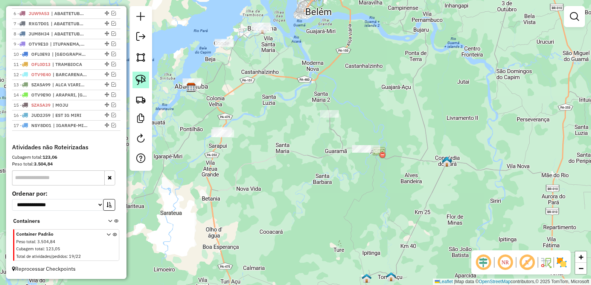
click at [138, 77] on img at bounding box center [141, 80] width 11 height 11
drag, startPoint x: 328, startPoint y: 93, endPoint x: 378, endPoint y: 130, distance: 61.4
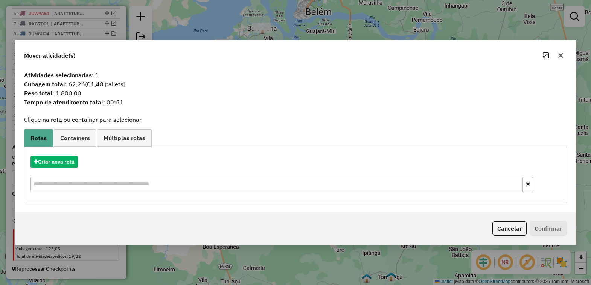
click at [561, 58] on icon "button" at bounding box center [561, 55] width 6 height 6
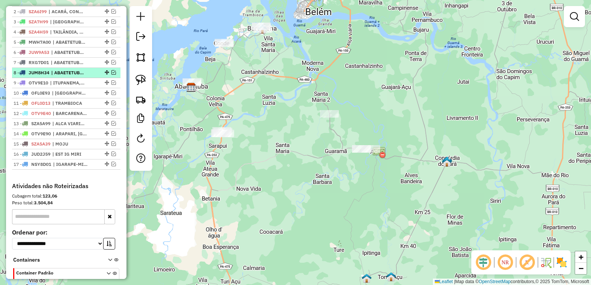
scroll to position [238, 0]
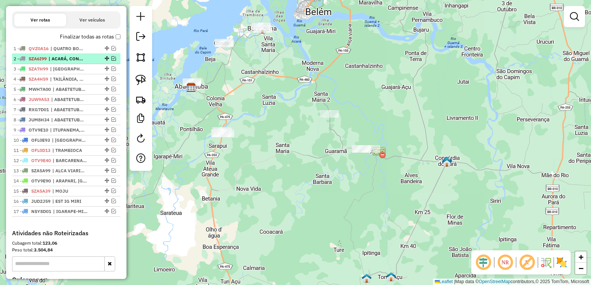
click at [112, 61] on em at bounding box center [114, 58] width 5 height 5
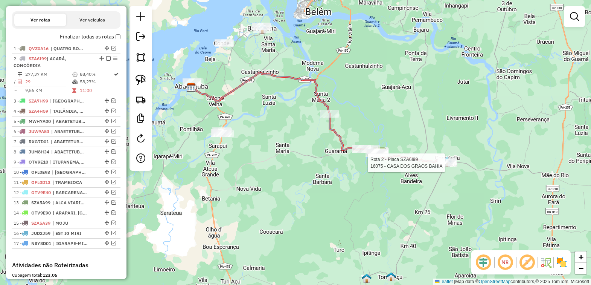
select select "*********"
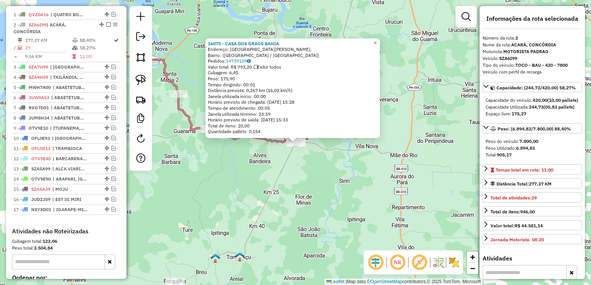
scroll to position [293, 0]
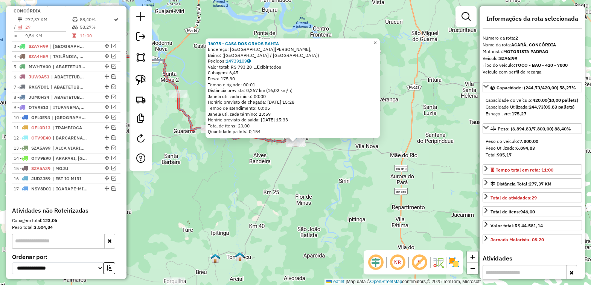
click at [303, 193] on div "16075 - CASA DOS GRAOS BAHIA Endereço: Rua Constantino Nery, Bairro: (Concórdia…" at bounding box center [295, 142] width 591 height 285
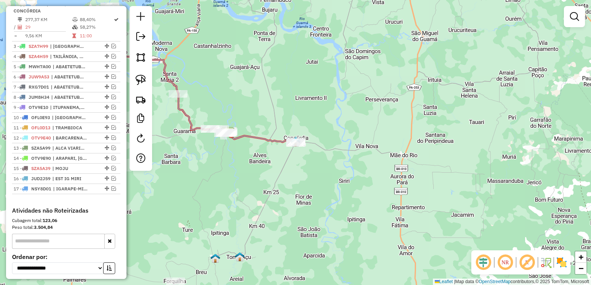
click at [238, 176] on div "Janela de atendimento Grade de atendimento Capacidade Transportadoras Veículos …" at bounding box center [295, 142] width 591 height 285
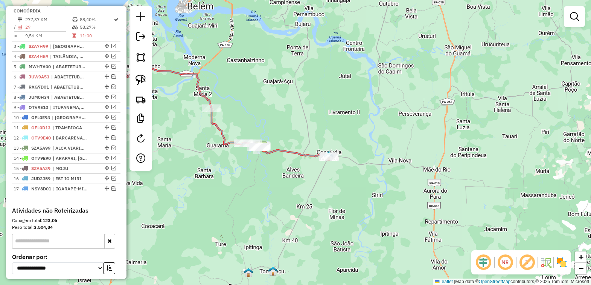
drag, startPoint x: 225, startPoint y: 166, endPoint x: 317, endPoint y: 185, distance: 94.0
click at [317, 185] on div "Janela de atendimento Grade de atendimento Capacidade Transportadoras Veículos …" at bounding box center [295, 142] width 591 height 285
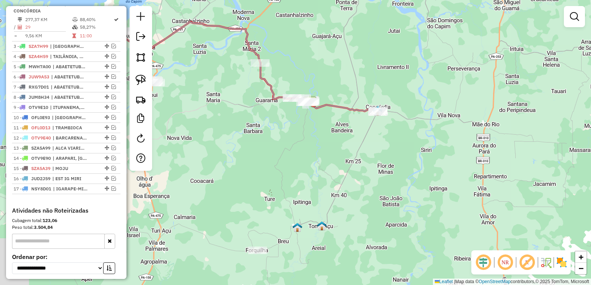
drag, startPoint x: 321, startPoint y: 194, endPoint x: 308, endPoint y: 139, distance: 56.0
click at [308, 139] on div "Janela de atendimento Grade de atendimento Capacidade Transportadoras Veículos …" at bounding box center [295, 142] width 591 height 285
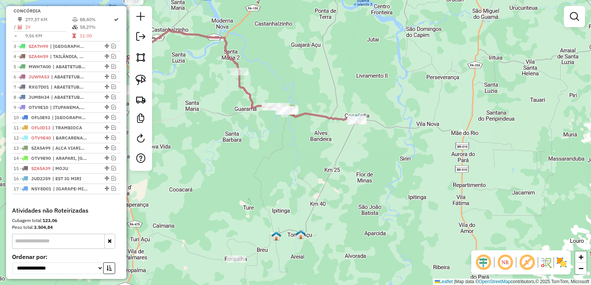
drag, startPoint x: 304, startPoint y: 156, endPoint x: 267, endPoint y: 184, distance: 46.5
click at [267, 184] on div "Janela de atendimento Grade de atendimento Capacidade Transportadoras Veículos …" at bounding box center [295, 142] width 591 height 285
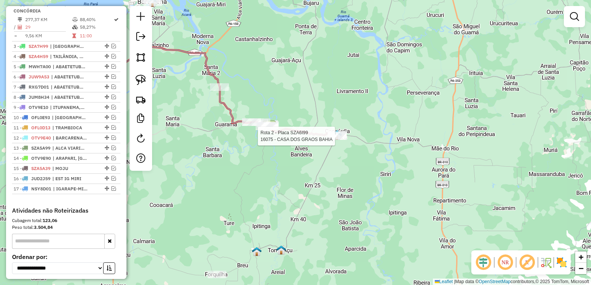
select select "*********"
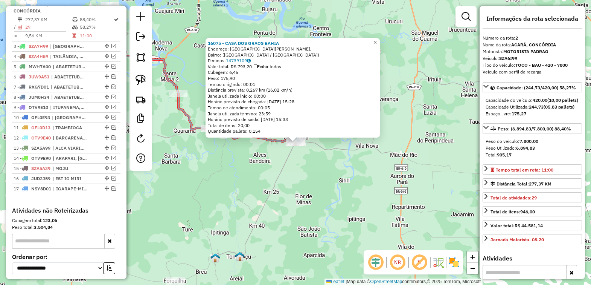
click at [303, 199] on div "16075 - CASA DOS GRAOS BAHIA Endereço: Rua Constantino Nery, Bairro: (Concórdia…" at bounding box center [295, 142] width 591 height 285
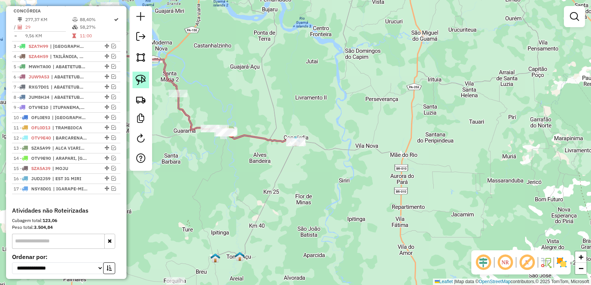
drag, startPoint x: 135, startPoint y: 78, endPoint x: 142, endPoint y: 78, distance: 7.5
click at [136, 78] on img at bounding box center [141, 80] width 11 height 11
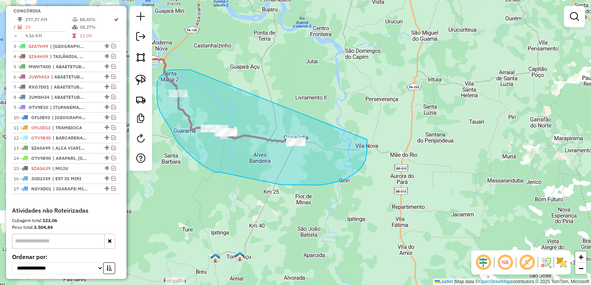
drag, startPoint x: 190, startPoint y: 70, endPoint x: 367, endPoint y: 139, distance: 190.3
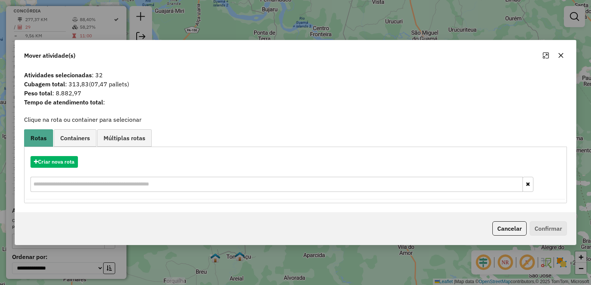
click at [559, 53] on icon "button" at bounding box center [561, 55] width 6 height 6
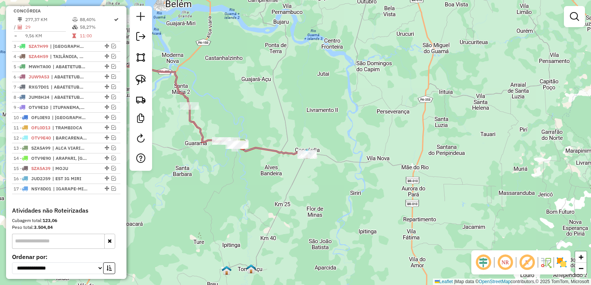
drag, startPoint x: 353, startPoint y: 99, endPoint x: 416, endPoint y: 114, distance: 64.7
click at [416, 114] on div "Janela de atendimento Grade de atendimento Capacidade Transportadoras Veículos …" at bounding box center [295, 142] width 591 height 285
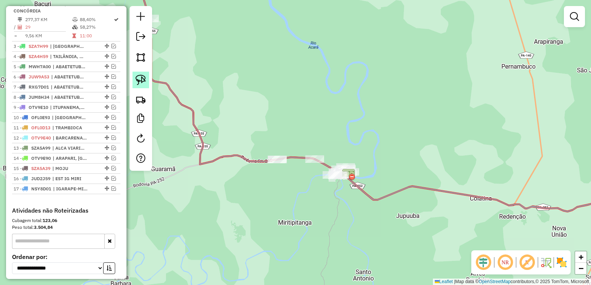
click at [142, 79] on img at bounding box center [141, 80] width 11 height 11
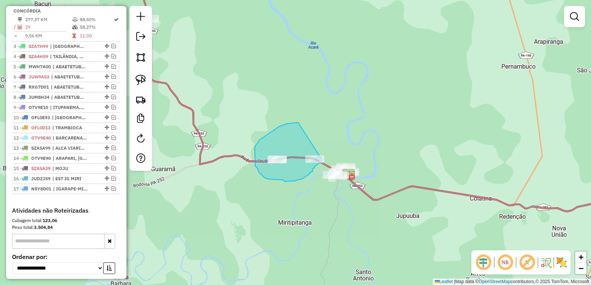
drag, startPoint x: 257, startPoint y: 144, endPoint x: 330, endPoint y: 151, distance: 73.5
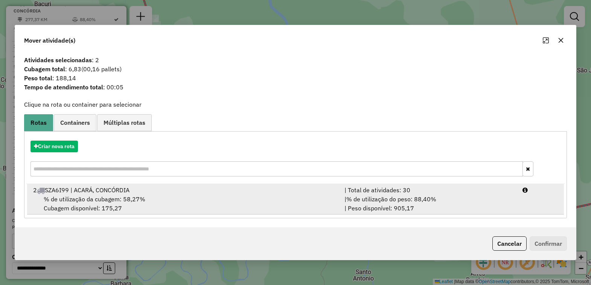
click at [119, 199] on span "% de utilização da cubagem: 58,27%" at bounding box center [95, 199] width 102 height 8
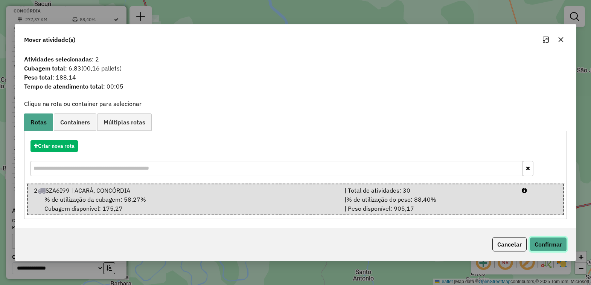
click at [539, 241] on button "Confirmar" at bounding box center [548, 244] width 37 height 14
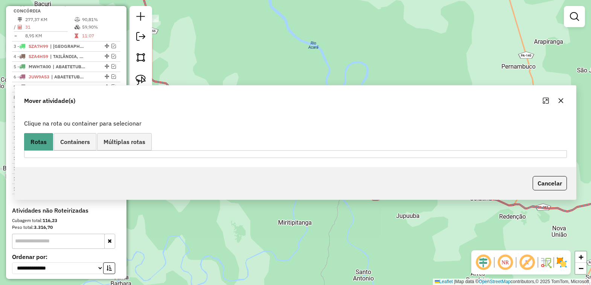
scroll to position [251, 0]
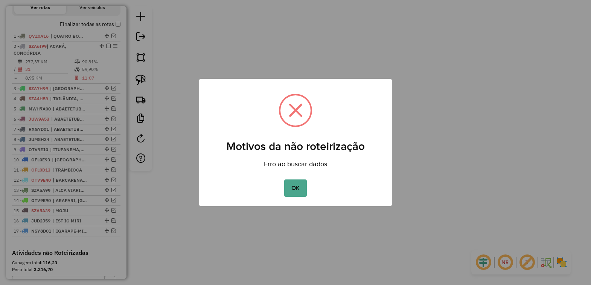
click at [292, 193] on button "OK" at bounding box center [295, 187] width 22 height 17
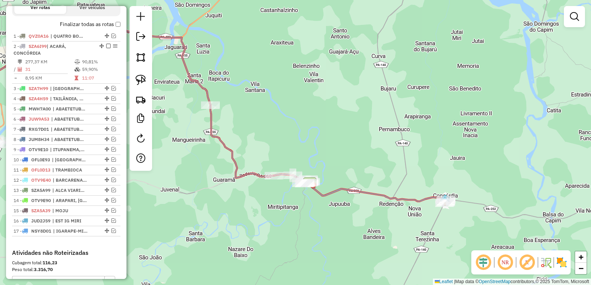
drag, startPoint x: 256, startPoint y: 209, endPoint x: 271, endPoint y: 204, distance: 15.8
click at [271, 204] on div "Janela de atendimento Grade de atendimento Capacidade Transportadoras Veículos …" at bounding box center [295, 142] width 591 height 285
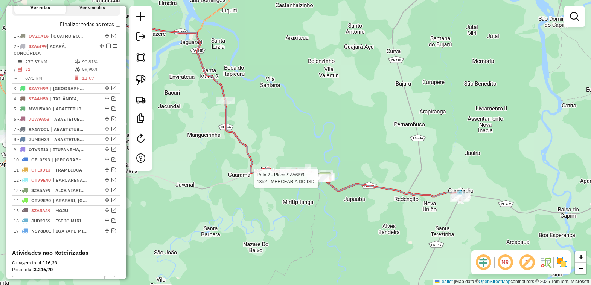
select select "*********"
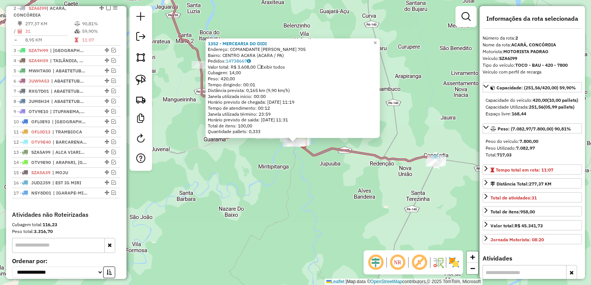
scroll to position [293, 0]
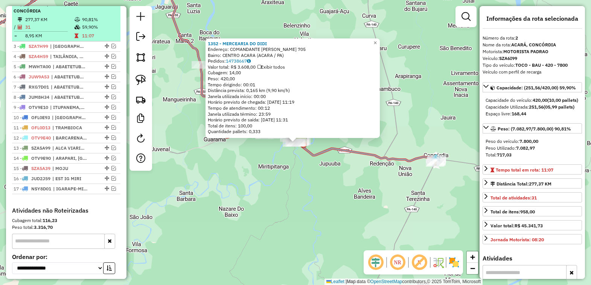
click at [107, 6] on em at bounding box center [108, 4] width 5 height 5
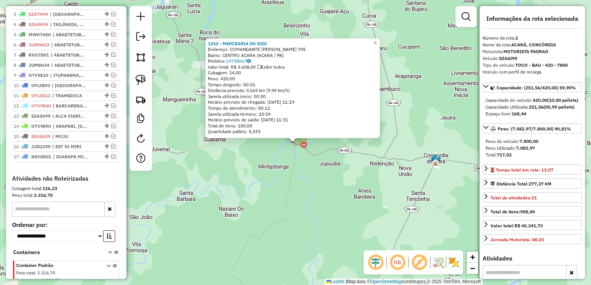
click at [203, 127] on div "1352 - MERCEARIA DO DIDI Endereço: COMANDANTE PEDRO VINAGRE 705 Bairro: CENTRO …" at bounding box center [295, 142] width 591 height 285
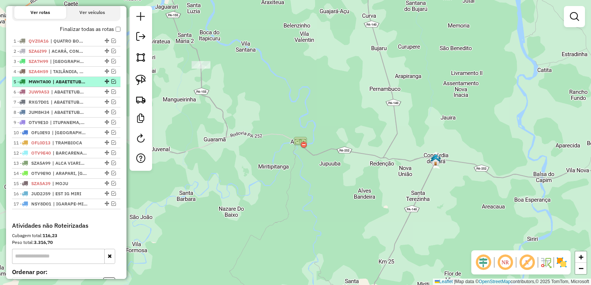
scroll to position [199, 0]
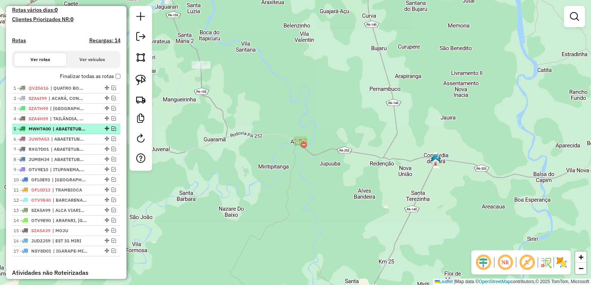
click at [112, 131] on em at bounding box center [114, 128] width 5 height 5
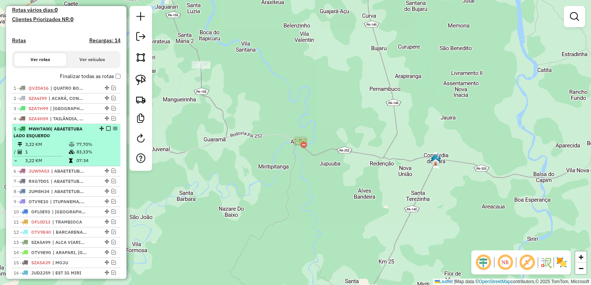
click at [47, 131] on span "MWH7A00" at bounding box center [40, 129] width 22 height 6
select select "*********"
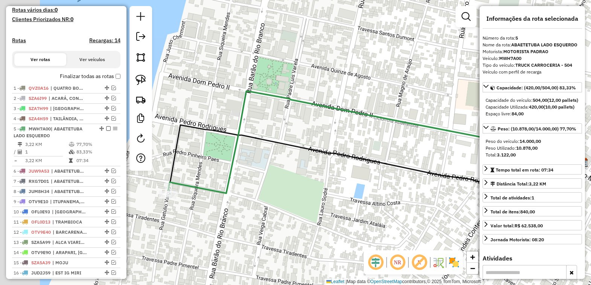
drag, startPoint x: 215, startPoint y: 137, endPoint x: 345, endPoint y: 119, distance: 131.2
click at [336, 121] on div "Janela de atendimento Grade de atendimento Capacidade Transportadoras Veículos …" at bounding box center [295, 142] width 591 height 285
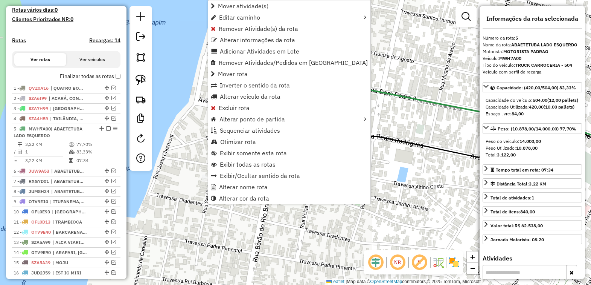
scroll to position [323, 0]
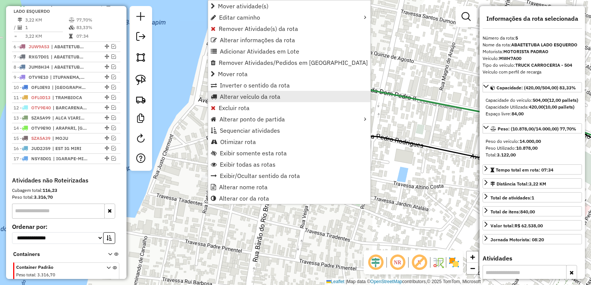
click at [240, 95] on span "Alterar veículo da rota" at bounding box center [250, 96] width 61 height 6
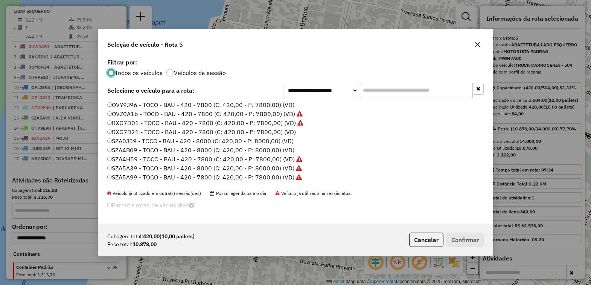
scroll to position [188, 0]
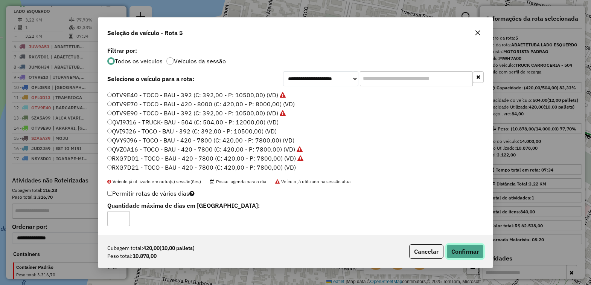
click at [458, 249] on button "Confirmar" at bounding box center [465, 251] width 37 height 14
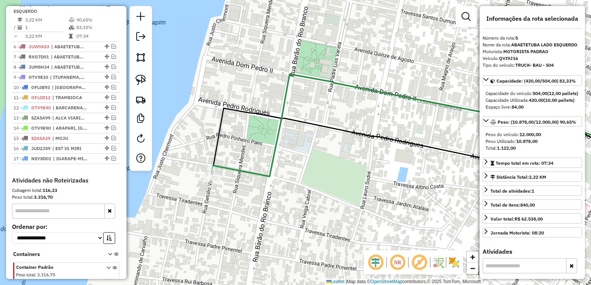
scroll to position [276, 0]
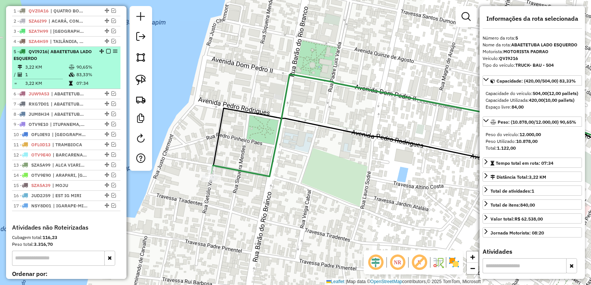
click at [106, 53] on em at bounding box center [108, 51] width 5 height 5
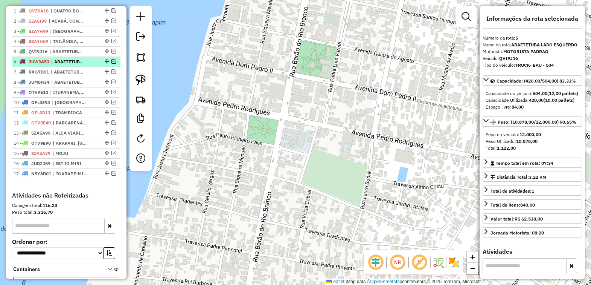
scroll to position [229, 0]
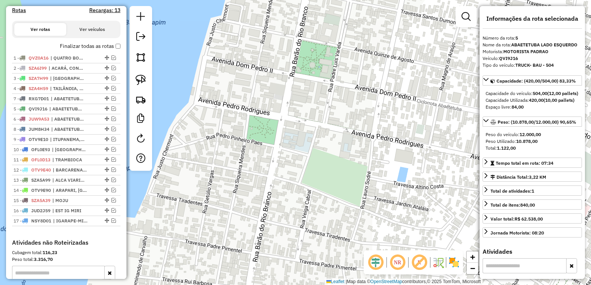
drag, startPoint x: 102, startPoint y: 126, endPoint x: 102, endPoint y: 103, distance: 23.4
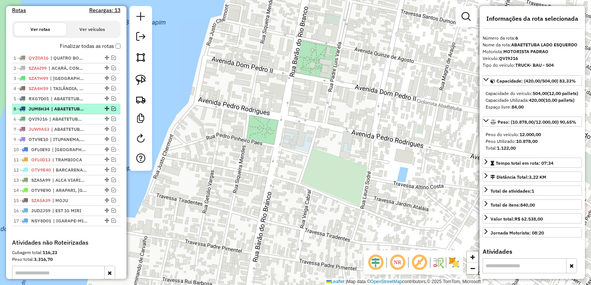
drag, startPoint x: 104, startPoint y: 134, endPoint x: 89, endPoint y: 113, distance: 25.9
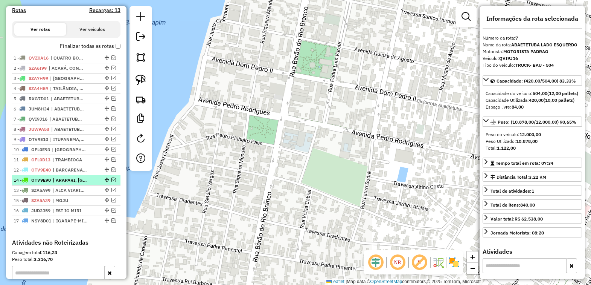
drag, startPoint x: 105, startPoint y: 197, endPoint x: 94, endPoint y: 184, distance: 17.4
click at [137, 37] on em at bounding box center [140, 36] width 9 height 9
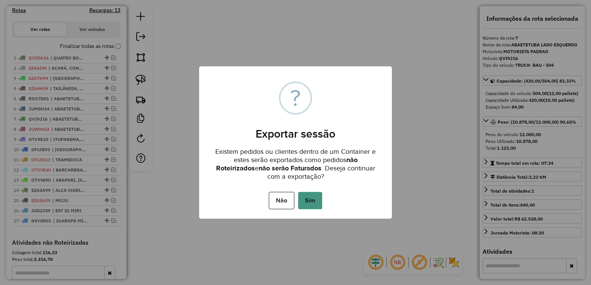
click at [315, 200] on button "Sim" at bounding box center [310, 200] width 24 height 17
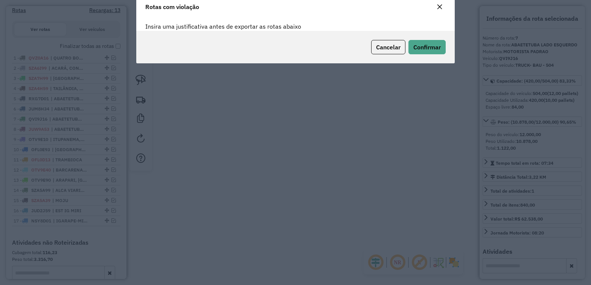
scroll to position [0, 0]
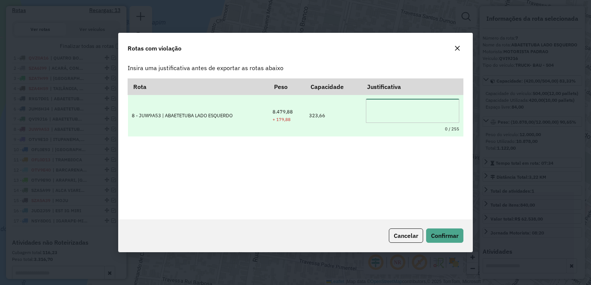
click at [381, 113] on textarea at bounding box center [412, 111] width 93 height 24
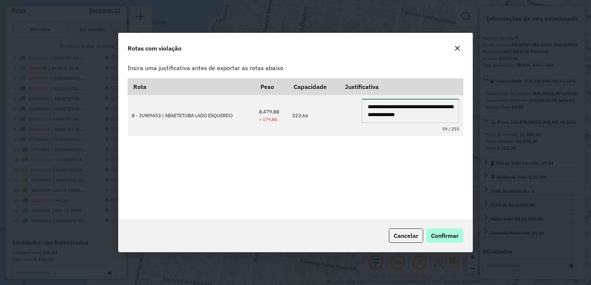
type textarea "**********"
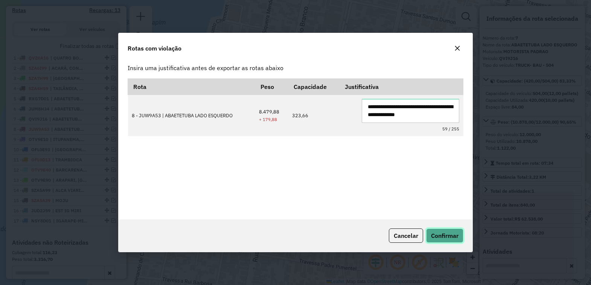
click at [445, 232] on span "Confirmar" at bounding box center [445, 236] width 28 height 8
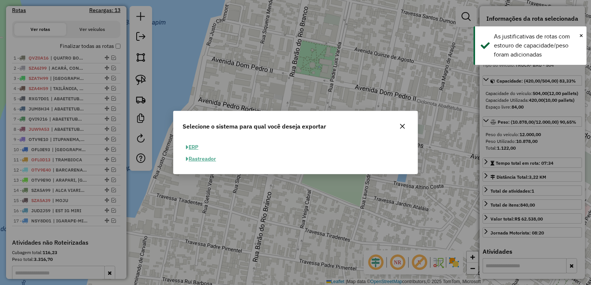
click at [193, 144] on button "ERP" at bounding box center [192, 147] width 19 height 12
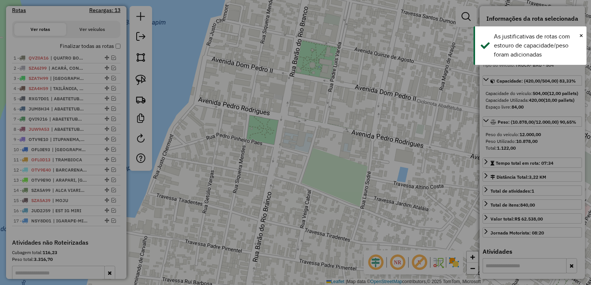
select select "**"
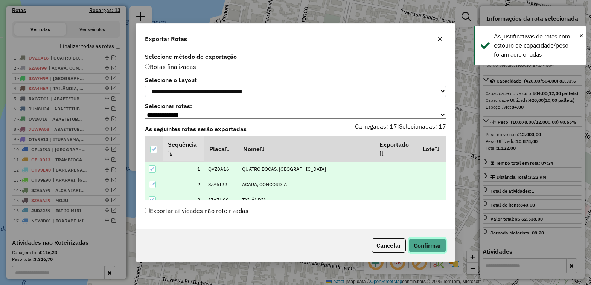
click at [426, 248] on button "Confirmar" at bounding box center [427, 245] width 37 height 14
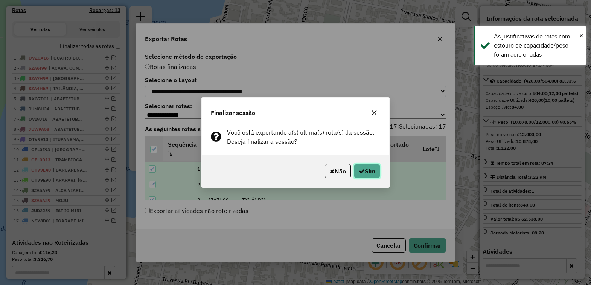
click at [363, 170] on button "Sim" at bounding box center [367, 171] width 26 height 14
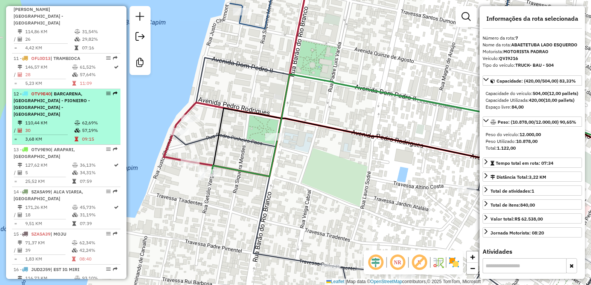
scroll to position [730, 0]
